Goal: Task Accomplishment & Management: Manage account settings

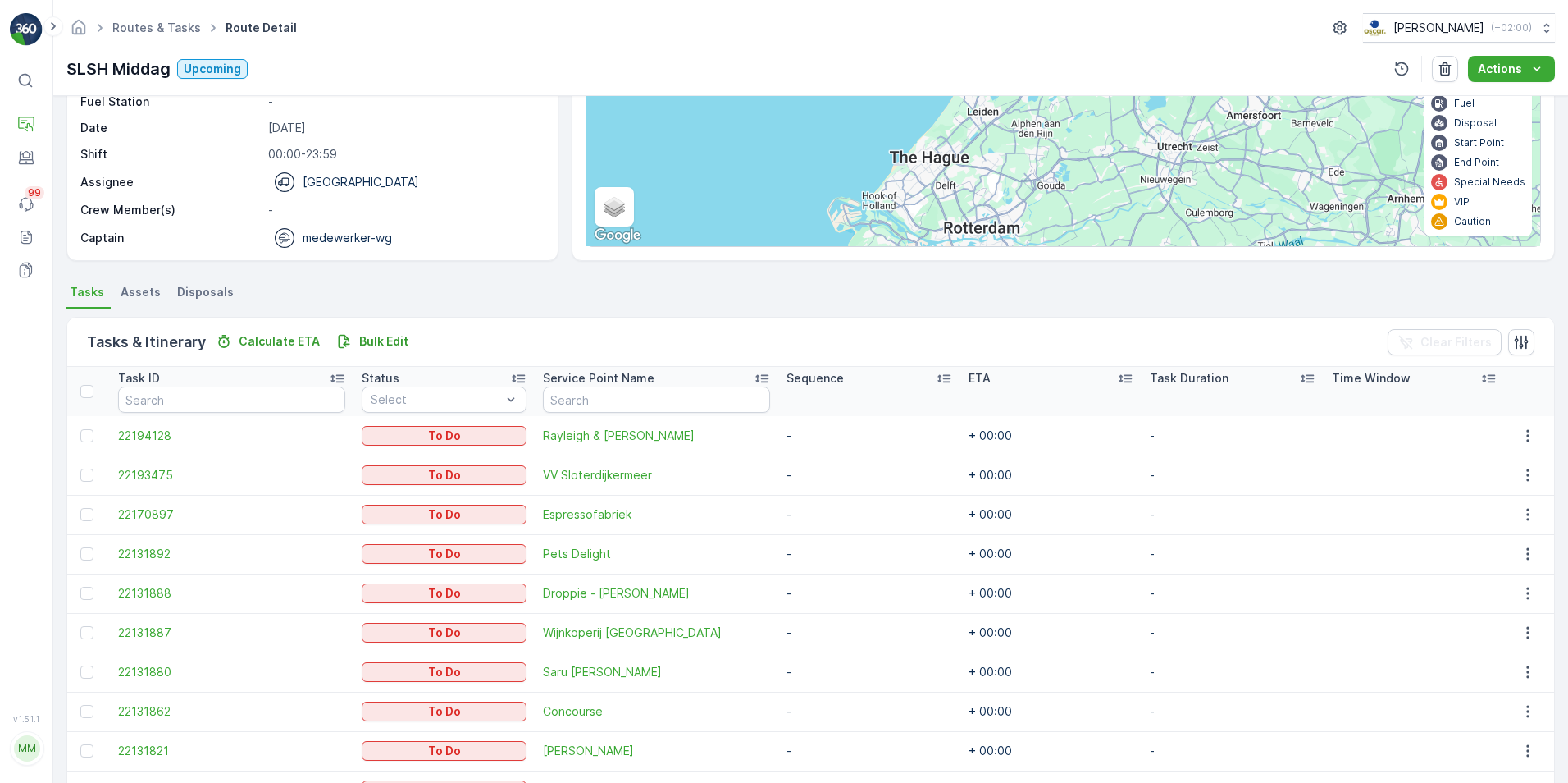
scroll to position [175, 0]
click at [83, 161] on p "Insights" at bounding box center [81, 157] width 42 height 17
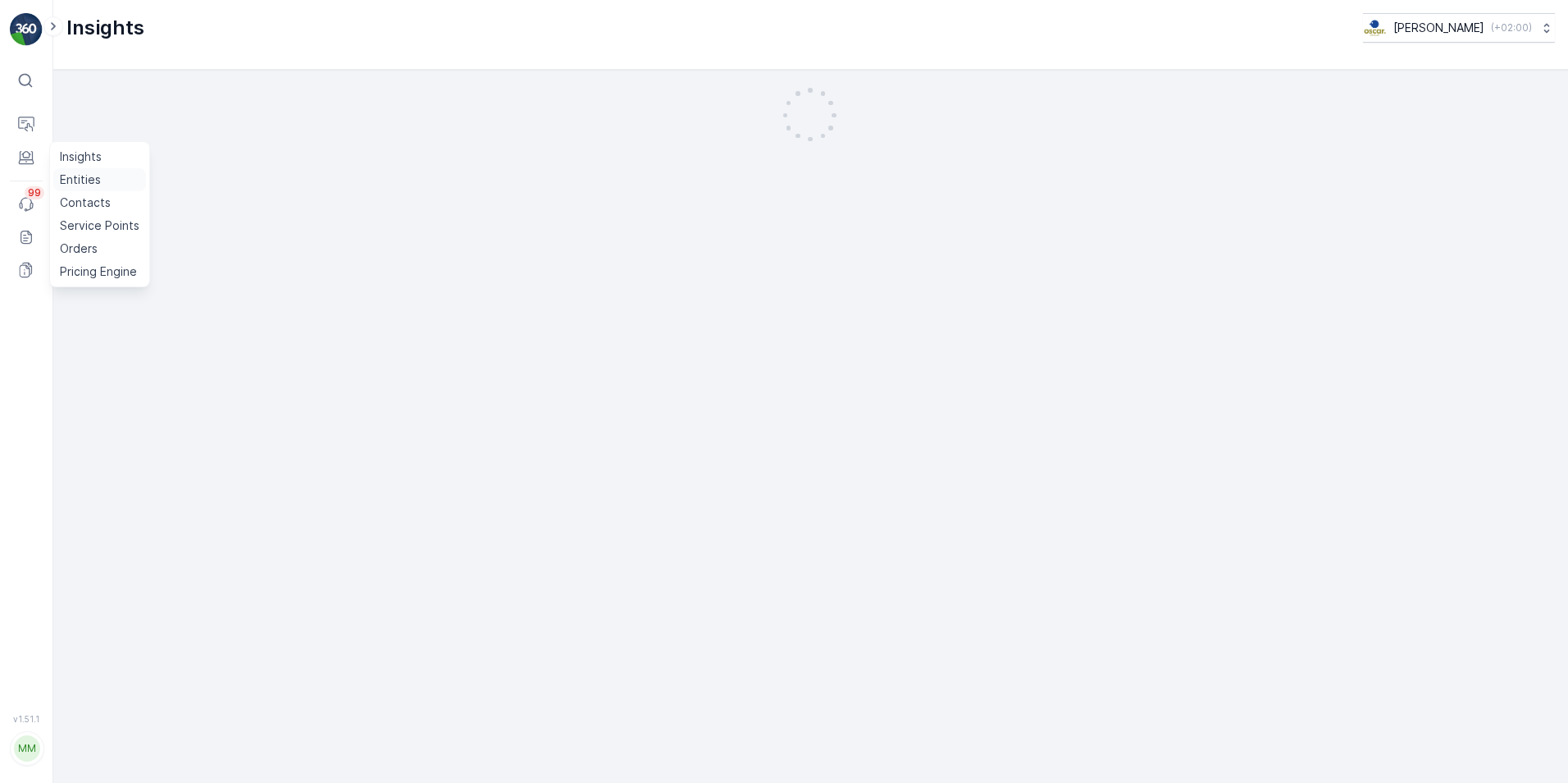
click at [101, 186] on link "Entities" at bounding box center [99, 179] width 93 height 23
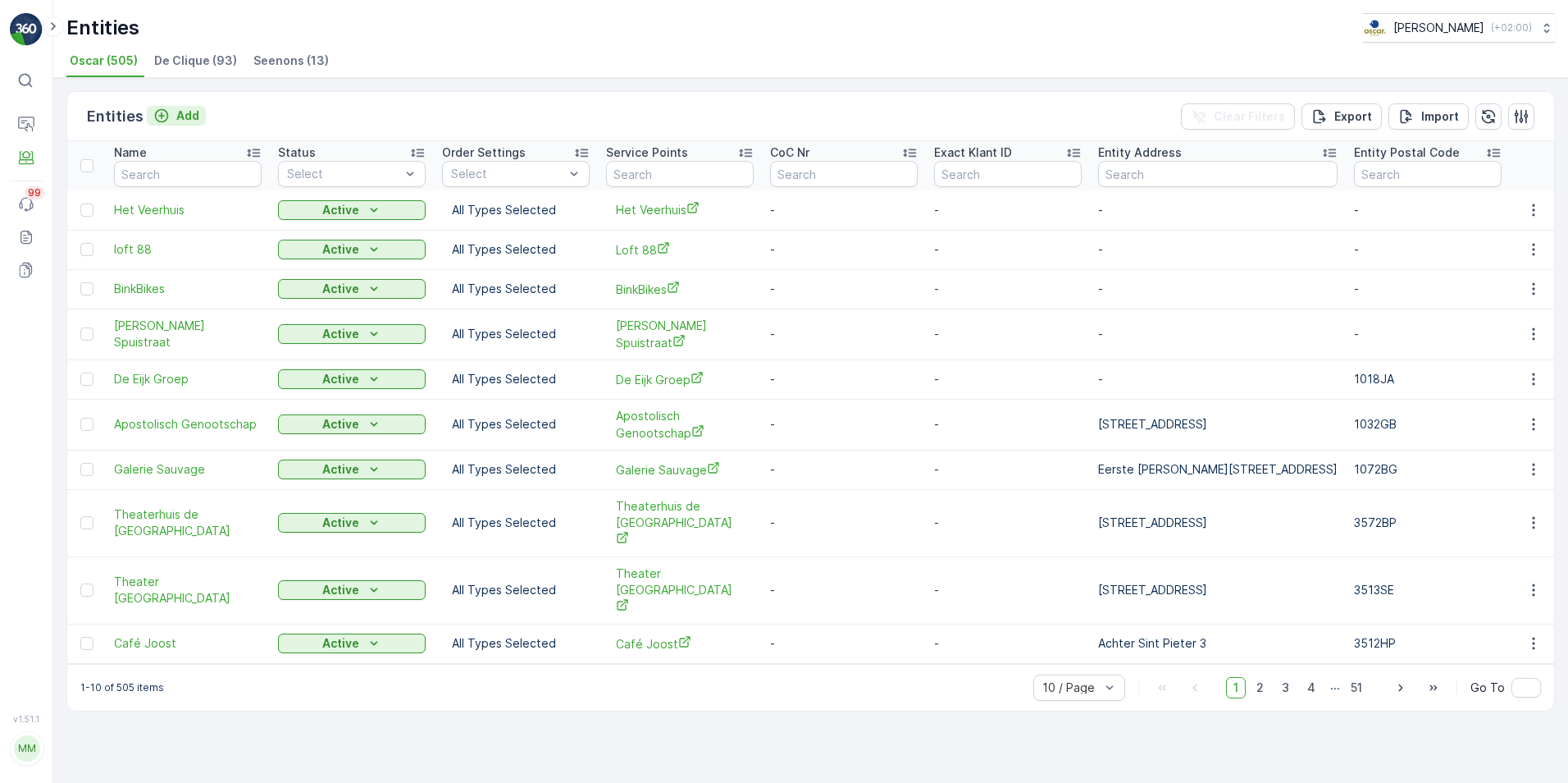
click at [190, 121] on p "Add" at bounding box center [187, 115] width 23 height 17
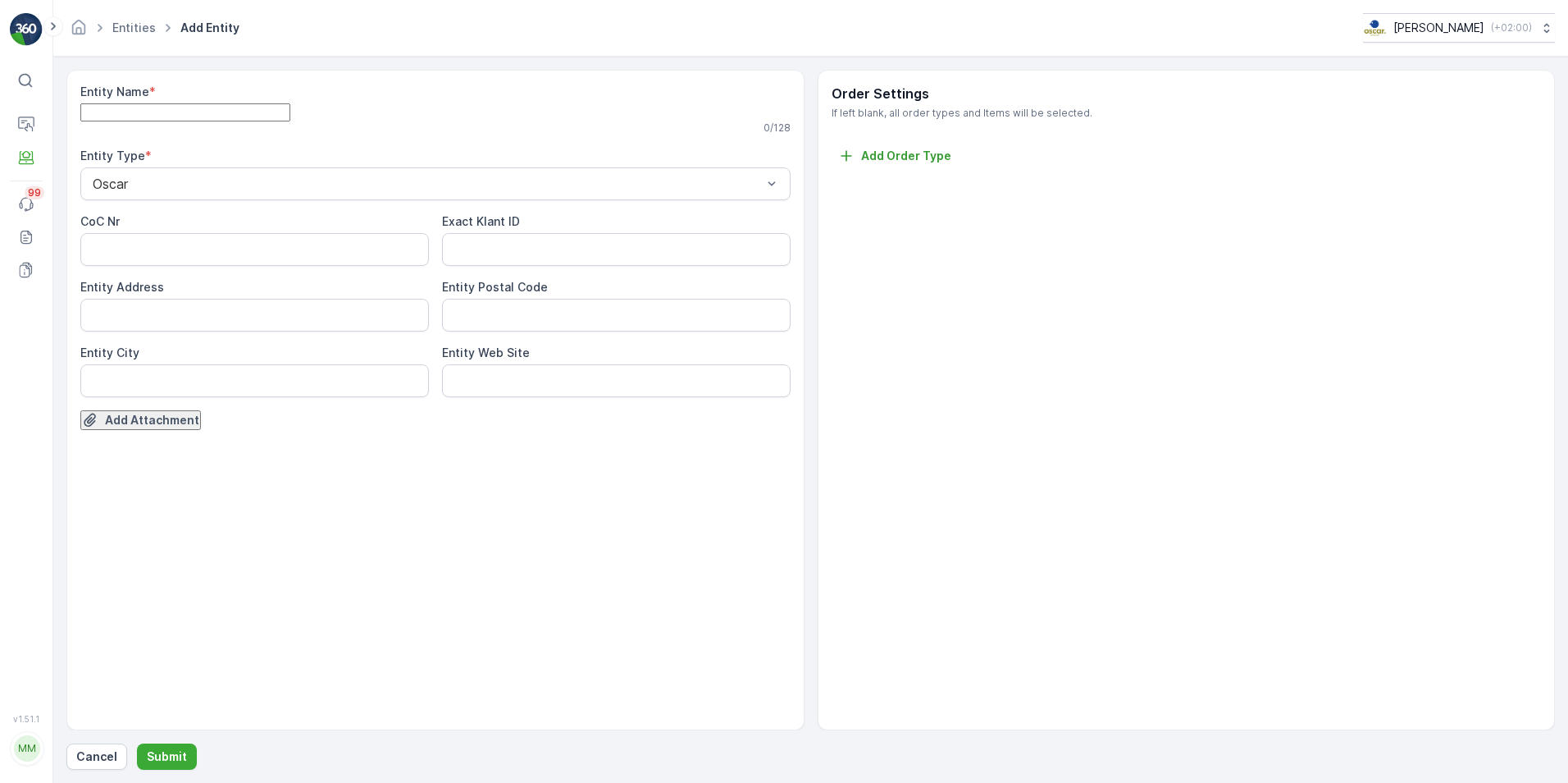
click at [201, 121] on Name "Entity Name" at bounding box center [185, 112] width 210 height 18
type Name "Temporary Palaces"
click at [187, 761] on button "Submit" at bounding box center [166, 756] width 60 height 27
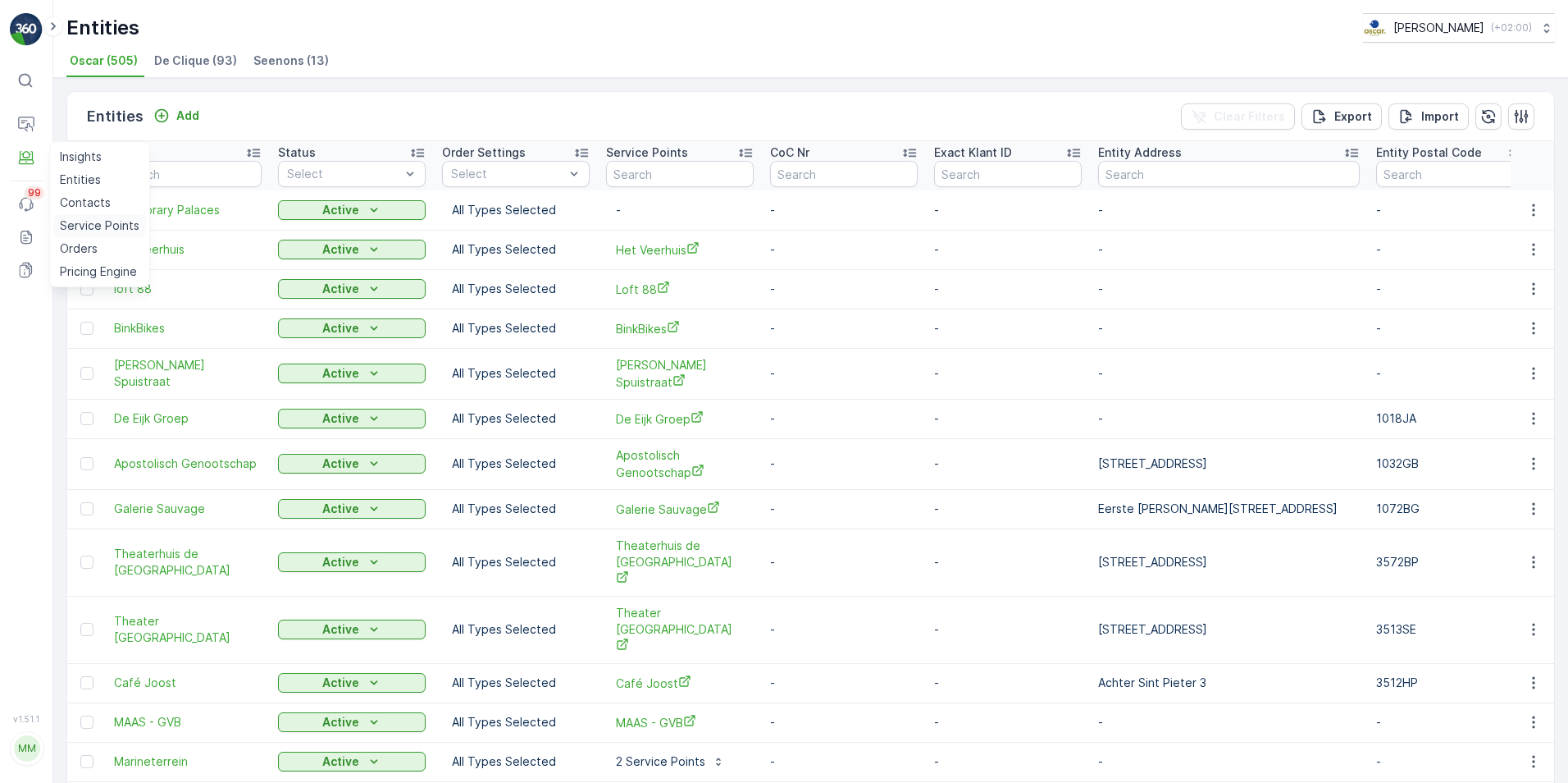
click at [92, 229] on p "Service Points" at bounding box center [99, 226] width 80 height 17
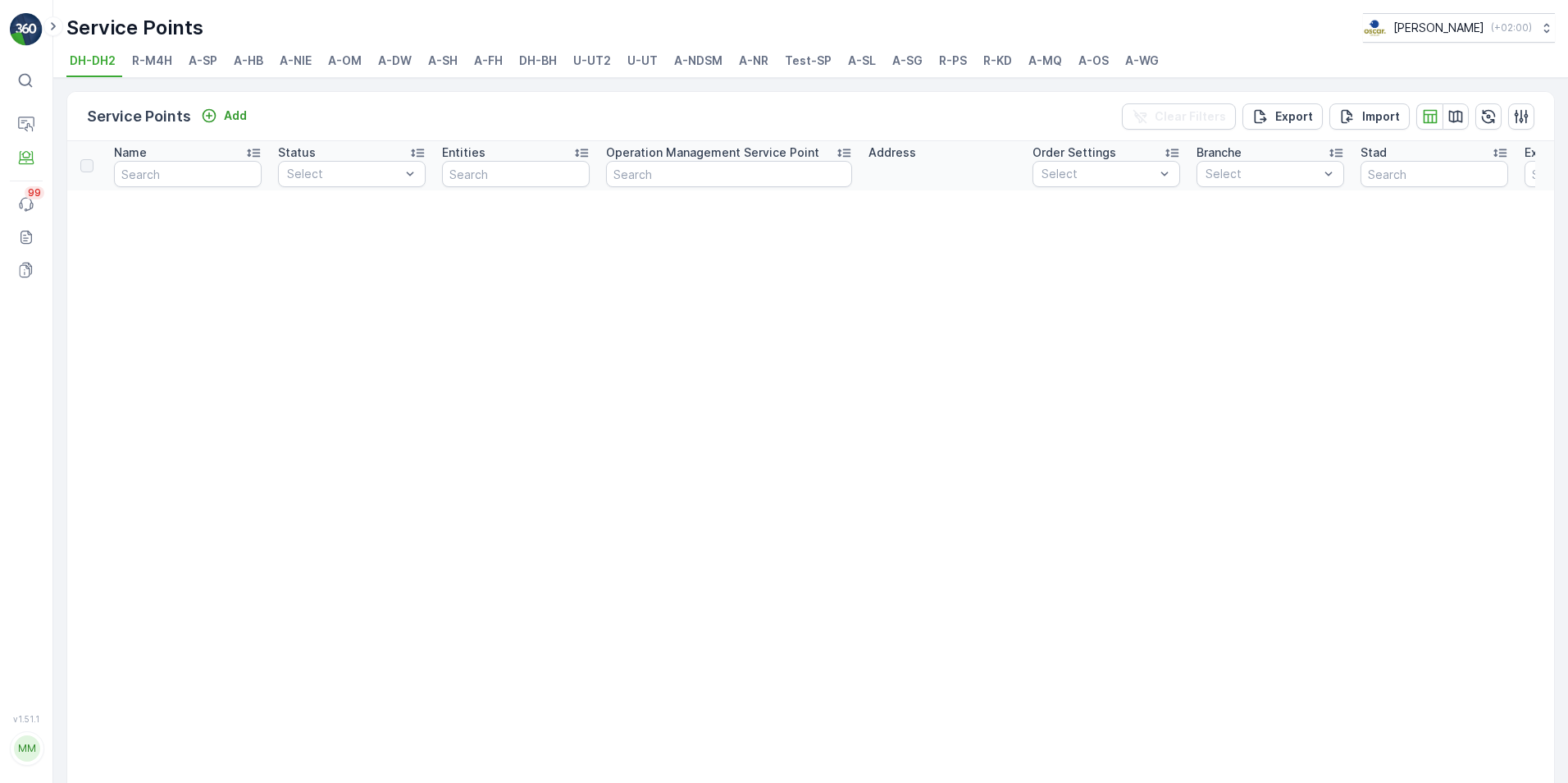
click at [437, 66] on span "A-SH" at bounding box center [443, 60] width 30 height 17
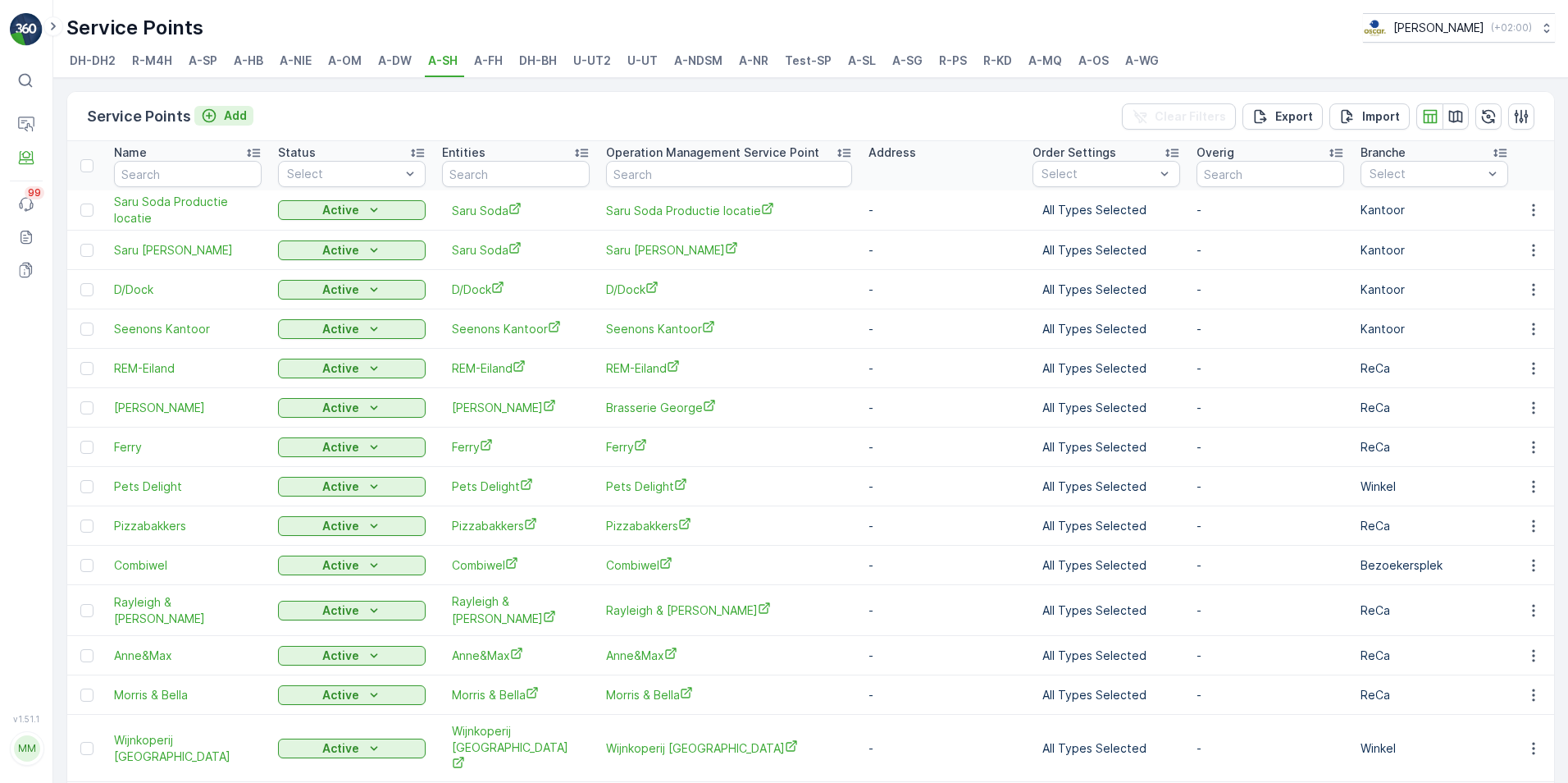
click at [229, 121] on p "Add" at bounding box center [235, 115] width 23 height 17
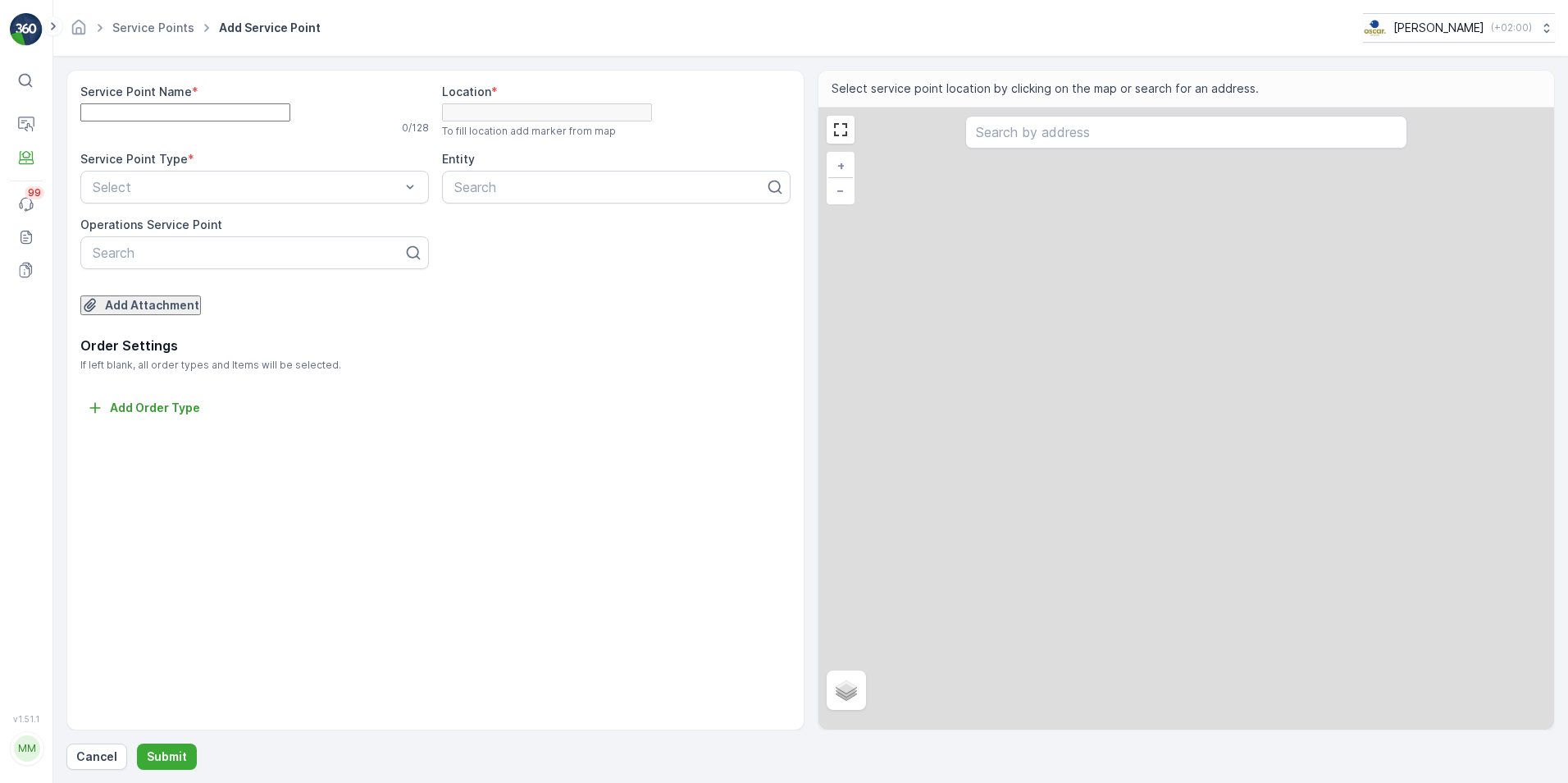
click at [229, 121] on Name "Service Point Name" at bounding box center [185, 112] width 210 height 18
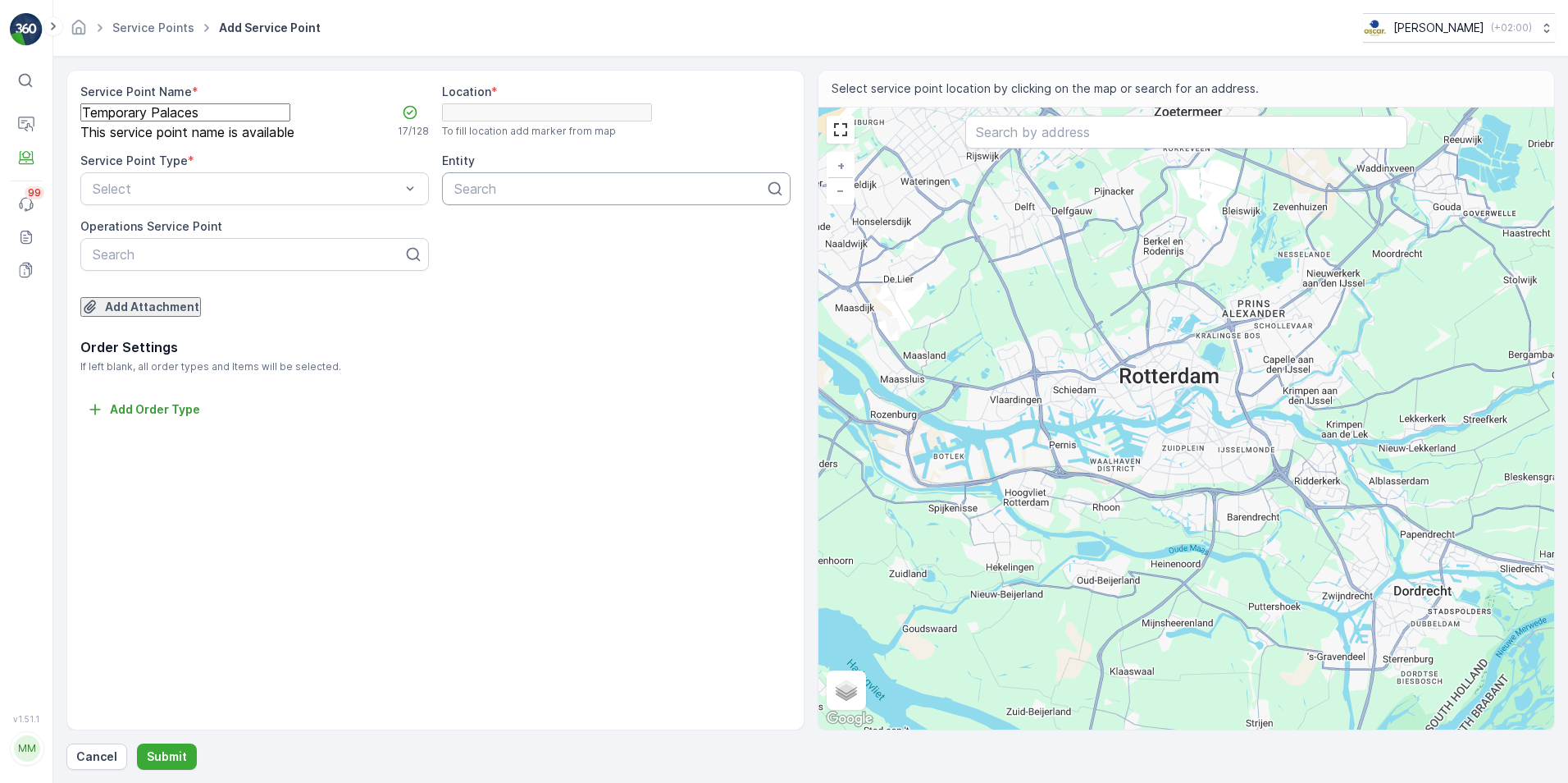
type Name "Temporary Palaces"
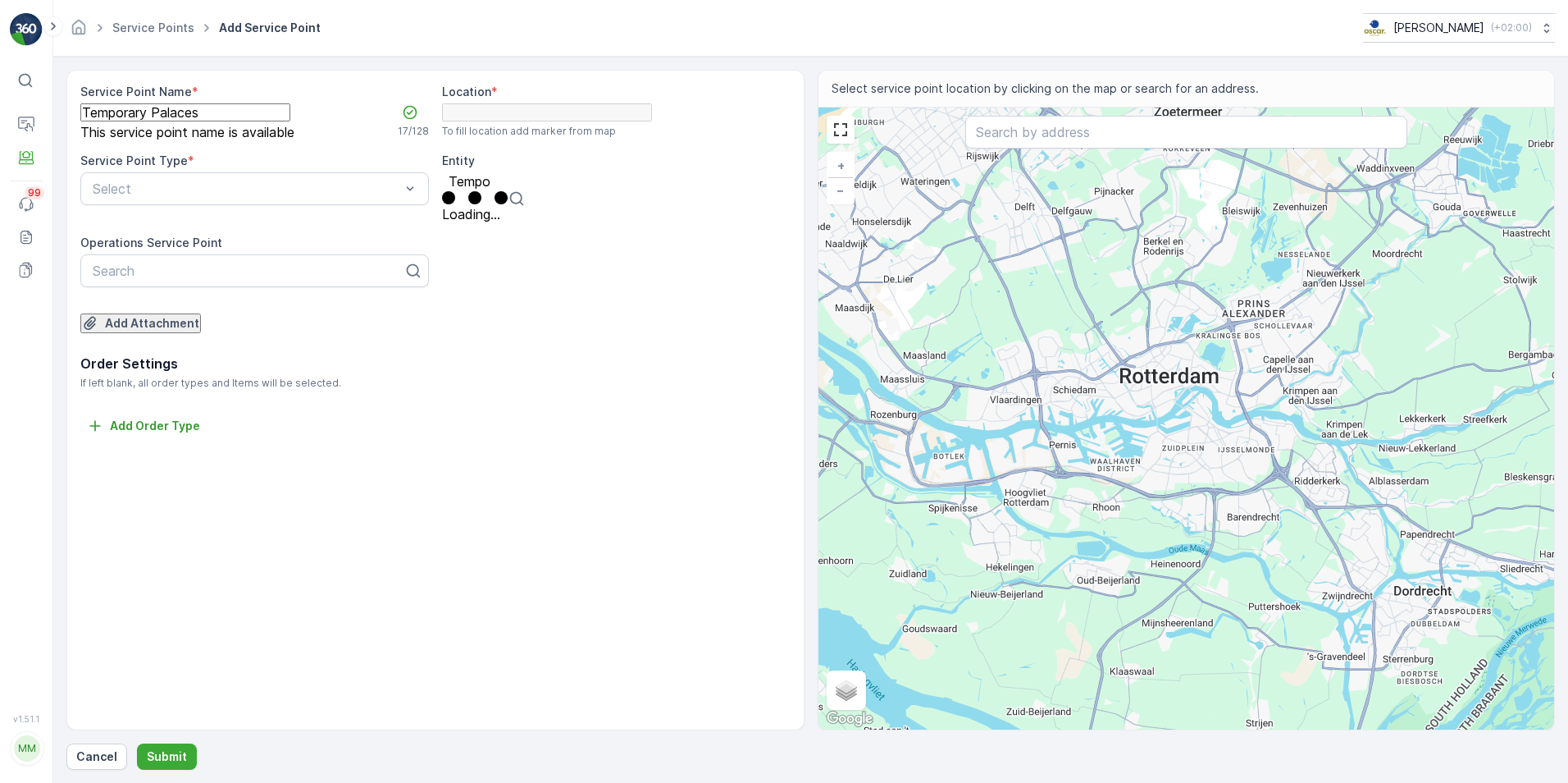
type input "Tempor"
click at [505, 222] on span "Temporary Palaces" at bounding box center [500, 214] width 116 height 15
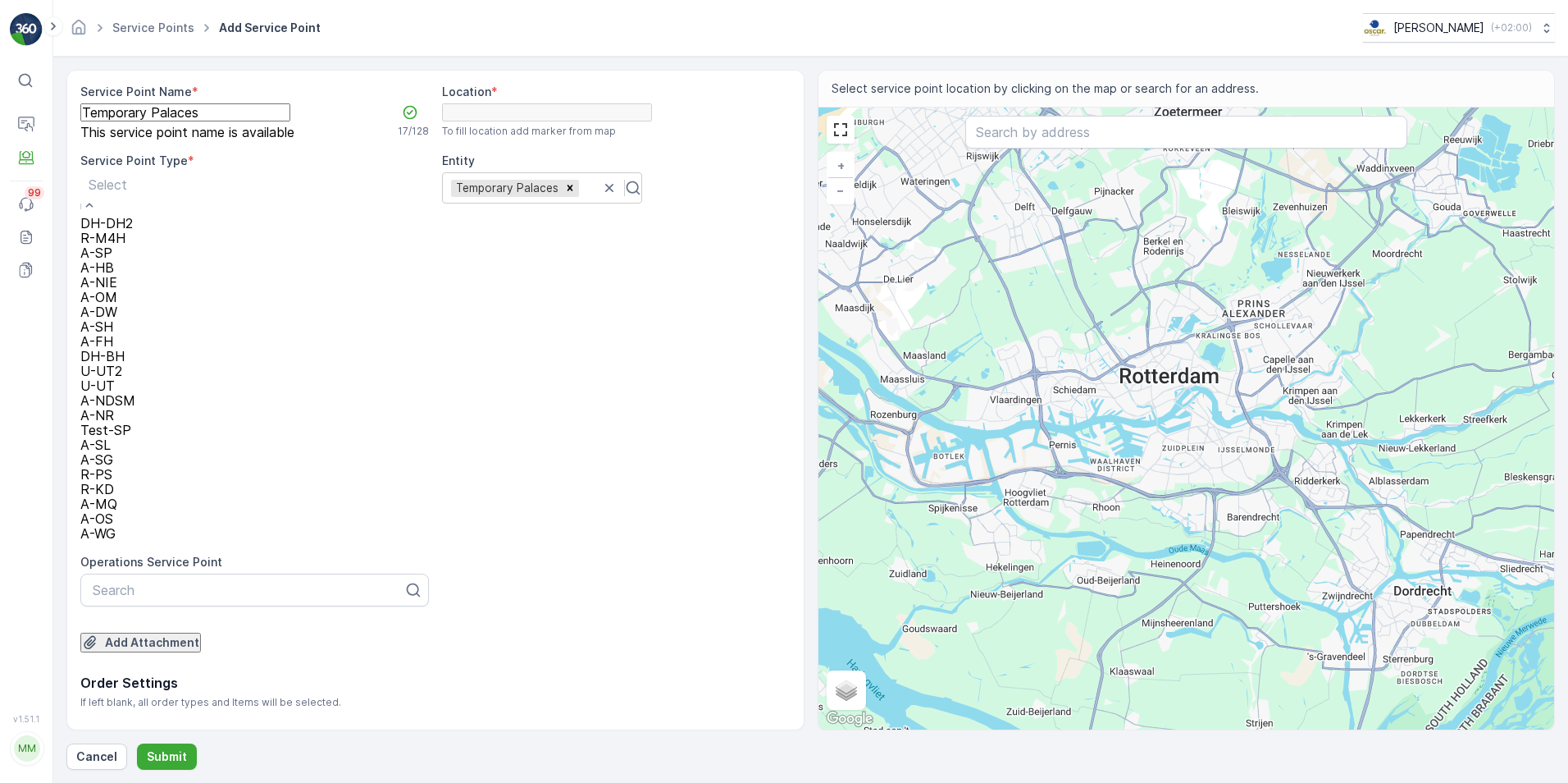
scroll to position [46, 0]
click at [136, 334] on div "A-SH" at bounding box center [108, 326] width 55 height 15
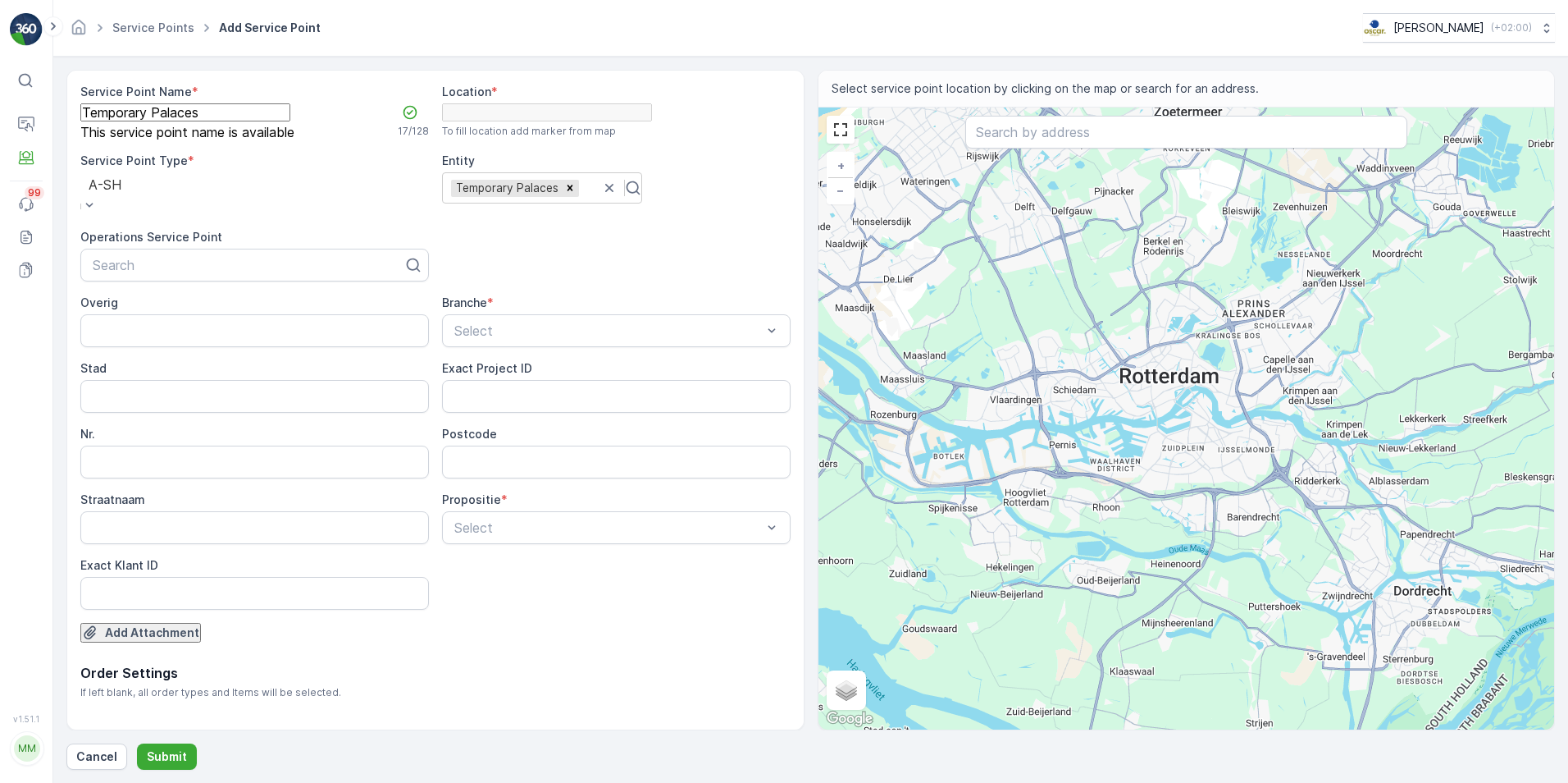
drag, startPoint x: 512, startPoint y: 367, endPoint x: 515, endPoint y: 357, distance: 10.4
click at [513, 366] on label "Exact Project ID" at bounding box center [487, 368] width 91 height 14
click at [513, 380] on ID "Exact Project ID" at bounding box center [616, 396] width 348 height 33
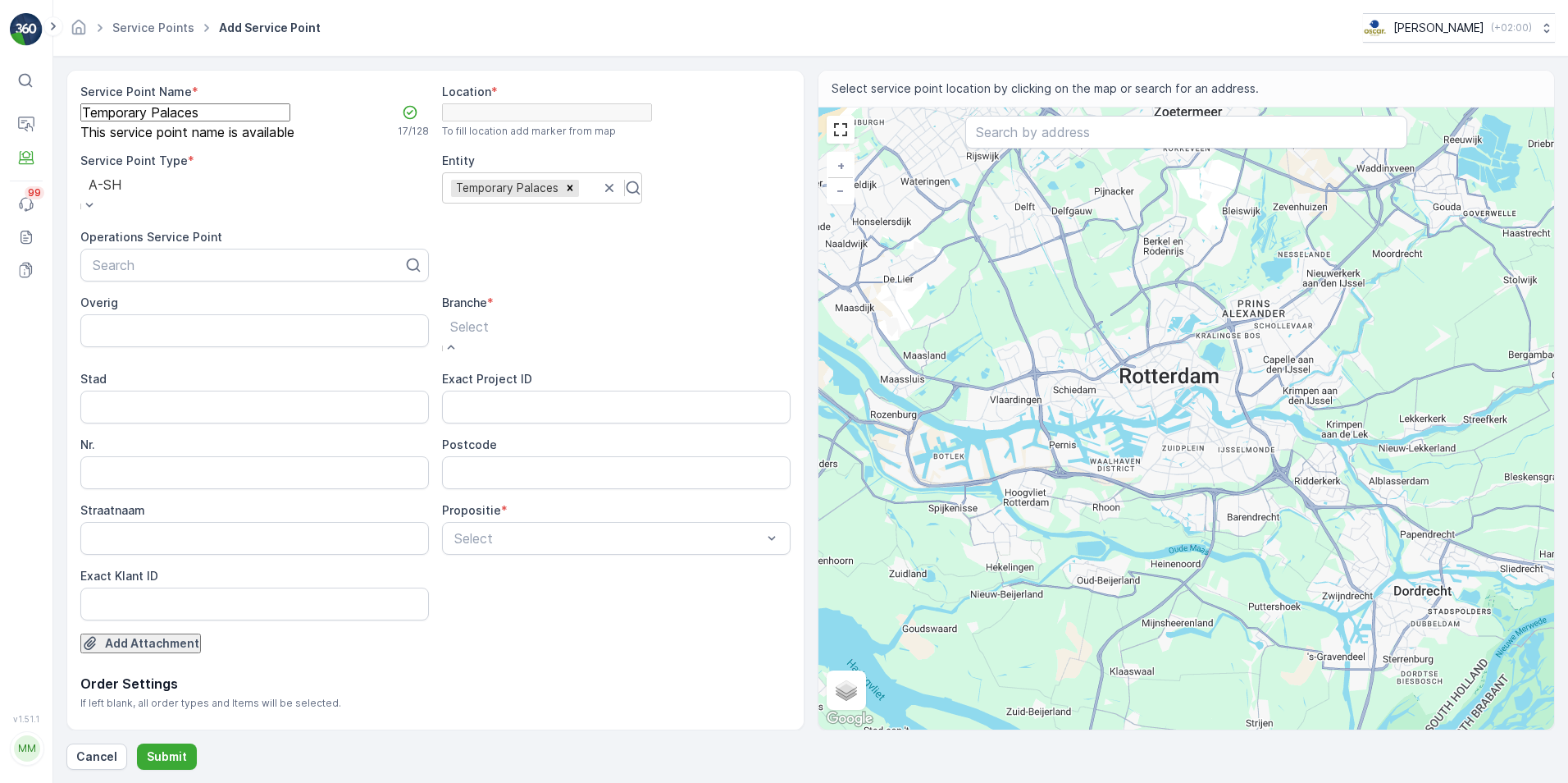
click at [290, 391] on input "Stad" at bounding box center [185, 400] width 210 height 18
type input "Kabelweg"
click at [290, 391] on input "Kabelweg" at bounding box center [185, 400] width 210 height 18
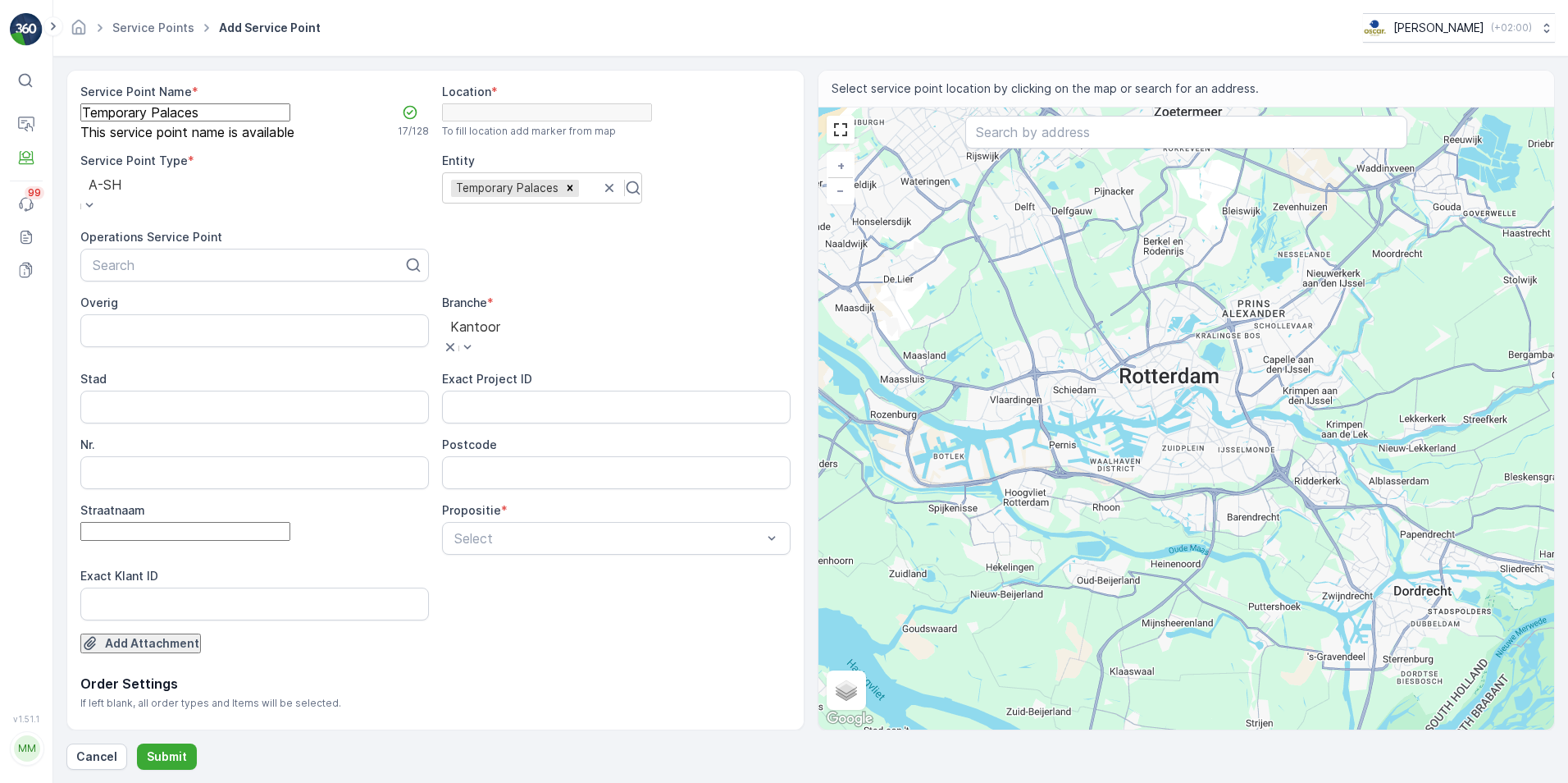
click at [244, 522] on input "Straatnaam" at bounding box center [185, 531] width 210 height 18
type input "Kabelweg"
click at [180, 459] on input "Nr." at bounding box center [185, 465] width 210 height 18
type input "22"
click at [165, 392] on input "Stad" at bounding box center [185, 400] width 210 height 18
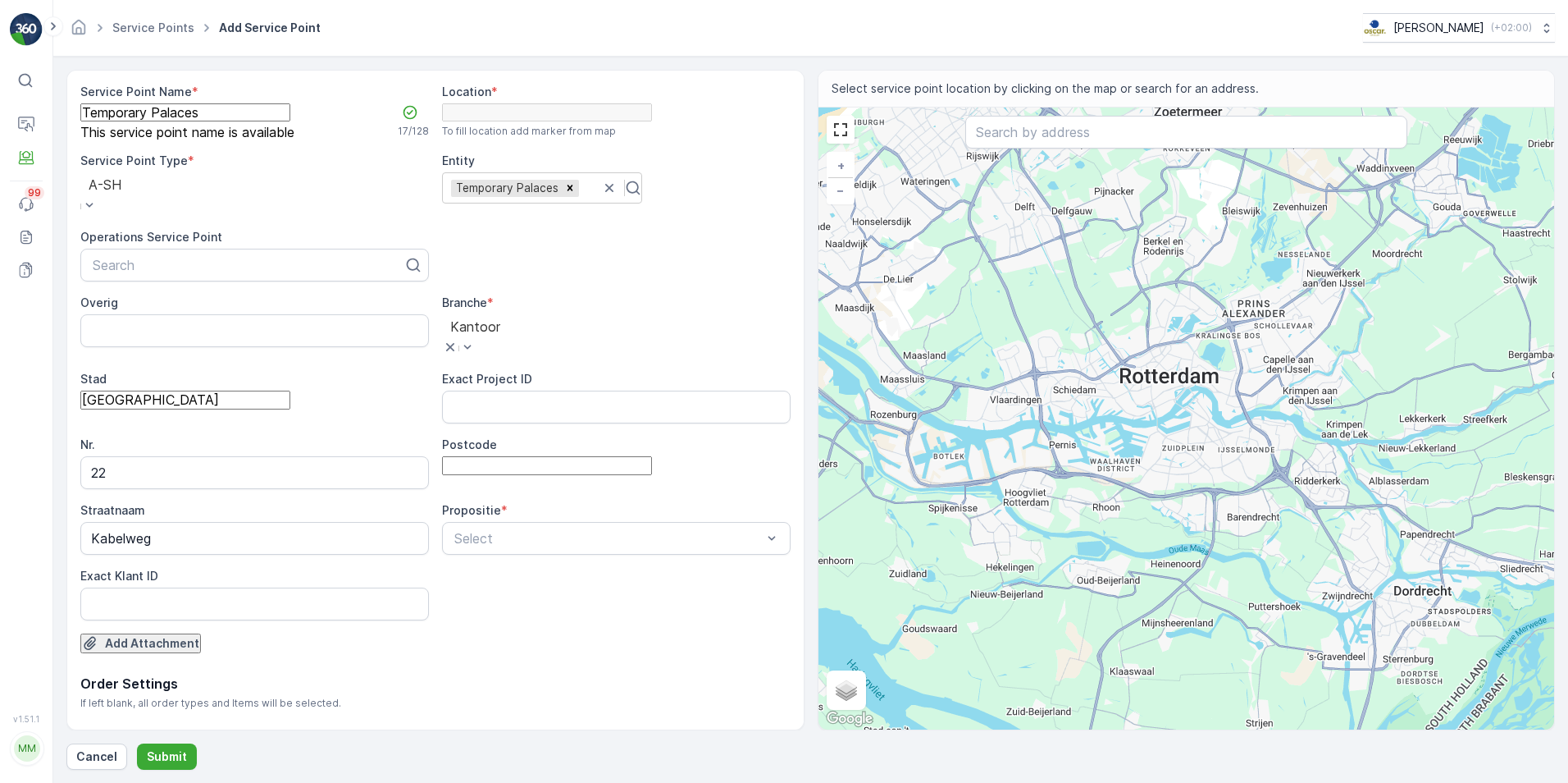
type input "Amsterdam"
click at [449, 466] on input "Postcode" at bounding box center [546, 465] width 210 height 18
type input "1014AX"
click at [47, 782] on span "Volledig" at bounding box center [24, 790] width 47 height 15
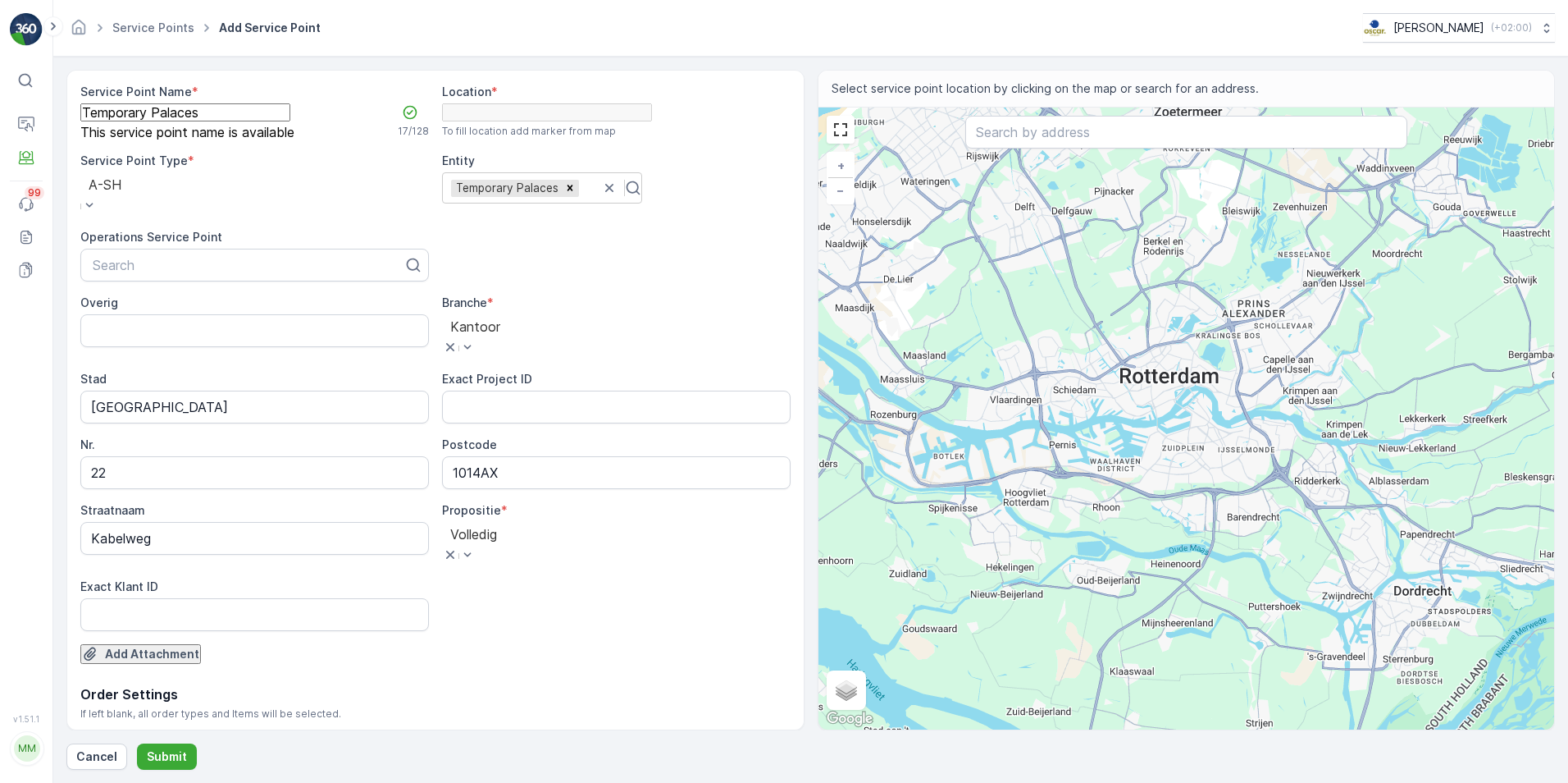
click at [533, 581] on div "Overig Branche * option Kantoor, selected. Kantoor Stad Amsterdam Exact Project…" at bounding box center [436, 463] width 711 height 337
click at [433, 357] on div "Overig Branche * option Kantoor, selected. Kantoor Stad Amsterdam Exact Project…" at bounding box center [436, 463] width 711 height 337
click at [993, 131] on input "text" at bounding box center [1045, 123] width 160 height 15
type input "Kabelweg 22"
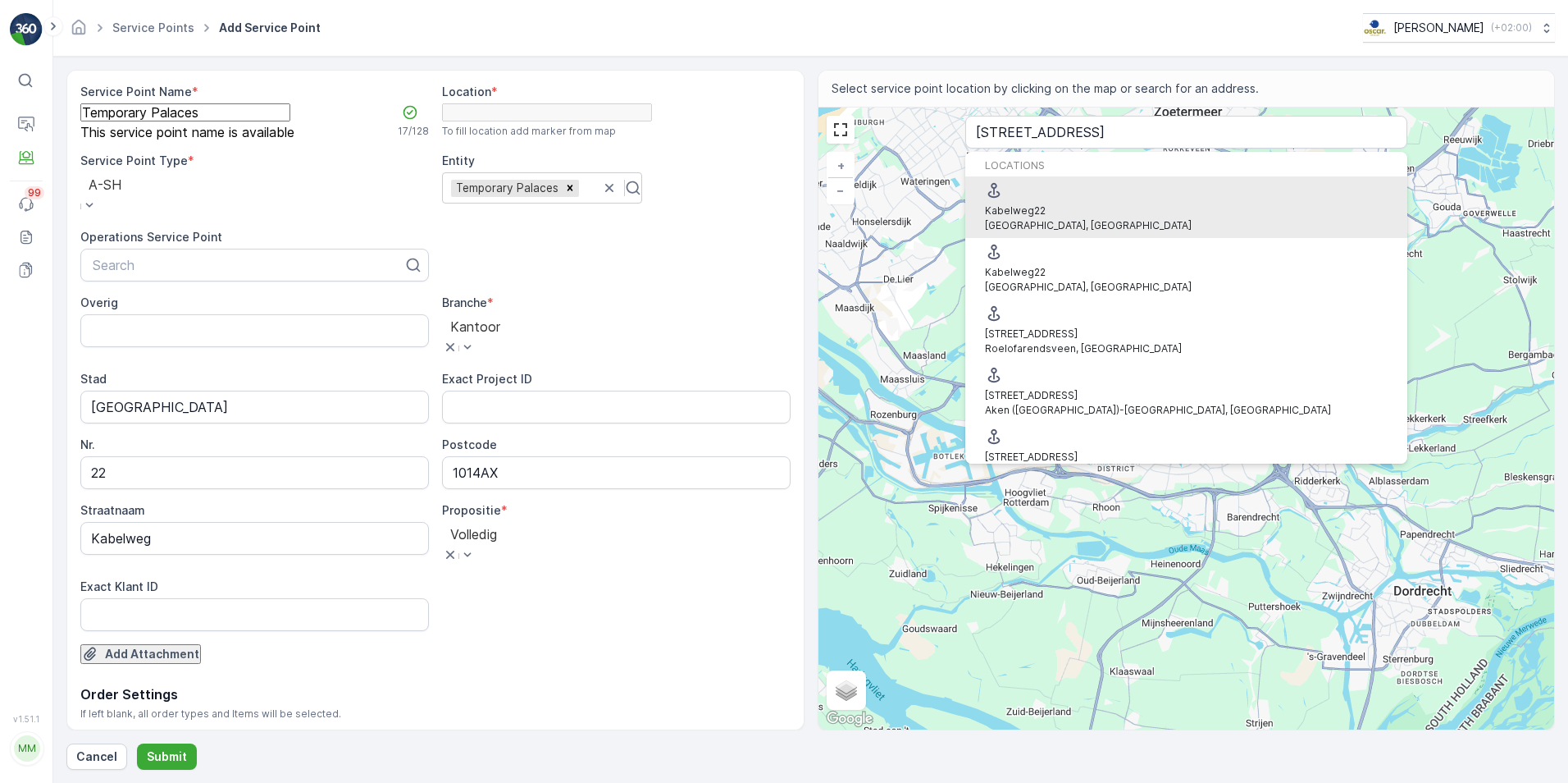
click at [1133, 219] on p "Amsterdam, Netherlands" at bounding box center [1089, 226] width 207 height 15
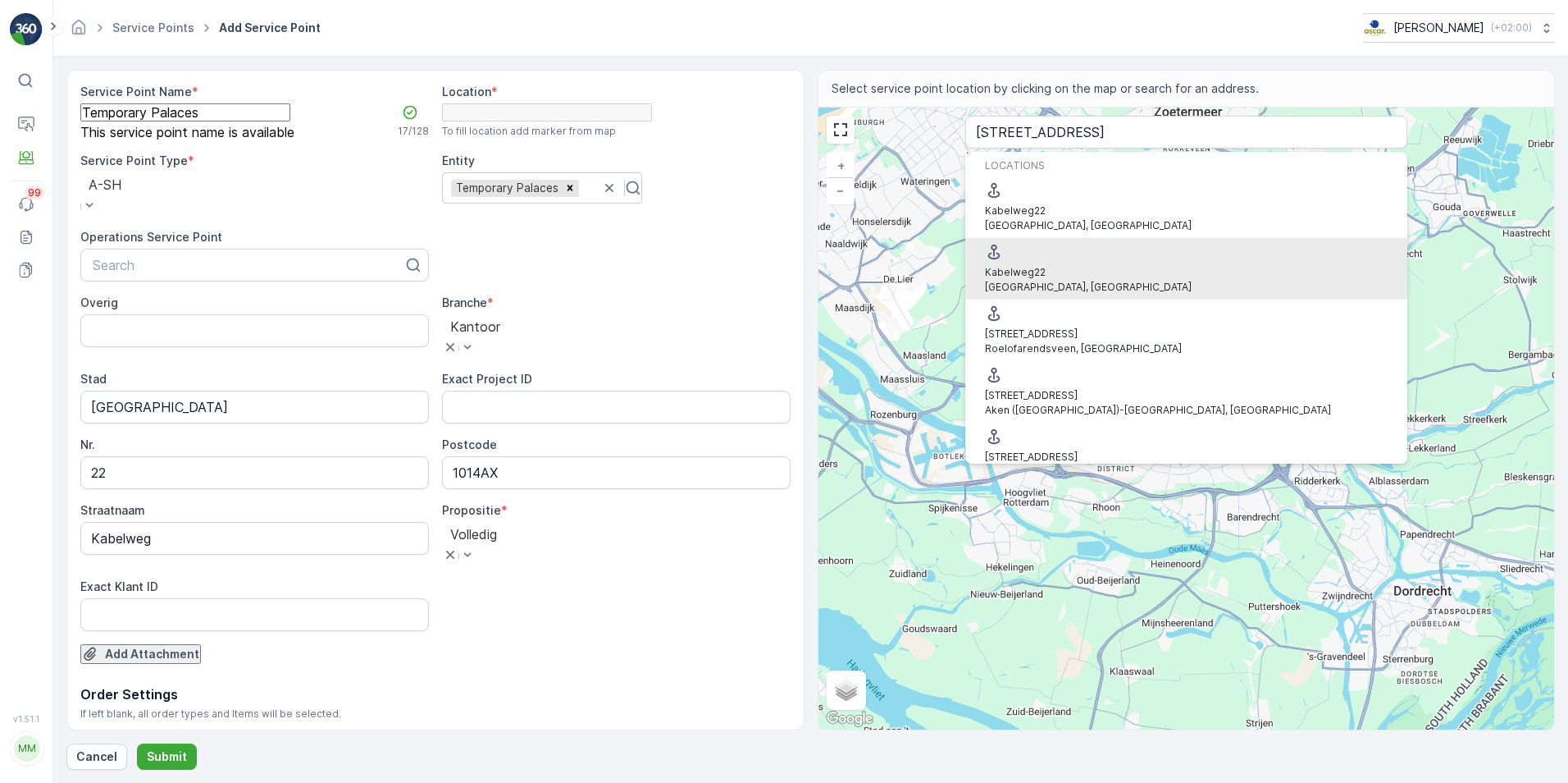
type input "52.3896895,4.8477105"
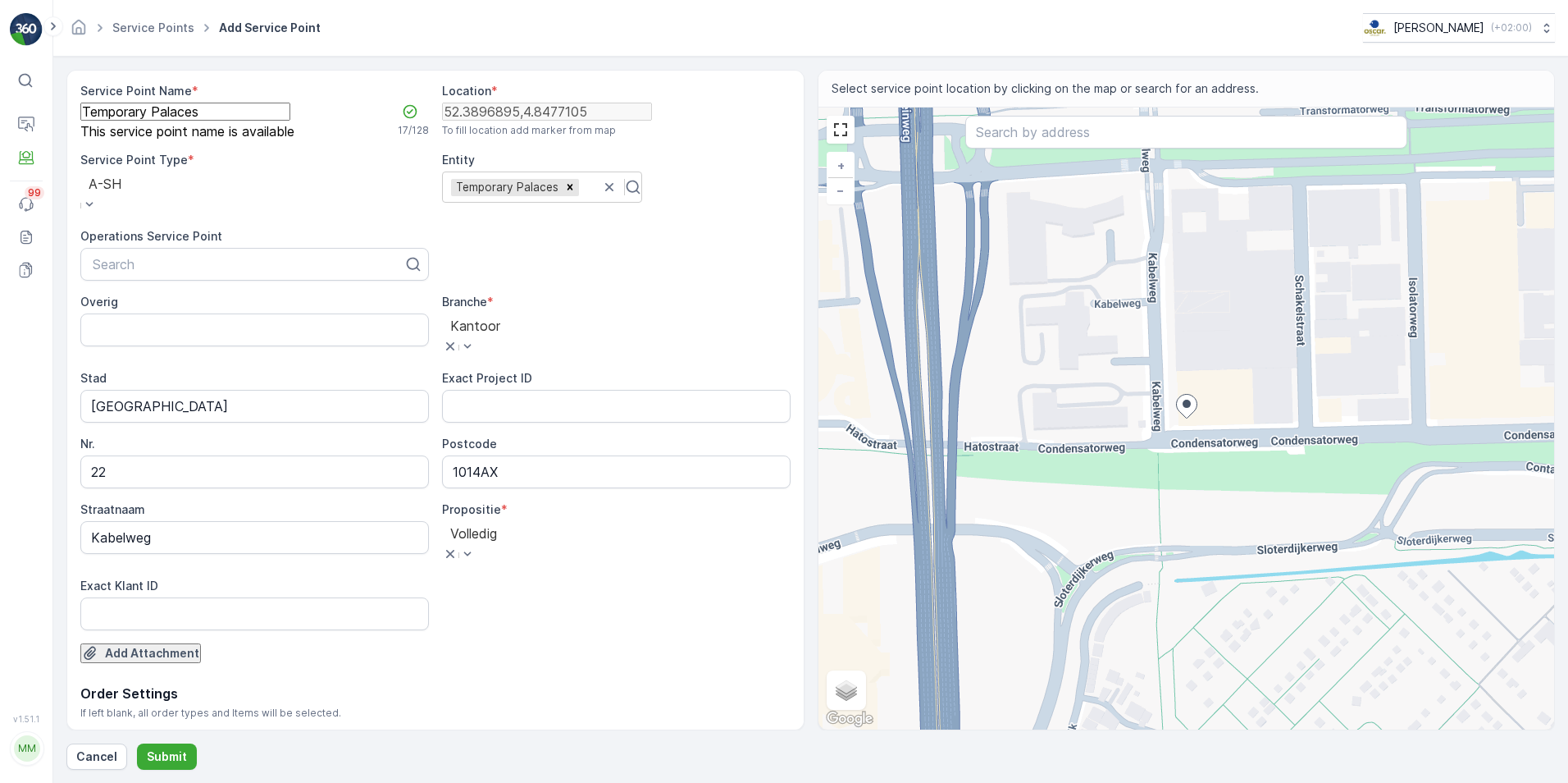
scroll to position [0, 0]
click at [169, 762] on p "Submit" at bounding box center [166, 756] width 40 height 17
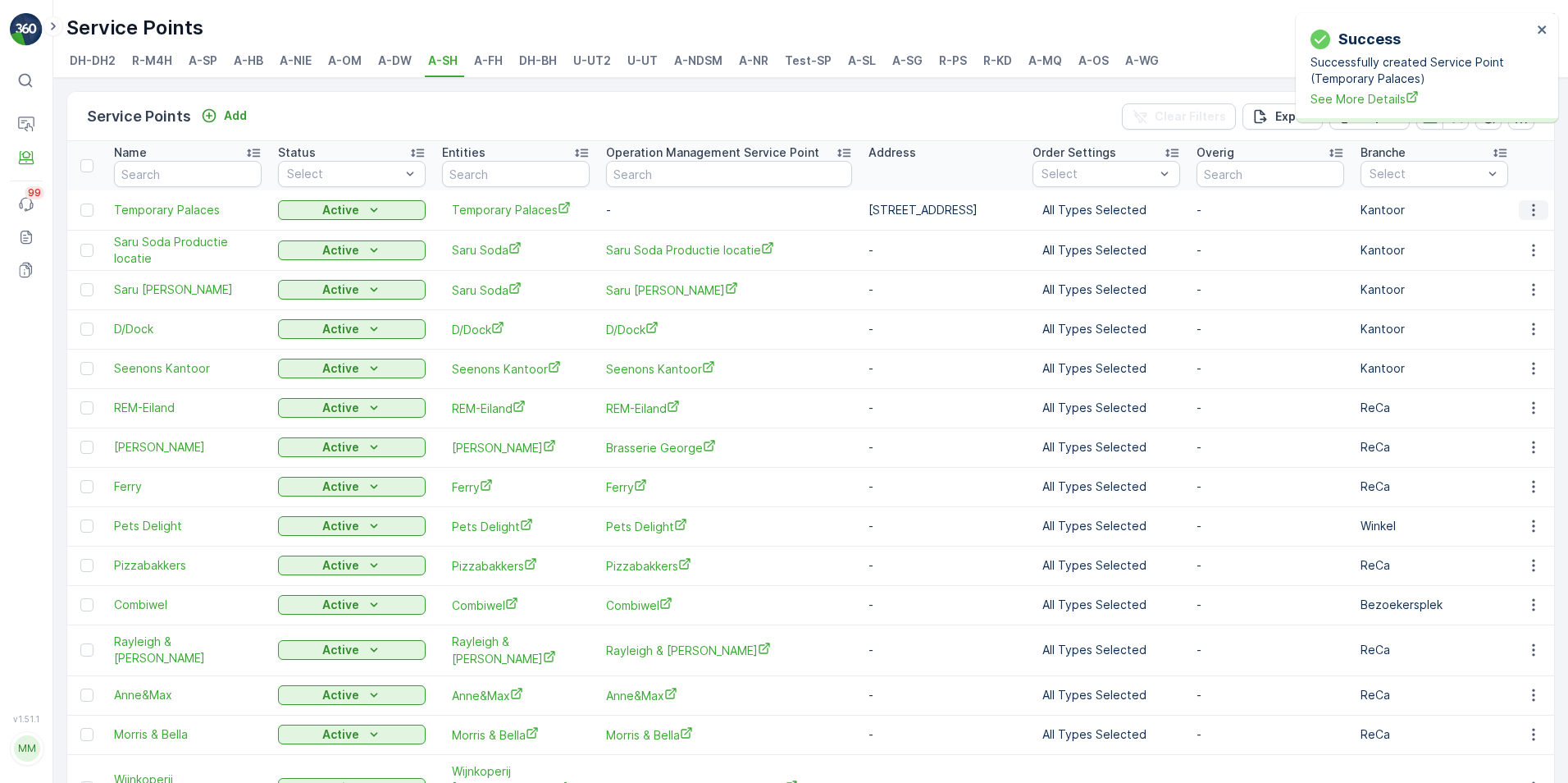
click at [1528, 215] on icon "button" at bounding box center [1534, 210] width 17 height 17
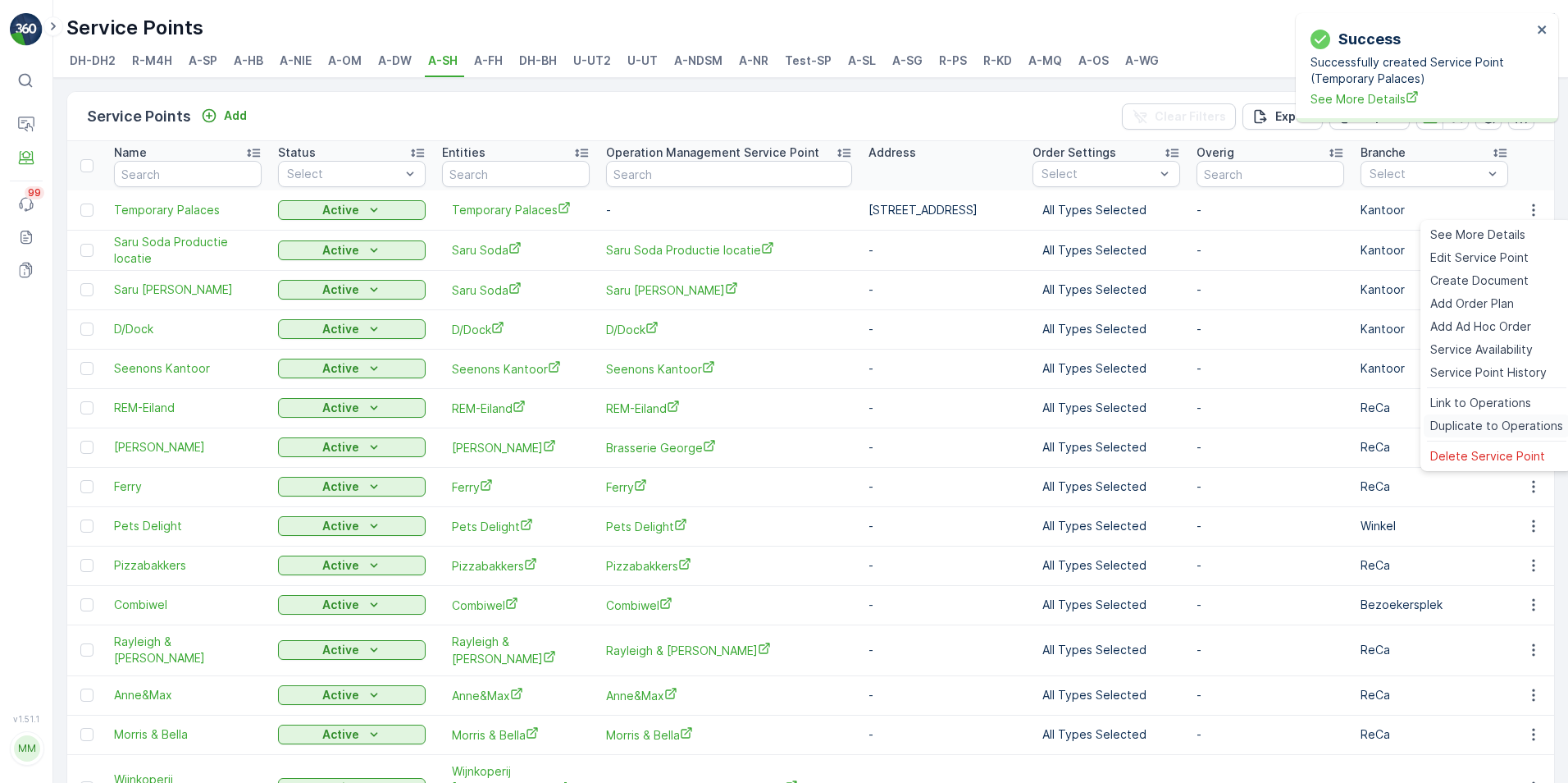
click at [1500, 428] on span "Duplicate to Operations" at bounding box center [1496, 425] width 133 height 17
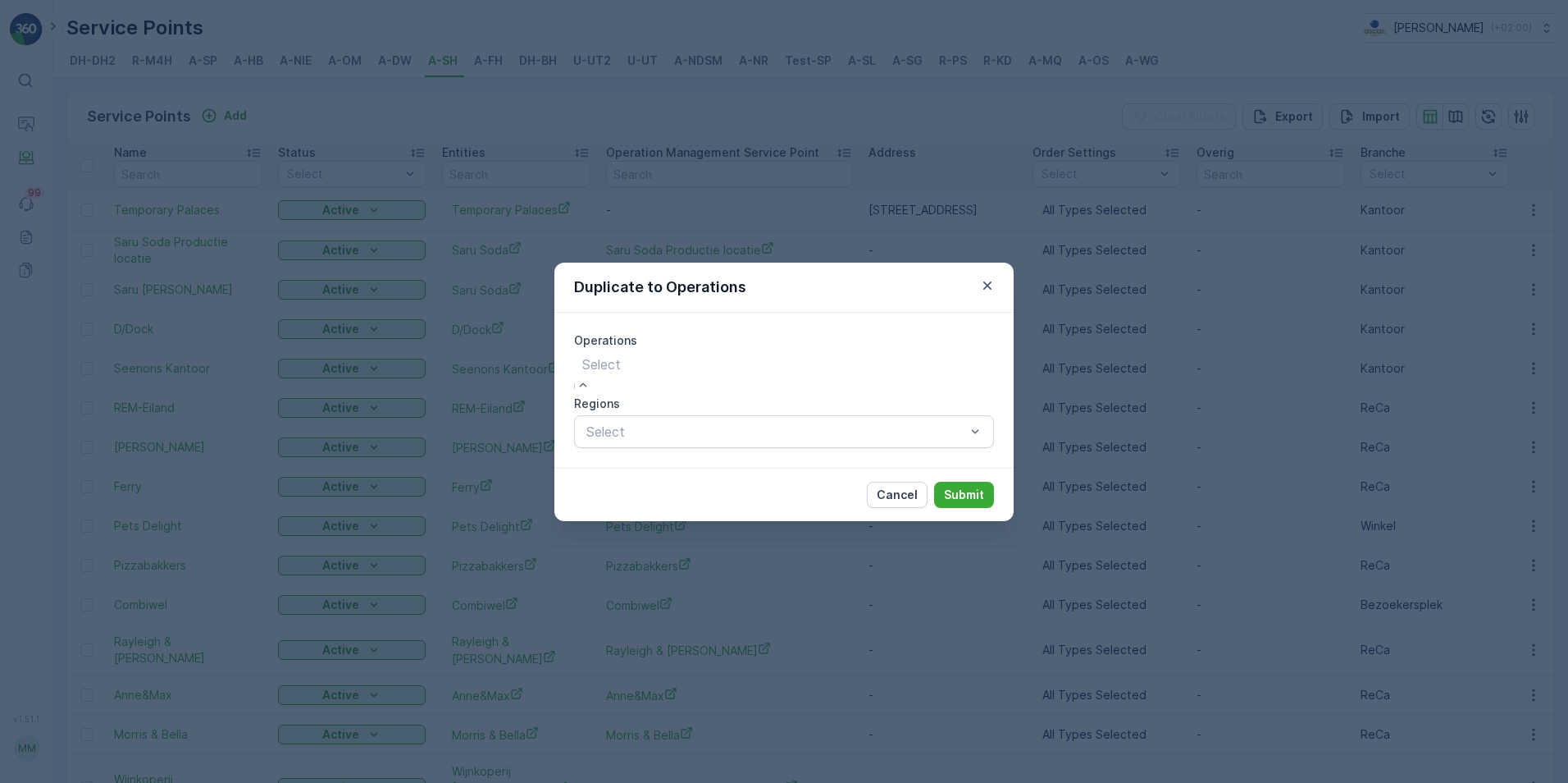
click at [969, 496] on p "Submit" at bounding box center [964, 494] width 40 height 17
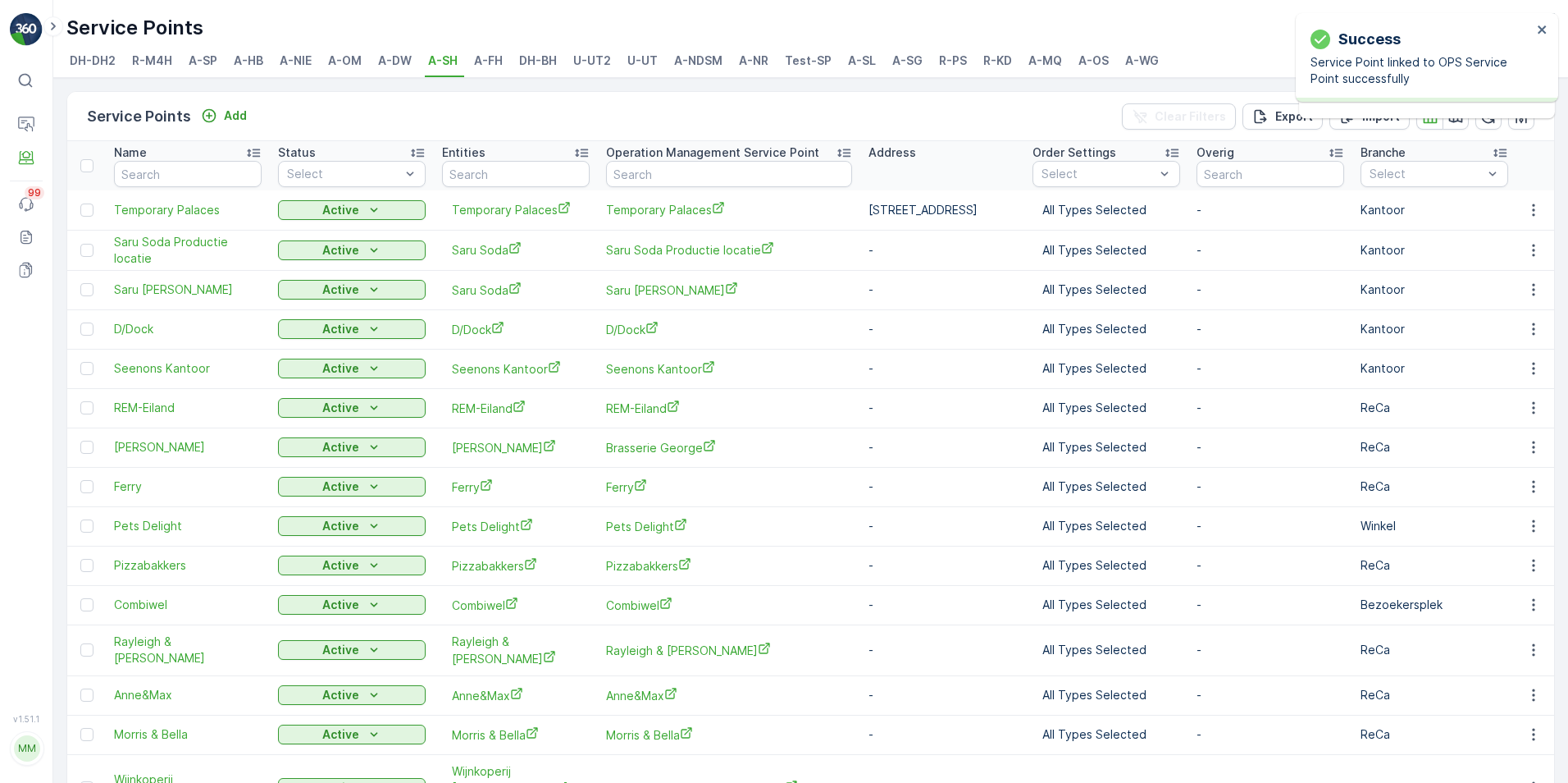
click at [643, 209] on span "Temporary Palaces" at bounding box center [729, 210] width 246 height 18
click at [928, 205] on p "50, Condensatorweg, Sloterdijk, West, Amsterdam, Noord-Holland, Nederland, 1014…" at bounding box center [943, 210] width 148 height 17
click at [931, 205] on p "50, Condensatorweg, Sloterdijk, West, Amsterdam, Noord-Holland, Nederland, 1014…" at bounding box center [943, 210] width 148 height 17
click at [854, 206] on td "Temporary Palaces" at bounding box center [729, 210] width 263 height 39
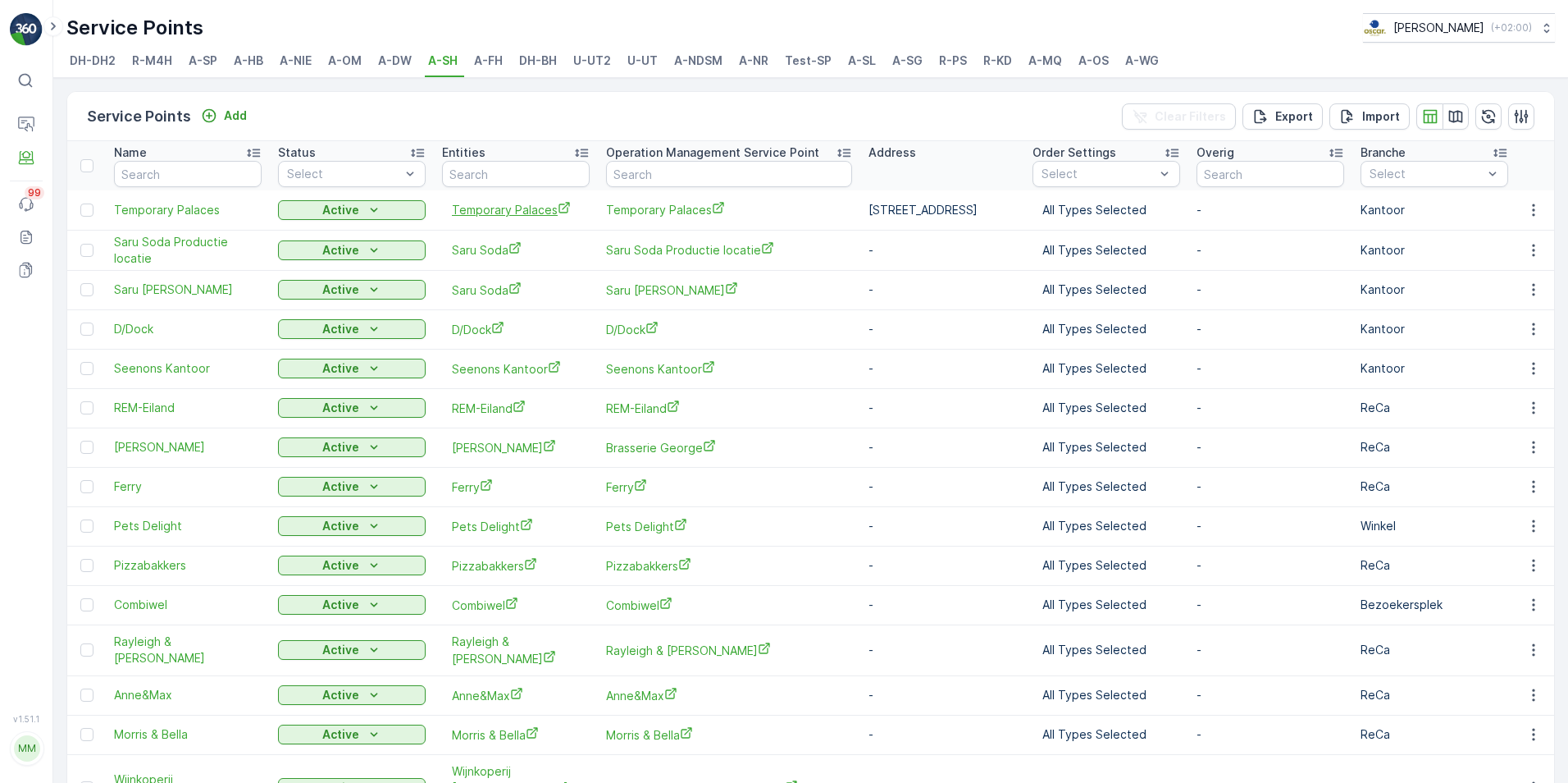
click at [458, 202] on span "Temporary Palaces" at bounding box center [516, 210] width 128 height 18
click at [163, 213] on span "Temporary Palaces" at bounding box center [188, 210] width 148 height 17
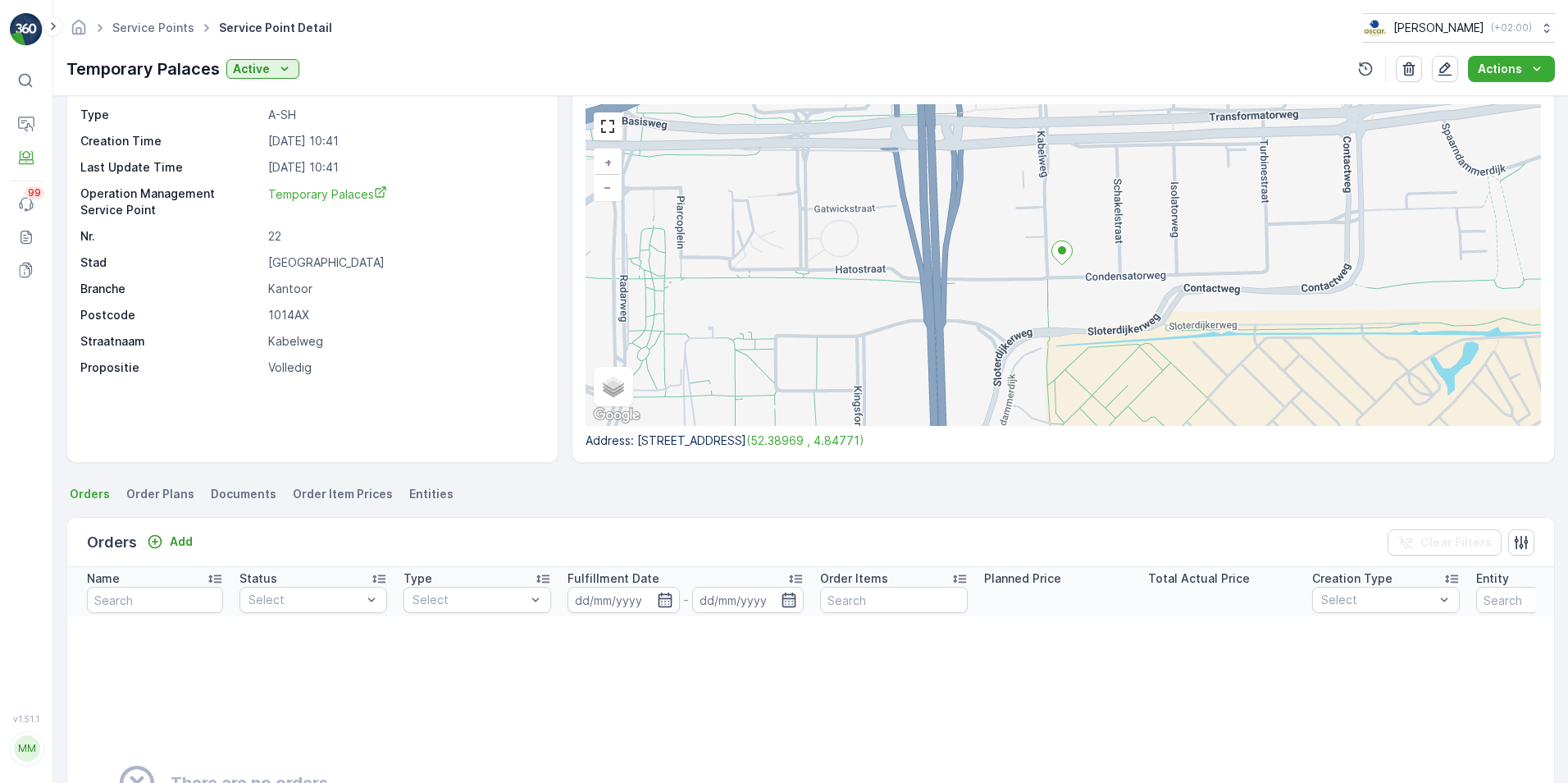
scroll to position [52, 0]
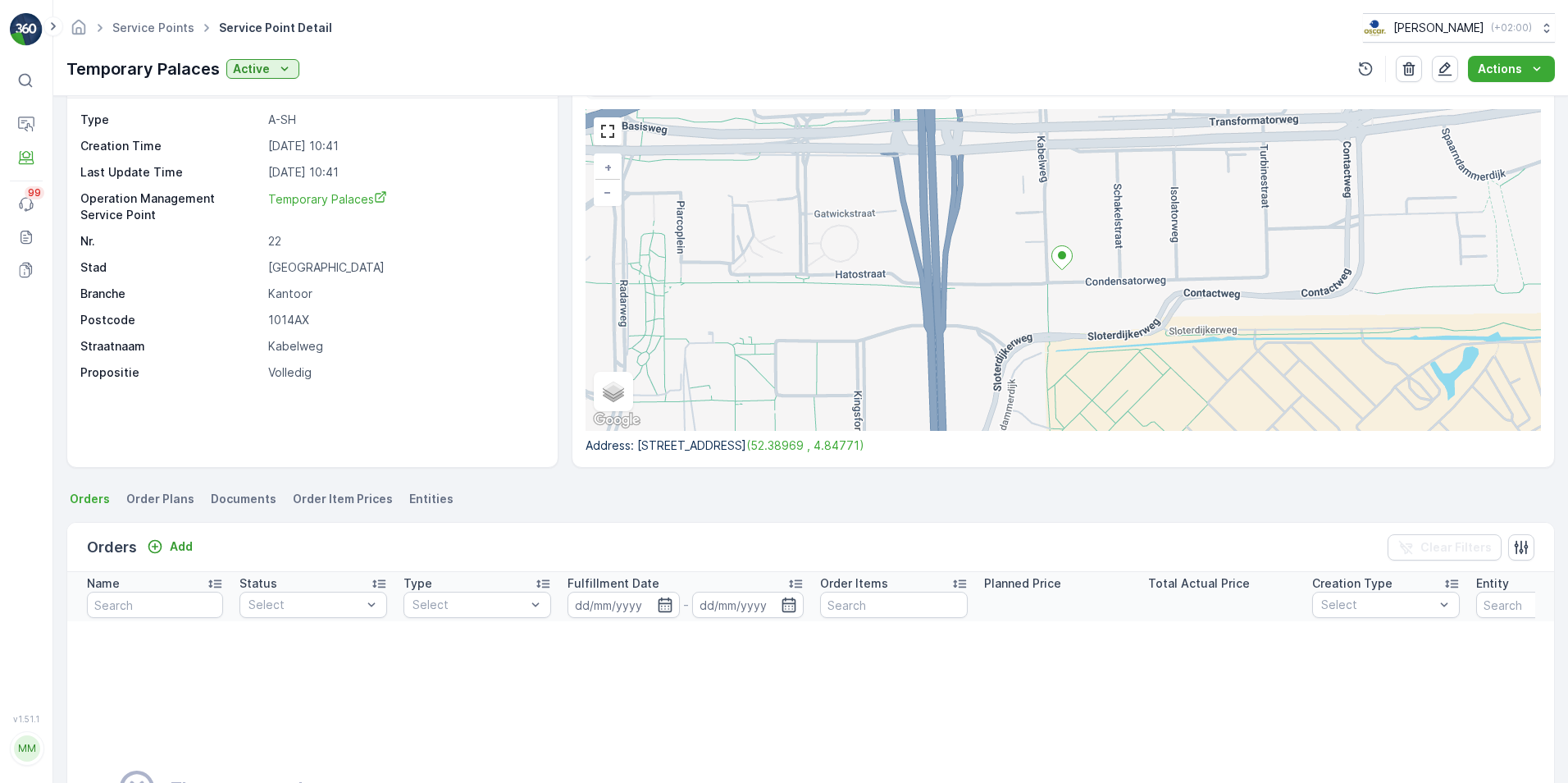
click at [427, 500] on span "Entities" at bounding box center [431, 498] width 44 height 17
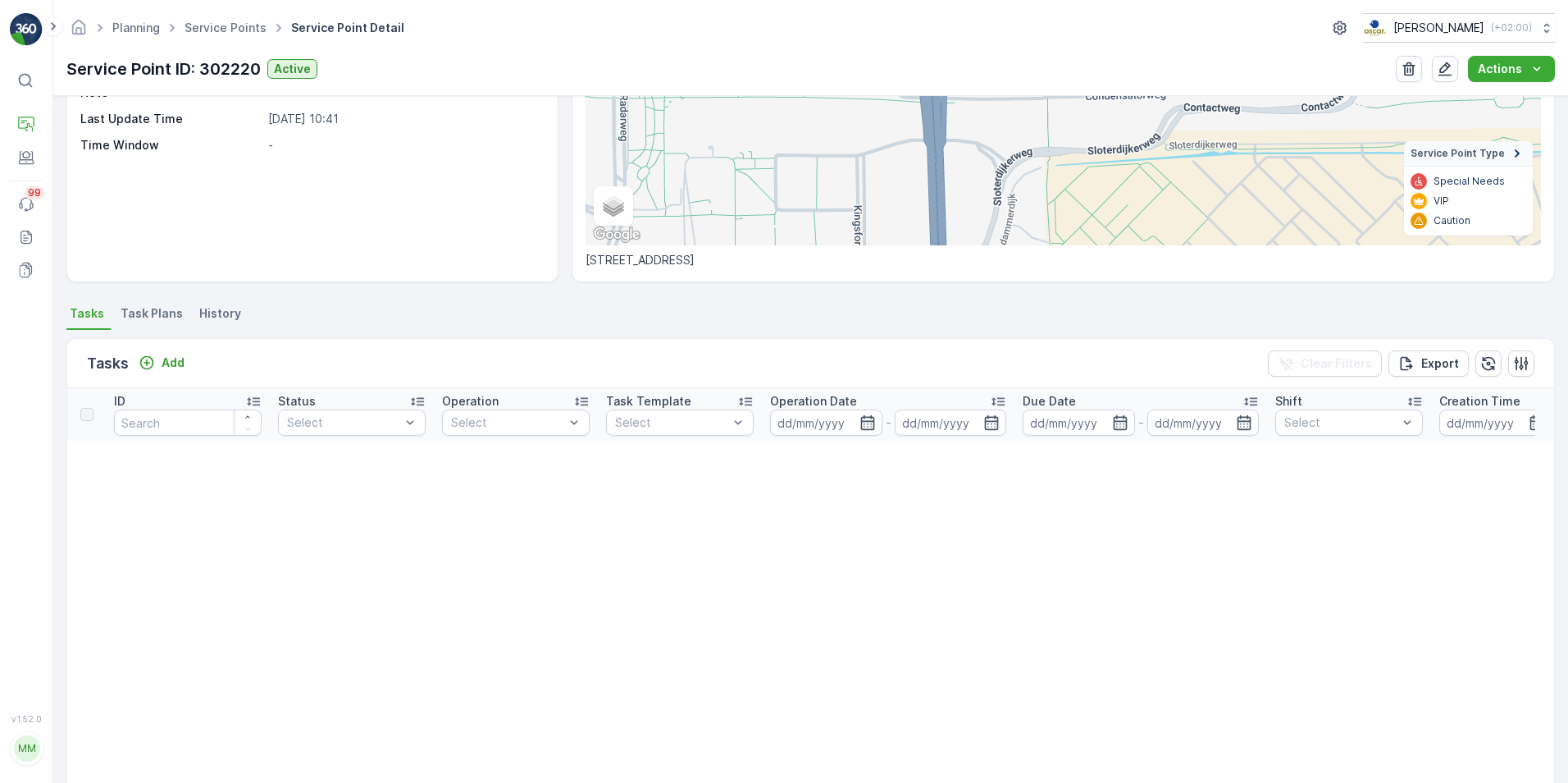
scroll to position [246, 0]
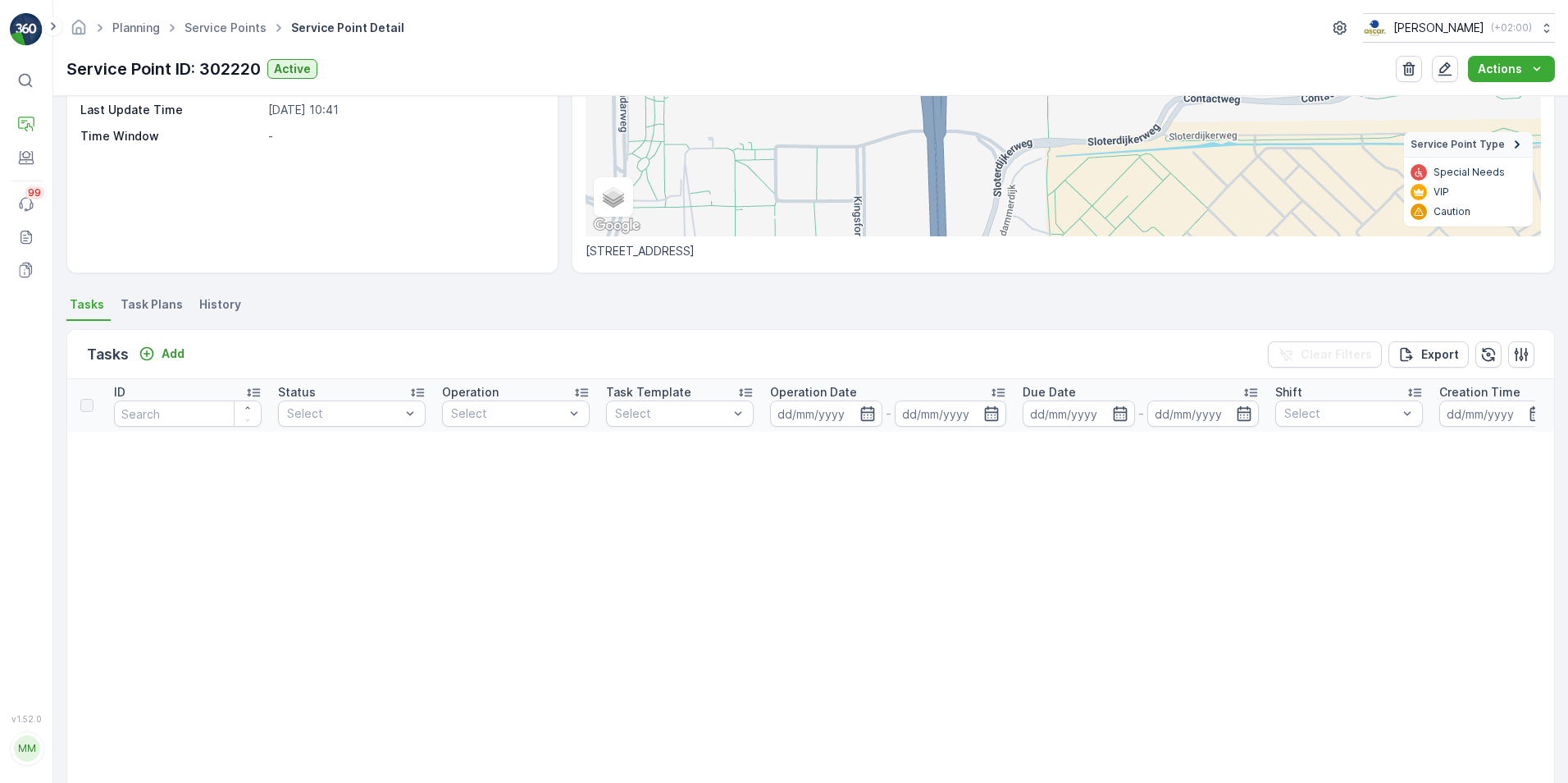
click at [145, 320] on li "Task Plans" at bounding box center [153, 307] width 72 height 28
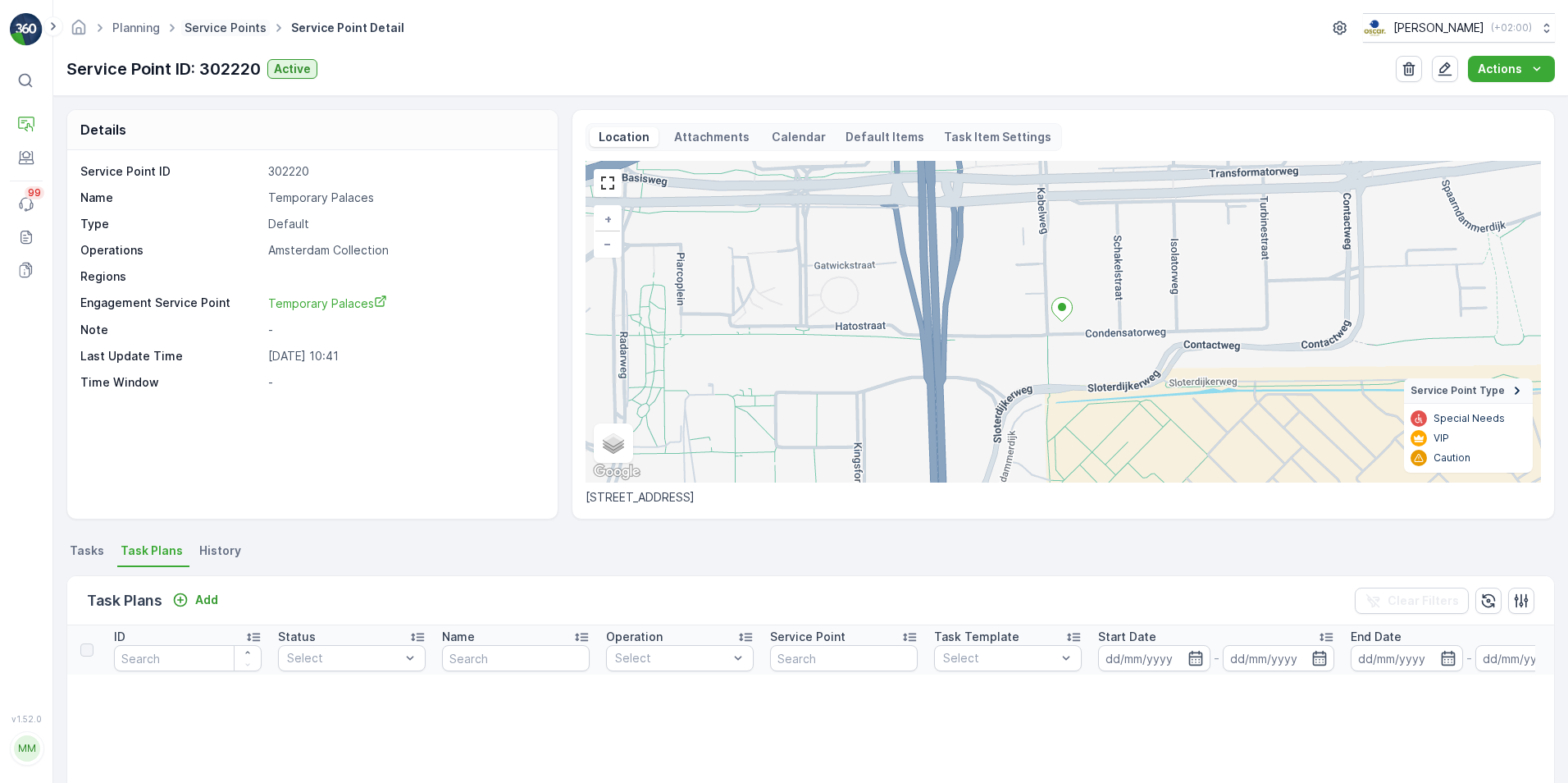
click at [256, 28] on link "Service Points" at bounding box center [225, 28] width 82 height 14
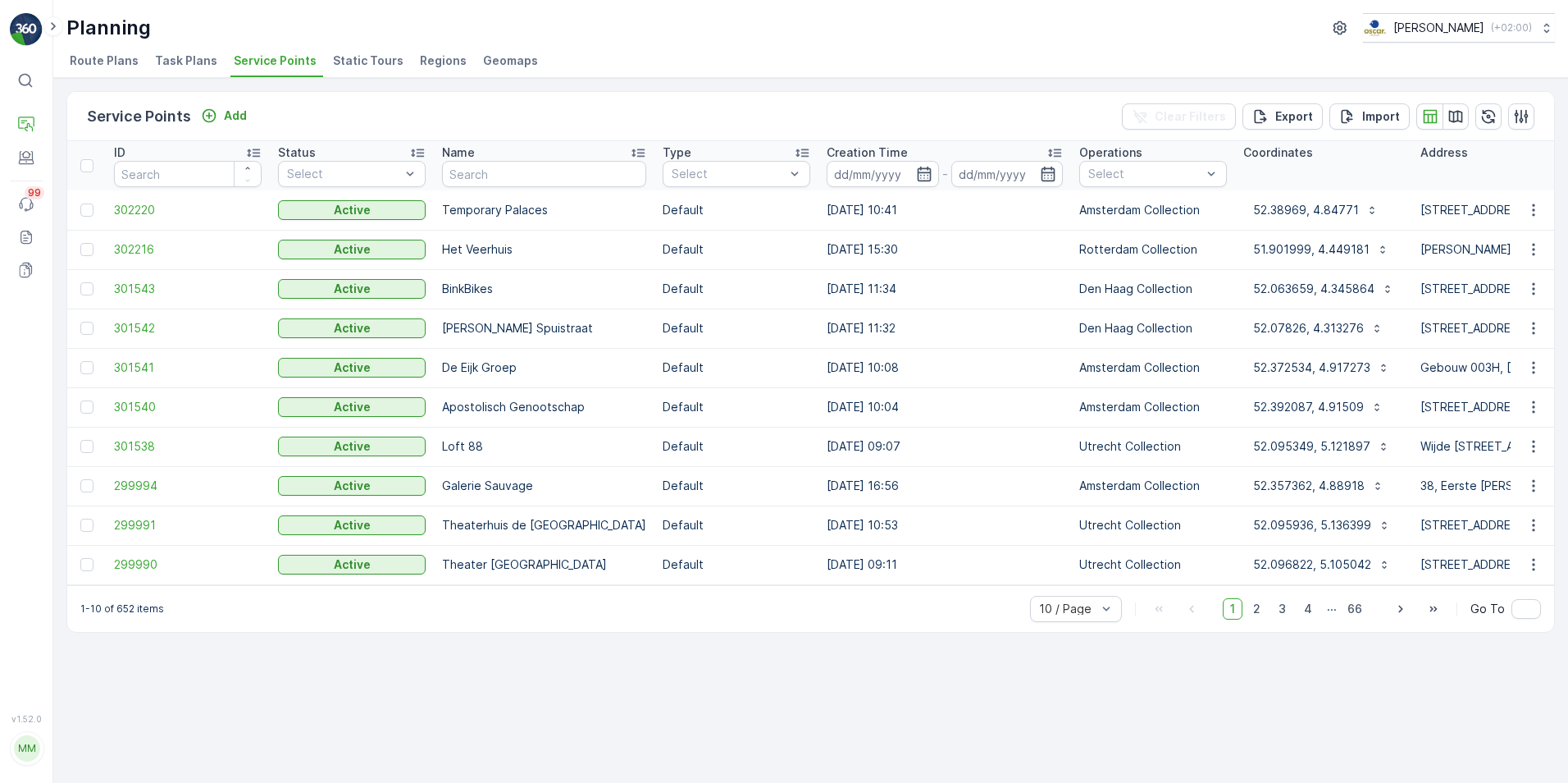
click at [461, 212] on p "Temporary Palaces" at bounding box center [544, 210] width 205 height 17
click at [605, 103] on div "Service Points Add Clear Filters Export Import" at bounding box center [810, 116] width 1487 height 49
click at [549, 178] on input "text" at bounding box center [544, 173] width 205 height 27
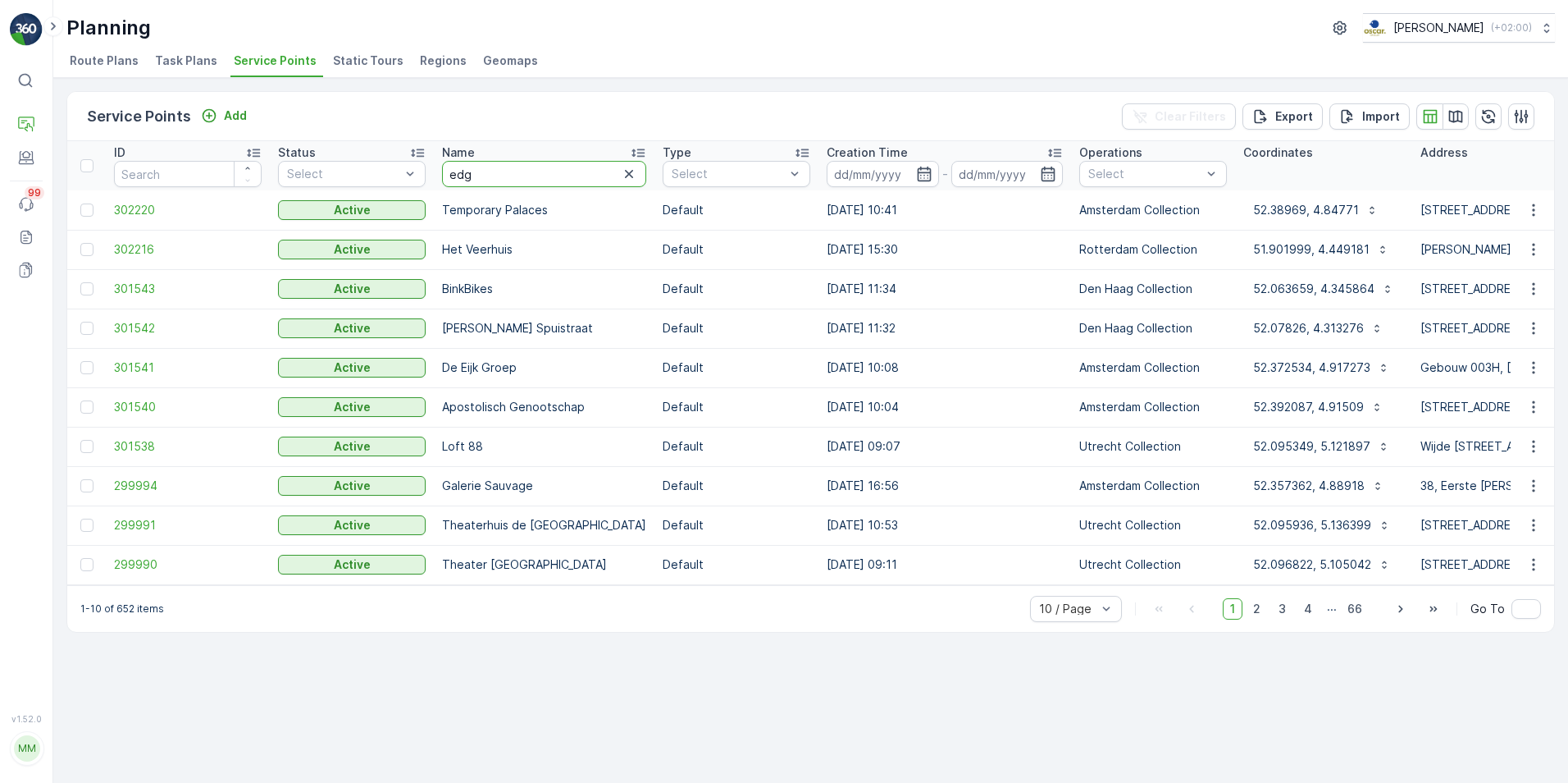
type input "edge"
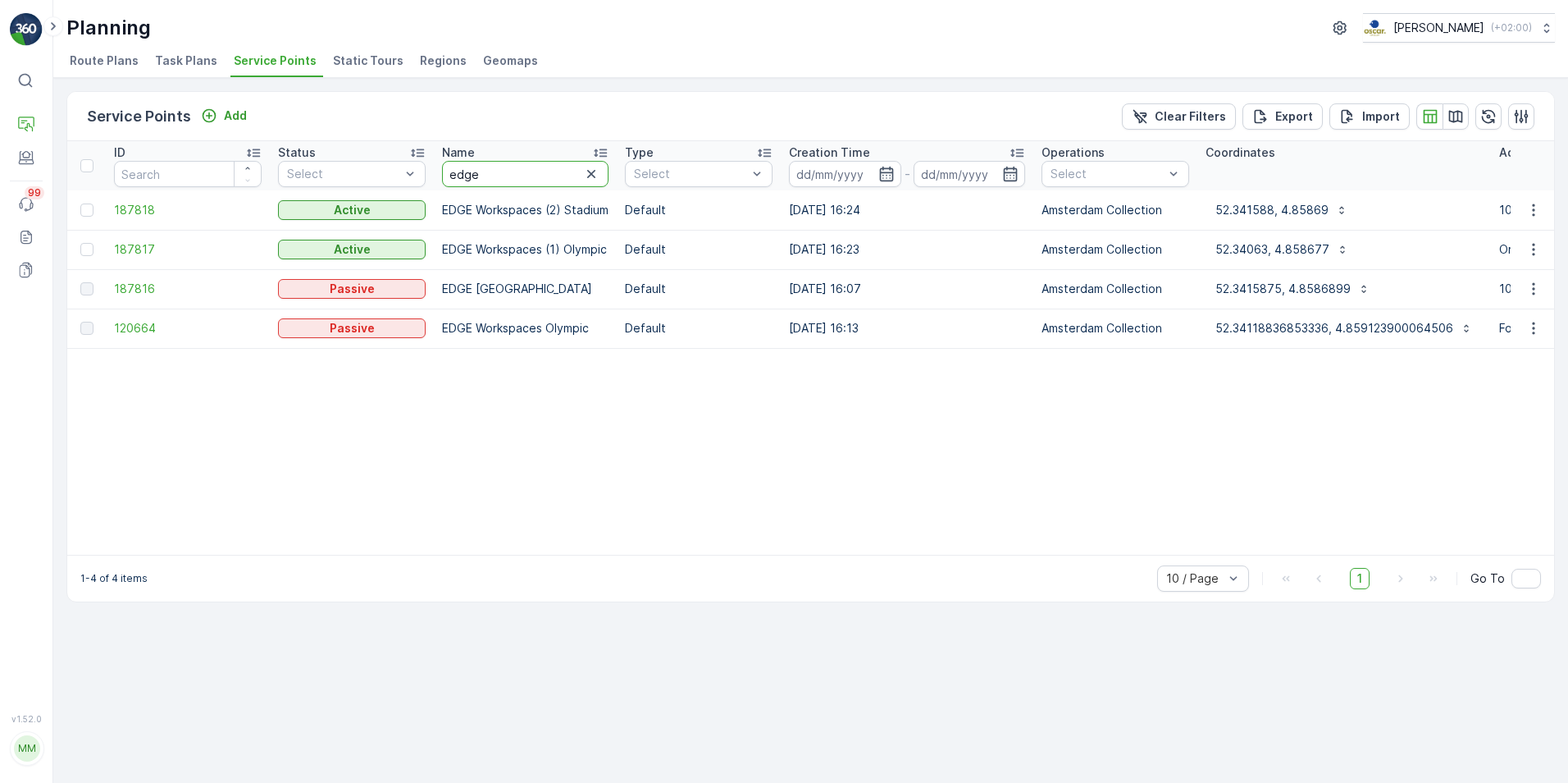
click at [532, 182] on input "edge" at bounding box center [525, 173] width 166 height 27
type input "move"
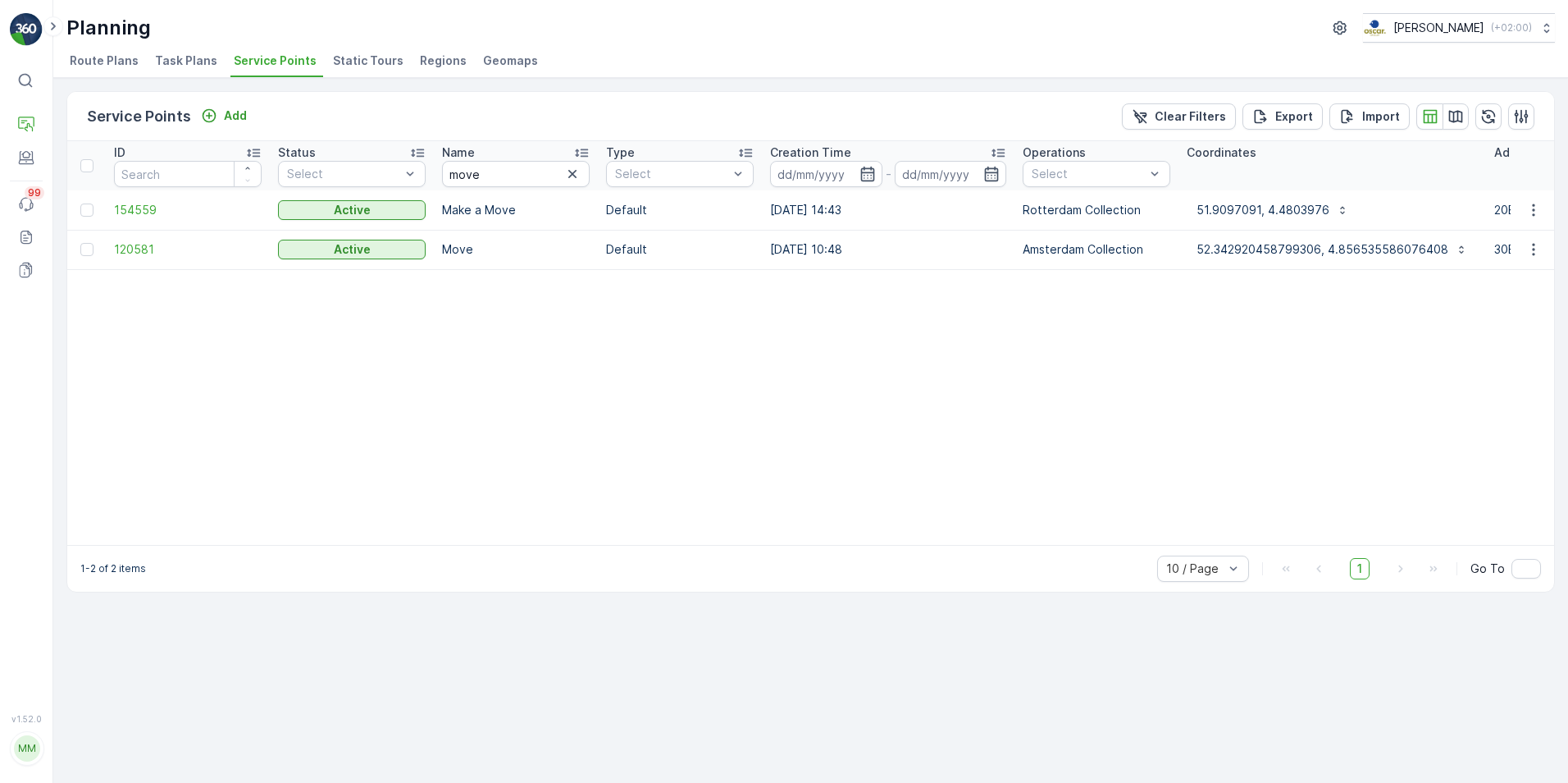
click at [490, 257] on p "Move" at bounding box center [516, 249] width 148 height 17
click at [141, 249] on span "120581" at bounding box center [188, 249] width 148 height 17
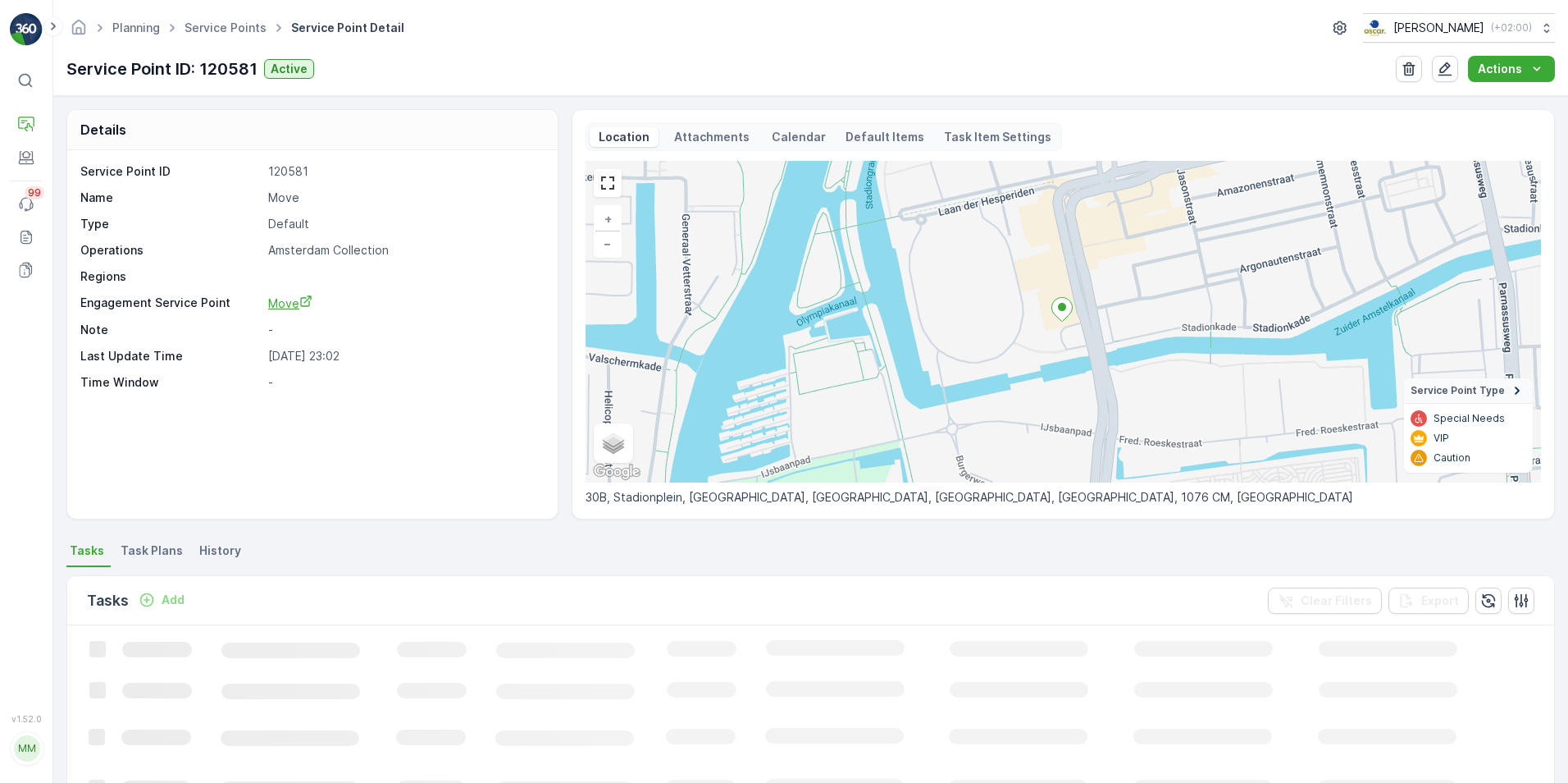
click at [291, 297] on span "Move" at bounding box center [290, 303] width 44 height 14
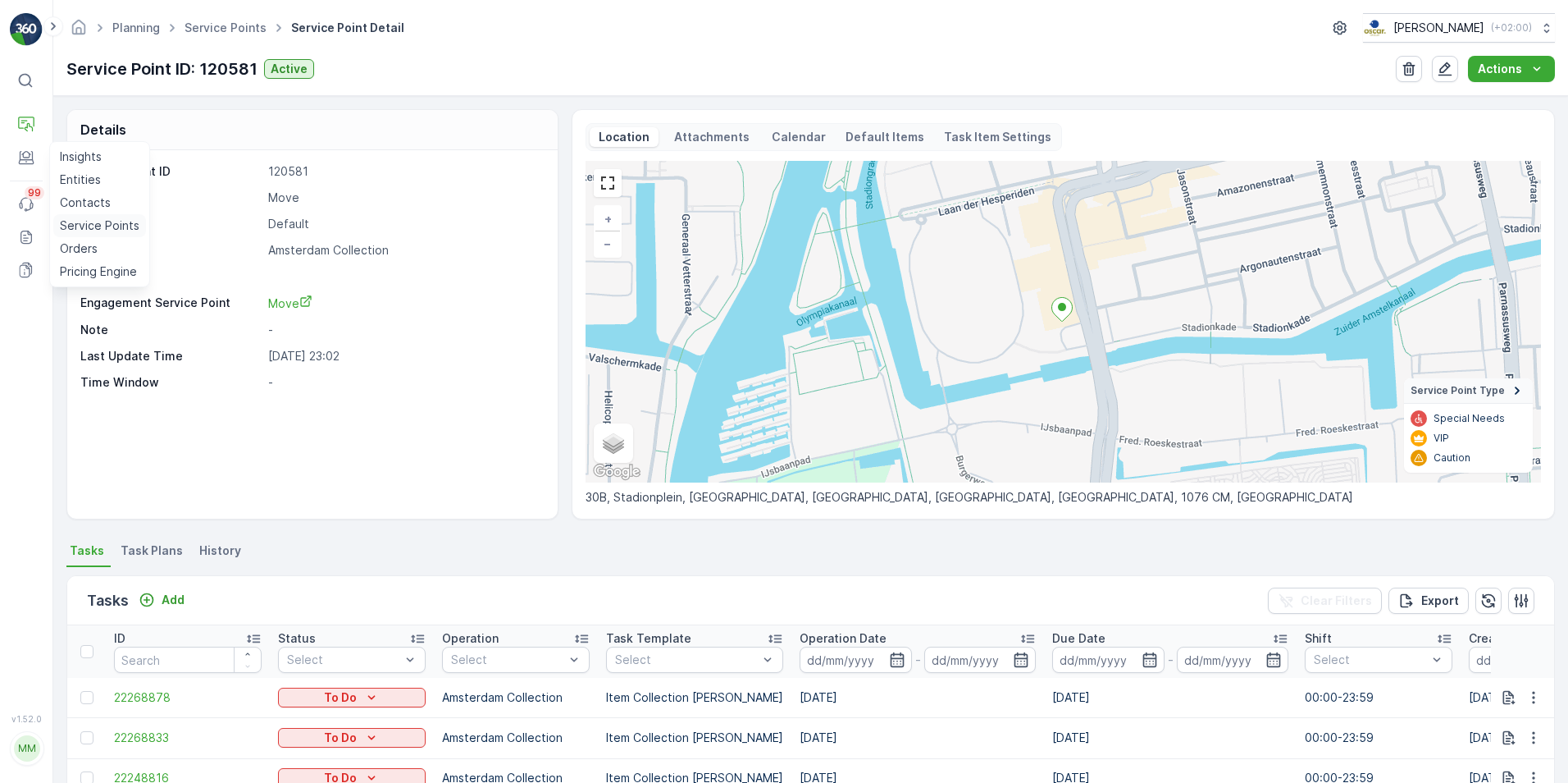
click at [77, 220] on p "Service Points" at bounding box center [99, 226] width 80 height 17
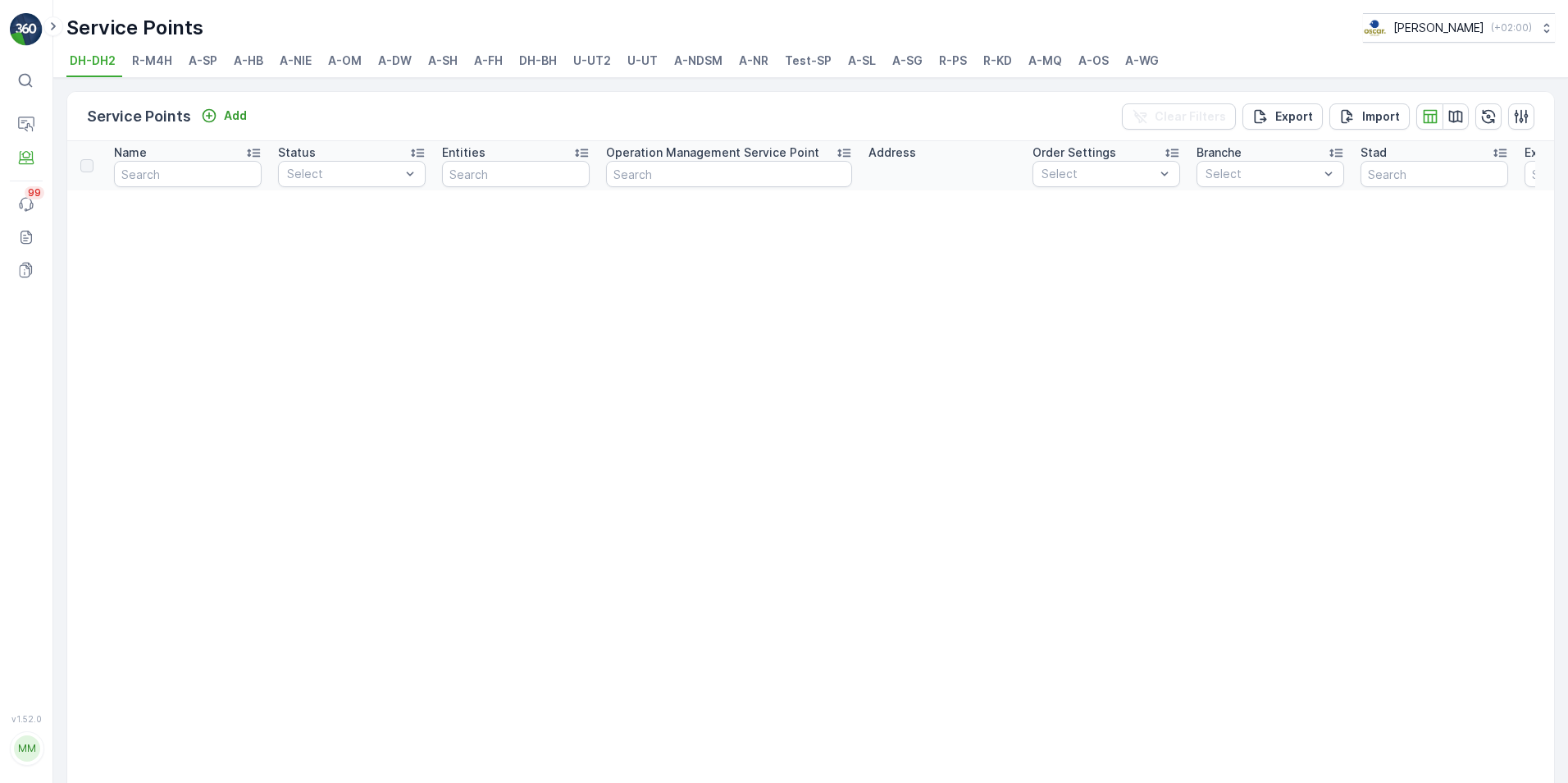
click at [445, 58] on span "A-SH" at bounding box center [443, 60] width 30 height 17
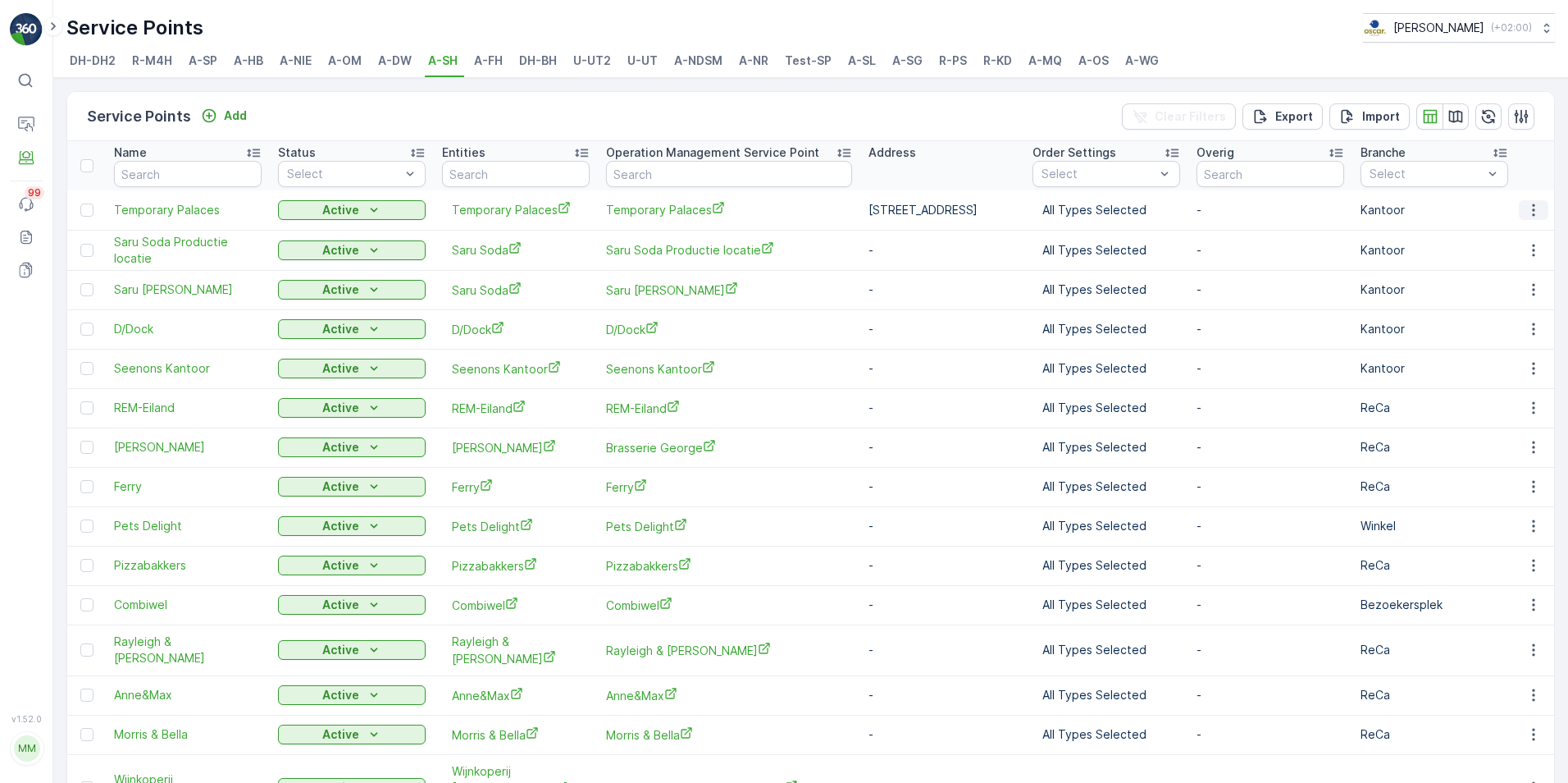
click at [1537, 210] on icon "button" at bounding box center [1534, 210] width 17 height 17
click at [217, 113] on div "Add" at bounding box center [223, 115] width 46 height 17
click at [190, 215] on span "Temporary Palaces" at bounding box center [188, 210] width 148 height 17
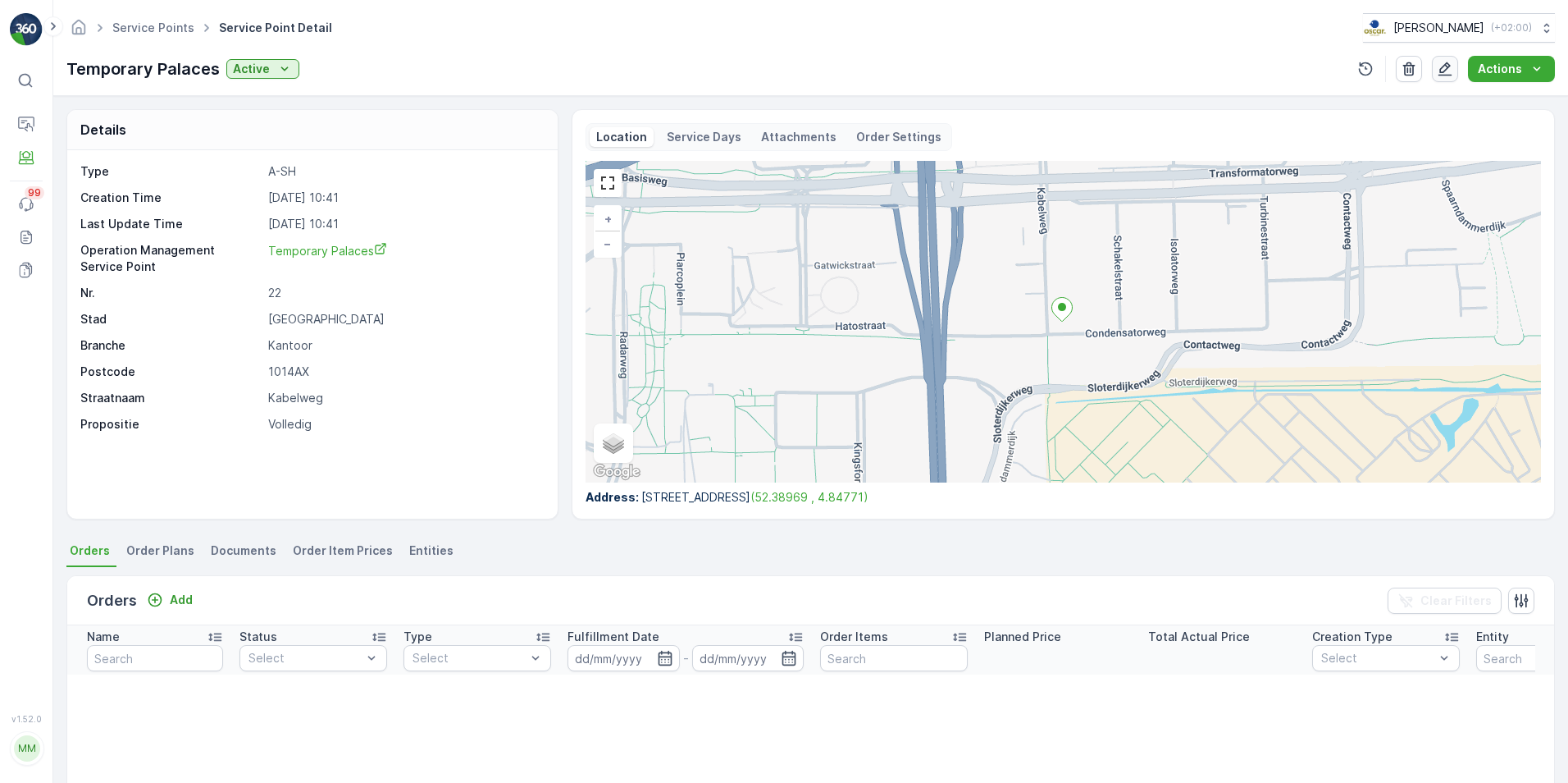
click at [1448, 70] on icon "button" at bounding box center [1446, 69] width 14 height 14
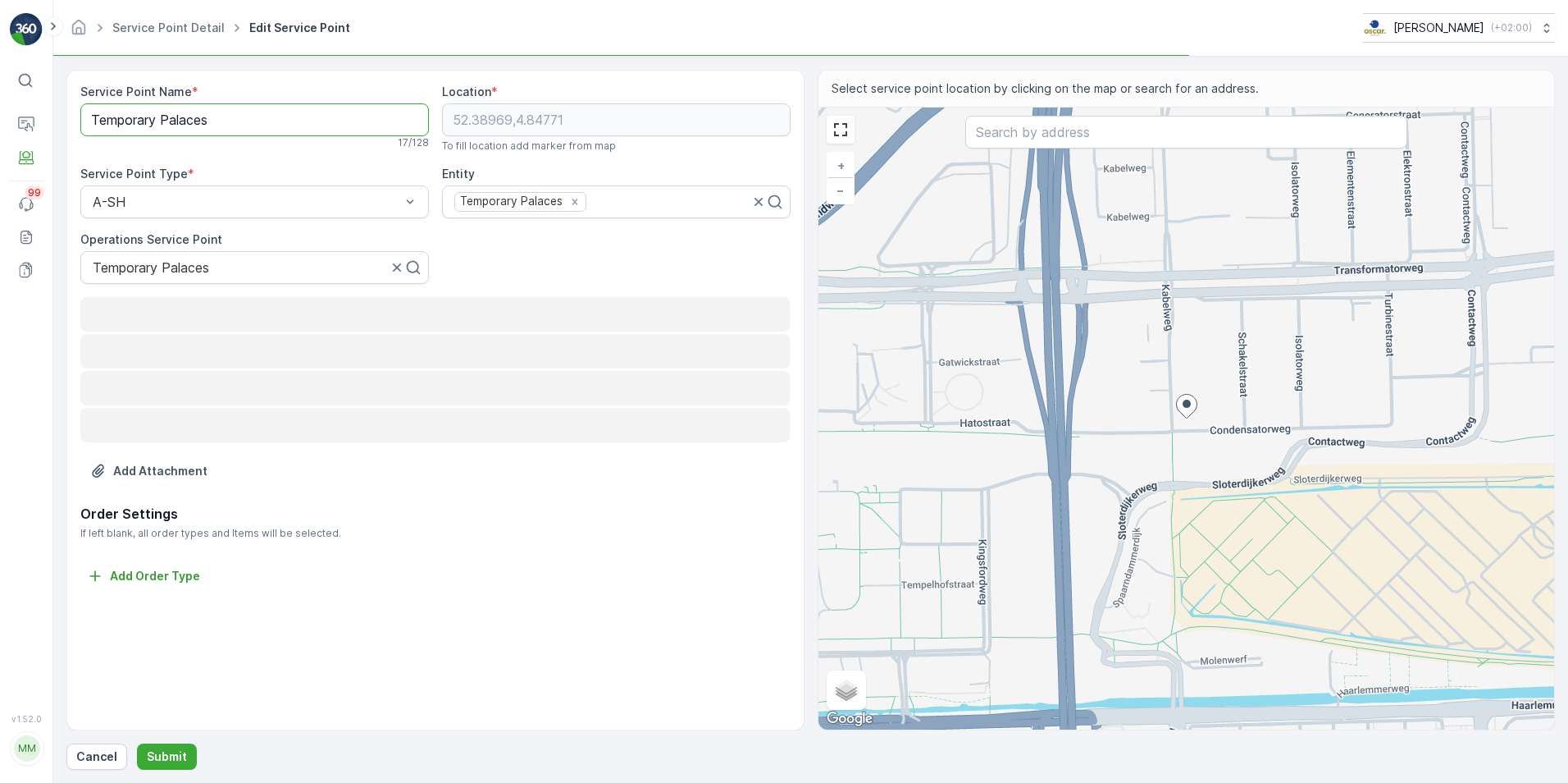
click at [271, 121] on Name "Temporary Palaces" at bounding box center [255, 119] width 348 height 33
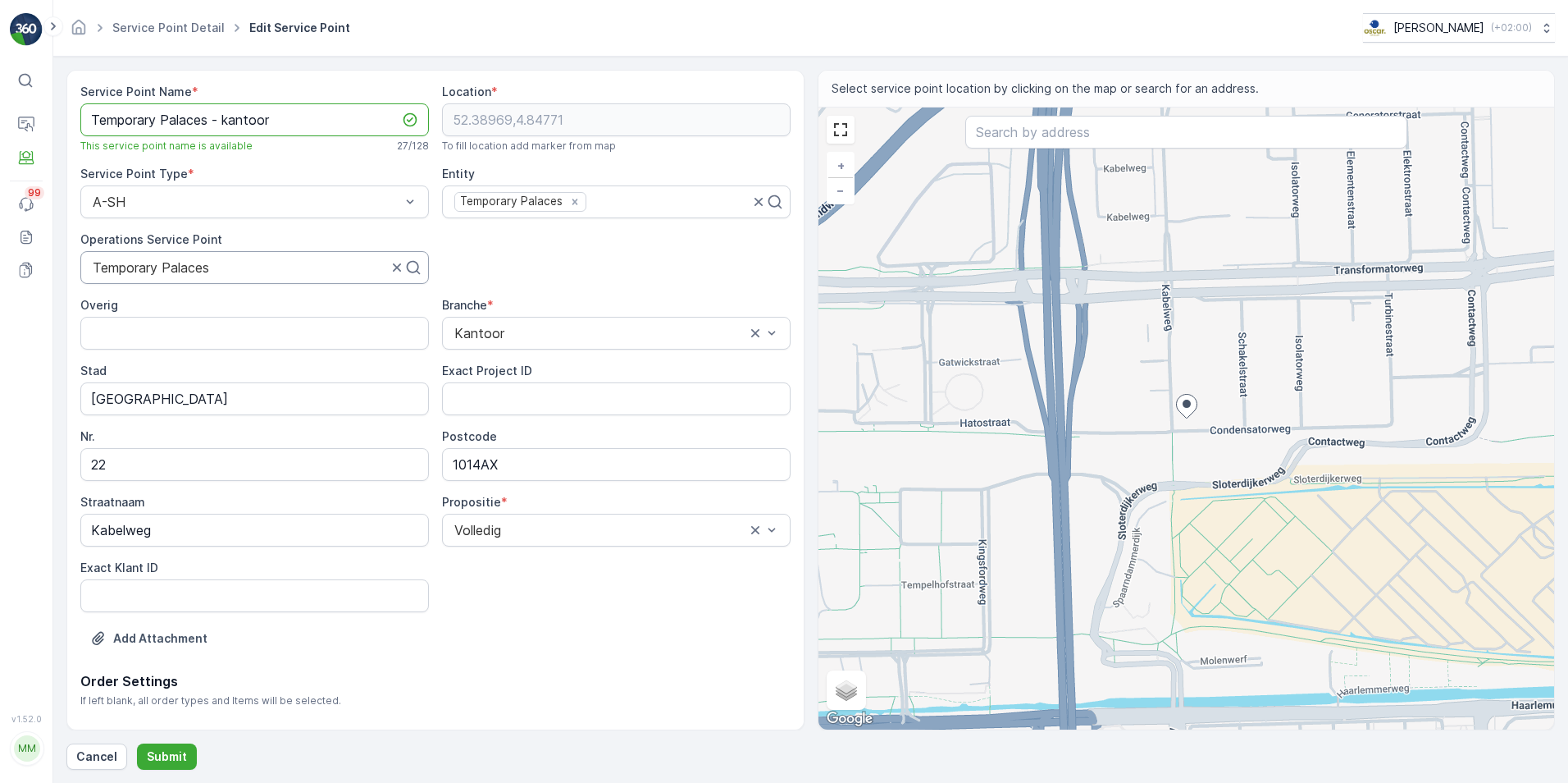
type Name "Temporary Palaces - kantoor"
click at [274, 264] on div at bounding box center [240, 267] width 298 height 15
click at [250, 267] on div at bounding box center [240, 267] width 298 height 15
click at [210, 268] on div at bounding box center [240, 267] width 298 height 15
click at [211, 268] on div at bounding box center [240, 267] width 298 height 15
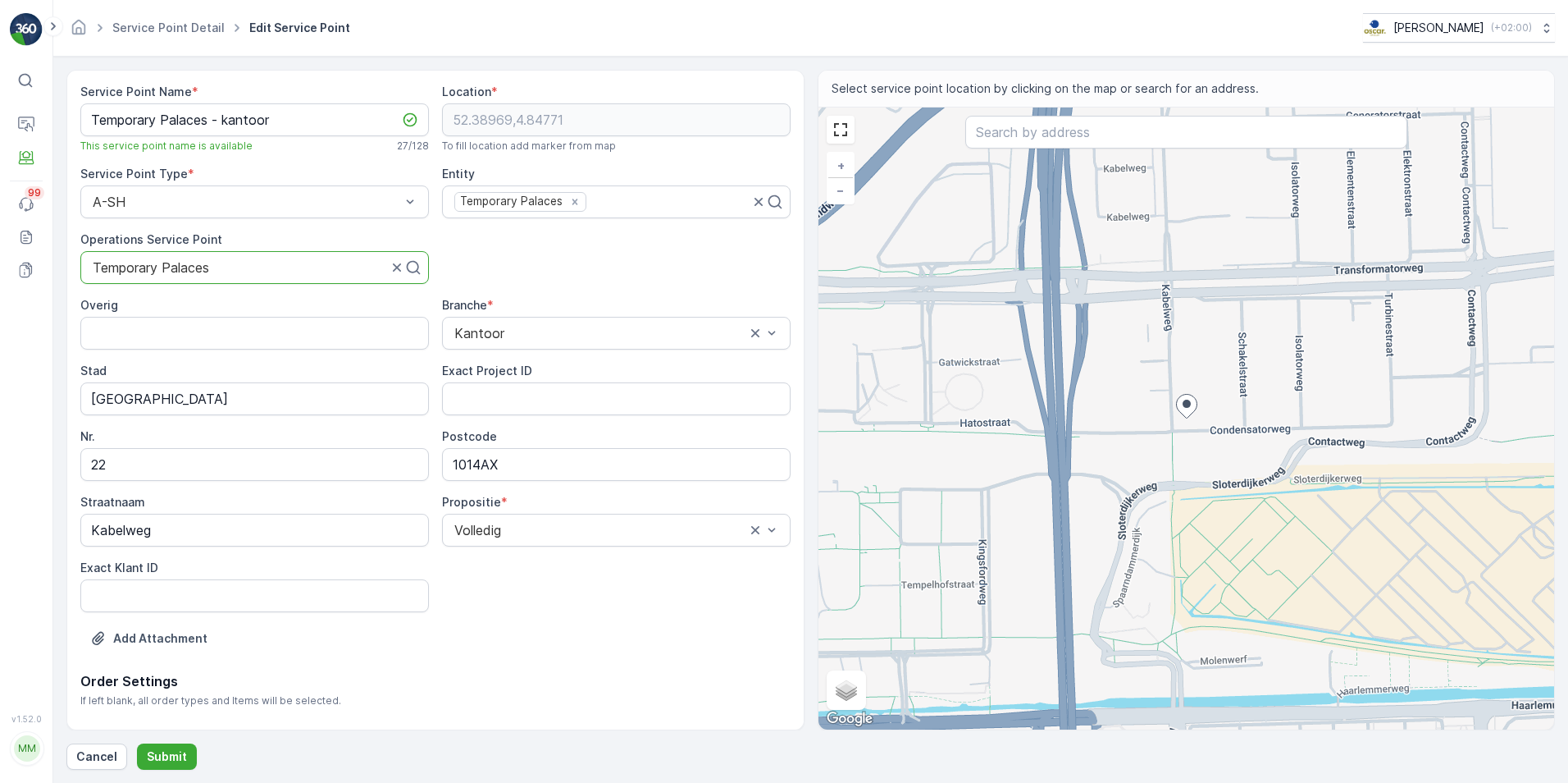
click at [198, 271] on div at bounding box center [240, 267] width 298 height 15
click at [144, 761] on button "Submit" at bounding box center [166, 756] width 60 height 27
drag, startPoint x: 171, startPoint y: 749, endPoint x: 160, endPoint y: 737, distance: 16.3
click at [166, 746] on button "Submit" at bounding box center [166, 756] width 60 height 27
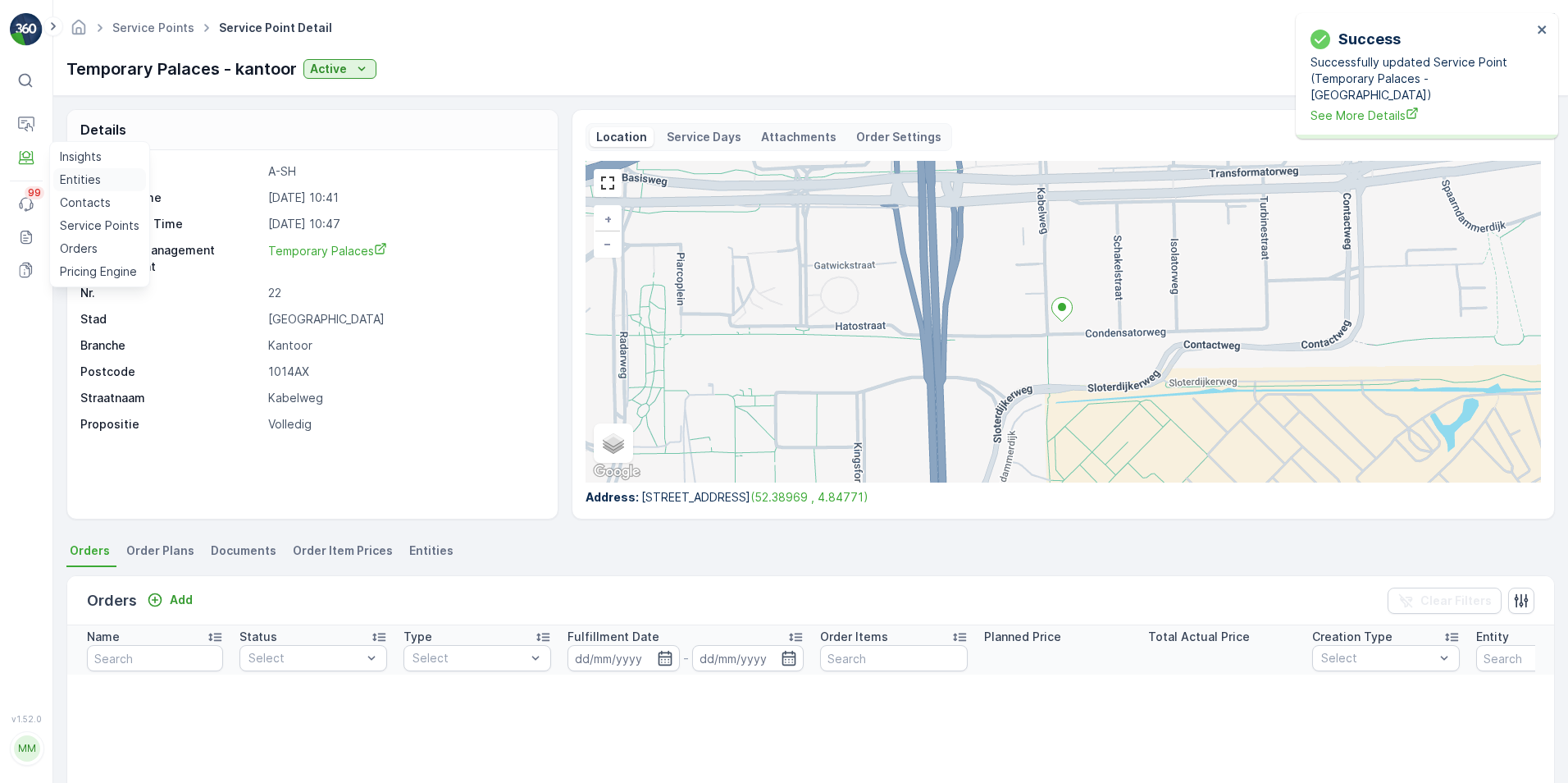
click at [77, 182] on p "Entities" at bounding box center [81, 179] width 41 height 17
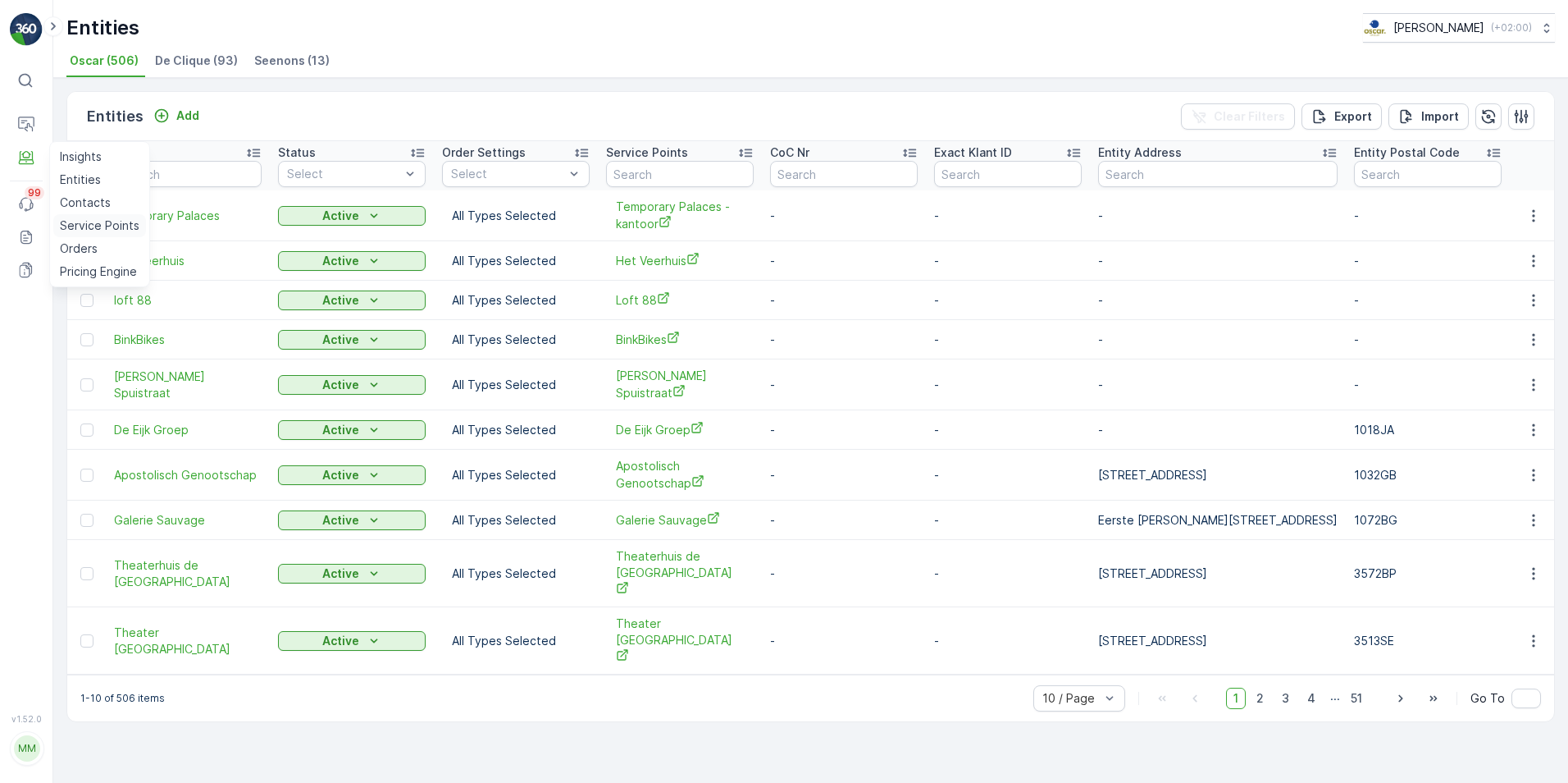
click at [101, 223] on p "Service Points" at bounding box center [99, 226] width 80 height 17
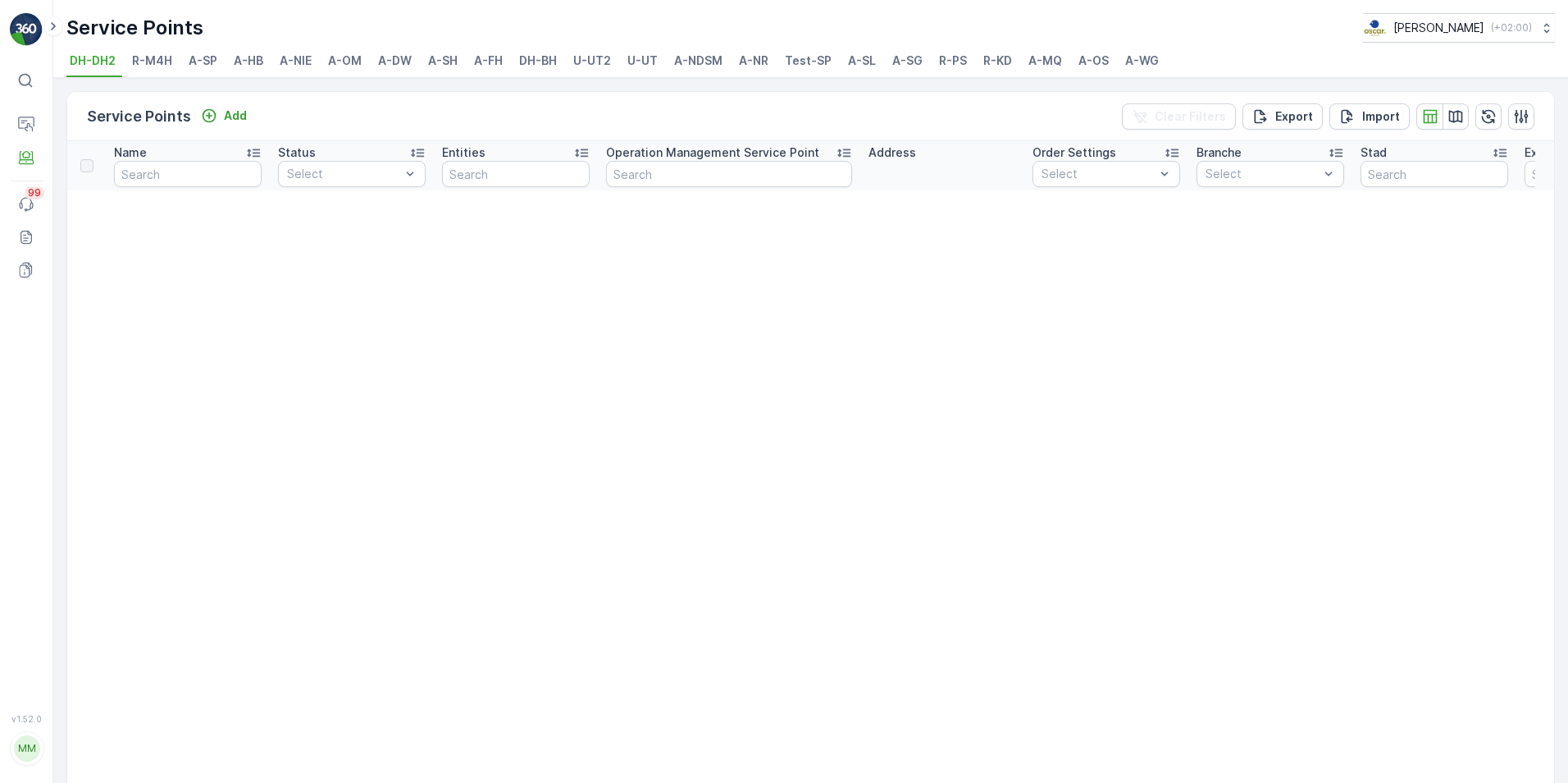
click at [462, 62] on li "A-SH" at bounding box center [445, 63] width 39 height 28
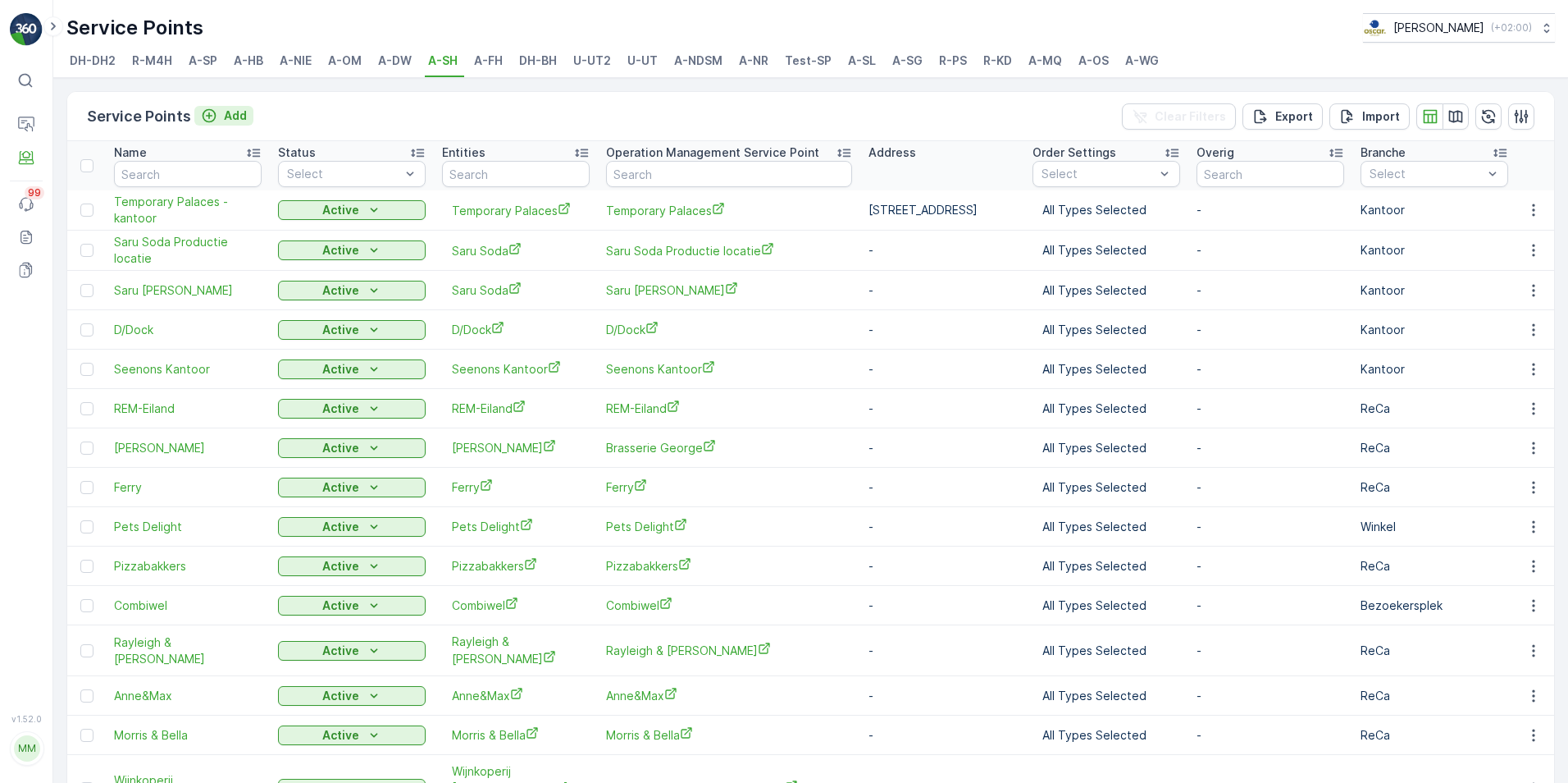
click at [224, 114] on p "Add" at bounding box center [235, 115] width 23 height 17
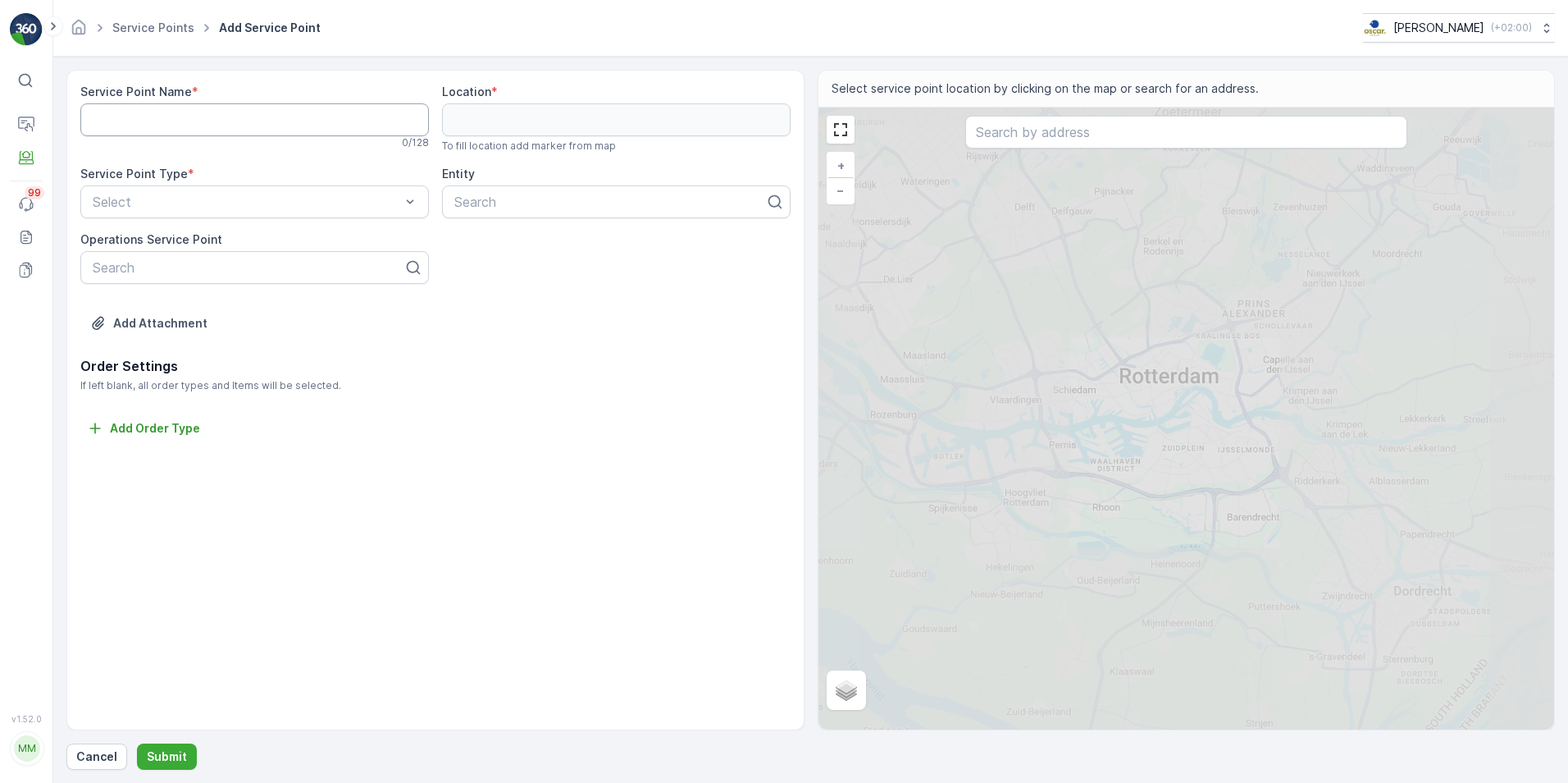
click at [150, 119] on Name "Service Point Name" at bounding box center [255, 119] width 348 height 33
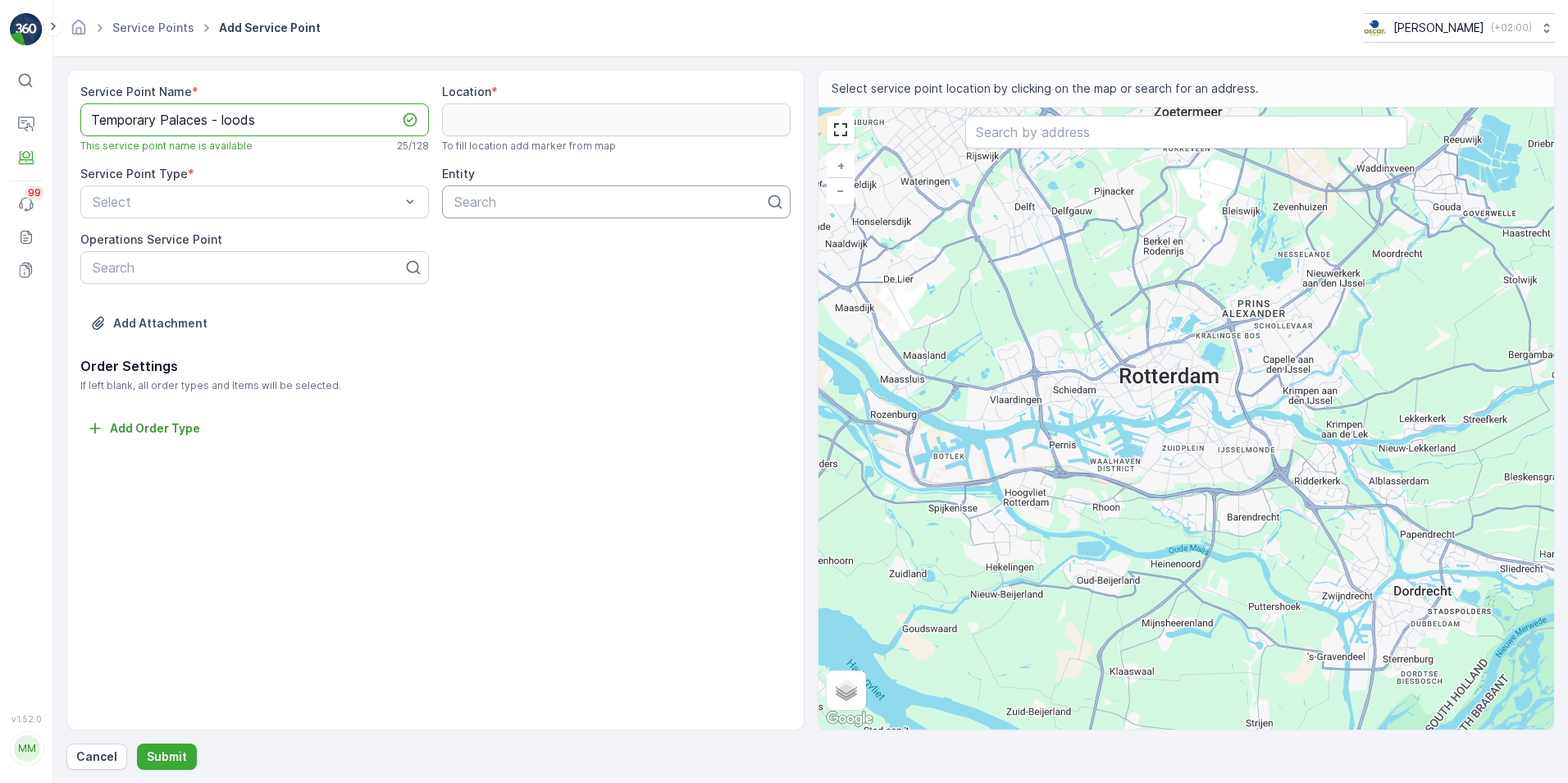
type Name "Temporary Palaces - loods"
click at [481, 201] on div at bounding box center [609, 202] width 314 height 15
type input "tempor"
click at [511, 249] on span "Temporary Palaces" at bounding box center [510, 241] width 116 height 15
click at [226, 190] on div "Select" at bounding box center [255, 201] width 348 height 33
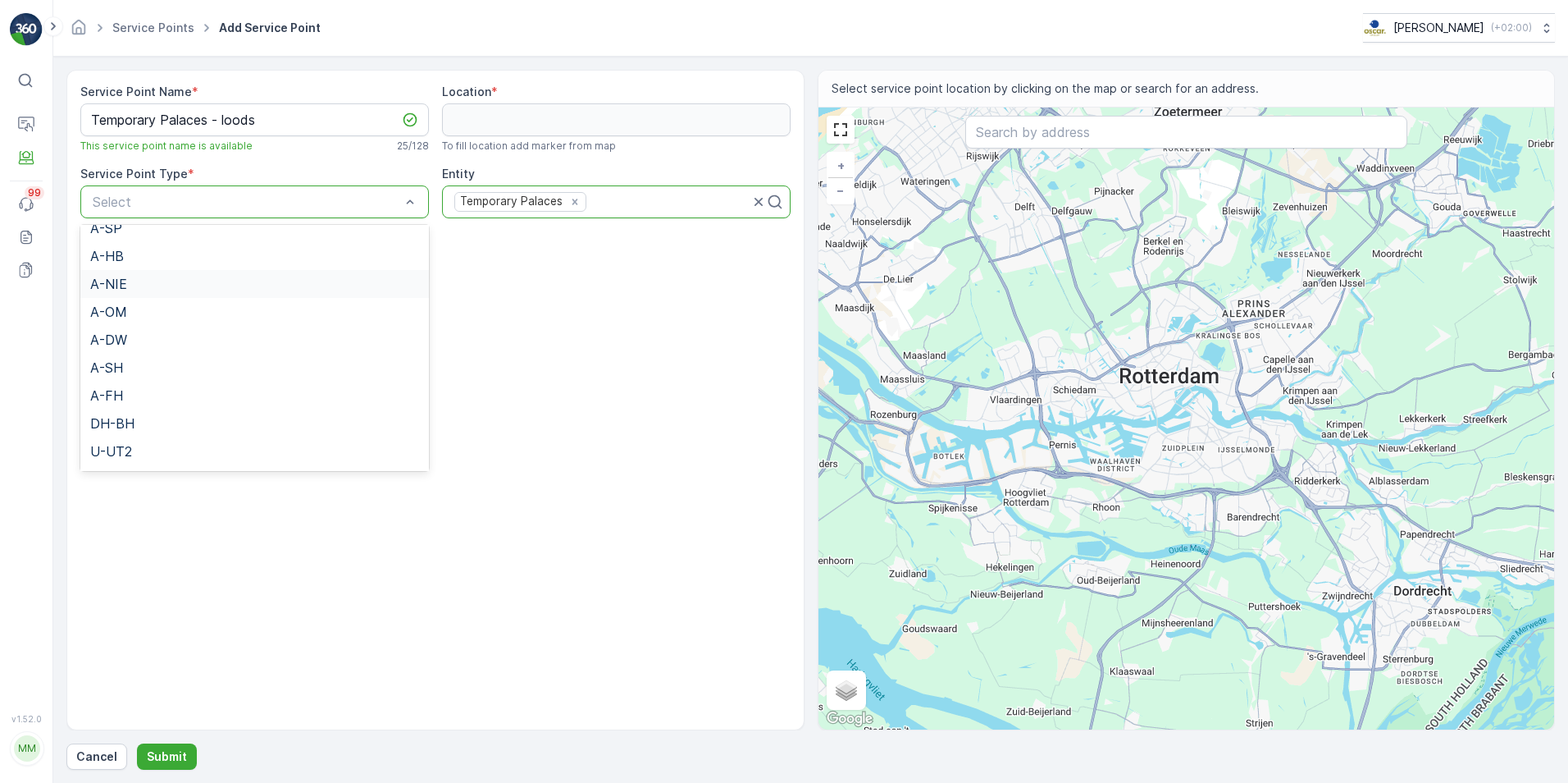
scroll to position [164, 0]
click at [151, 278] on div "A-SH" at bounding box center [255, 273] width 329 height 15
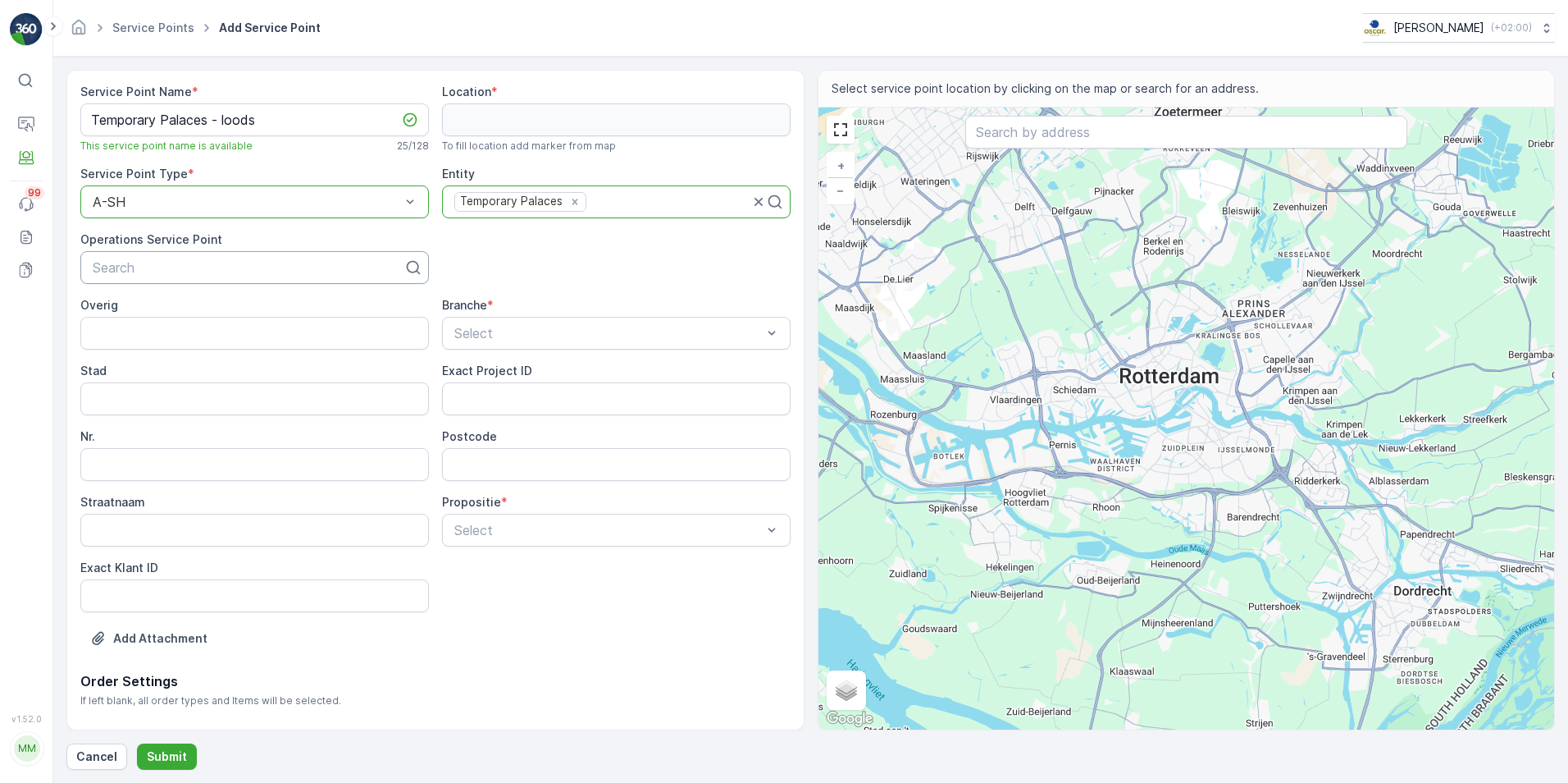
click at [157, 273] on div at bounding box center [248, 267] width 314 height 15
click at [475, 268] on div "Service Point Name * Temporary Palaces - loods This service point name is avail…" at bounding box center [436, 377] width 711 height 588
click at [1027, 123] on input "text" at bounding box center [1186, 132] width 442 height 33
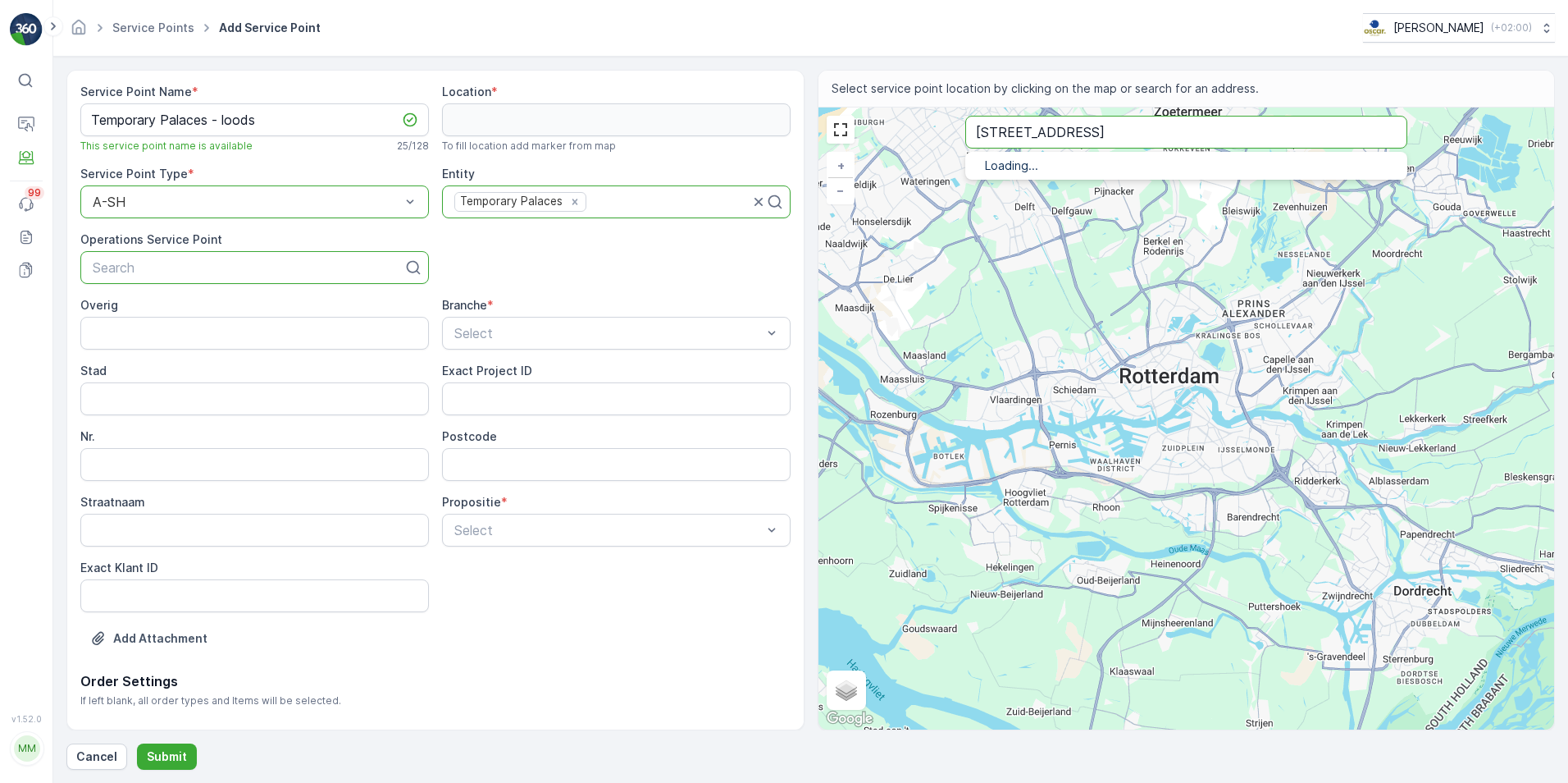
type input "kabelweg 22"
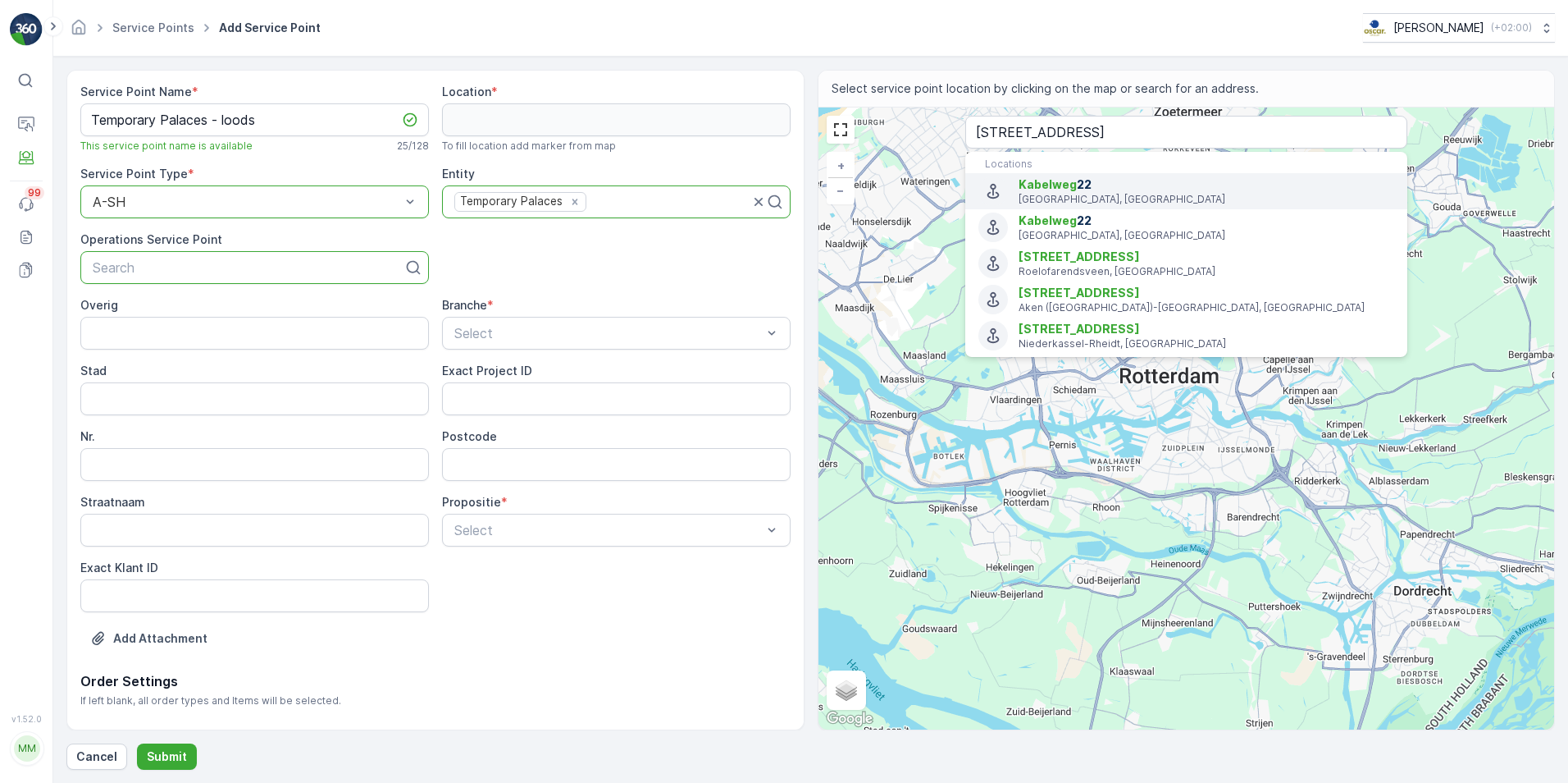
click at [1079, 201] on p "Amsterdam, Netherlands" at bounding box center [1207, 199] width 376 height 13
type input "52.3896895,4.8477105"
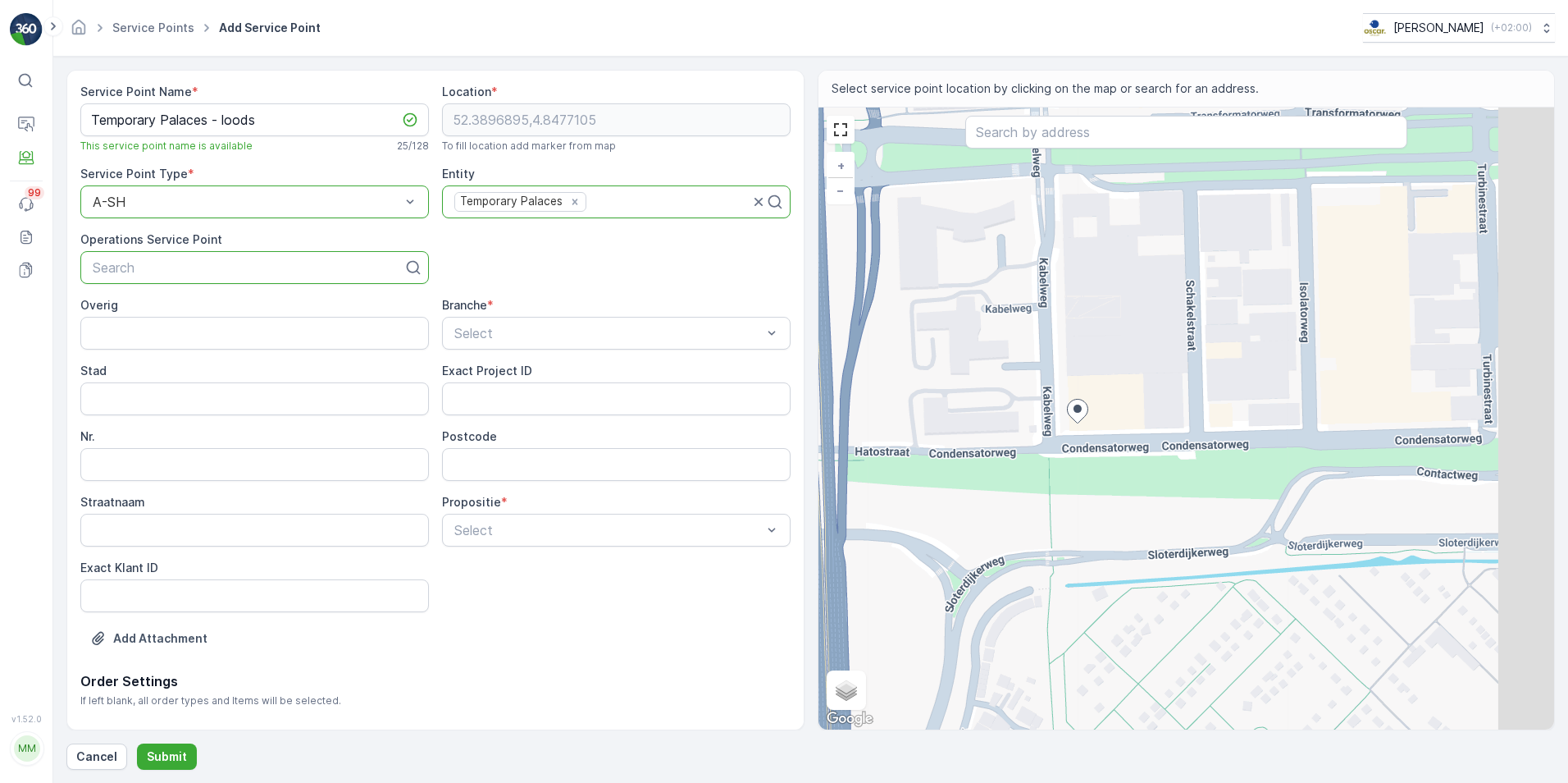
drag, startPoint x: 1275, startPoint y: 416, endPoint x: 1157, endPoint y: 421, distance: 118.1
click at [1157, 421] on div "+ − Satellite Roadmap Terrain Hybrid Leaflet Keyboard shortcuts Map Data Map da…" at bounding box center [1187, 419] width 736 height 622
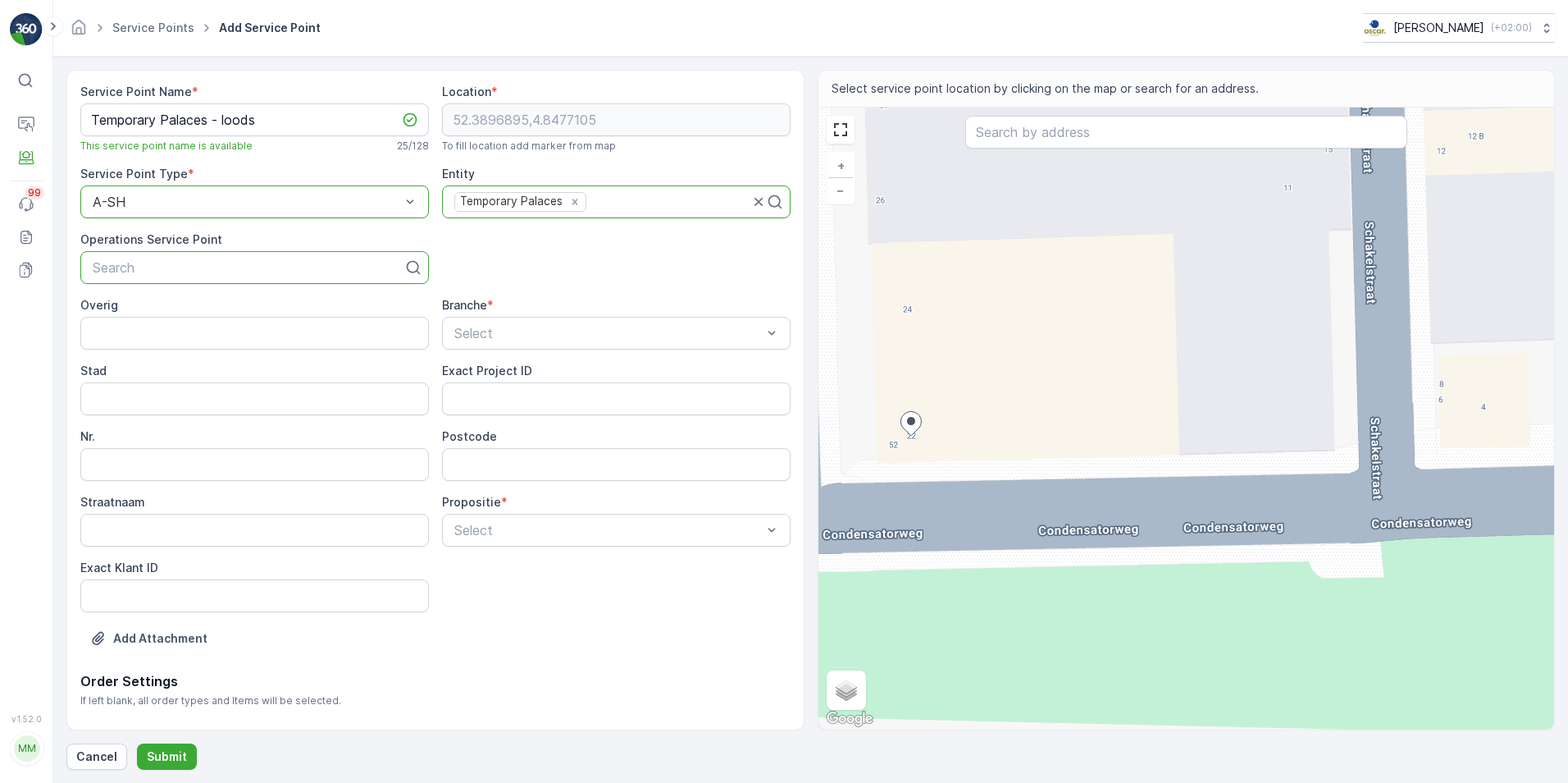
click at [1111, 446] on div "+ − Satellite Roadmap Terrain Hybrid Leaflet Keyboard shortcuts Map Data Map da…" at bounding box center [1187, 419] width 736 height 622
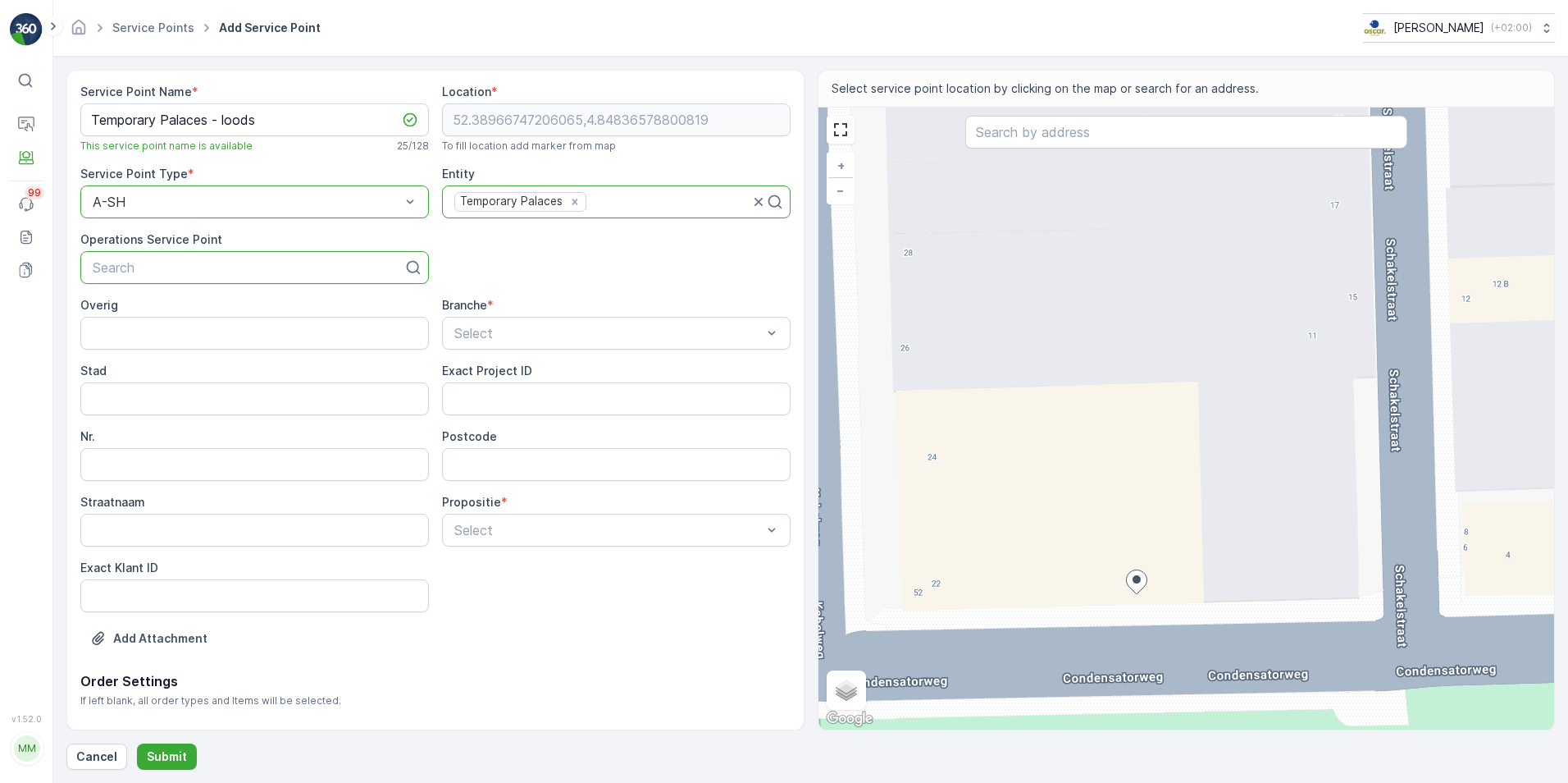
drag, startPoint x: 1223, startPoint y: 404, endPoint x: 1173, endPoint y: 579, distance: 182.0
click at [1173, 579] on div "+ − Satellite Roadmap Terrain Hybrid Leaflet Keyboard shortcuts Map Data Map da…" at bounding box center [1187, 419] width 736 height 622
click at [1330, 579] on div "+ − Satellite Roadmap Terrain Hybrid Leaflet Keyboard shortcuts Map Data Map da…" at bounding box center [1187, 419] width 736 height 622
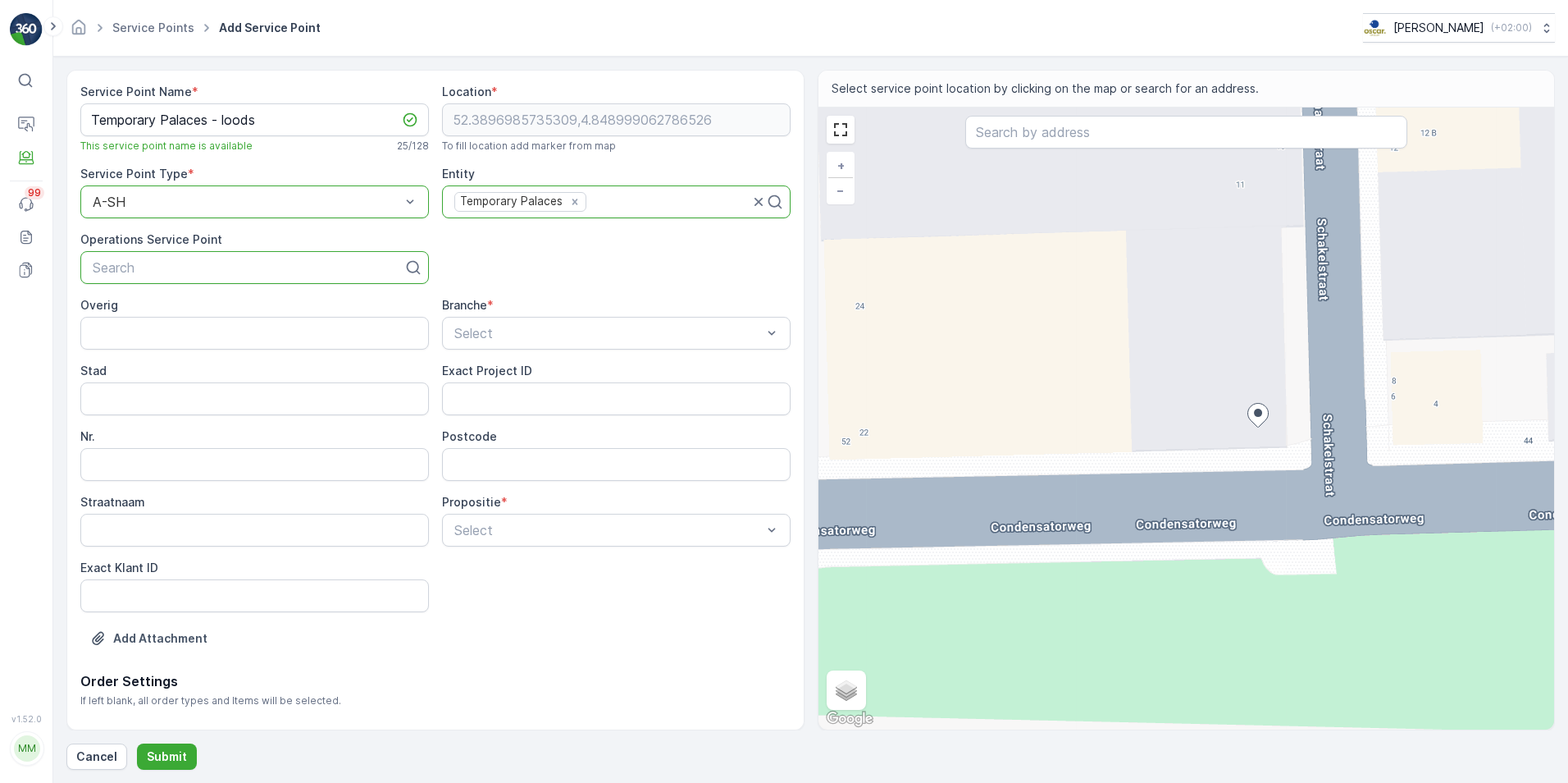
drag, startPoint x: 1140, startPoint y: 497, endPoint x: 1215, endPoint y: 508, distance: 75.8
click at [1215, 508] on div "+ − Satellite Roadmap Terrain Hybrid Leaflet Keyboard shortcuts Map Data Map da…" at bounding box center [1187, 419] width 736 height 622
click at [1247, 430] on div "+ − Satellite Roadmap Terrain Hybrid Leaflet Keyboard shortcuts Map Data Map da…" at bounding box center [1187, 419] width 736 height 622
type input "52.38969693661195,4.848947721271447"
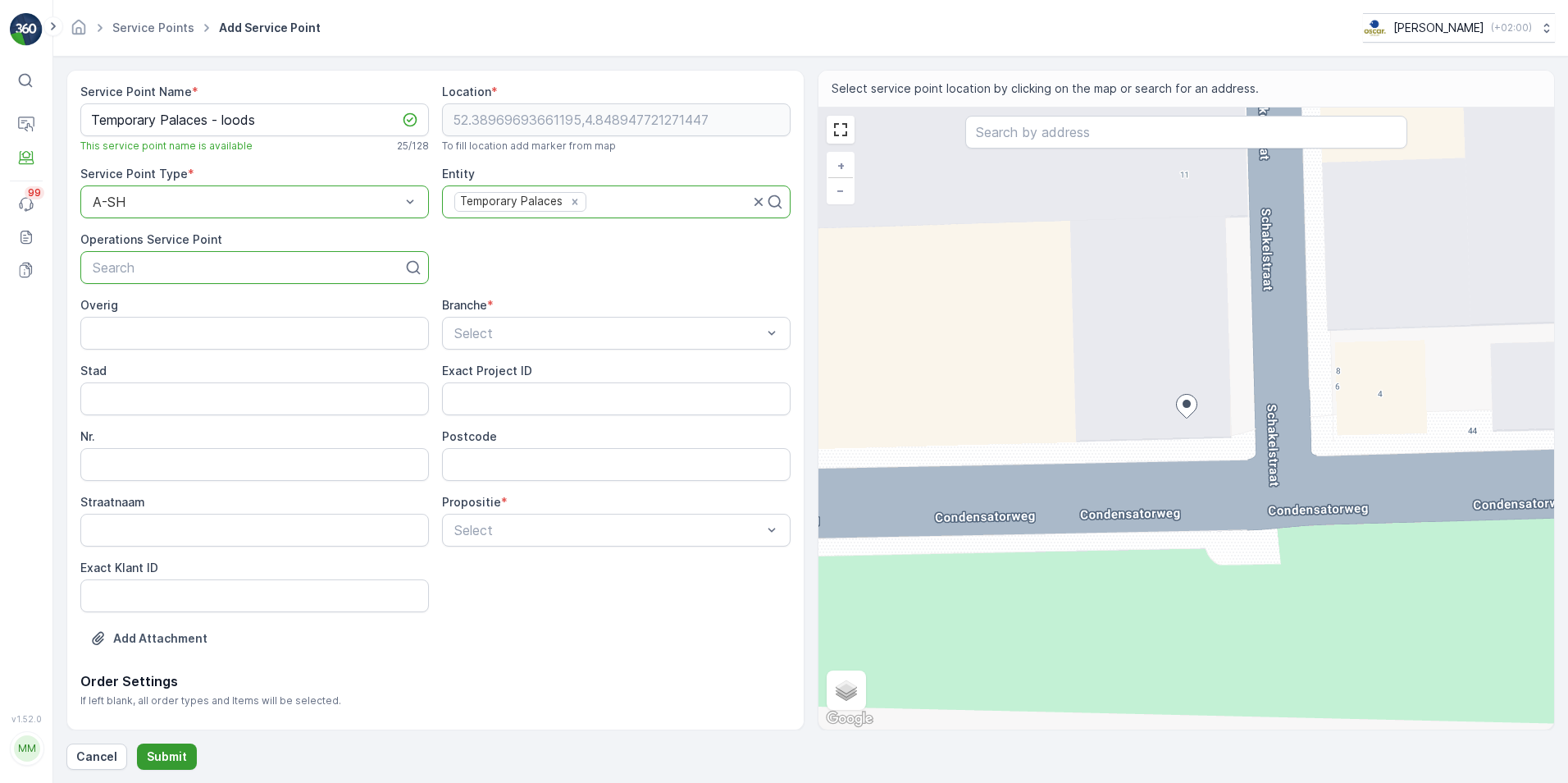
click at [154, 763] on p "Submit" at bounding box center [166, 756] width 40 height 17
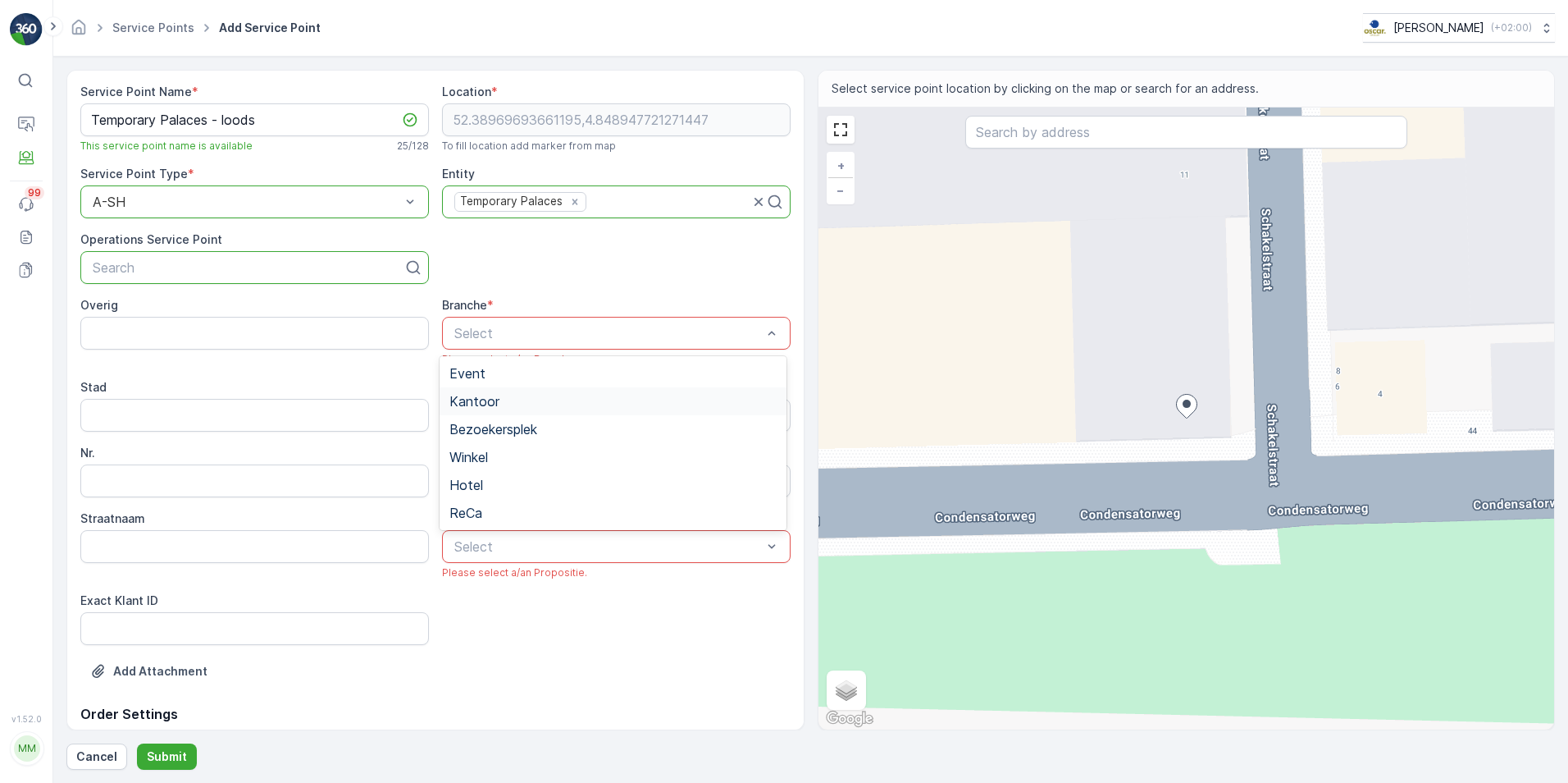
click at [469, 407] on span "Kantoor" at bounding box center [474, 401] width 50 height 15
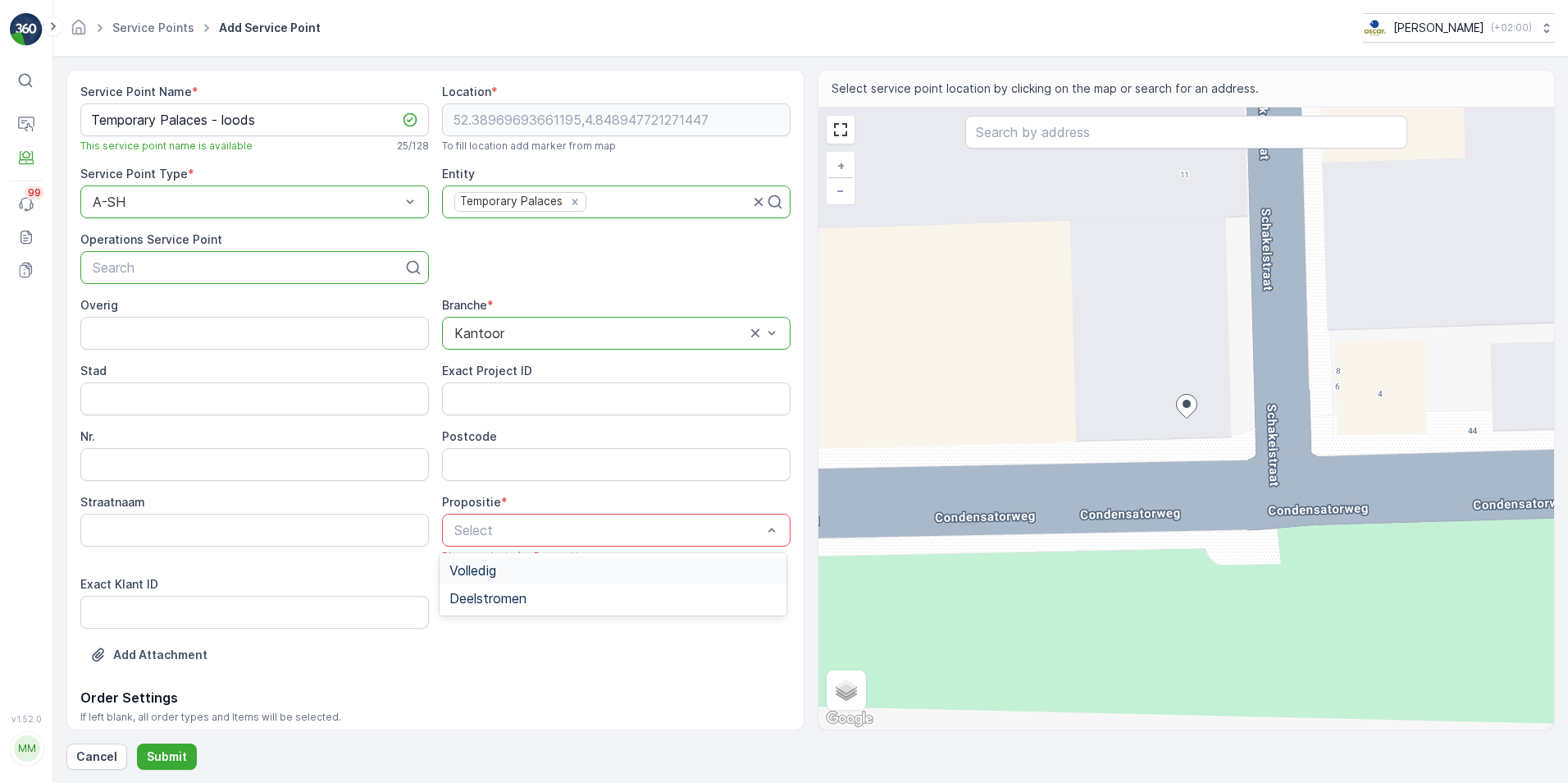
click at [472, 565] on span "Volledig" at bounding box center [473, 570] width 47 height 15
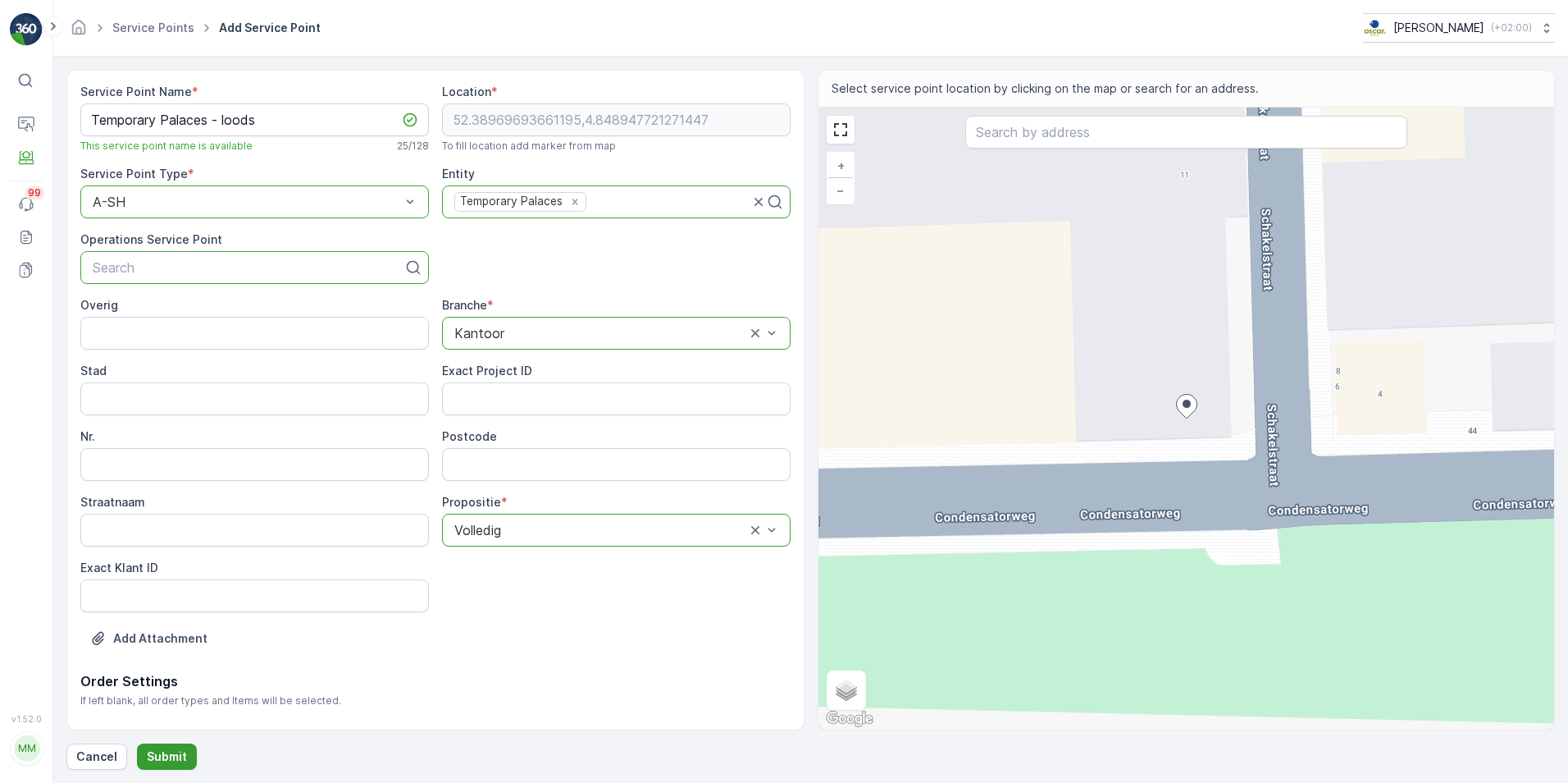
click at [158, 766] on button "Submit" at bounding box center [166, 756] width 60 height 27
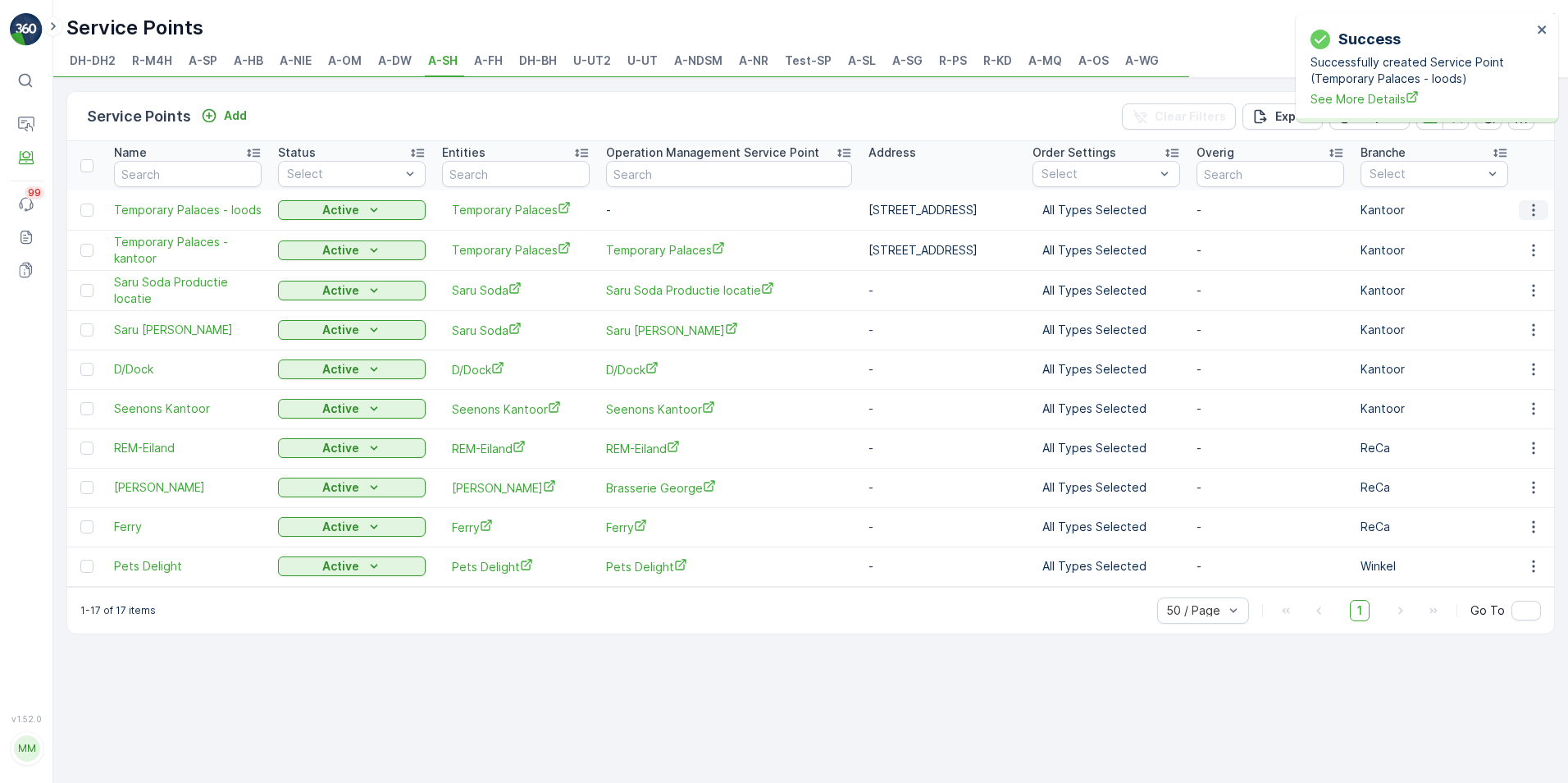
click at [1532, 207] on icon "button" at bounding box center [1534, 210] width 17 height 17
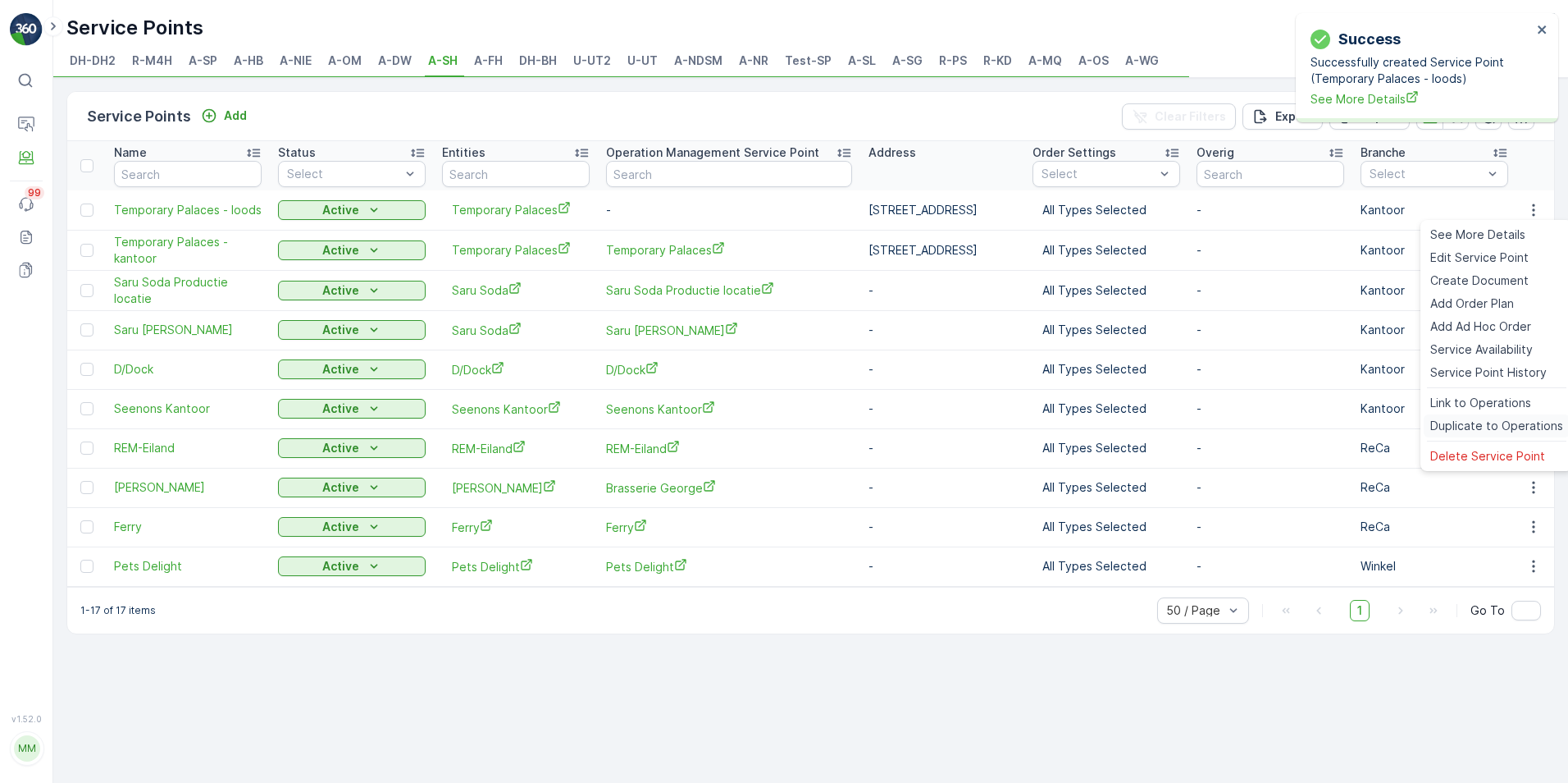
click at [1474, 426] on span "Duplicate to Operations" at bounding box center [1496, 425] width 133 height 17
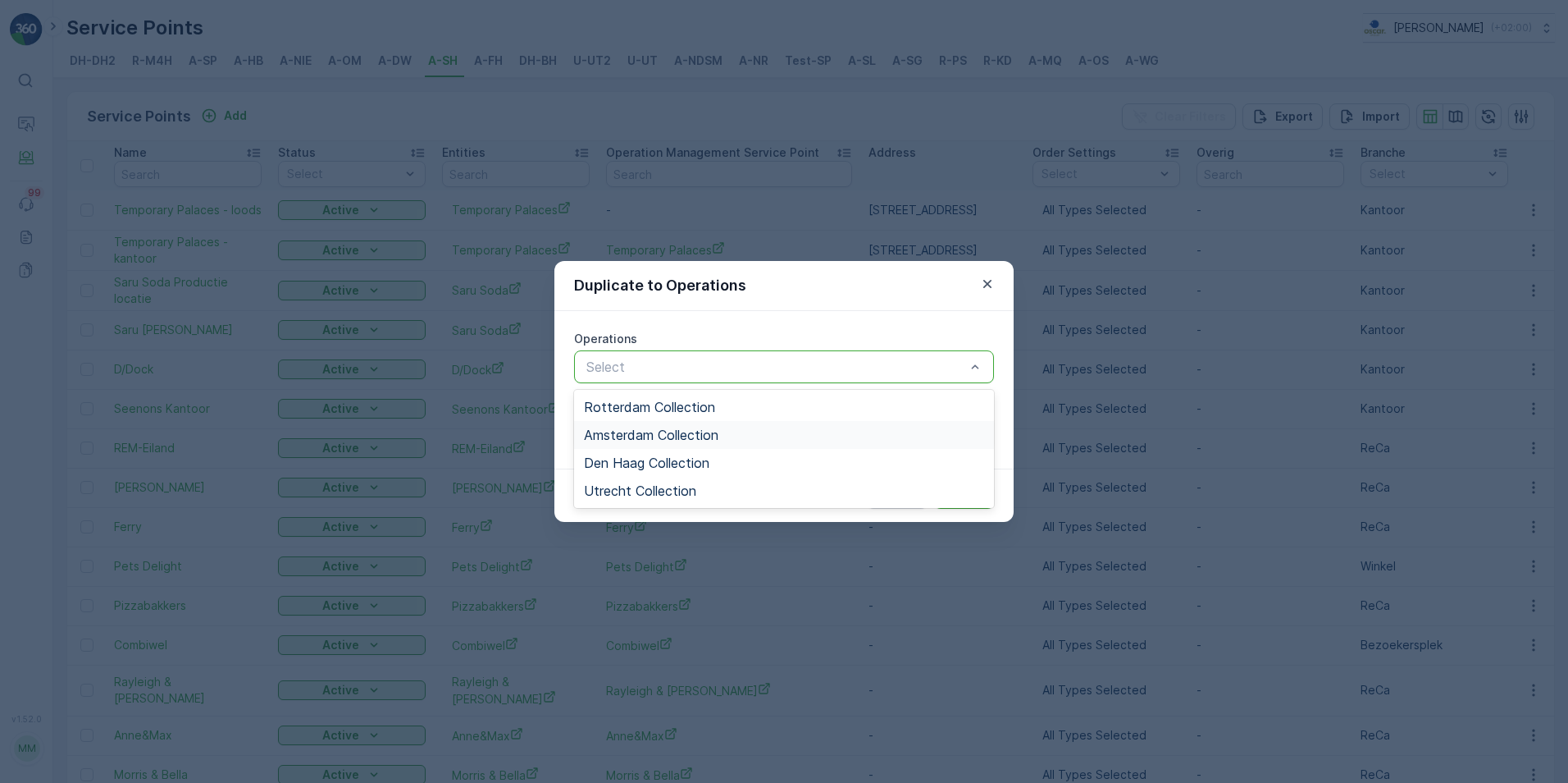
click at [684, 446] on div "Amsterdam Collection" at bounding box center [784, 435] width 420 height 28
click at [1001, 385] on div "Operations option Amsterdam Collection, selected. 4 results available. Use Up a…" at bounding box center [784, 390] width 460 height 158
click at [931, 328] on div "Operations option Amsterdam Collection, selected. 4 results available. Use Up a…" at bounding box center [784, 390] width 460 height 158
click at [710, 435] on span "Amsterdam Collection" at bounding box center [651, 434] width 135 height 15
click at [684, 434] on span "Amsterdam Collection" at bounding box center [651, 434] width 135 height 15
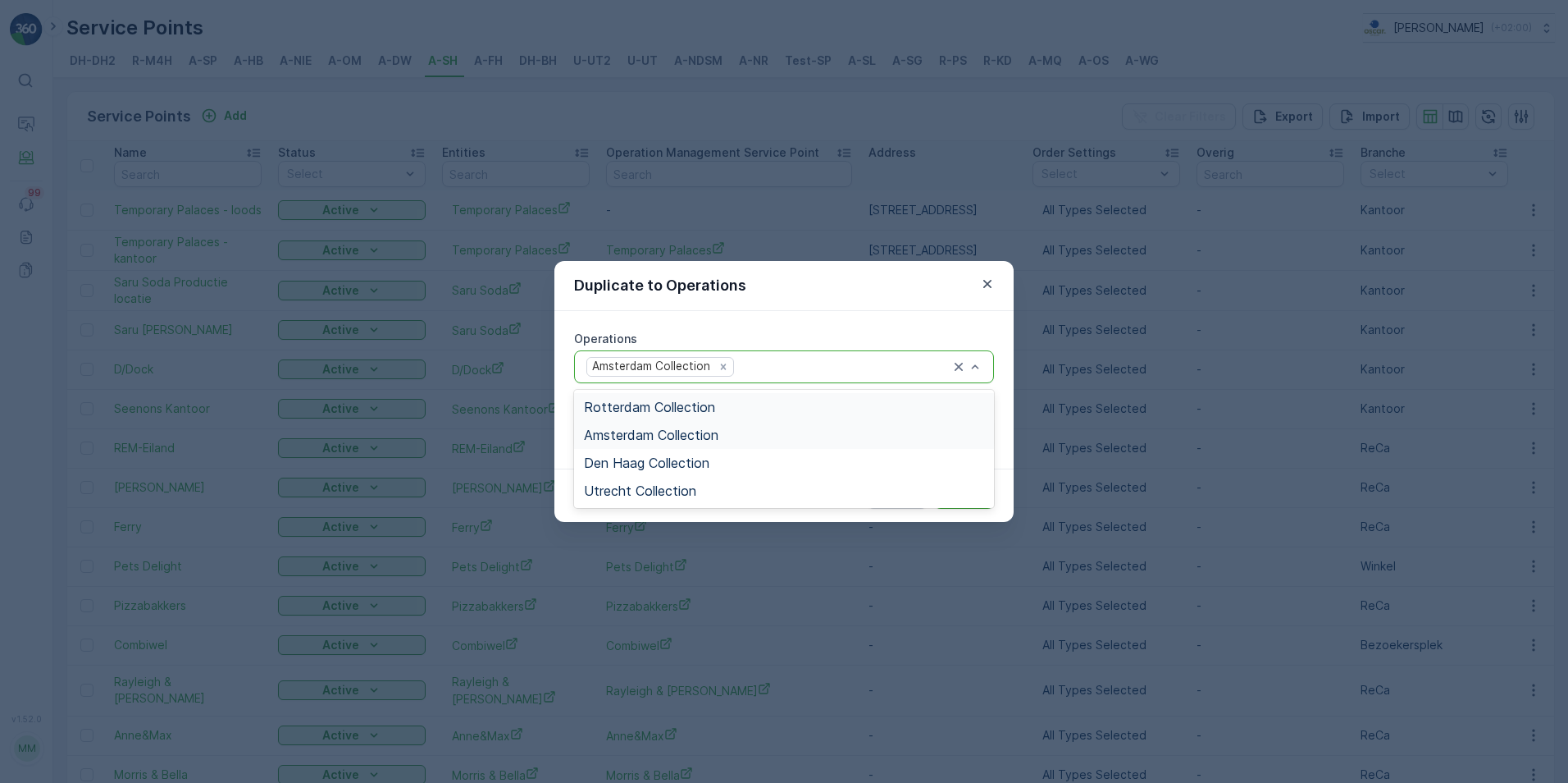
click at [943, 330] on div "Operations option Amsterdam Collection, selected. 4 results available. Use Up a…" at bounding box center [784, 390] width 460 height 158
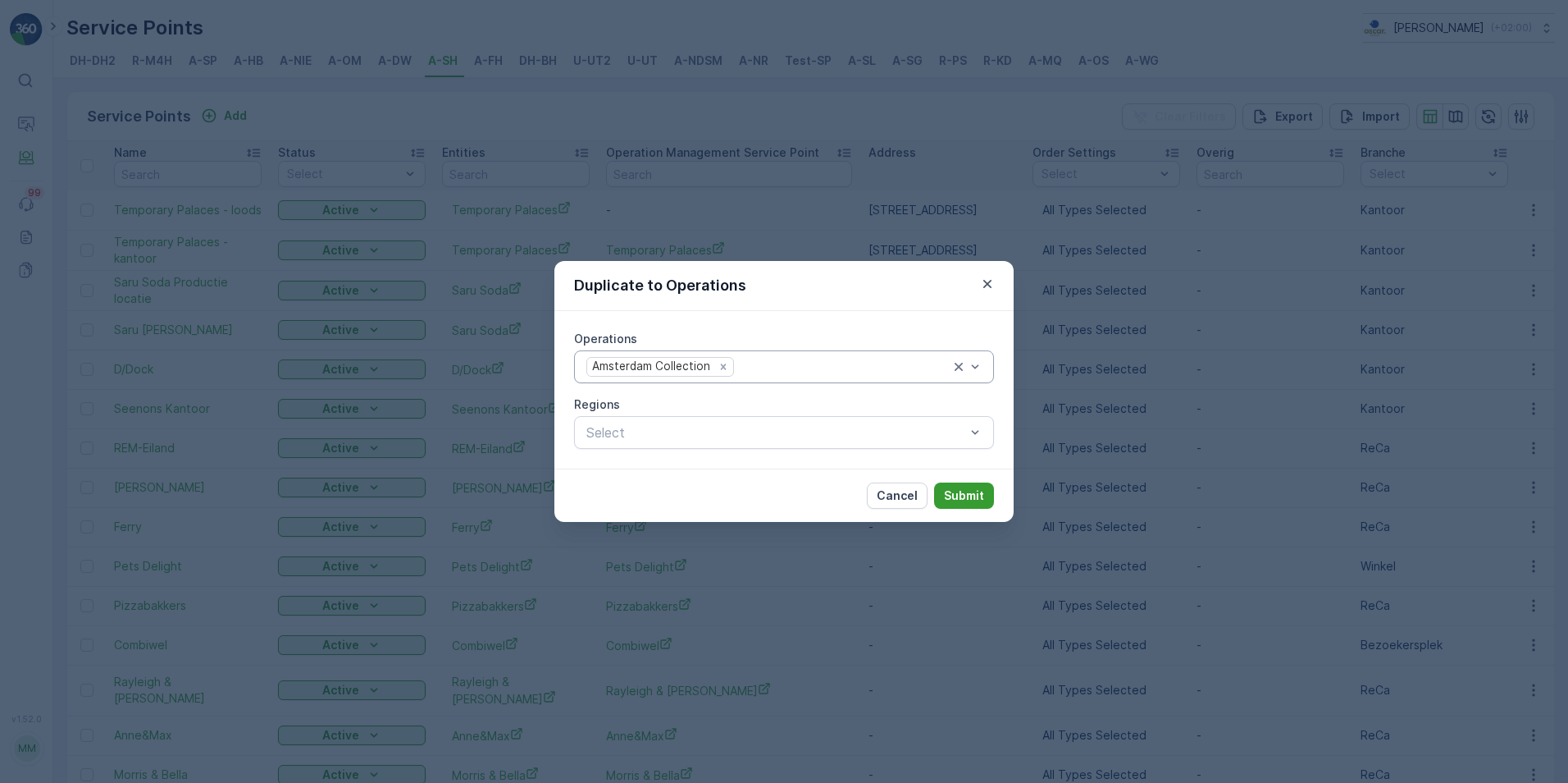
click at [952, 497] on p "Submit" at bounding box center [964, 495] width 40 height 17
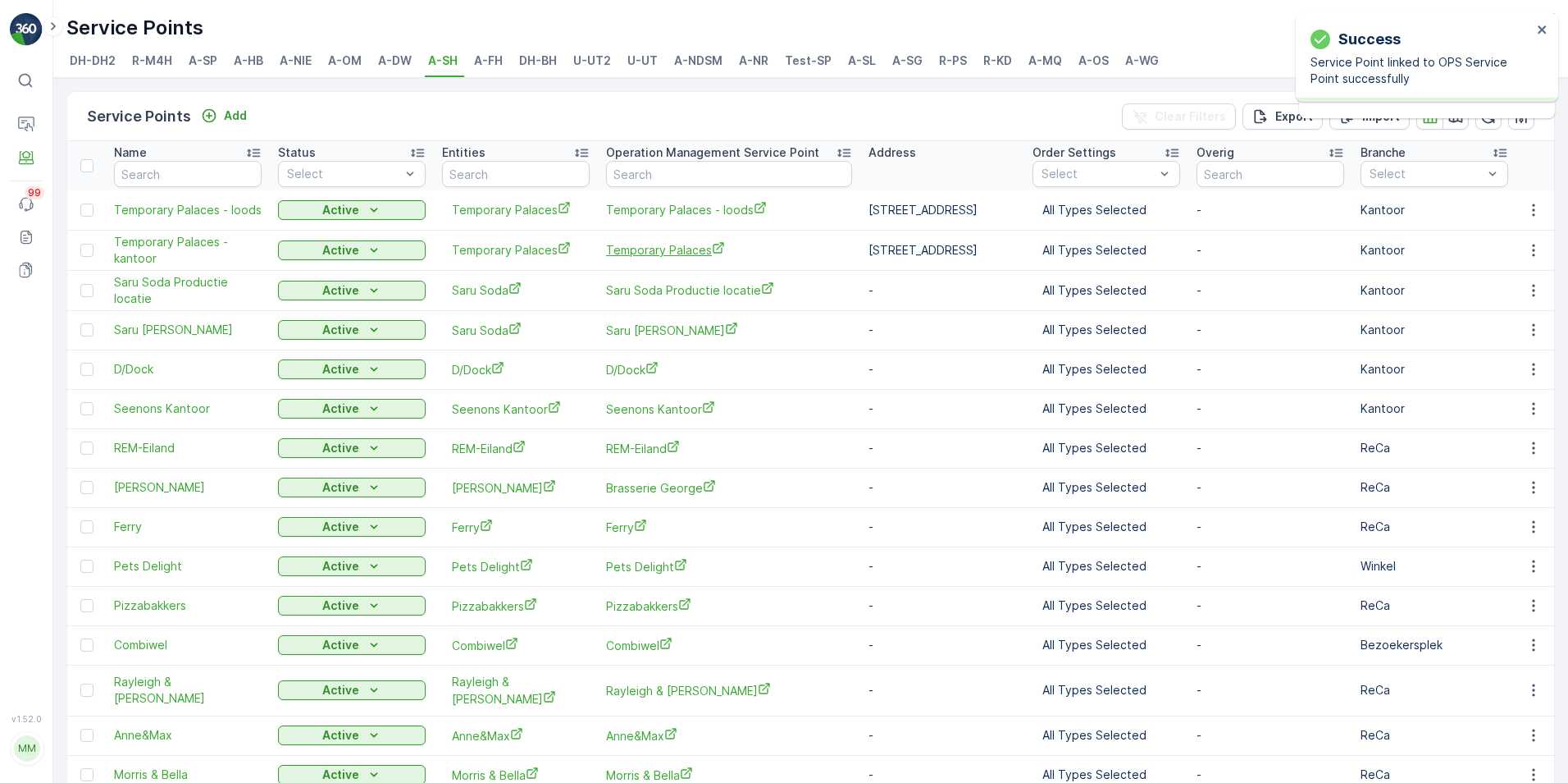
click at [706, 250] on span "Temporary Palaces" at bounding box center [729, 250] width 246 height 18
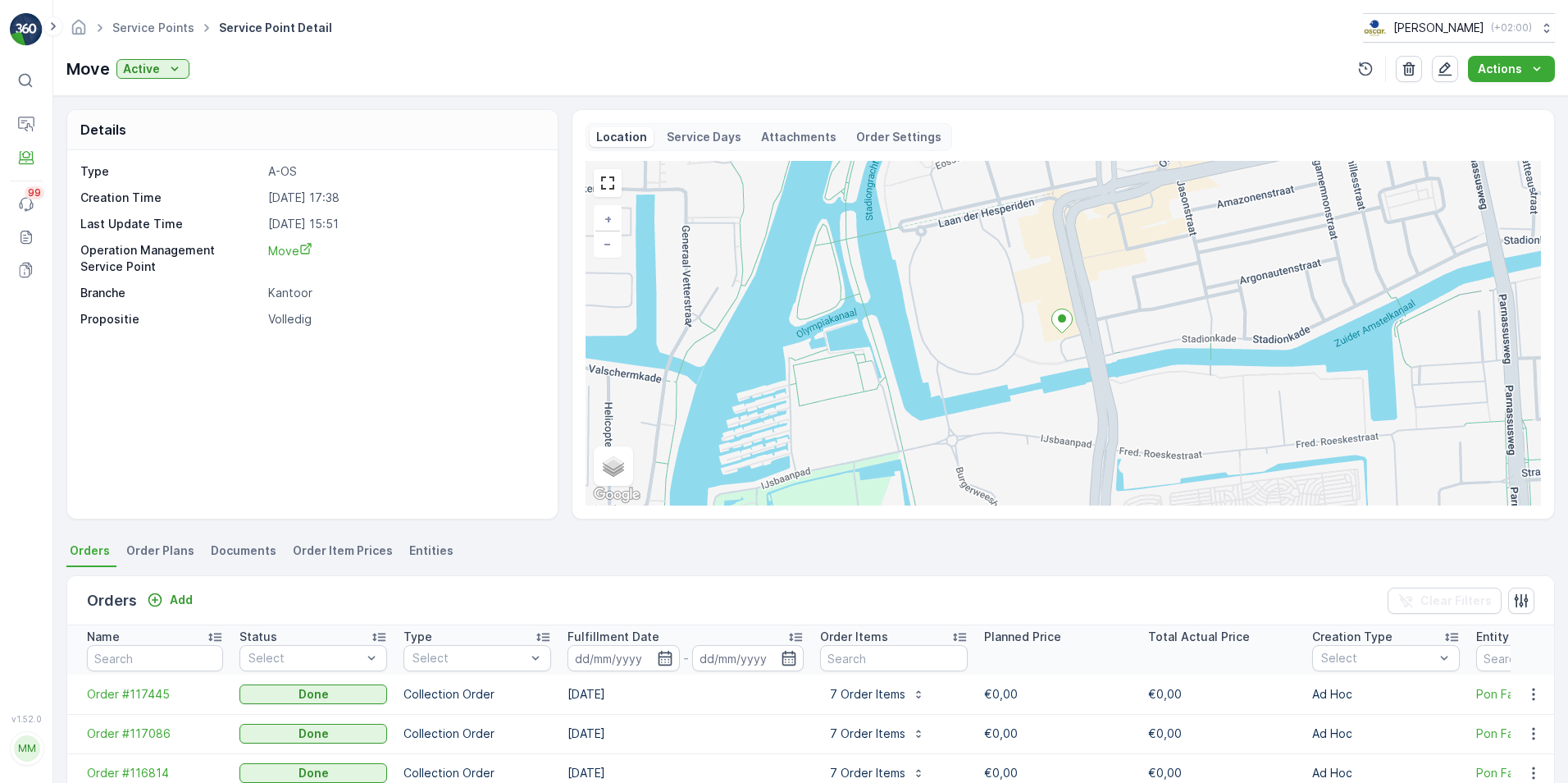
click at [424, 550] on span "Entities" at bounding box center [431, 551] width 44 height 17
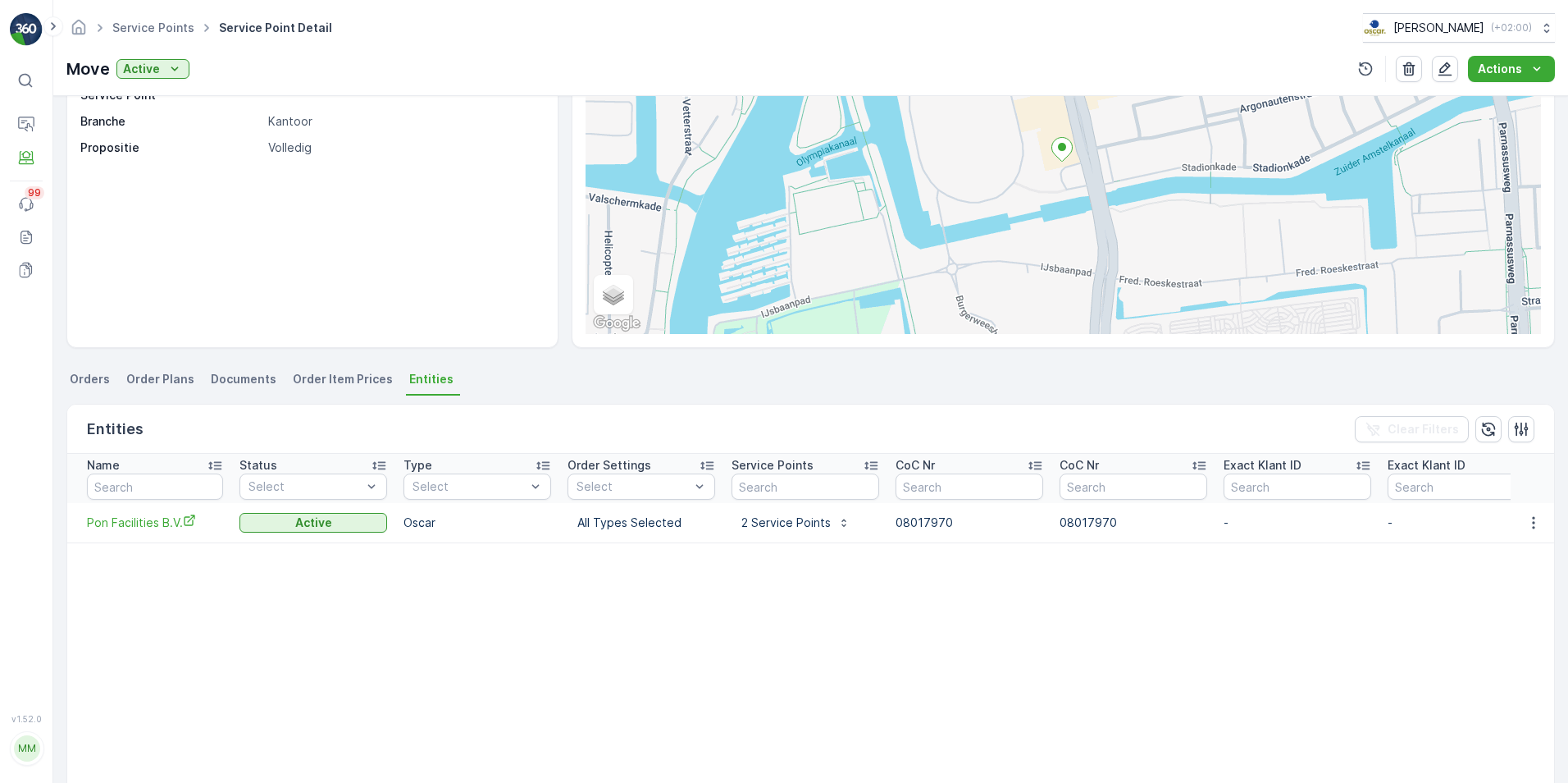
scroll to position [246, 0]
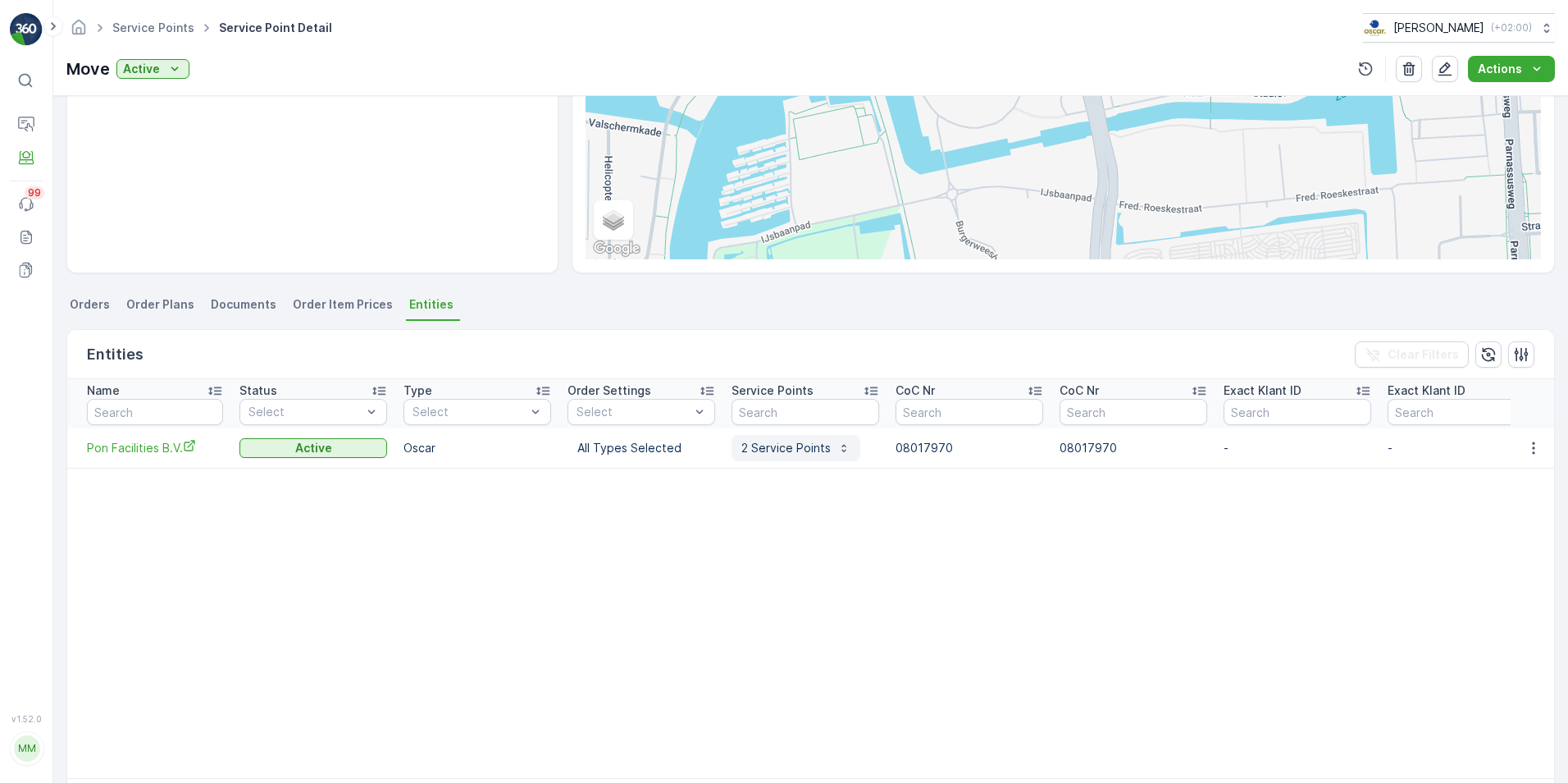
click at [750, 451] on p "2 Service Points" at bounding box center [785, 448] width 90 height 17
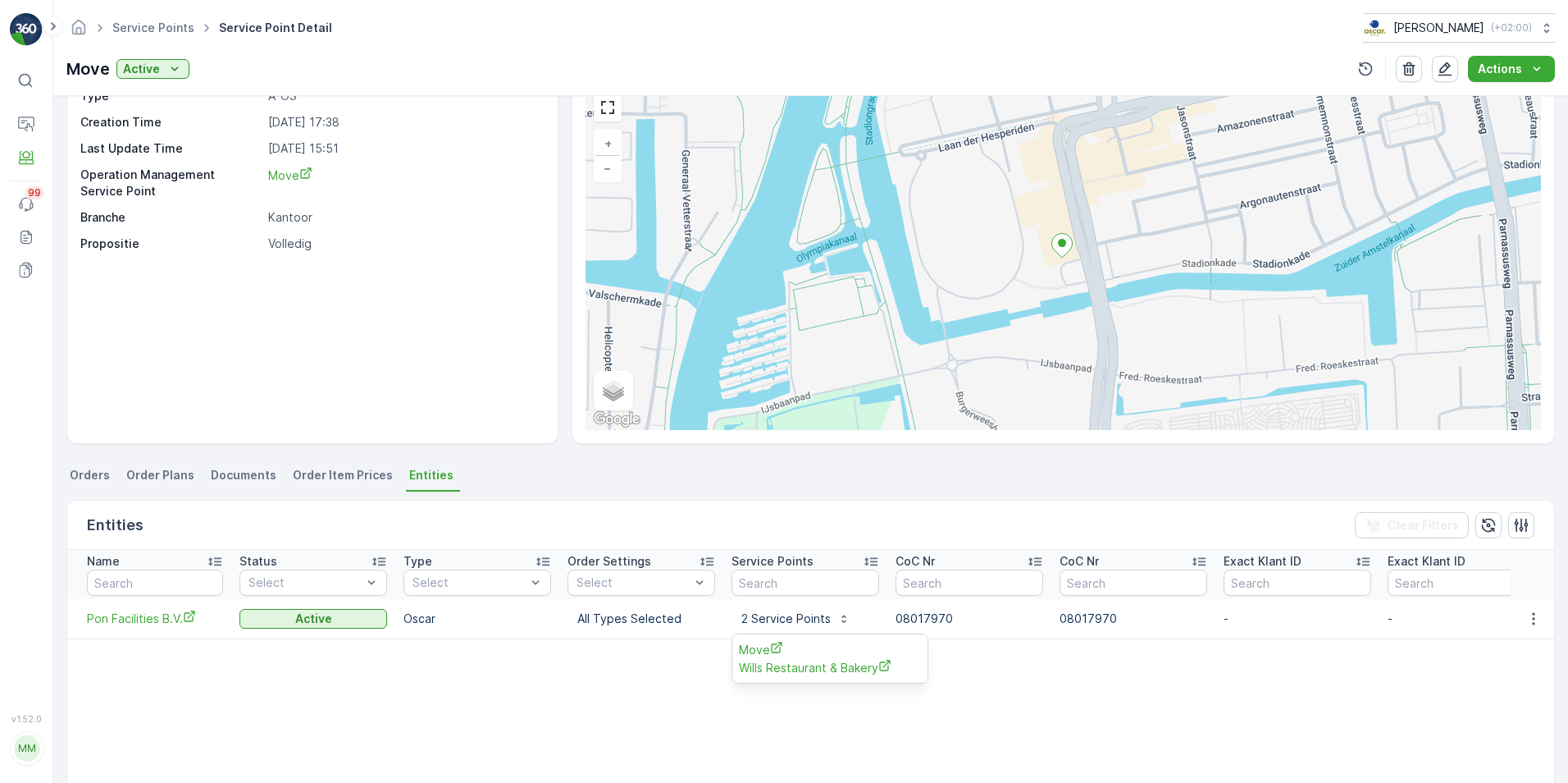
scroll to position [0, 0]
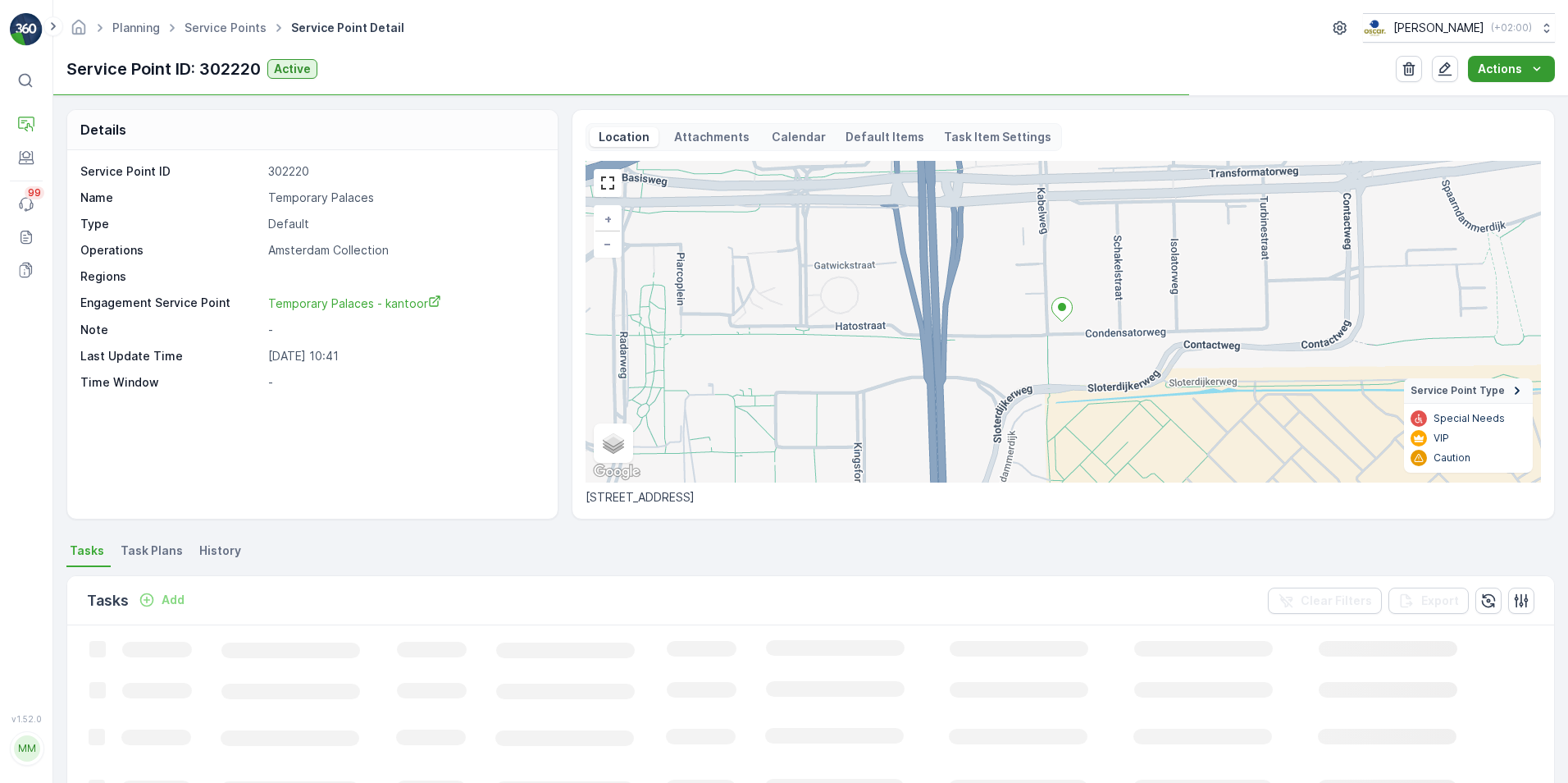
click at [1510, 67] on p "Actions" at bounding box center [1500, 69] width 44 height 17
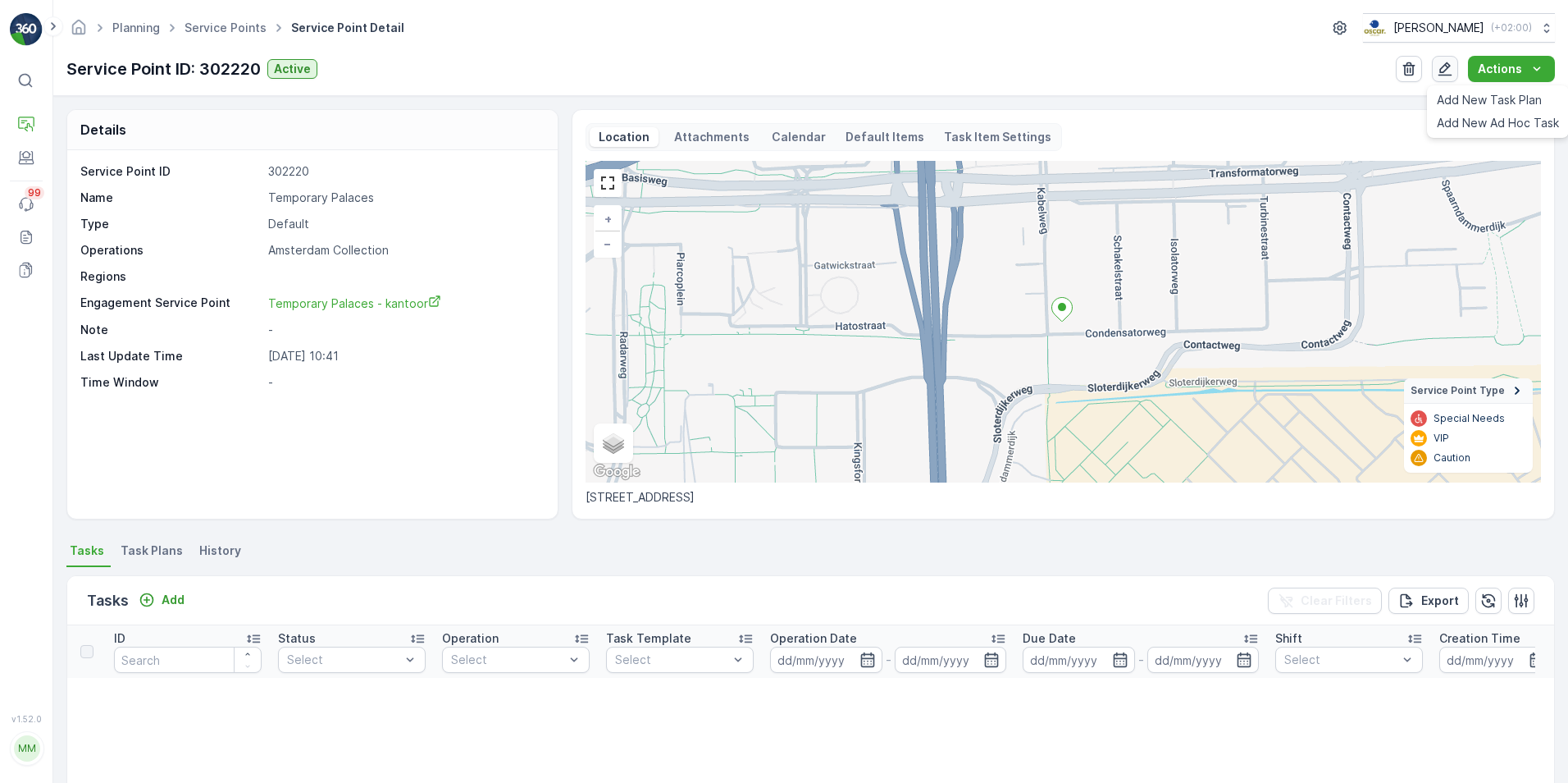
click at [1452, 66] on icon "button" at bounding box center [1446, 69] width 14 height 14
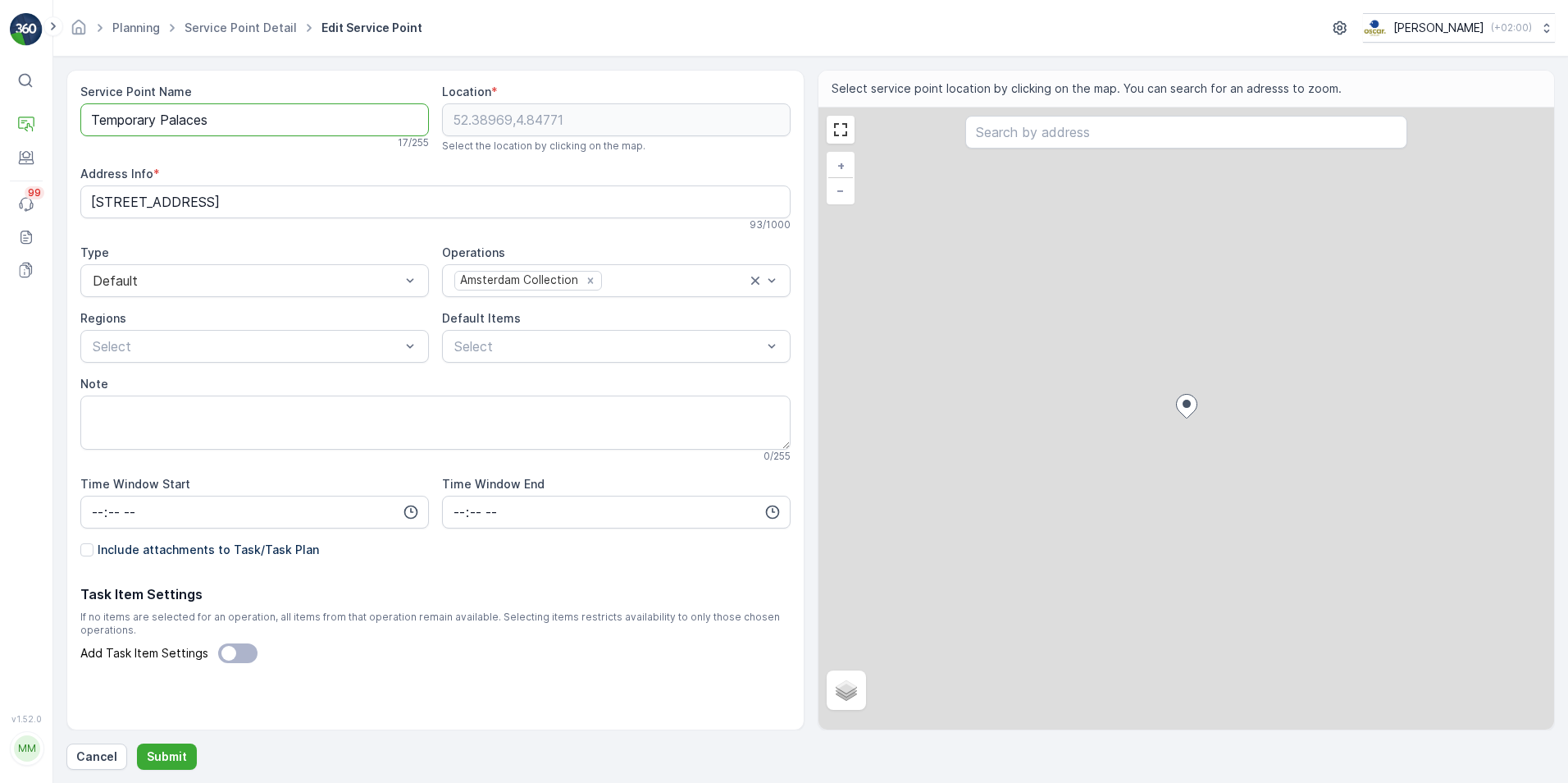
click at [277, 126] on Name "Temporary Palaces" at bounding box center [255, 119] width 348 height 33
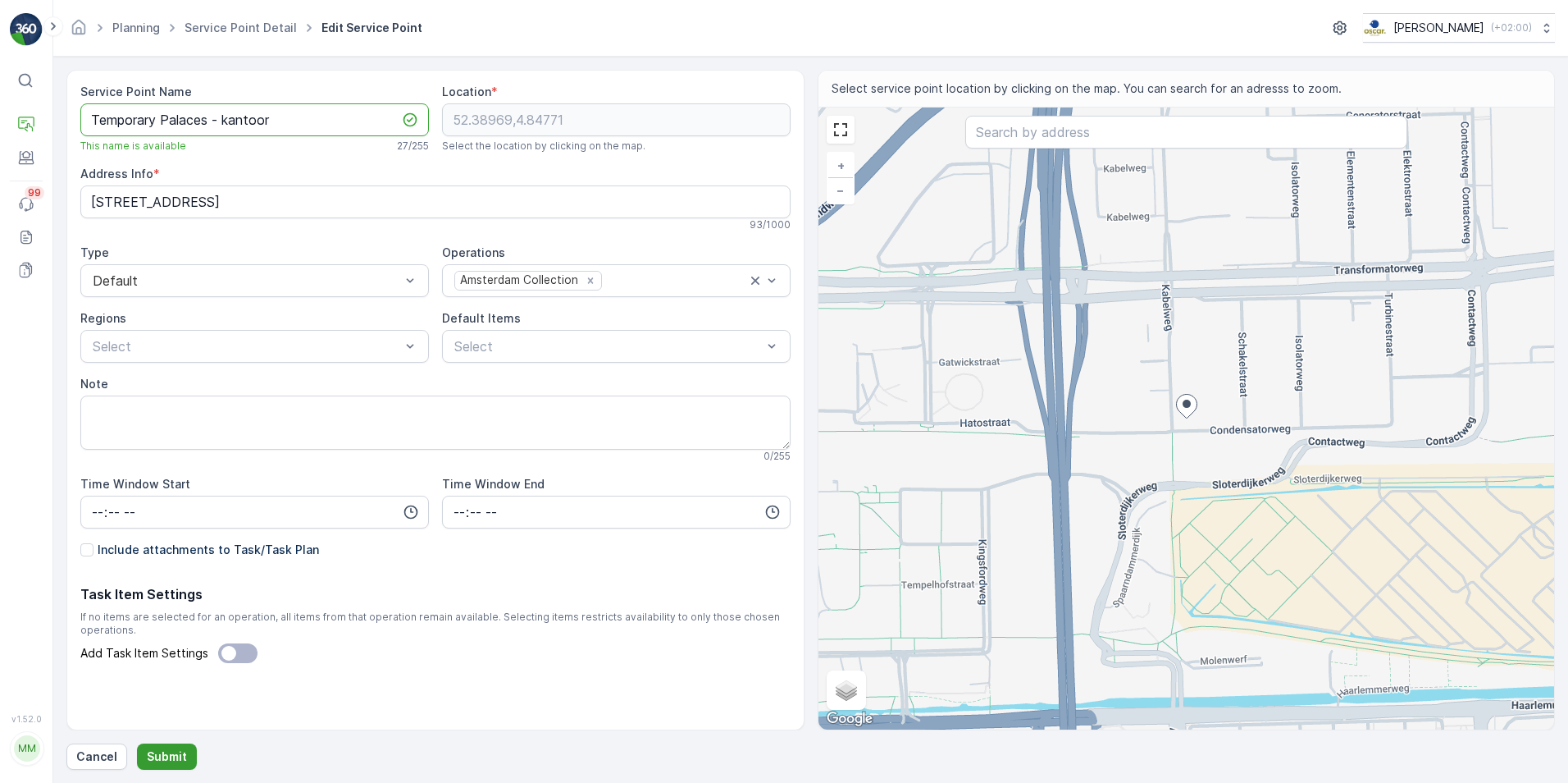
type Name "Temporary Palaces - kantoor"
click at [169, 755] on p "Submit" at bounding box center [166, 756] width 40 height 17
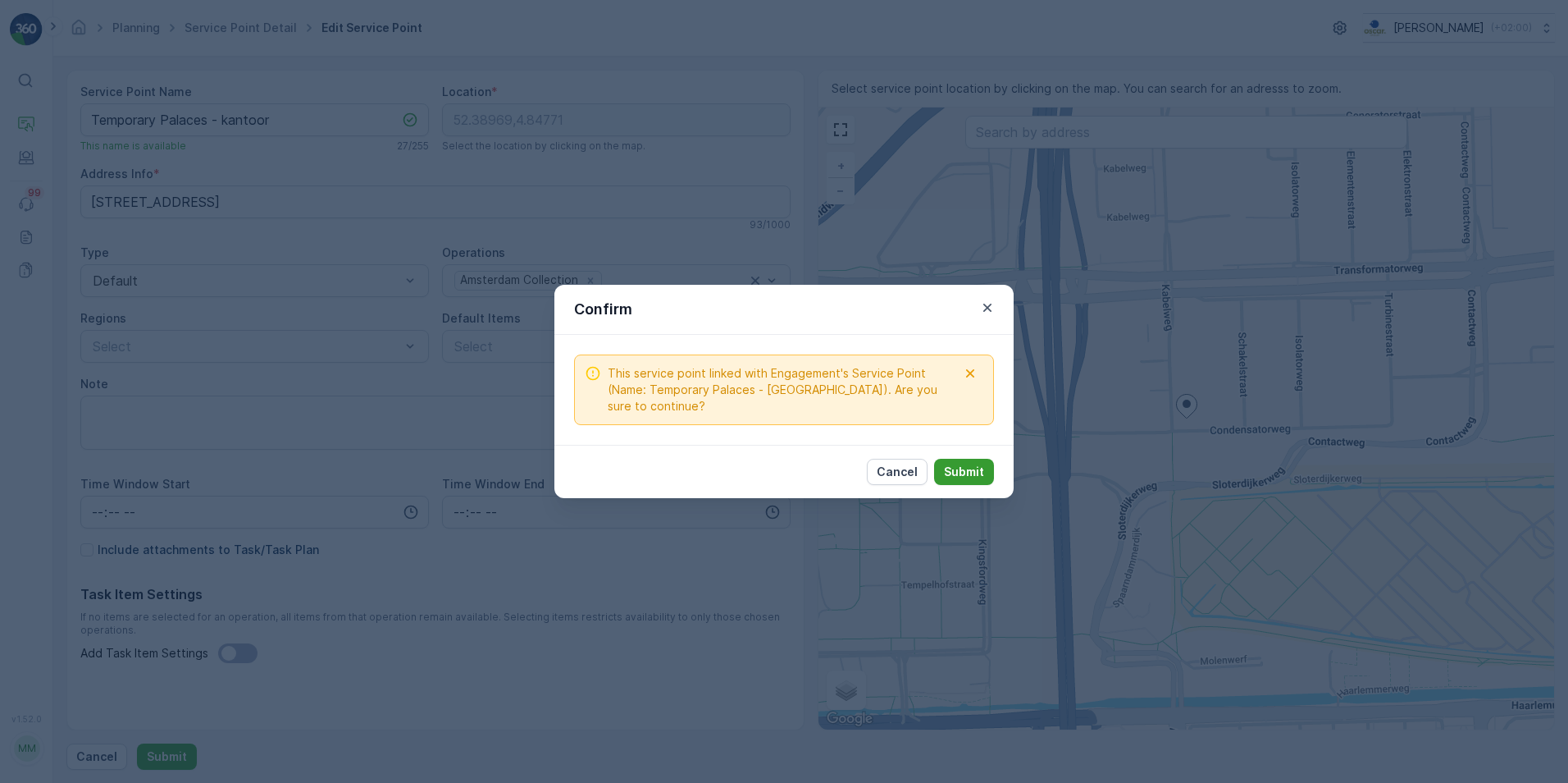
click at [984, 461] on button "Submit" at bounding box center [964, 472] width 60 height 27
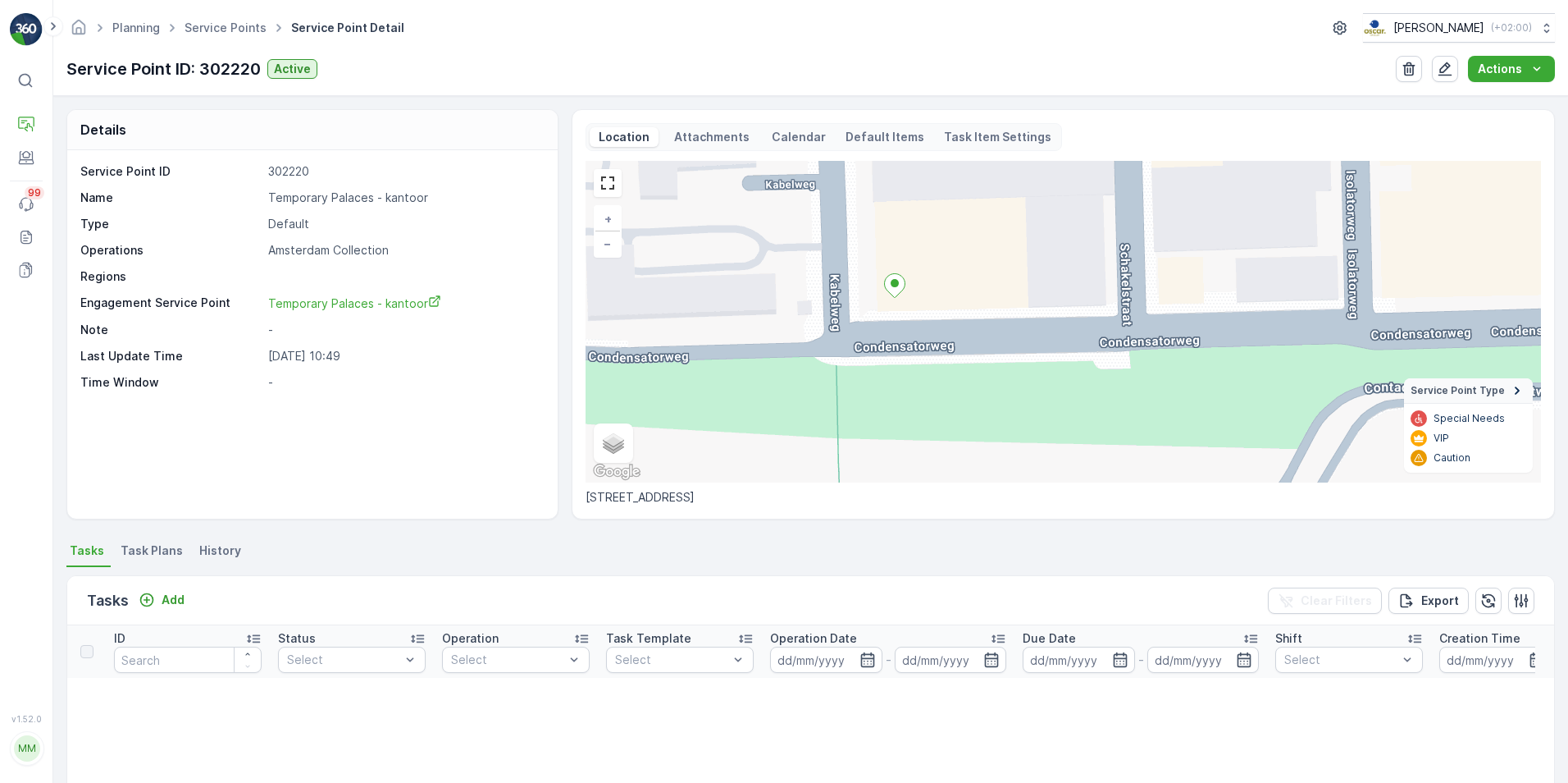
click at [157, 561] on li "Task Plans" at bounding box center [153, 554] width 72 height 28
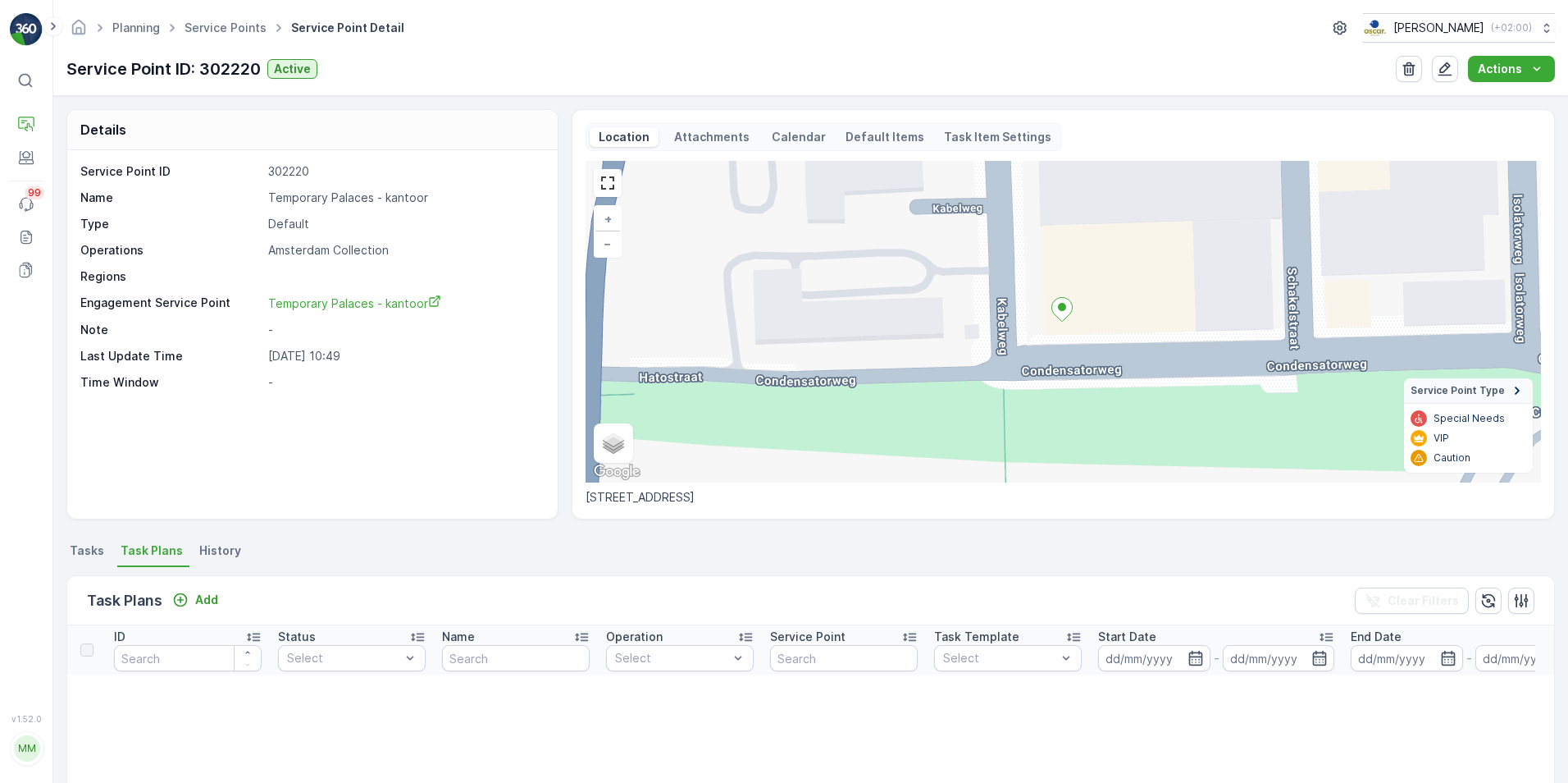
drag, startPoint x: 884, startPoint y: 53, endPoint x: 880, endPoint y: 40, distance: 13.6
click at [884, 53] on div "Planning Service Points Service Point Detail Oscar Circulair ( +02:00 ) Service…" at bounding box center [810, 48] width 1515 height 97
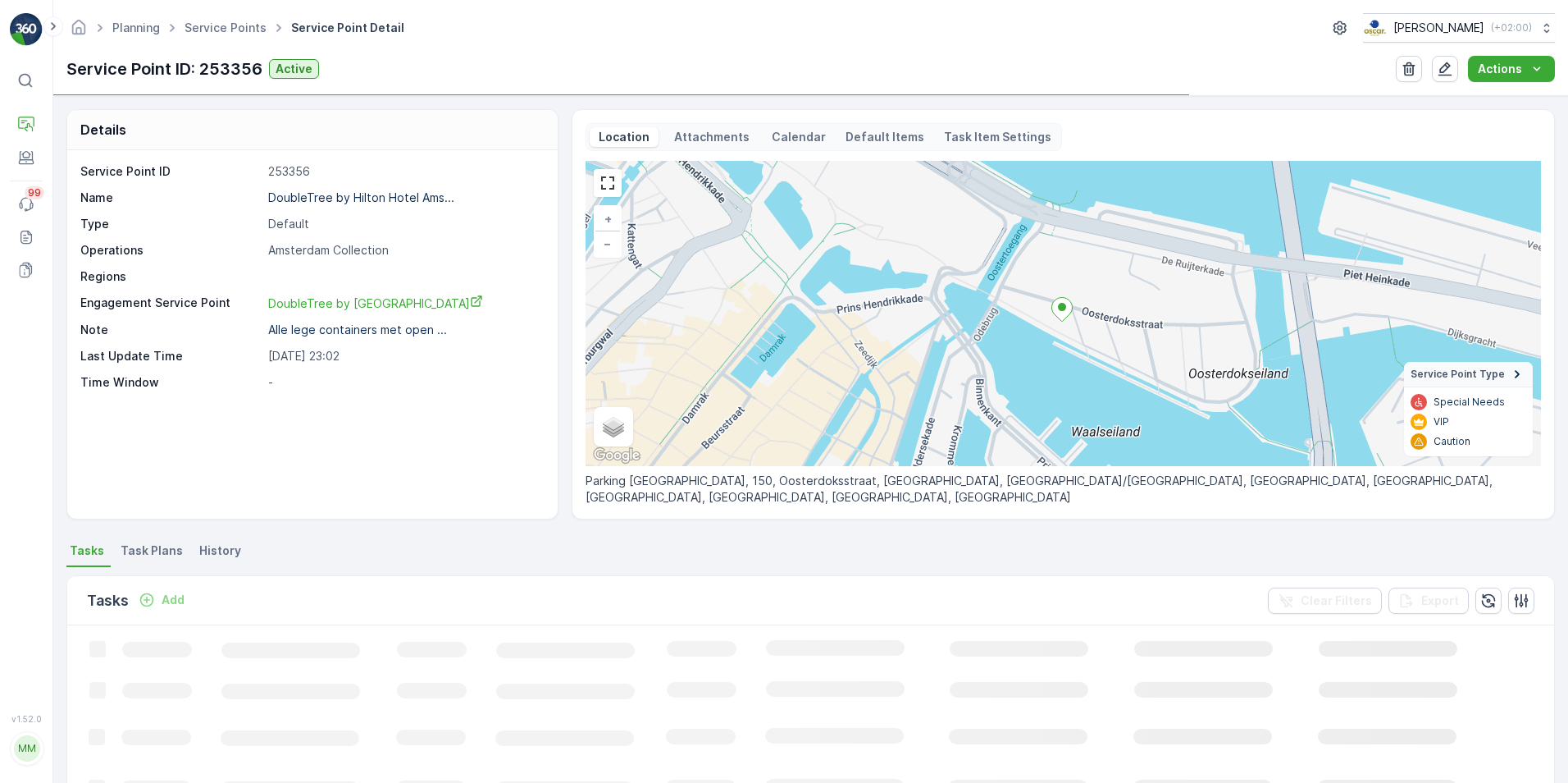
click at [161, 555] on span "Task Plans" at bounding box center [152, 551] width 62 height 17
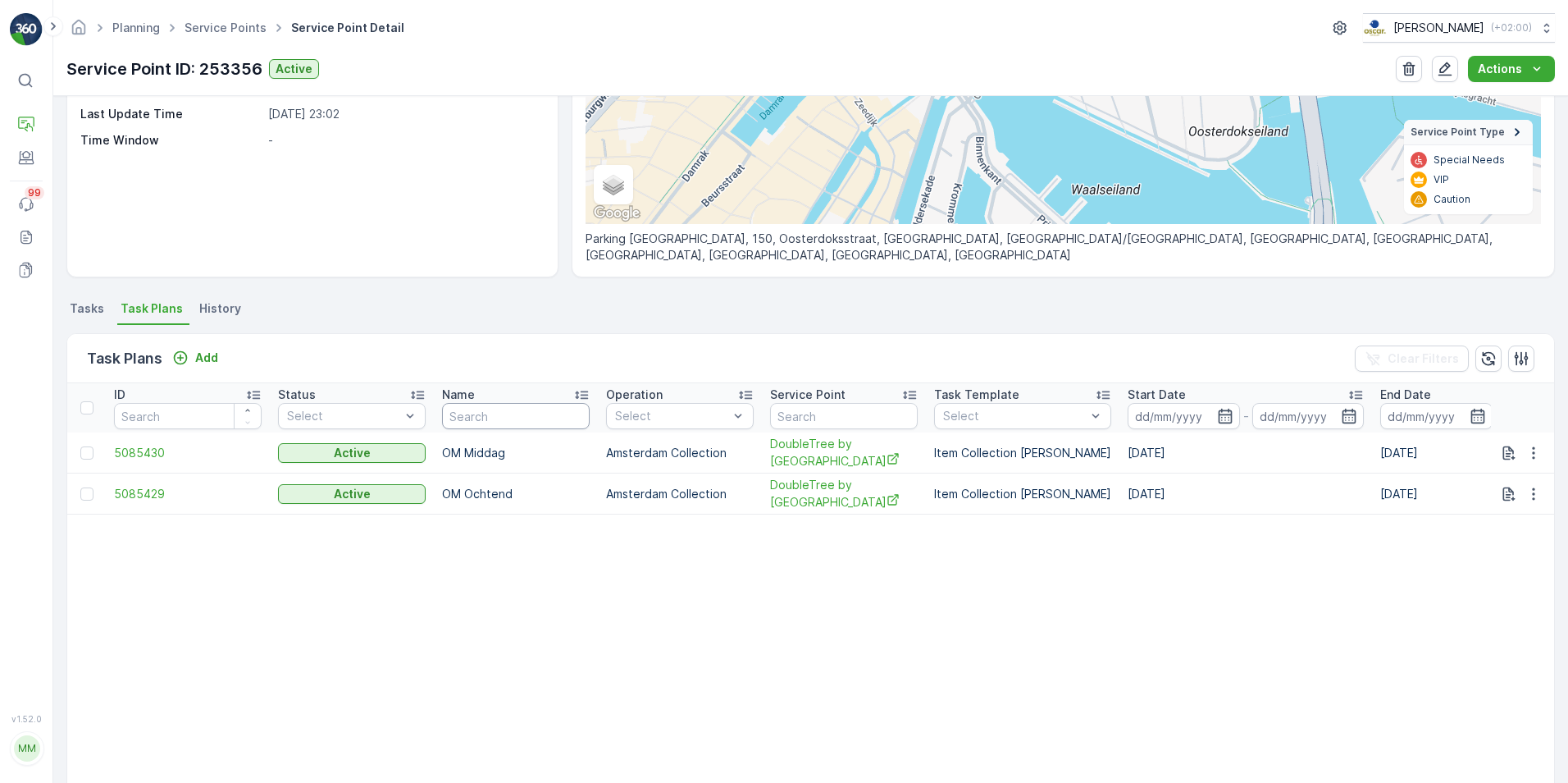
scroll to position [246, 0]
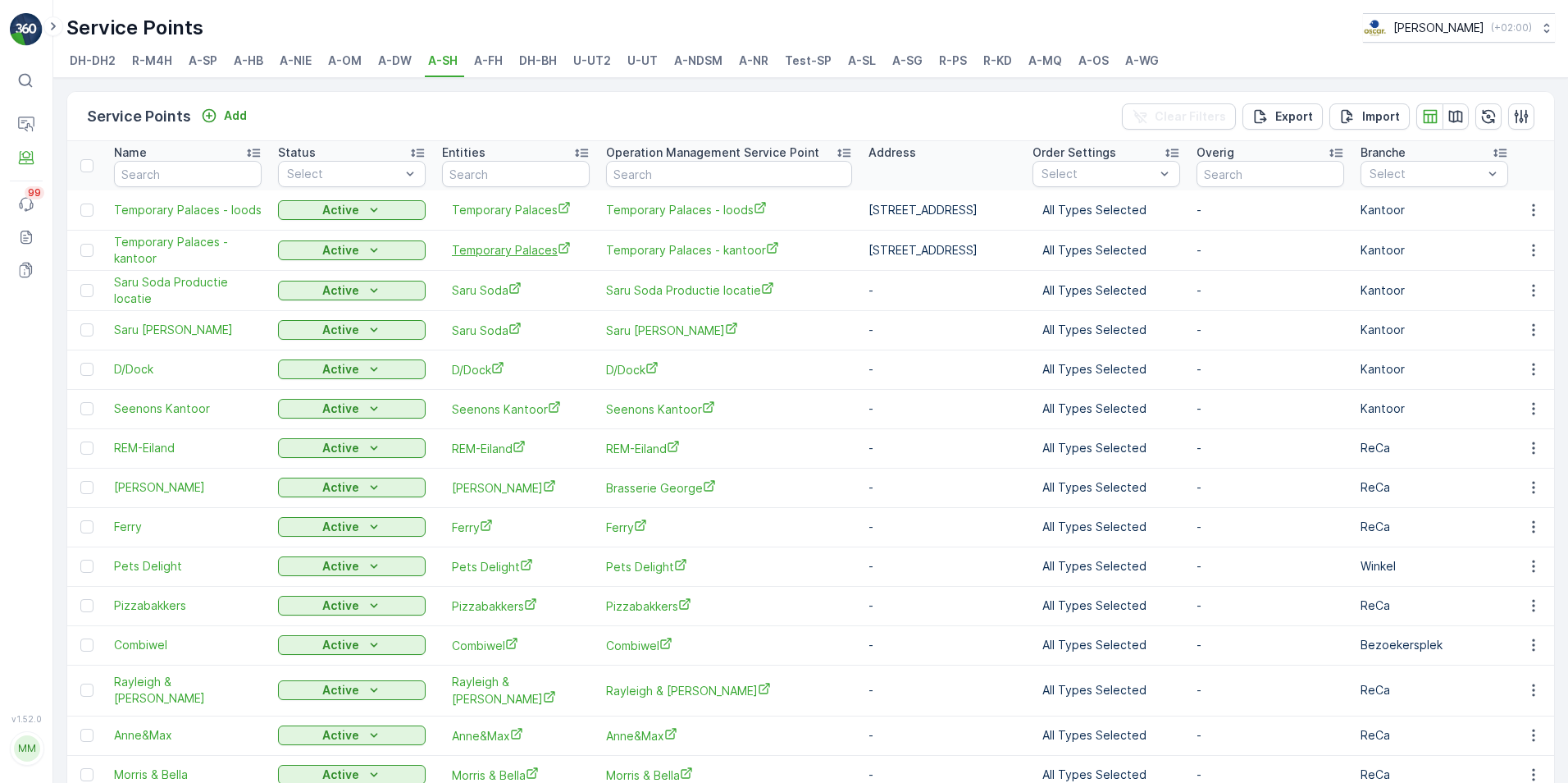
click at [506, 254] on span "Temporary Palaces" at bounding box center [516, 250] width 128 height 18
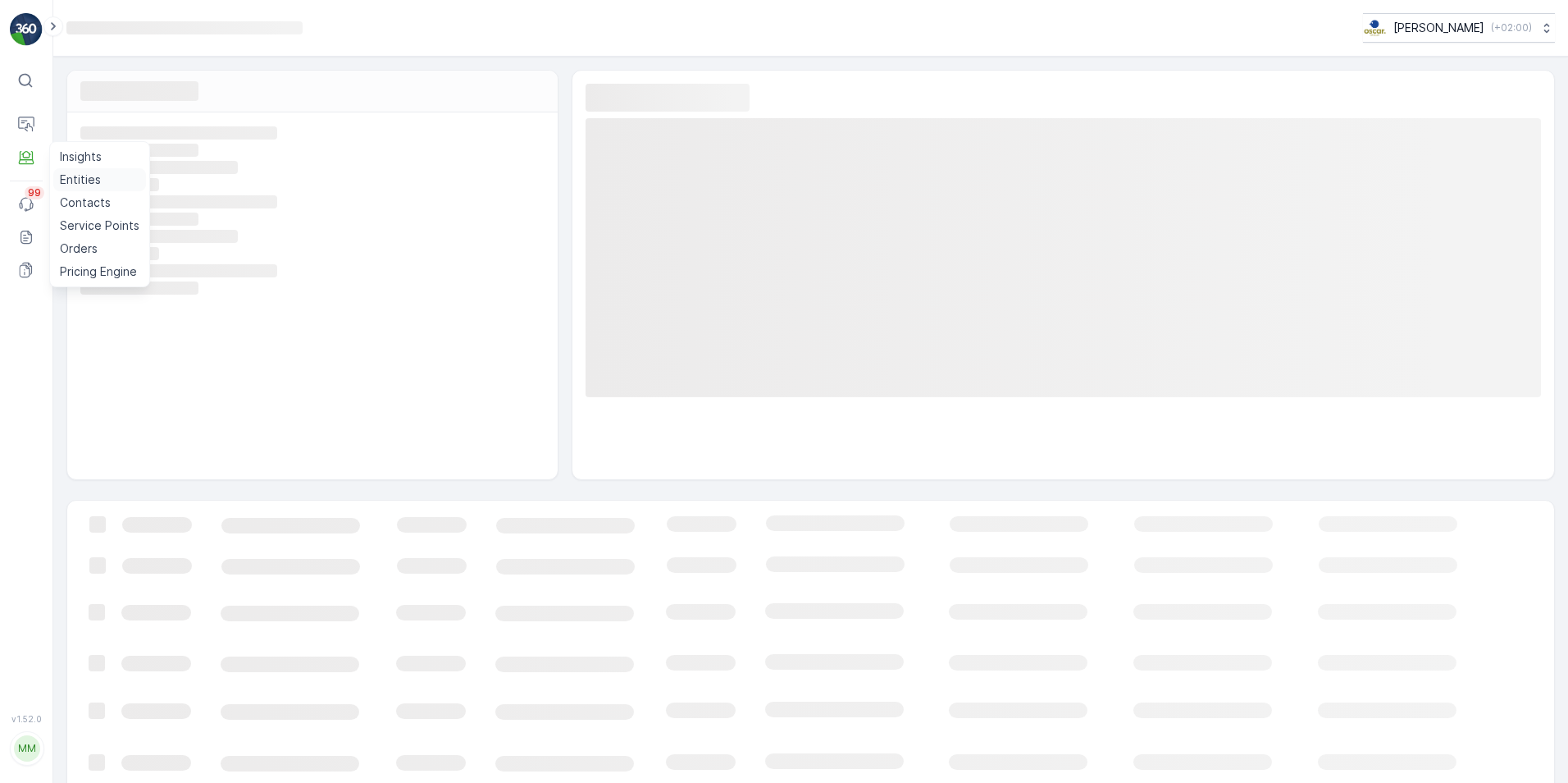
click at [91, 176] on p "Entities" at bounding box center [81, 179] width 41 height 17
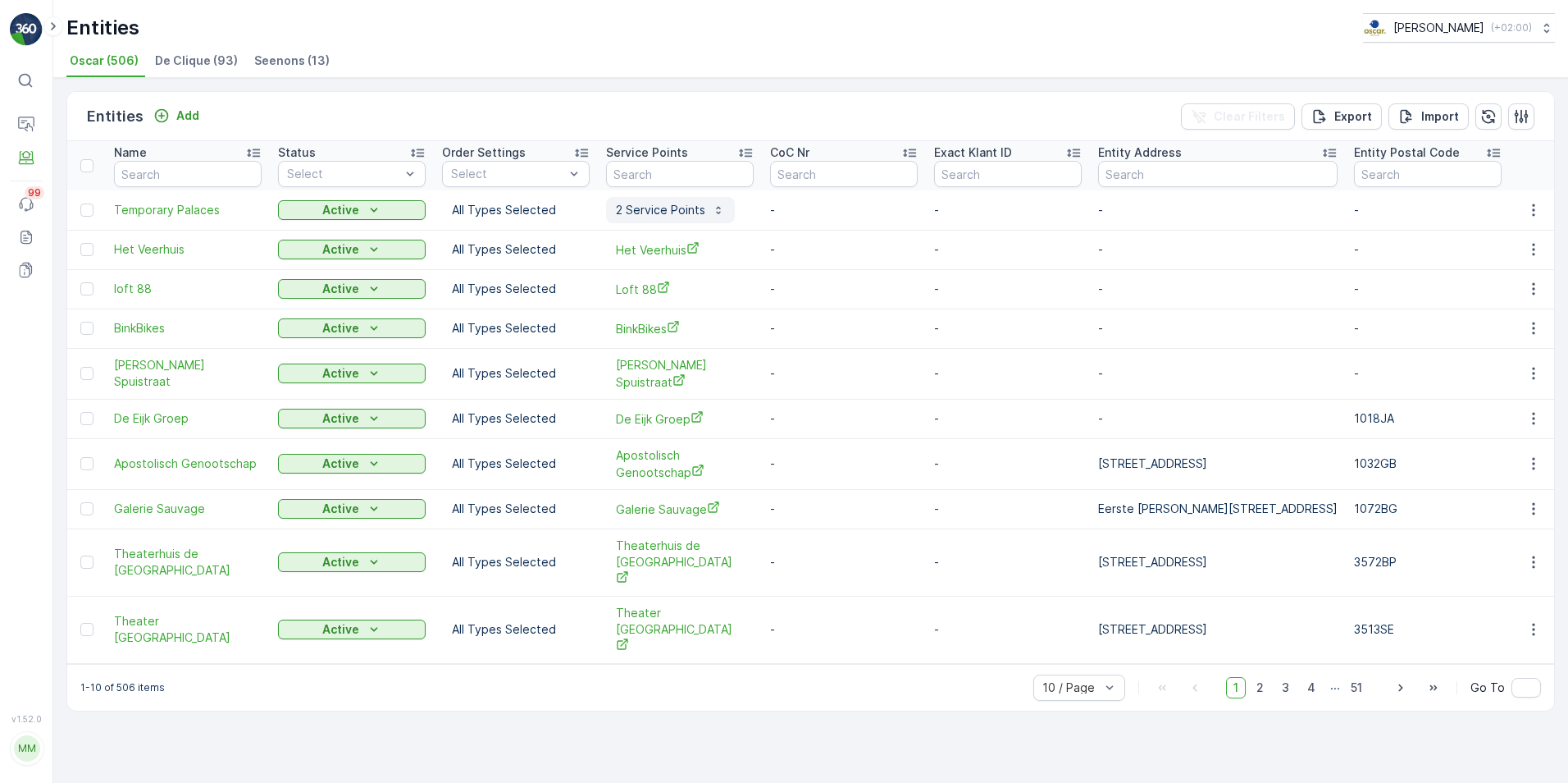
click at [659, 208] on p "2 Service Points" at bounding box center [660, 210] width 90 height 17
click at [926, 87] on div "Entities Add Clear Filters Export Import Name Status Select Order Settings Sele…" at bounding box center [810, 430] width 1515 height 705
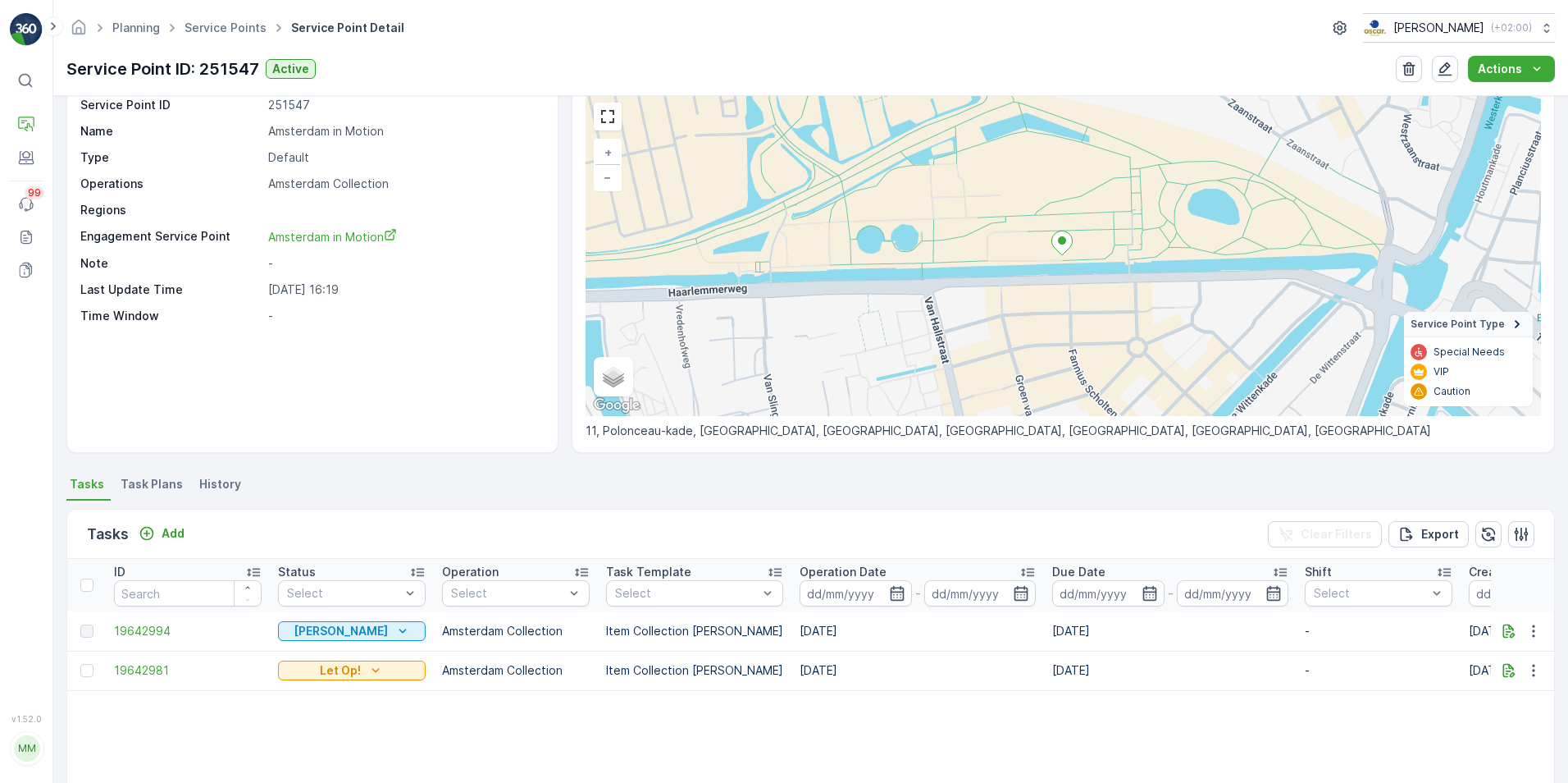
scroll to position [146, 0]
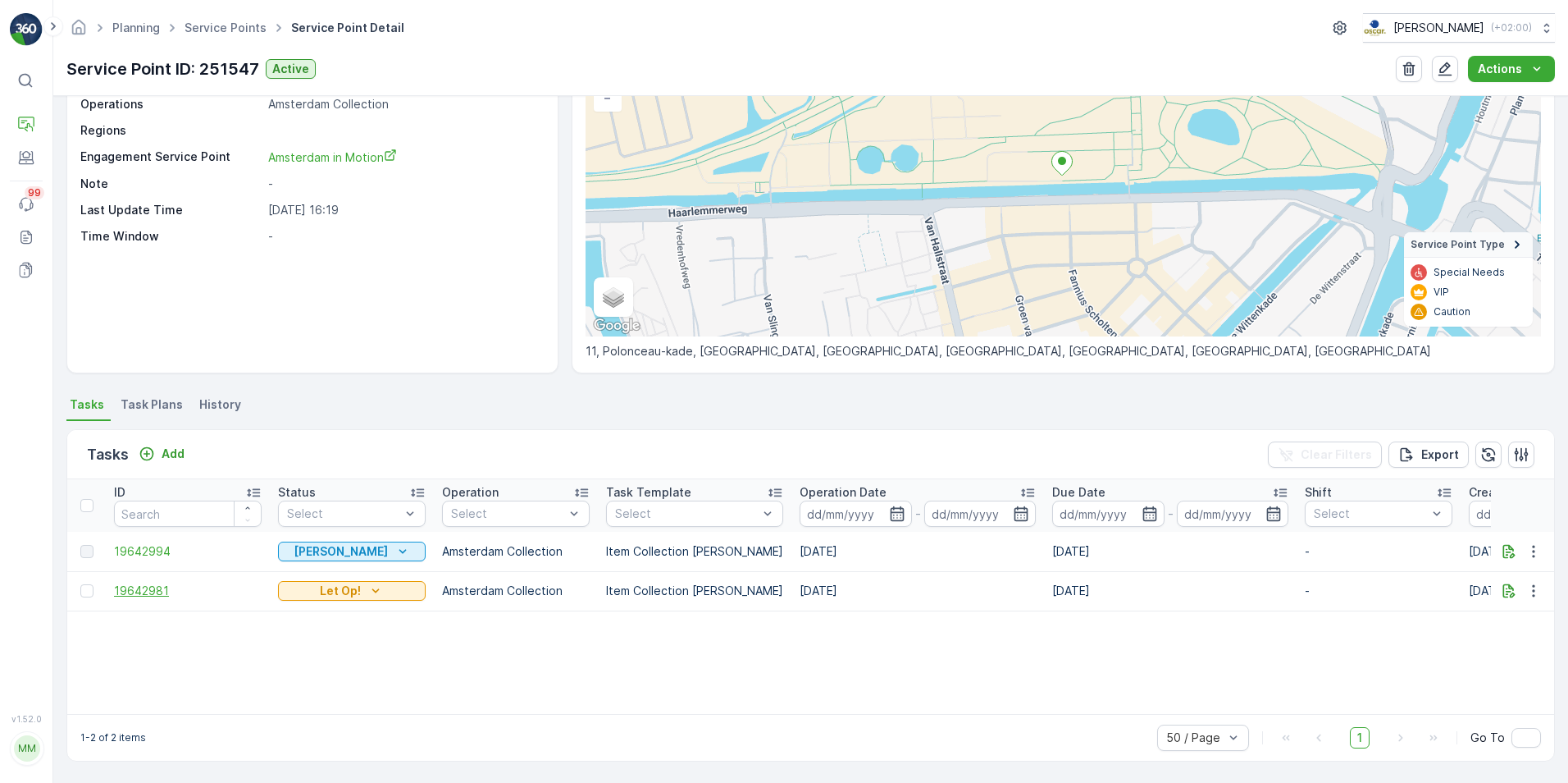
click at [153, 589] on span "19642981" at bounding box center [188, 591] width 148 height 17
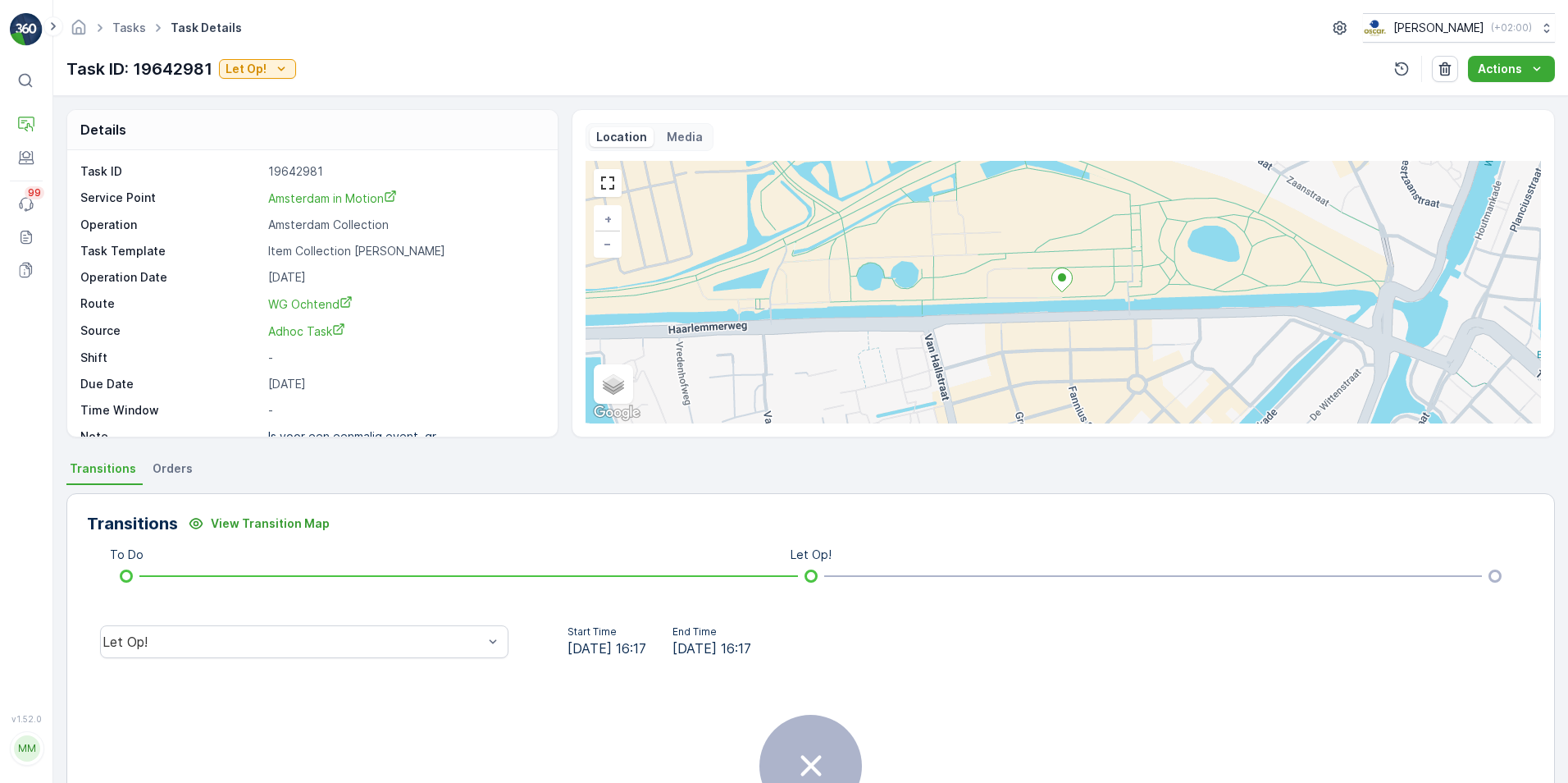
scroll to position [22, 0]
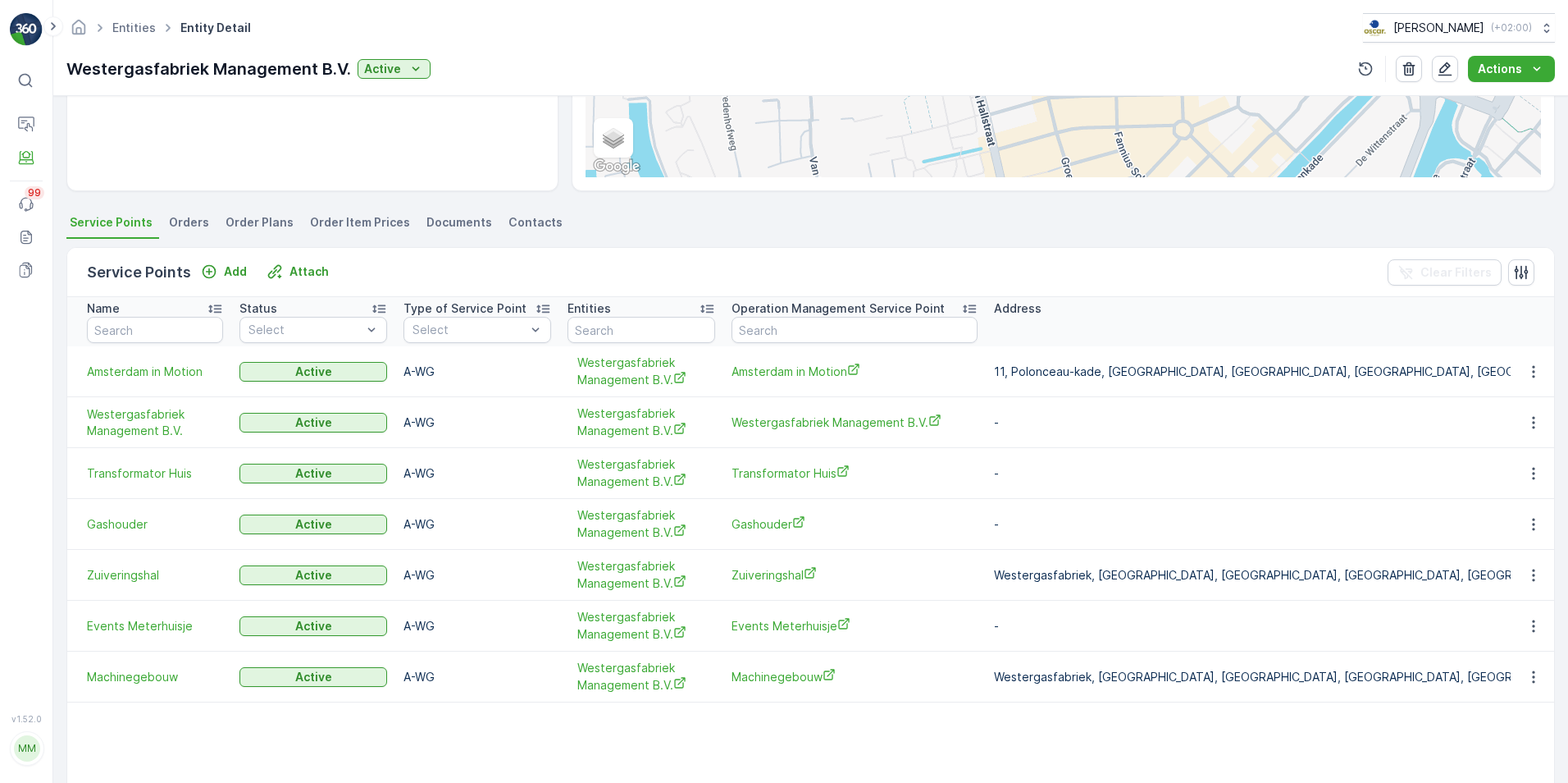
scroll to position [328, 0]
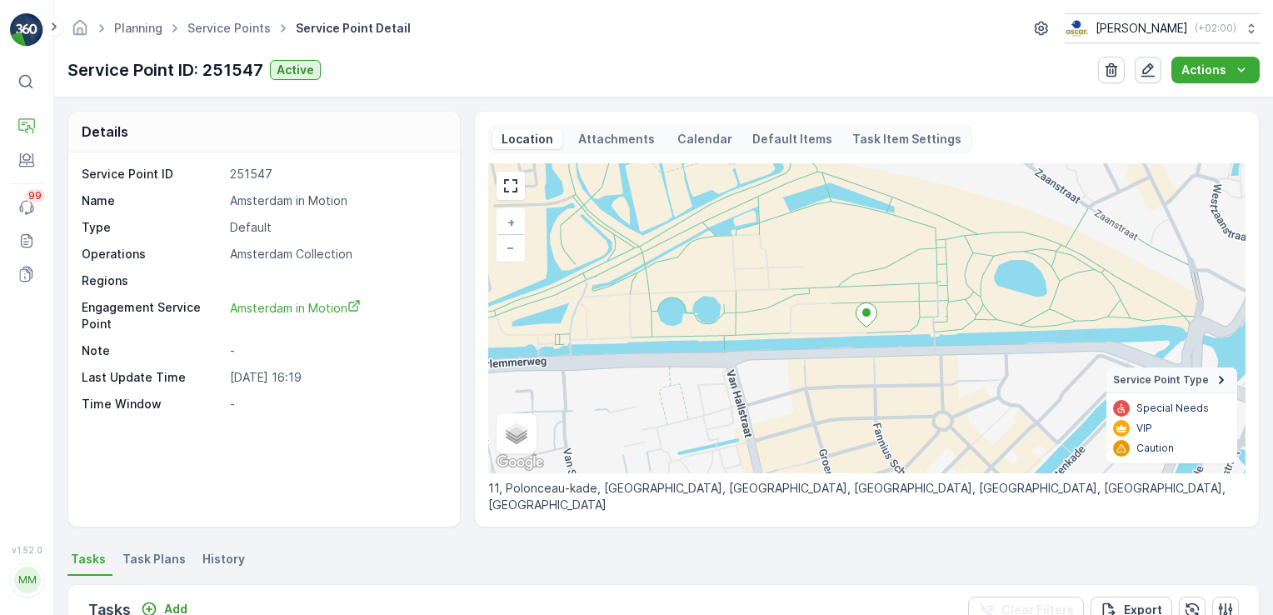
click at [1162, 75] on button "button" at bounding box center [1148, 70] width 27 height 27
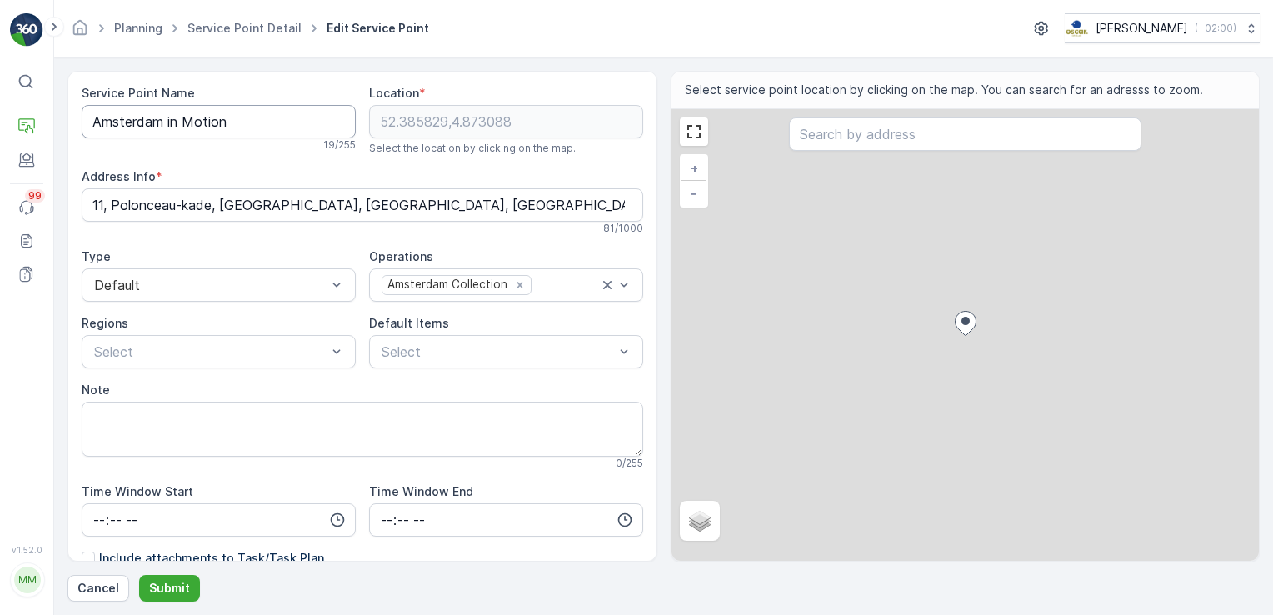
drag, startPoint x: 263, startPoint y: 133, endPoint x: 255, endPoint y: 136, distance: 9.0
click at [263, 134] on Name "Amsterdam in Motion" at bounding box center [219, 121] width 274 height 33
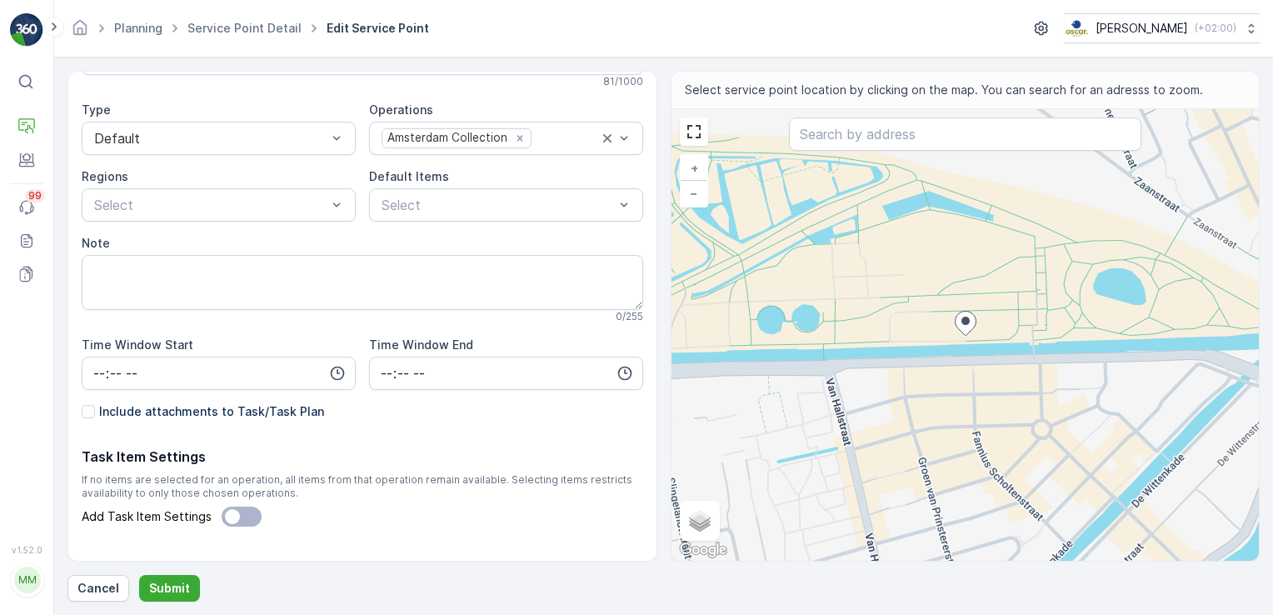
scroll to position [167, 0]
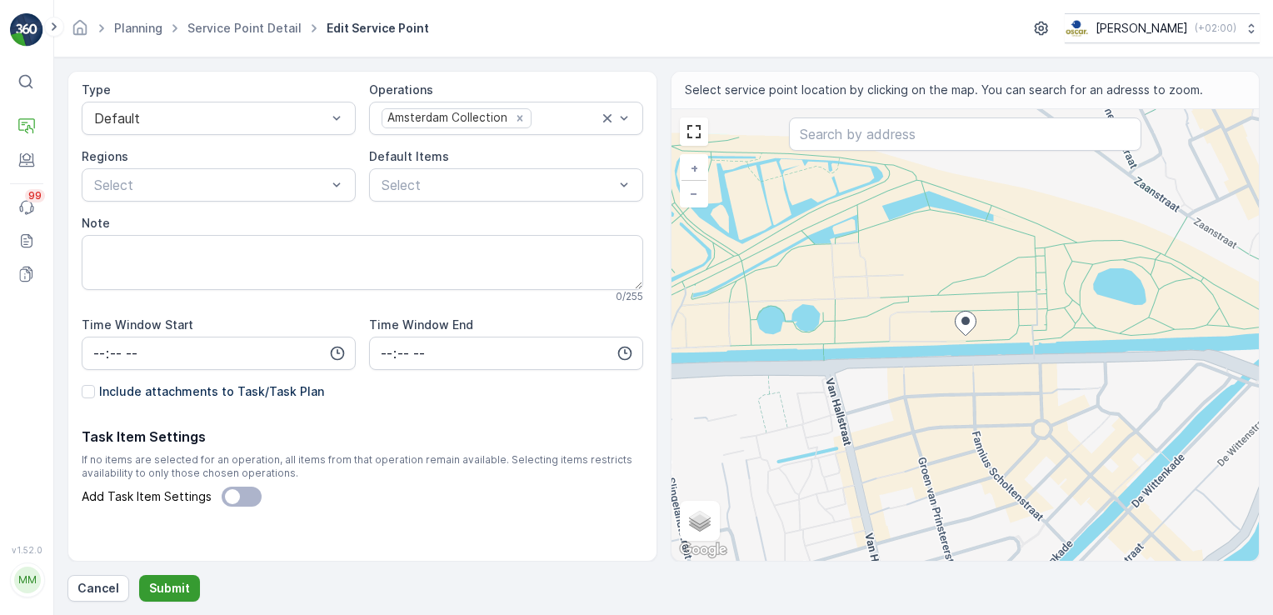
type Name "Amsterdam in Motion oud"
click at [178, 589] on p "Submit" at bounding box center [169, 588] width 41 height 17
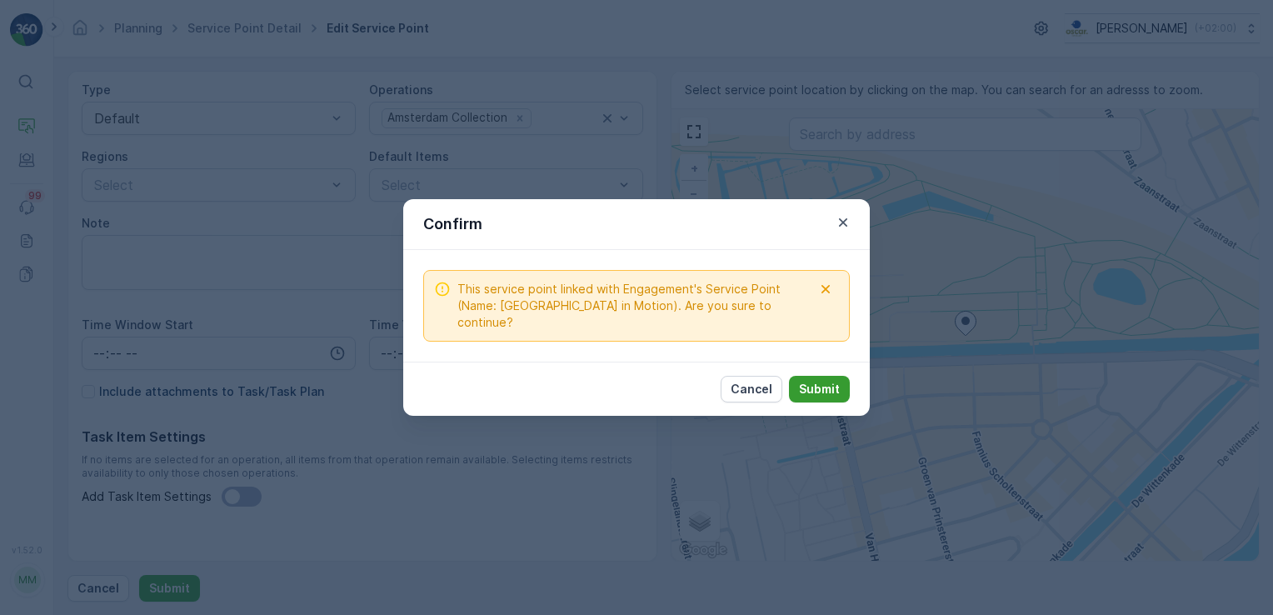
click at [815, 384] on p "Submit" at bounding box center [819, 389] width 41 height 17
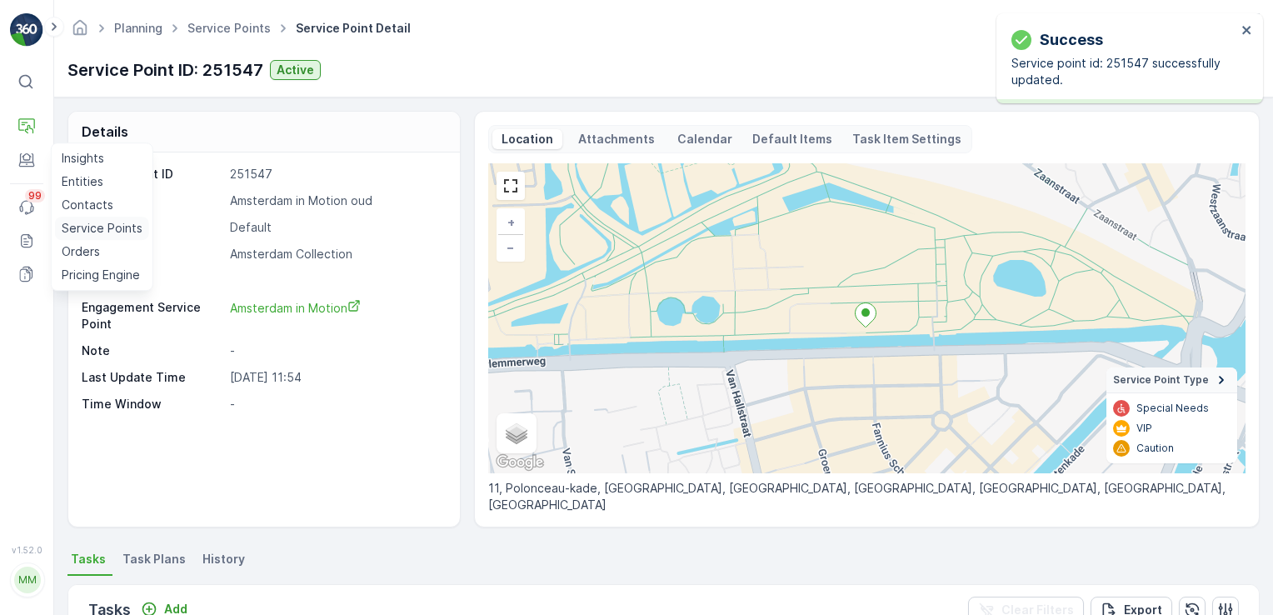
click at [78, 225] on p "Service Points" at bounding box center [102, 228] width 81 height 17
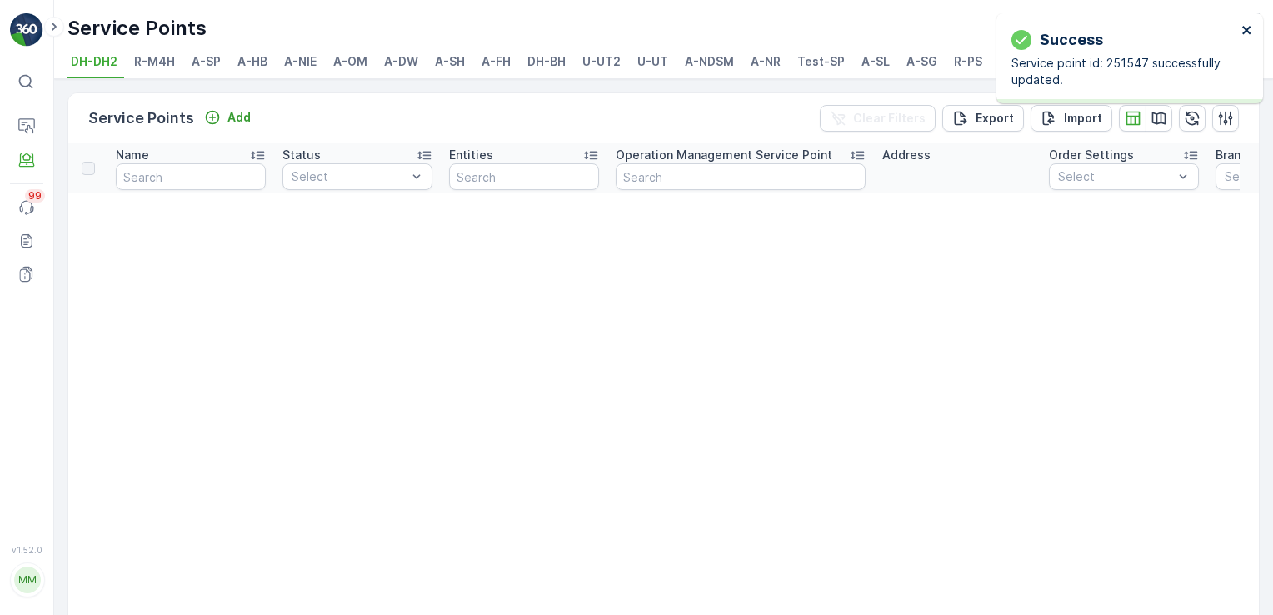
click at [1247, 30] on icon "close" at bounding box center [1247, 30] width 8 height 8
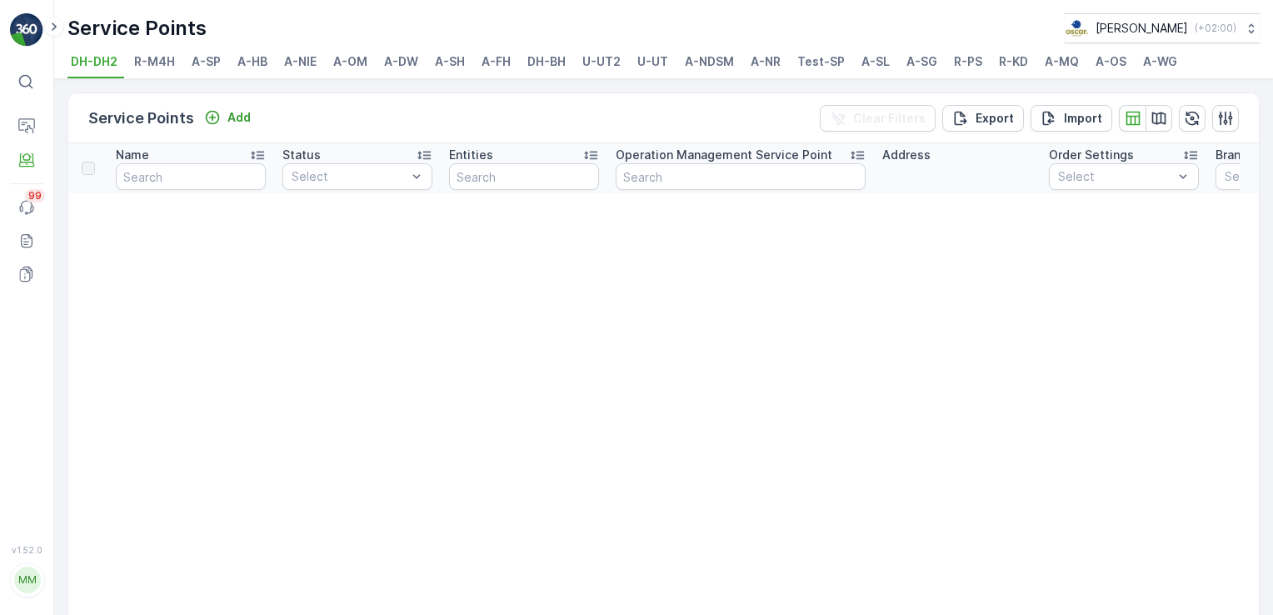
click at [1153, 62] on span "A-WG" at bounding box center [1160, 61] width 34 height 17
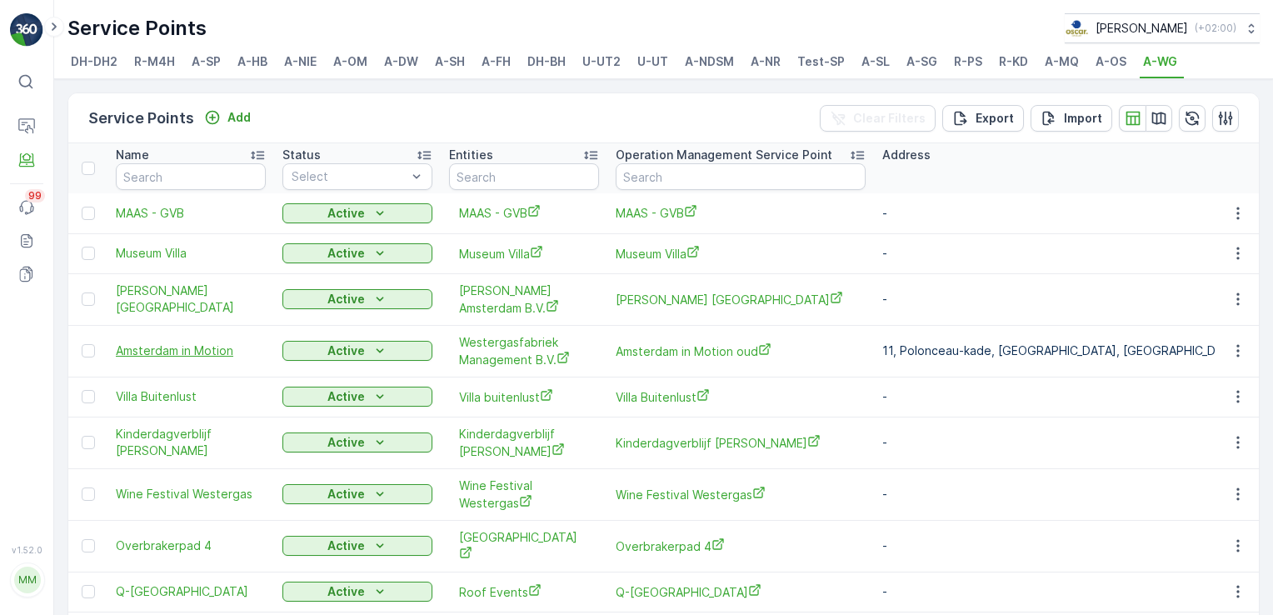
click at [223, 353] on span "Amsterdam in Motion" at bounding box center [191, 351] width 150 height 17
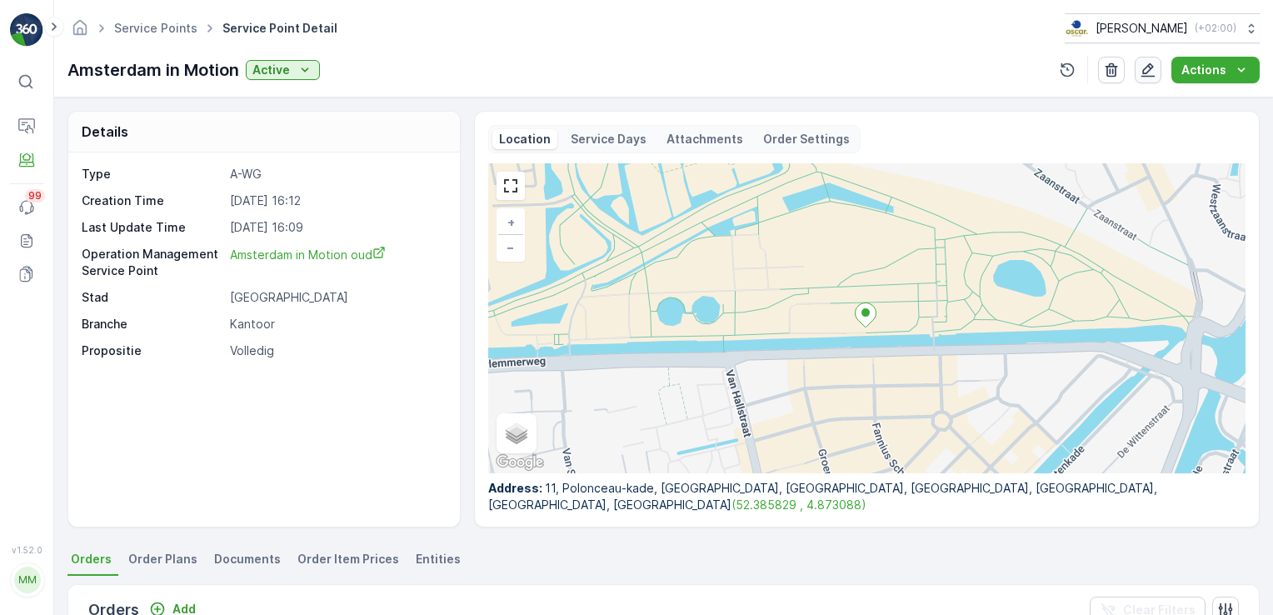
click at [1147, 73] on icon "button" at bounding box center [1149, 70] width 14 height 14
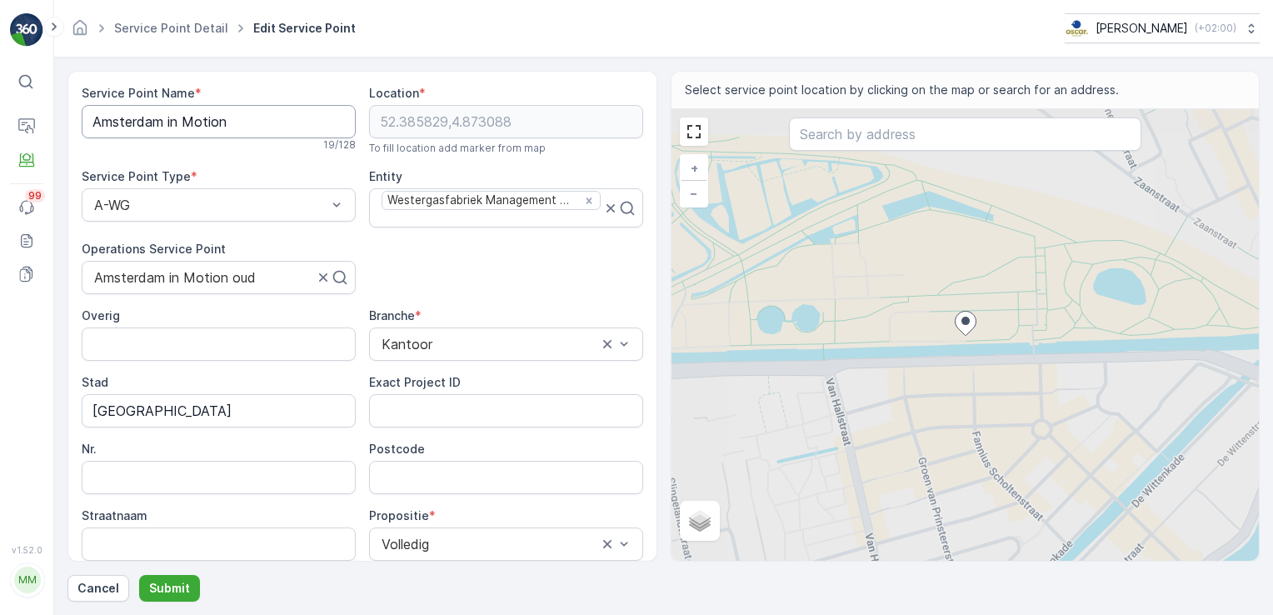
click at [243, 129] on Name "Amsterdam in Motion" at bounding box center [219, 121] width 274 height 33
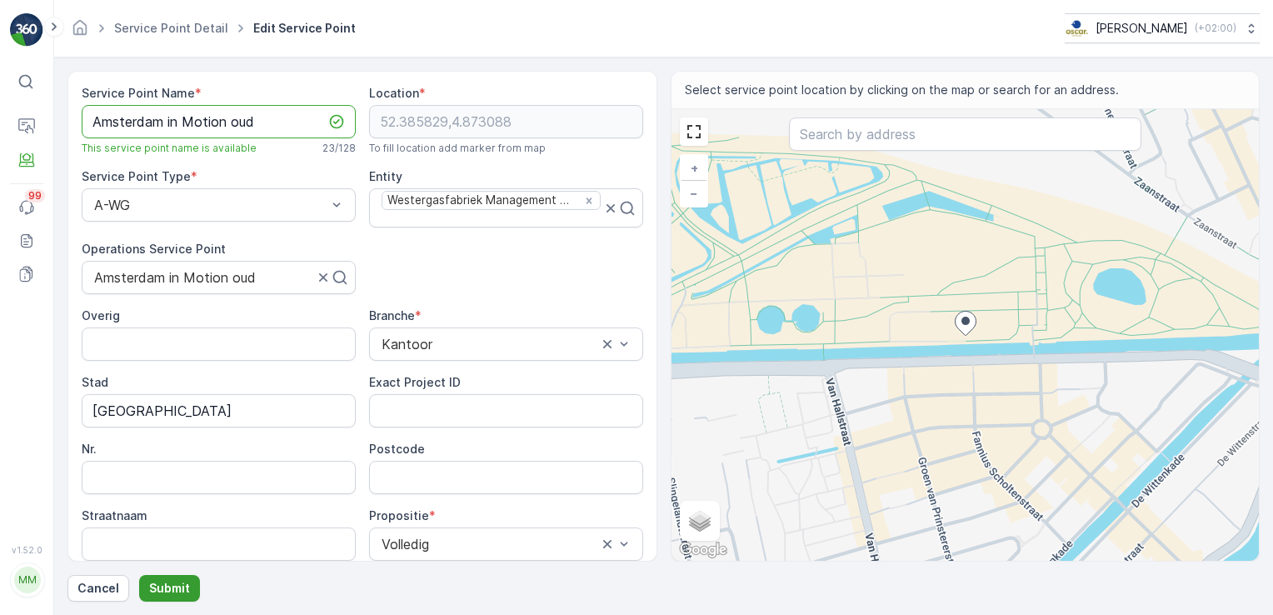
type Name "Amsterdam in Motion oud"
click at [183, 590] on p "Submit" at bounding box center [169, 588] width 41 height 17
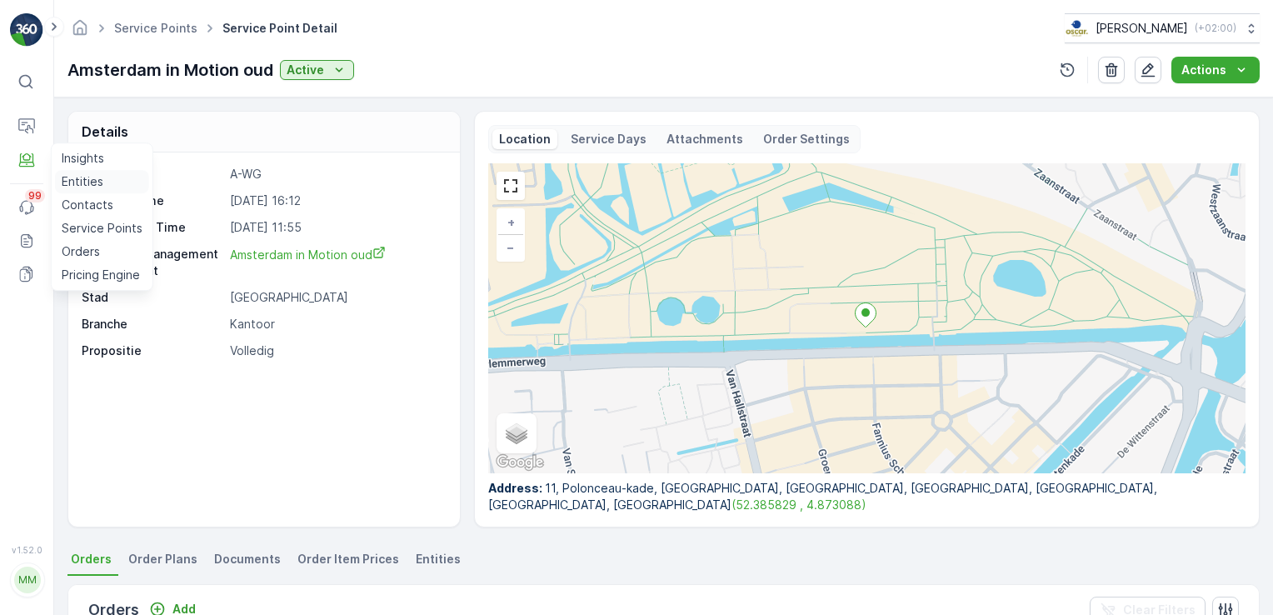
click at [97, 184] on p "Entities" at bounding box center [83, 181] width 42 height 17
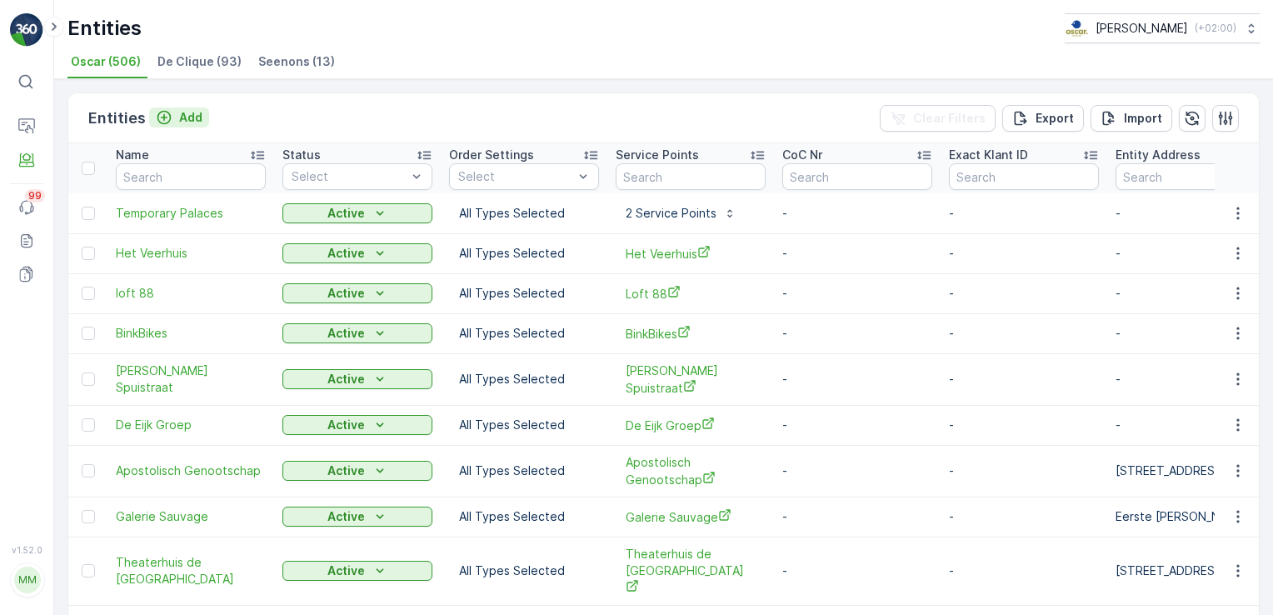
click at [157, 116] on icon "Add" at bounding box center [164, 117] width 17 height 17
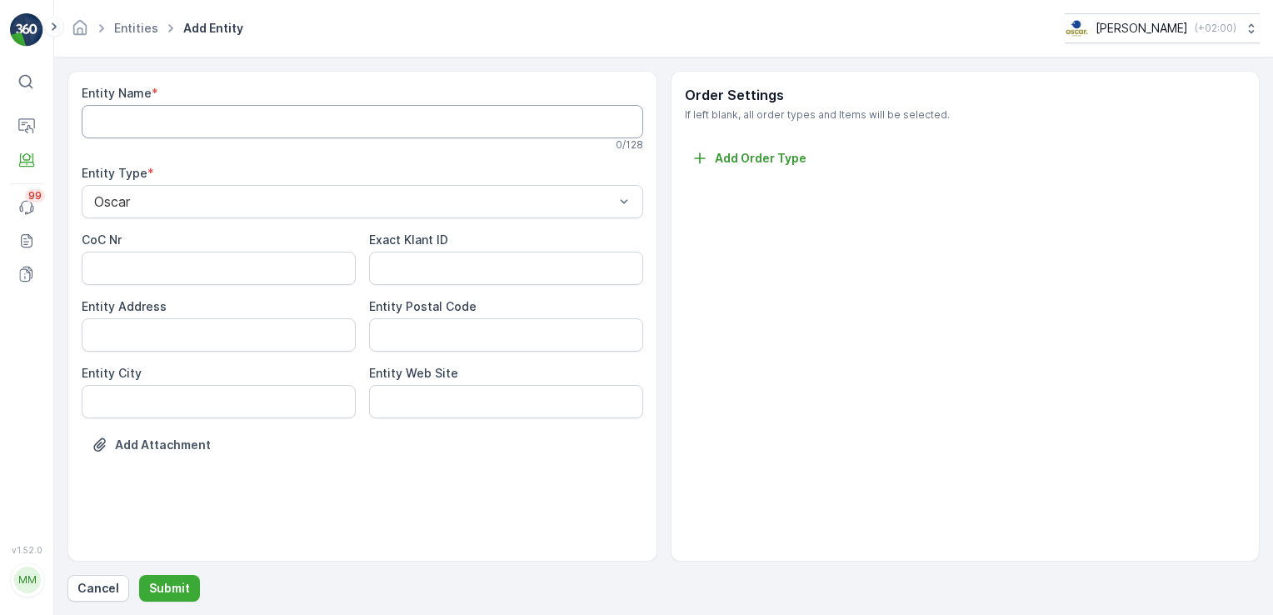
click at [159, 121] on Name "Entity Name" at bounding box center [363, 121] width 562 height 33
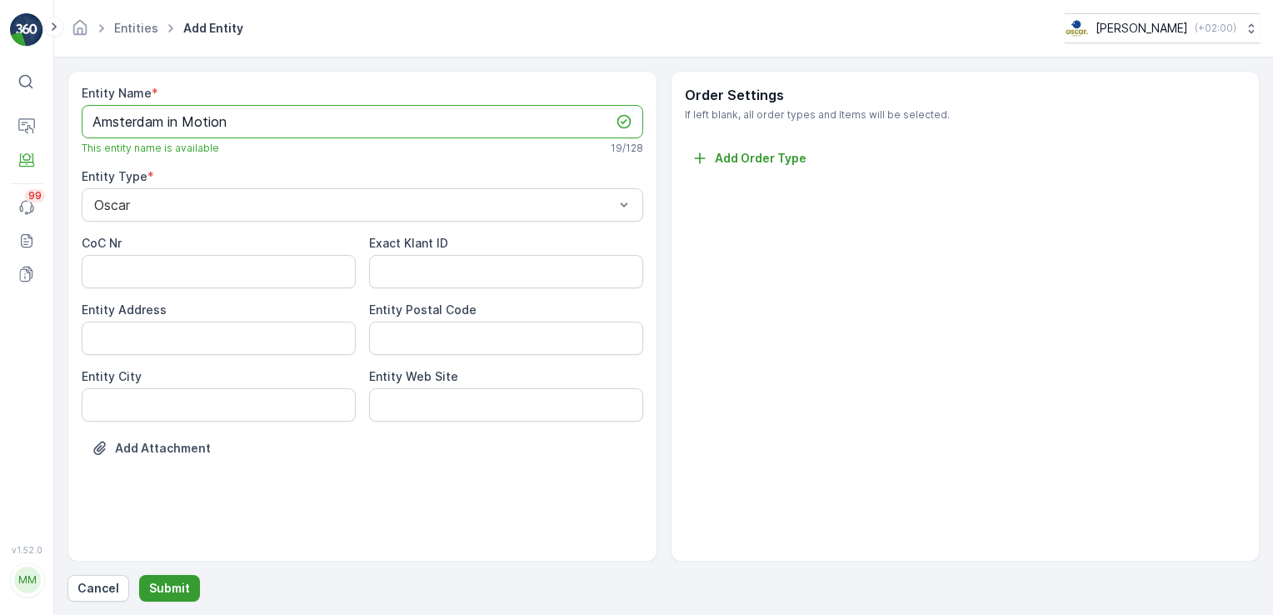
type Name "Amsterdam in Motion"
click at [180, 592] on p "Submit" at bounding box center [169, 588] width 41 height 17
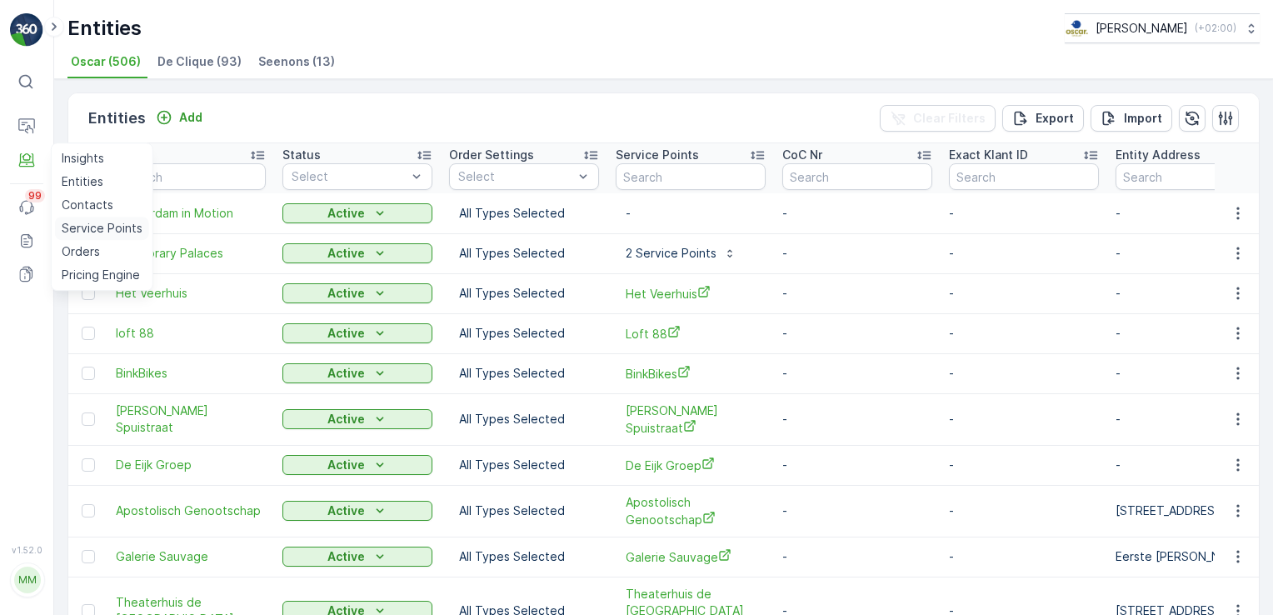
click at [72, 225] on p "Service Points" at bounding box center [102, 228] width 81 height 17
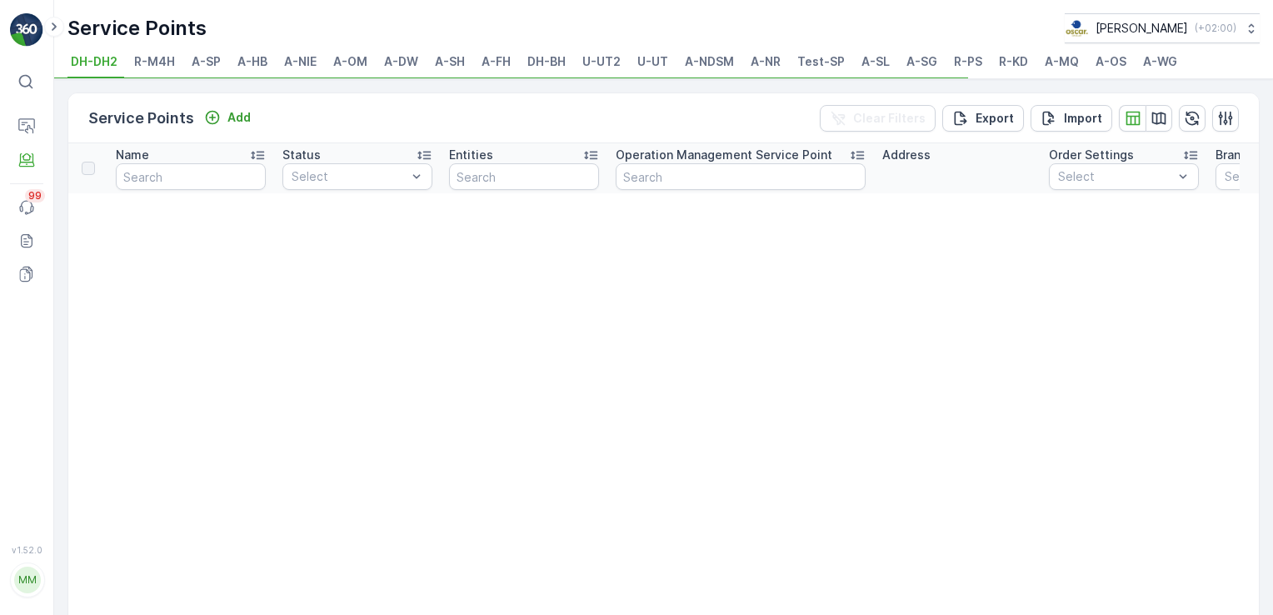
click at [1160, 63] on span "A-WG" at bounding box center [1160, 61] width 34 height 17
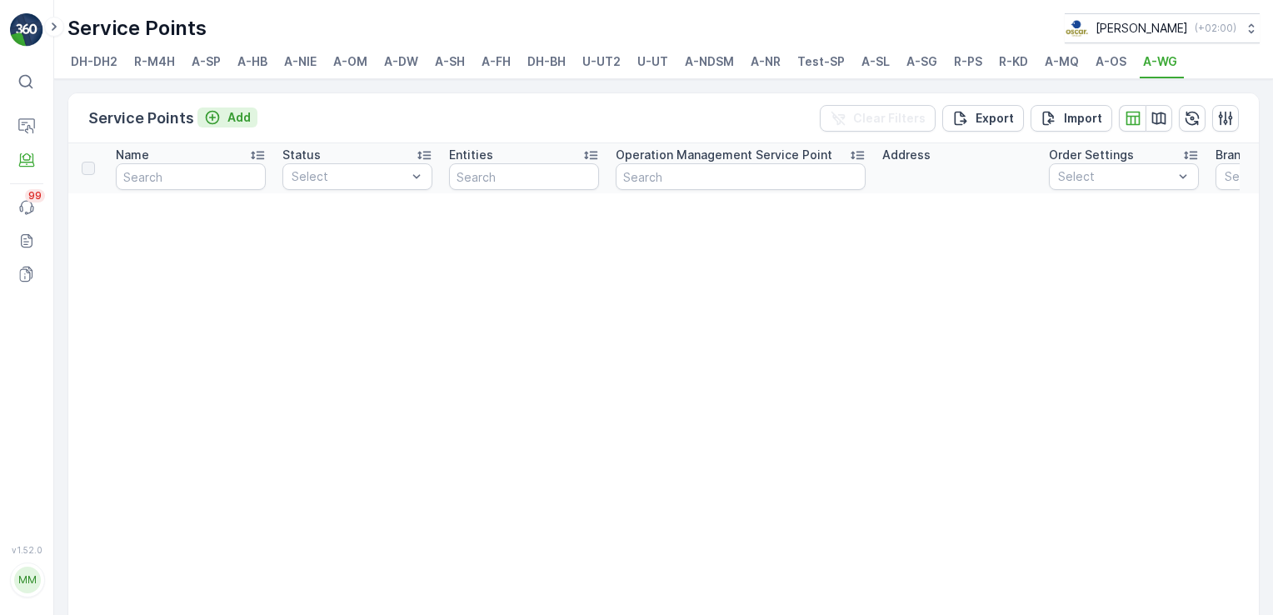
click at [246, 119] on p "Add" at bounding box center [239, 117] width 23 height 17
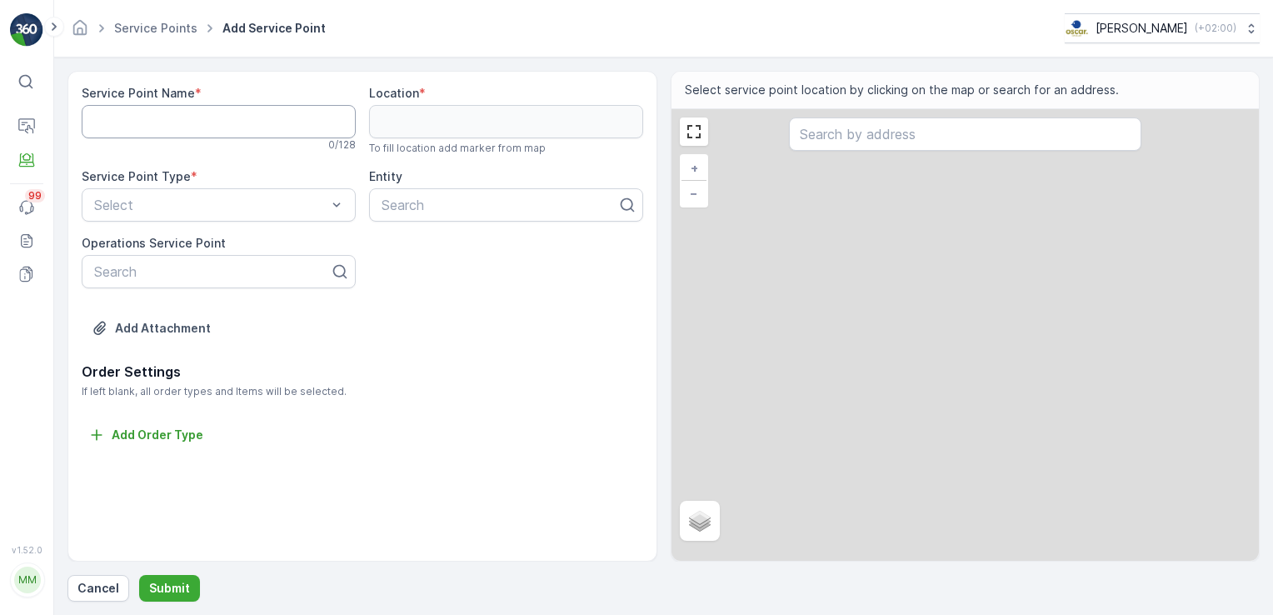
click at [242, 118] on Name "Service Point Name" at bounding box center [219, 121] width 274 height 33
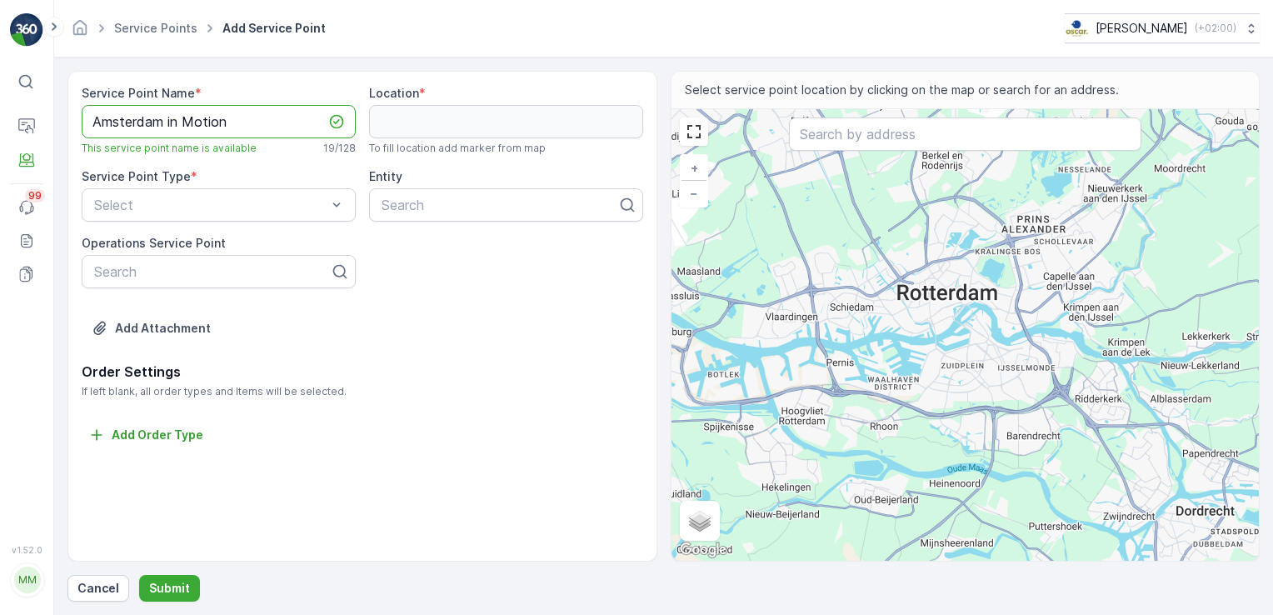
type Name "Amsterdam in Motion"
click at [842, 131] on input "text" at bounding box center [965, 134] width 353 height 33
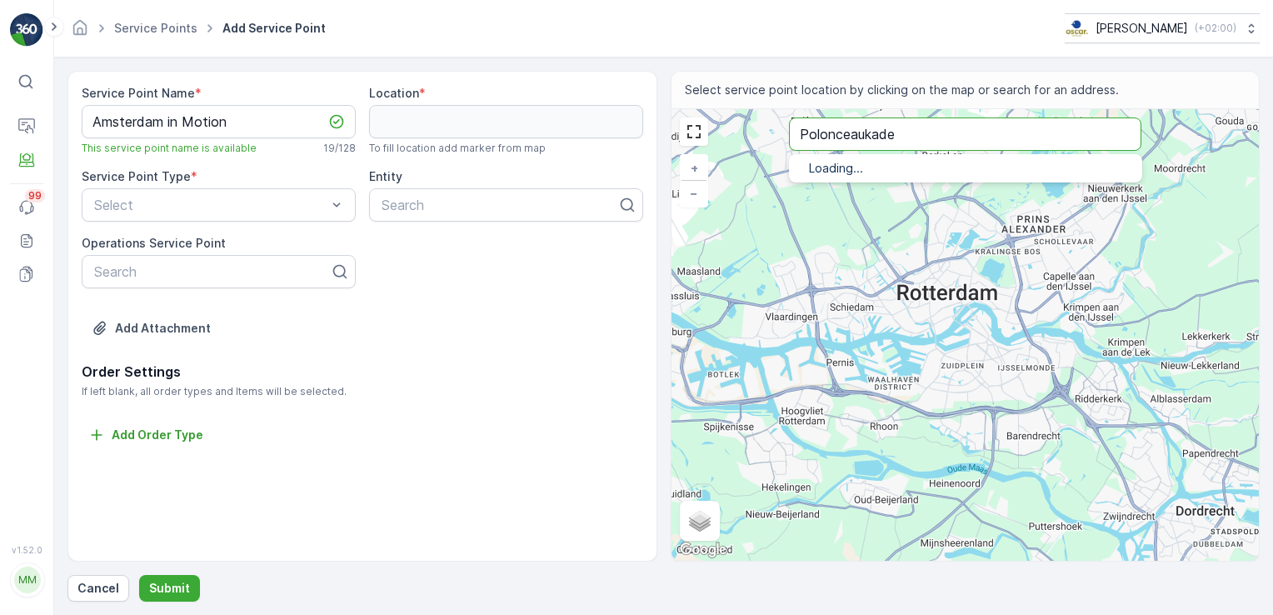
type input "Polonceaukade"
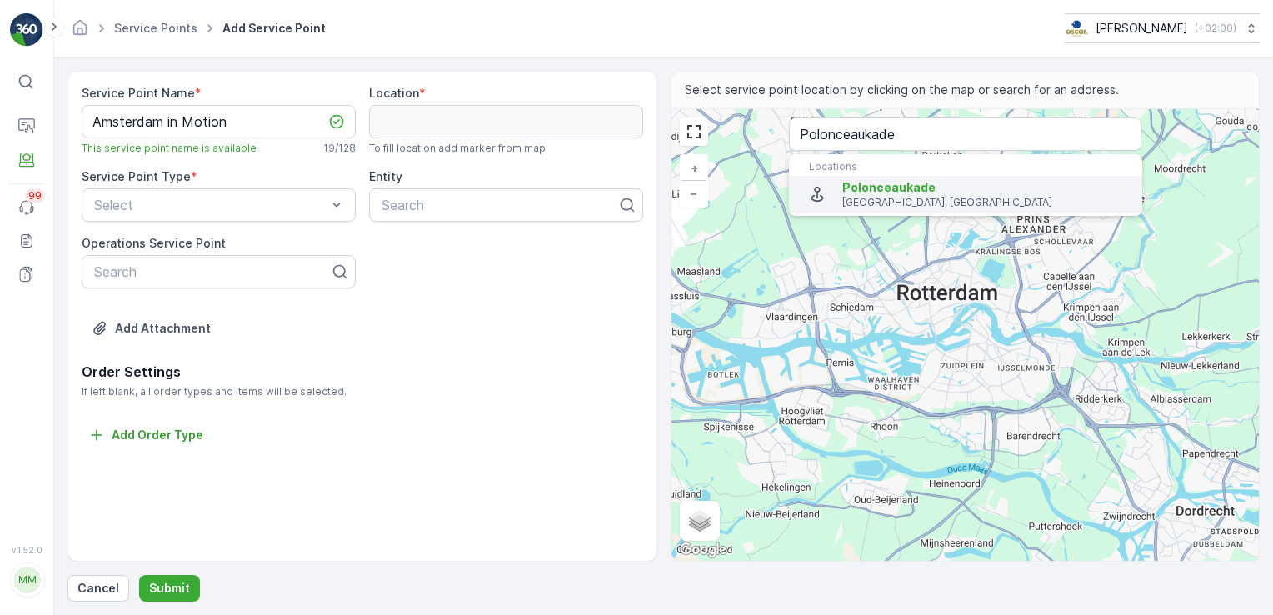
click at [865, 208] on p "Amsterdam, Netherlands" at bounding box center [986, 202] width 286 height 13
type input "52.3857076,4.869710599999999"
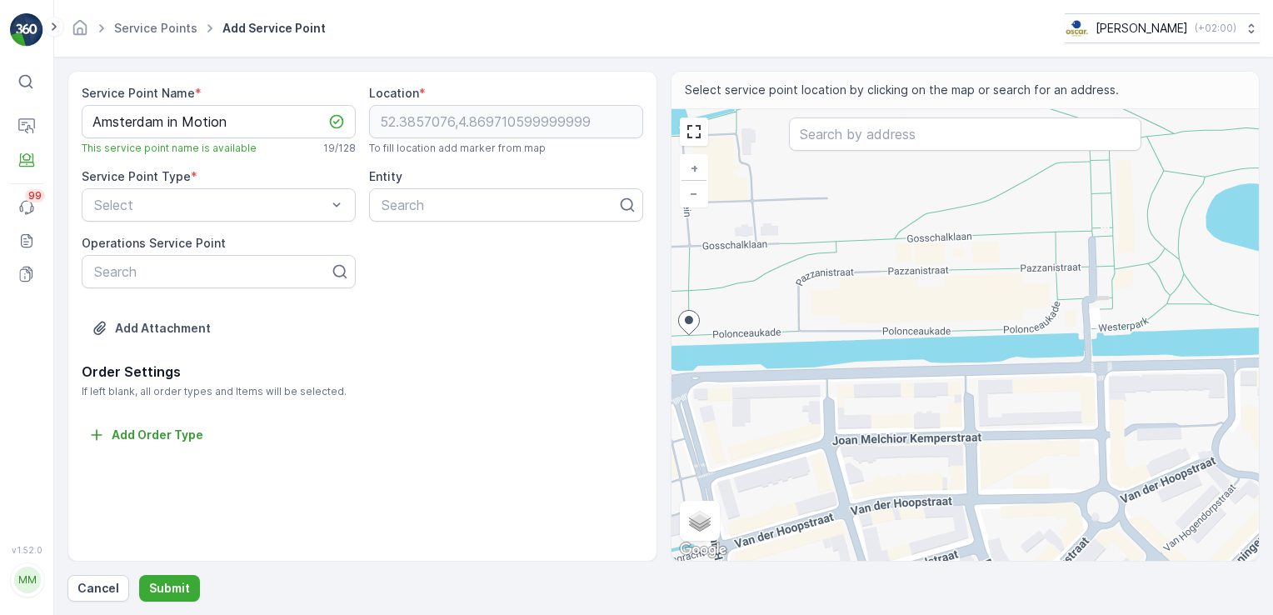
drag, startPoint x: 1085, startPoint y: 334, endPoint x: 820, endPoint y: 333, distance: 265.0
click at [820, 333] on div "+ − Satellite Roadmap Terrain Hybrid Leaflet Keyboard shortcuts Map Data Map da…" at bounding box center [966, 335] width 588 height 452
click at [913, 328] on div "+ − Satellite Roadmap Terrain Hybrid Leaflet Keyboard shortcuts Map Data Map da…" at bounding box center [966, 335] width 588 height 452
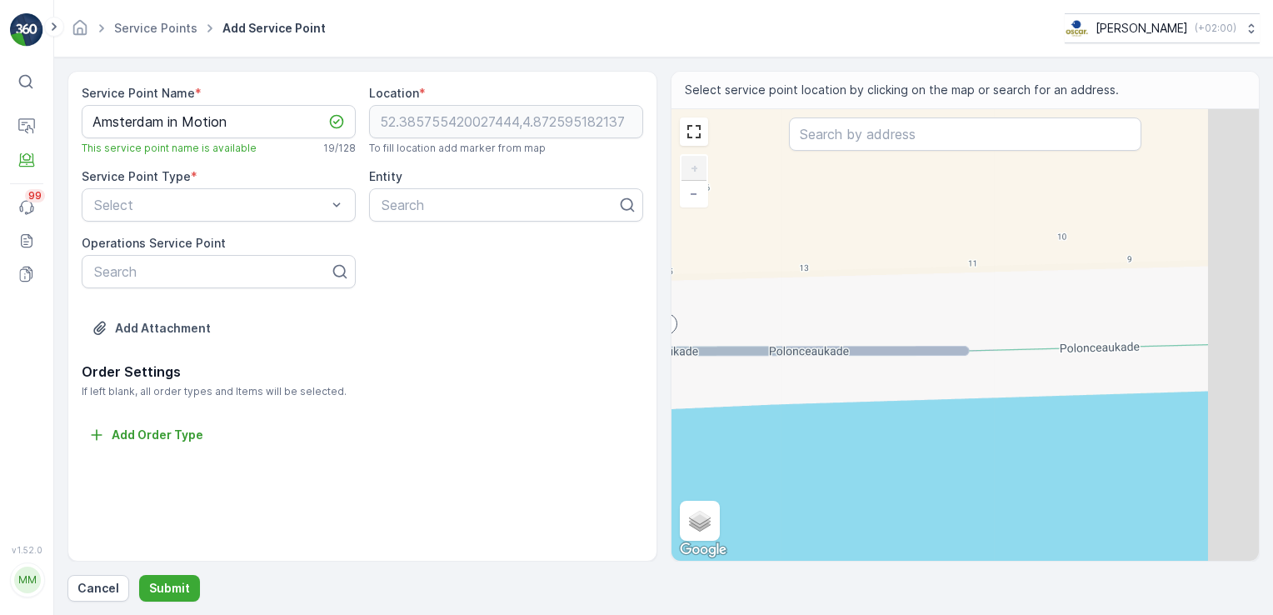
drag, startPoint x: 887, startPoint y: 335, endPoint x: 840, endPoint y: 335, distance: 46.7
click at [693, 338] on div "+ − Satellite Roadmap Terrain Hybrid Leaflet Keyboard shortcuts Map Data Map da…" at bounding box center [966, 335] width 588 height 452
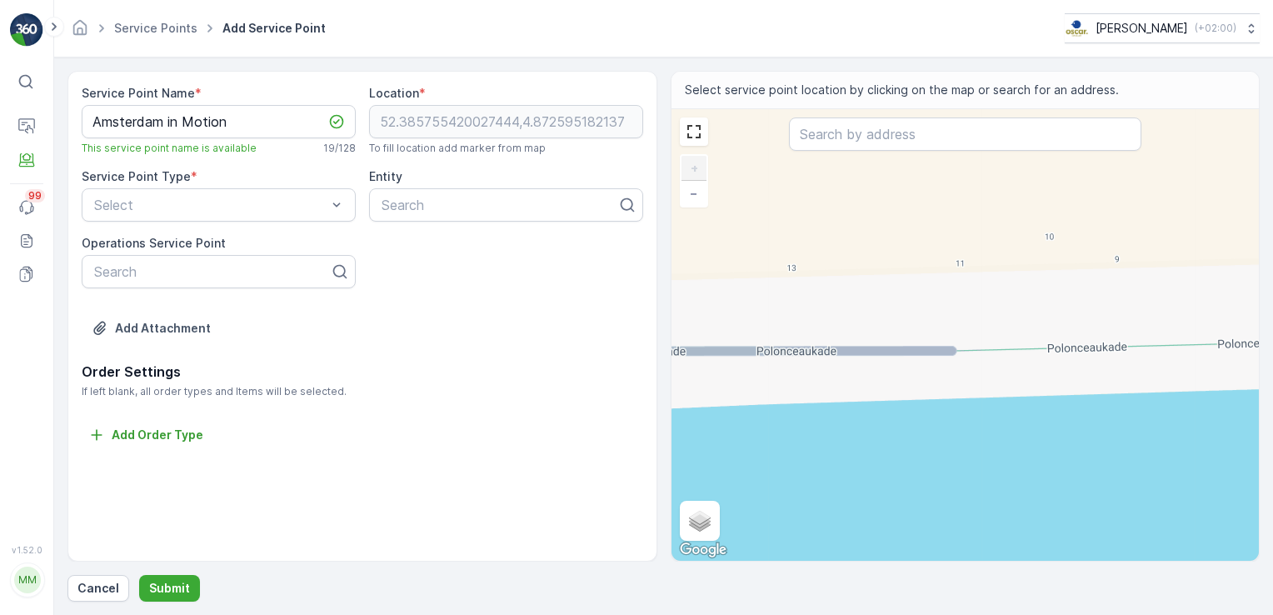
click at [958, 335] on div "+ − Satellite Roadmap Terrain Hybrid Leaflet Keyboard shortcuts Map Data Map da…" at bounding box center [966, 335] width 588 height 452
type input "52.3857573533245,4.873083983947306"
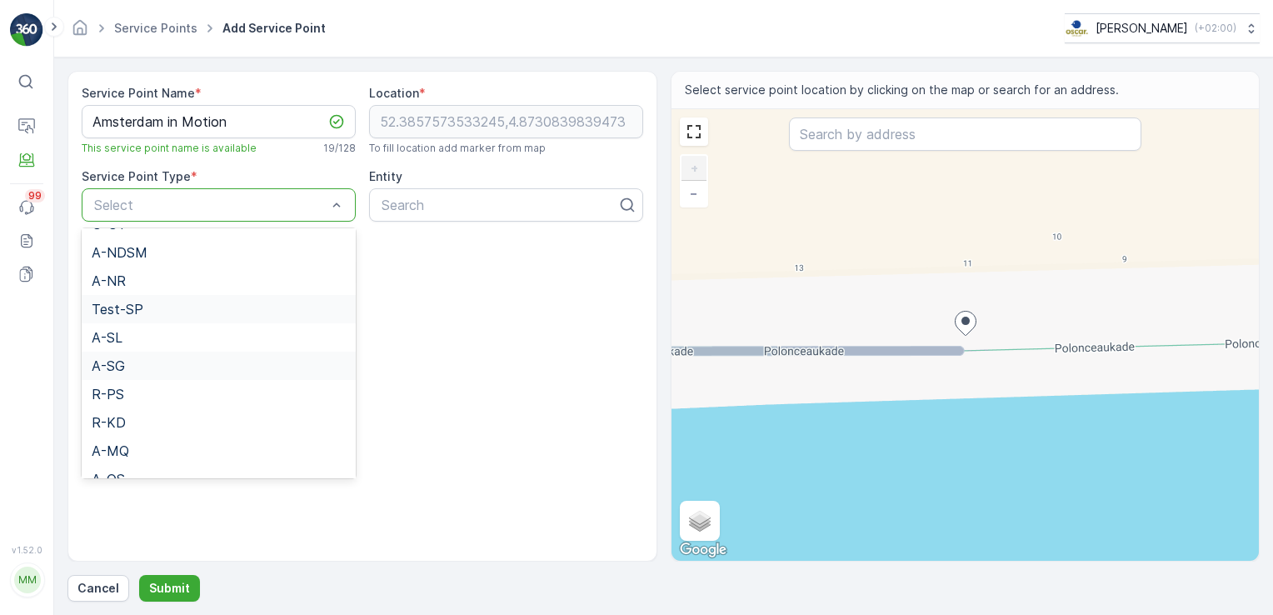
scroll to position [380, 0]
click at [156, 464] on div "A-WG" at bounding box center [219, 460] width 254 height 15
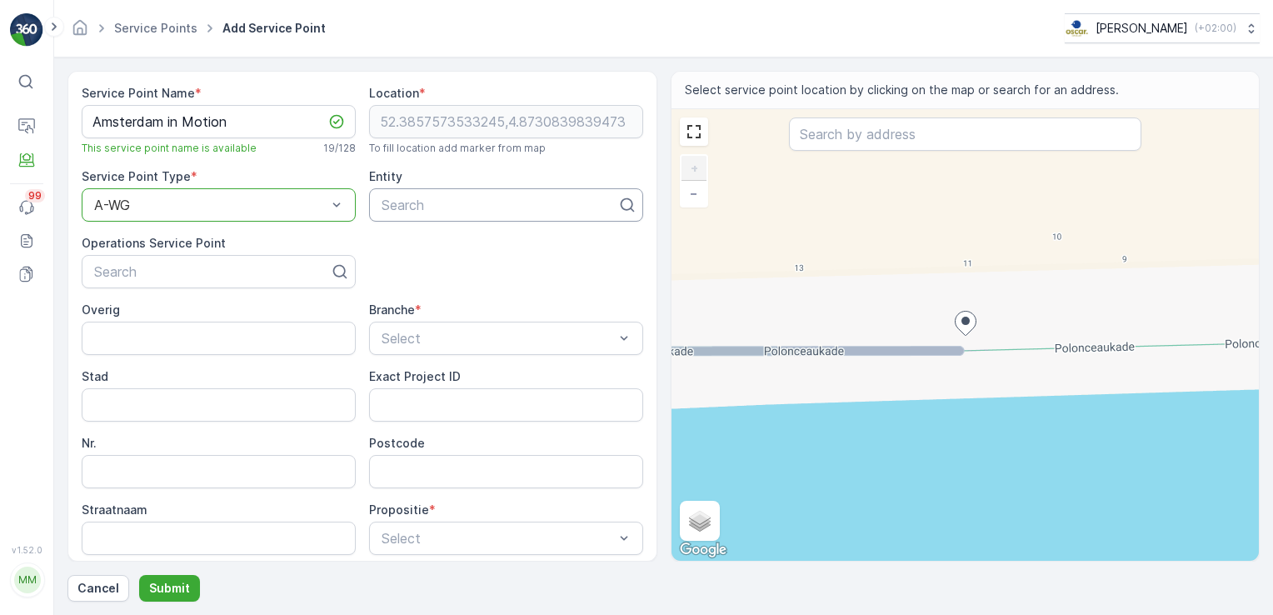
click at [443, 198] on div at bounding box center [499, 205] width 239 height 15
type input "Amsterdam in Motion"
click at [441, 243] on span "Amsterdam in Motion" at bounding box center [446, 245] width 134 height 15
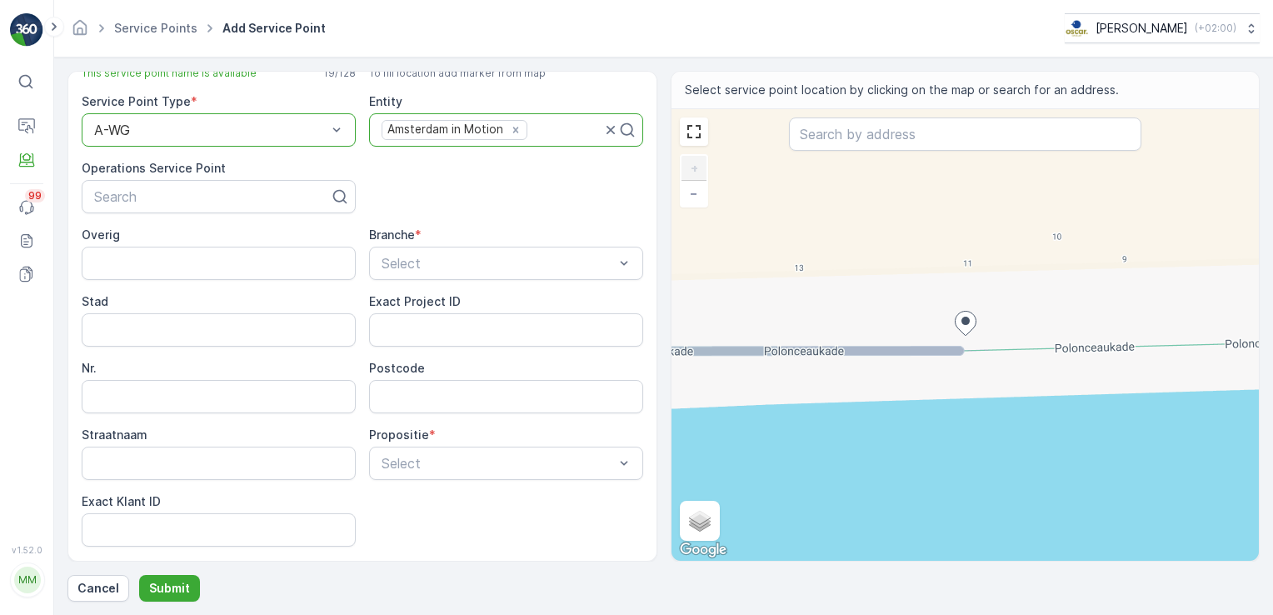
scroll to position [167, 0]
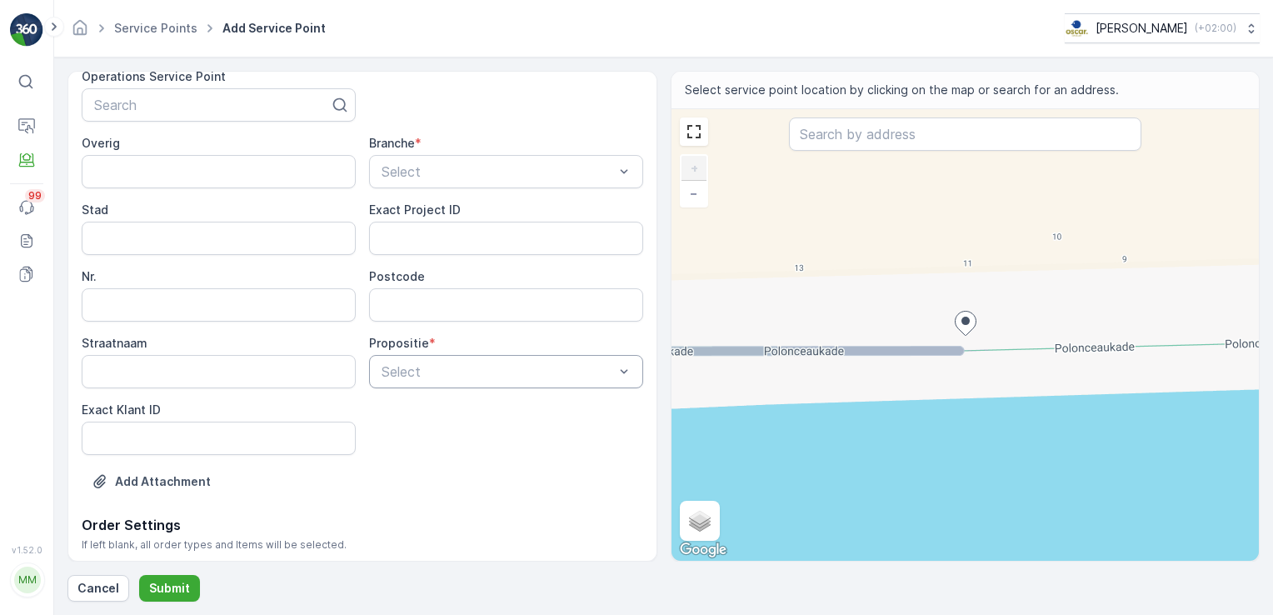
click at [479, 359] on div "Select" at bounding box center [506, 371] width 274 height 33
click at [422, 405] on span "Volledig" at bounding box center [401, 411] width 48 height 15
click at [478, 183] on div "Select" at bounding box center [506, 171] width 274 height 33
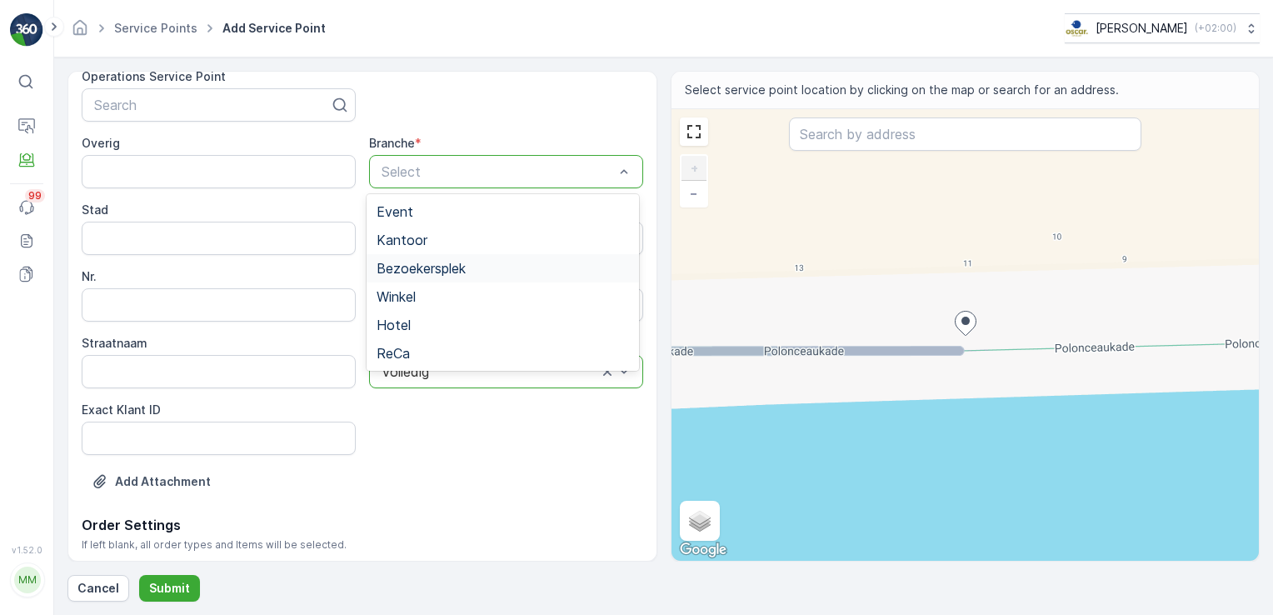
click at [449, 272] on span "Bezoekersplek" at bounding box center [421, 268] width 89 height 15
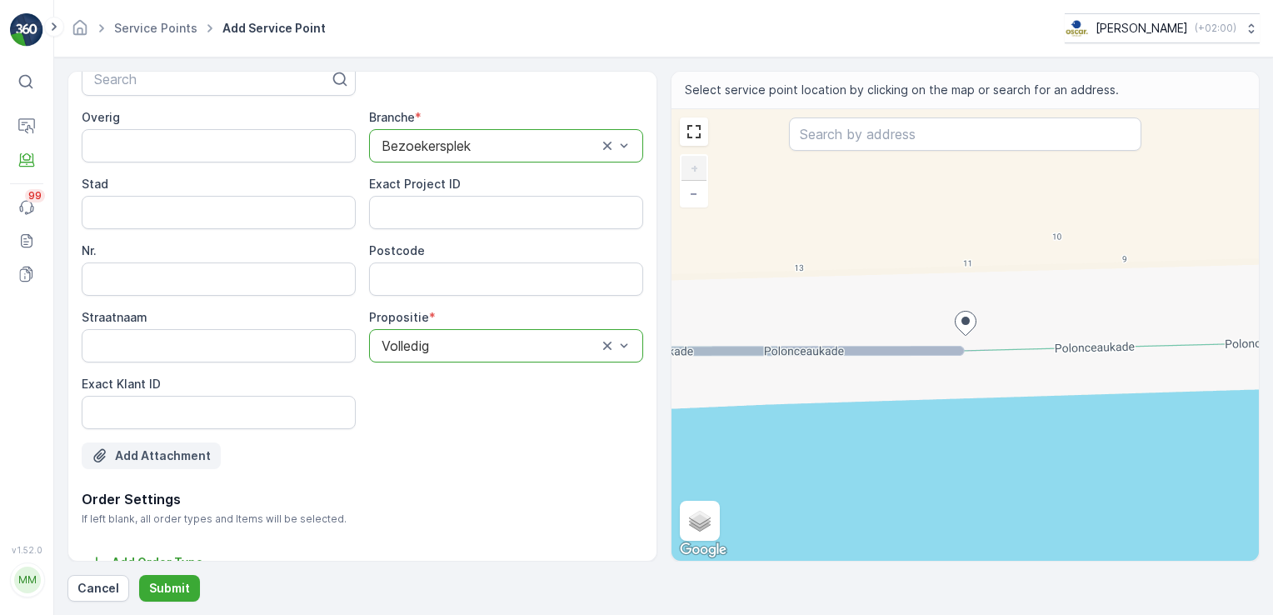
scroll to position [217, 0]
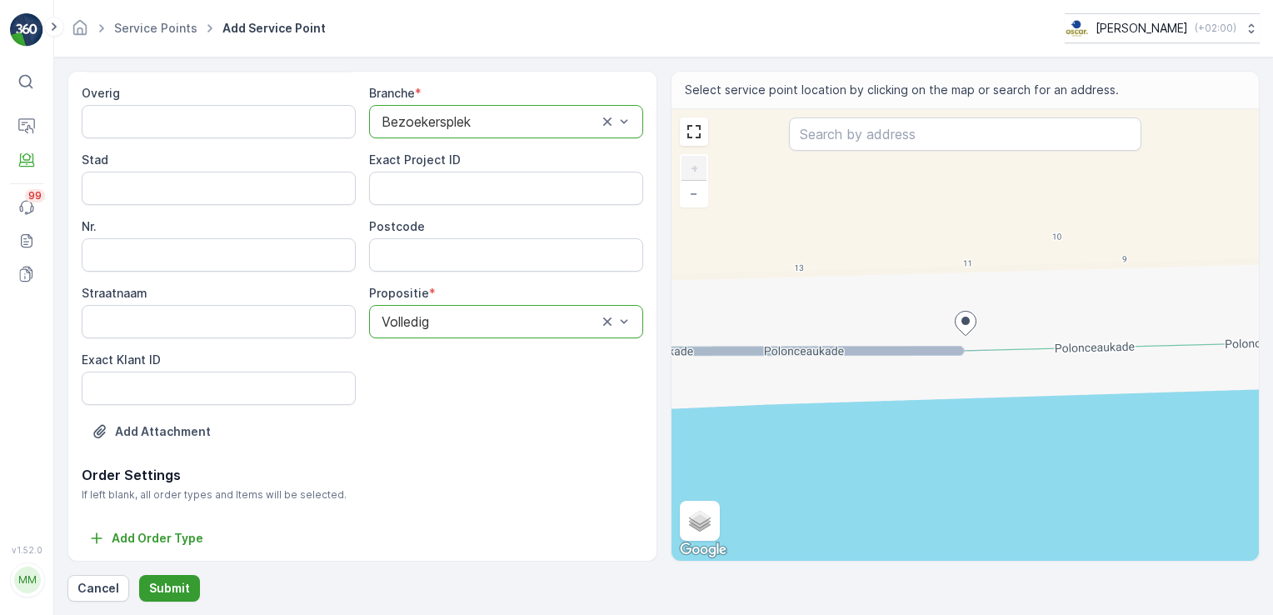
click at [165, 584] on p "Submit" at bounding box center [169, 588] width 41 height 17
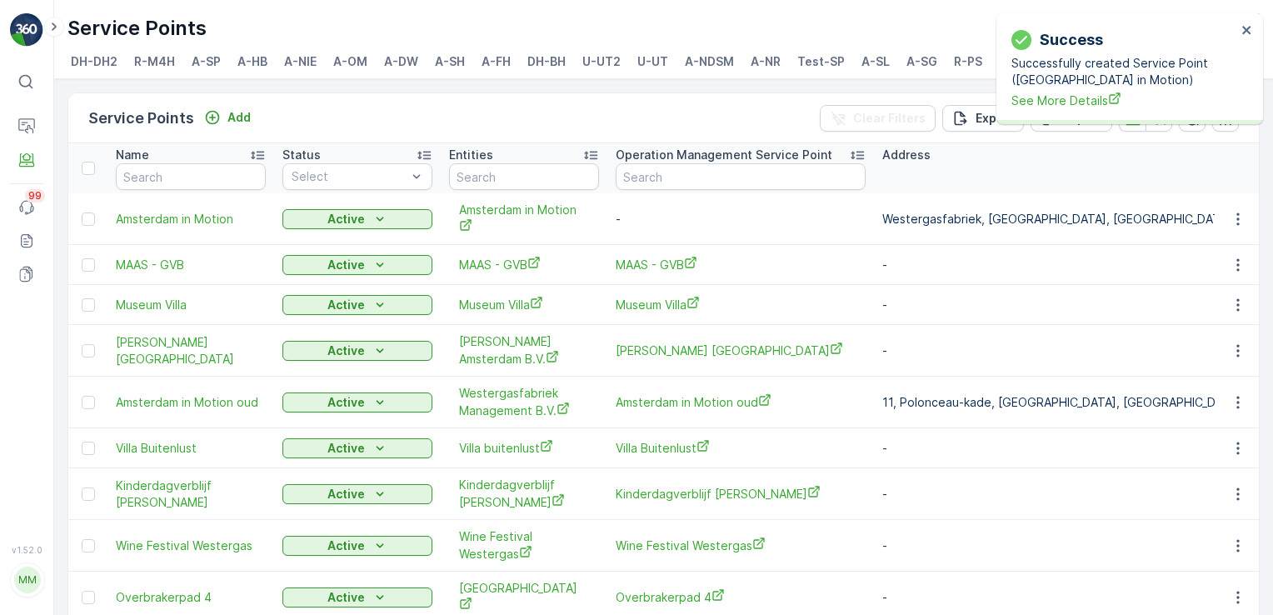
click at [1231, 218] on icon "button" at bounding box center [1238, 219] width 17 height 17
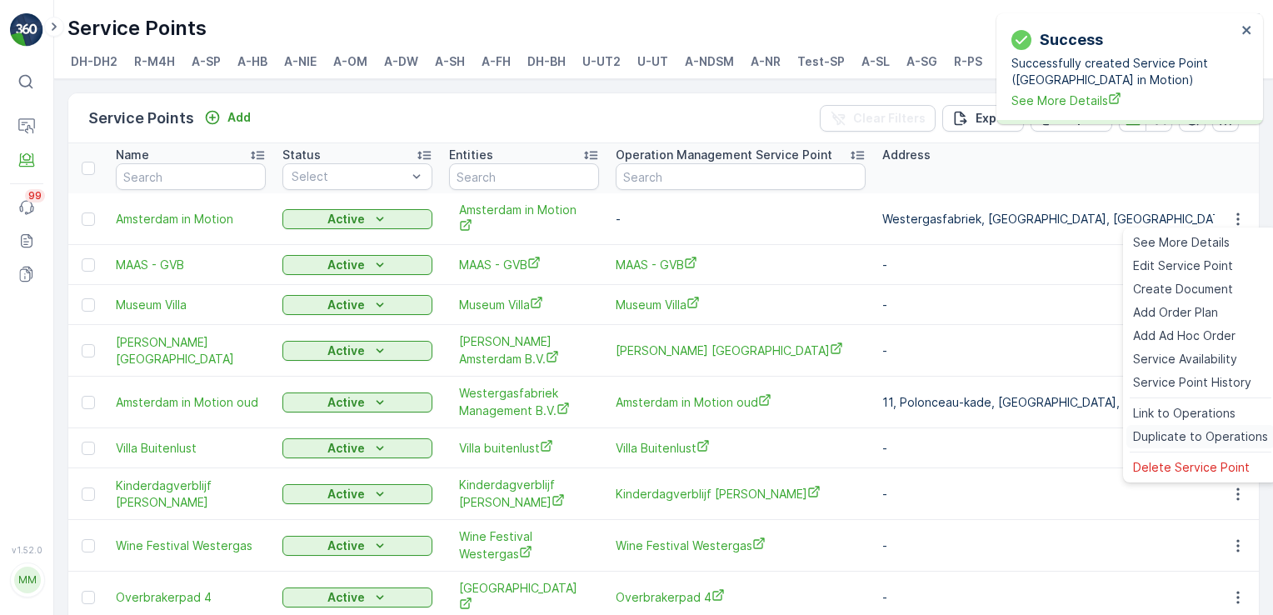
click at [1190, 433] on span "Duplicate to Operations" at bounding box center [1200, 436] width 135 height 17
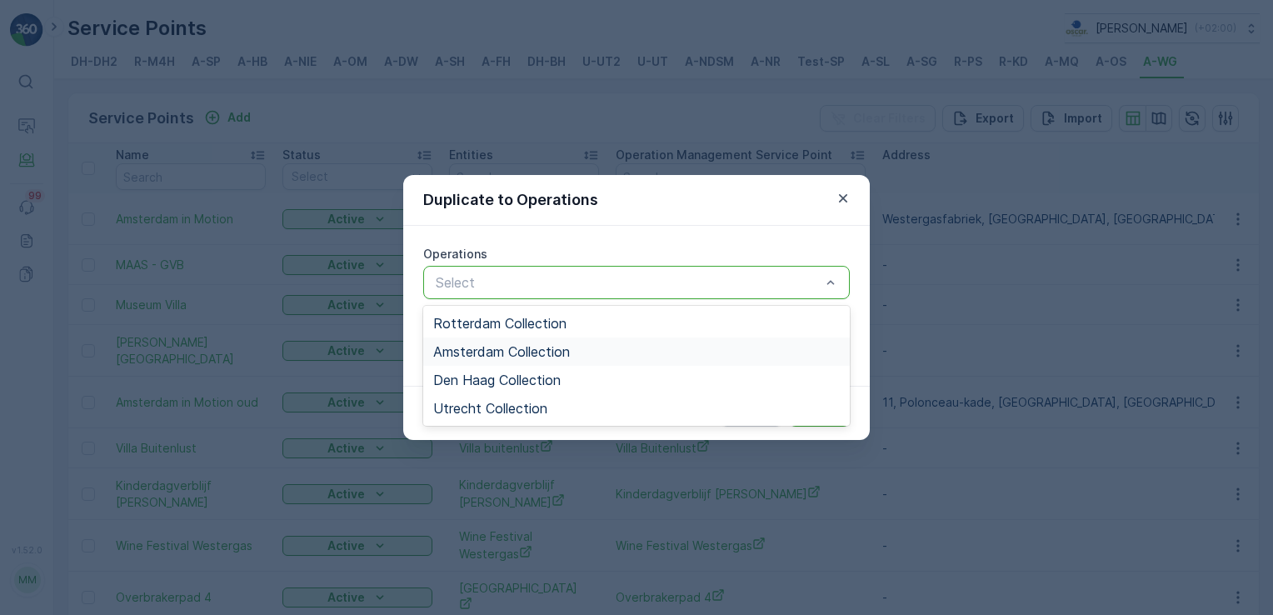
click at [643, 342] on div "Amsterdam Collection" at bounding box center [636, 352] width 427 height 28
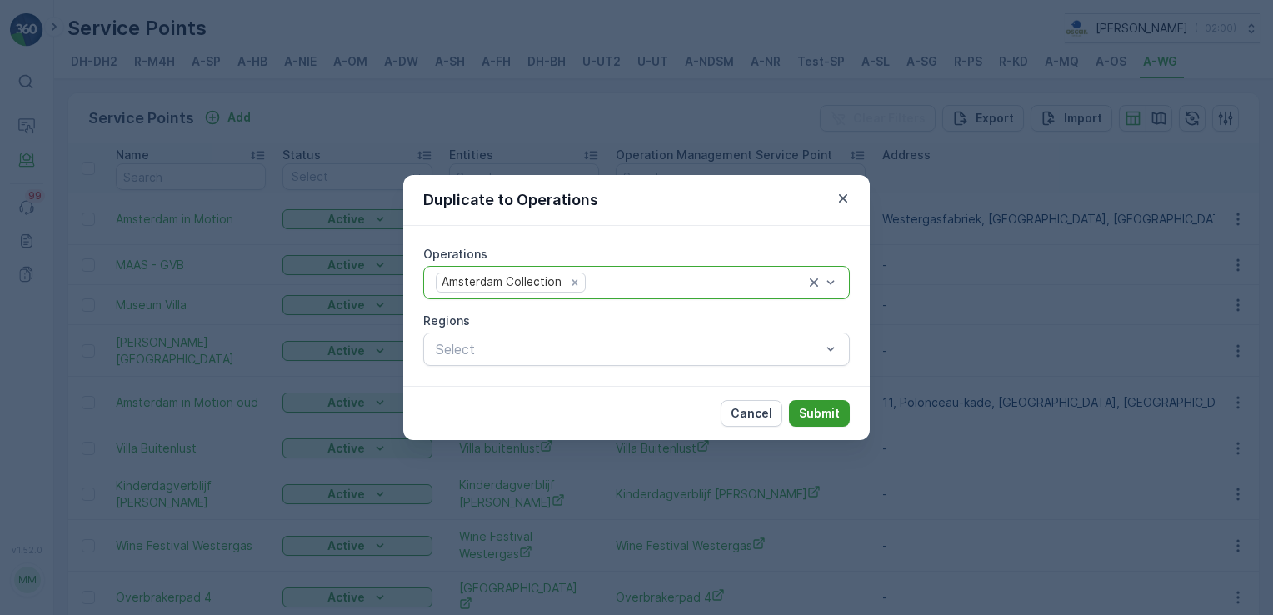
click at [825, 408] on p "Submit" at bounding box center [819, 413] width 41 height 17
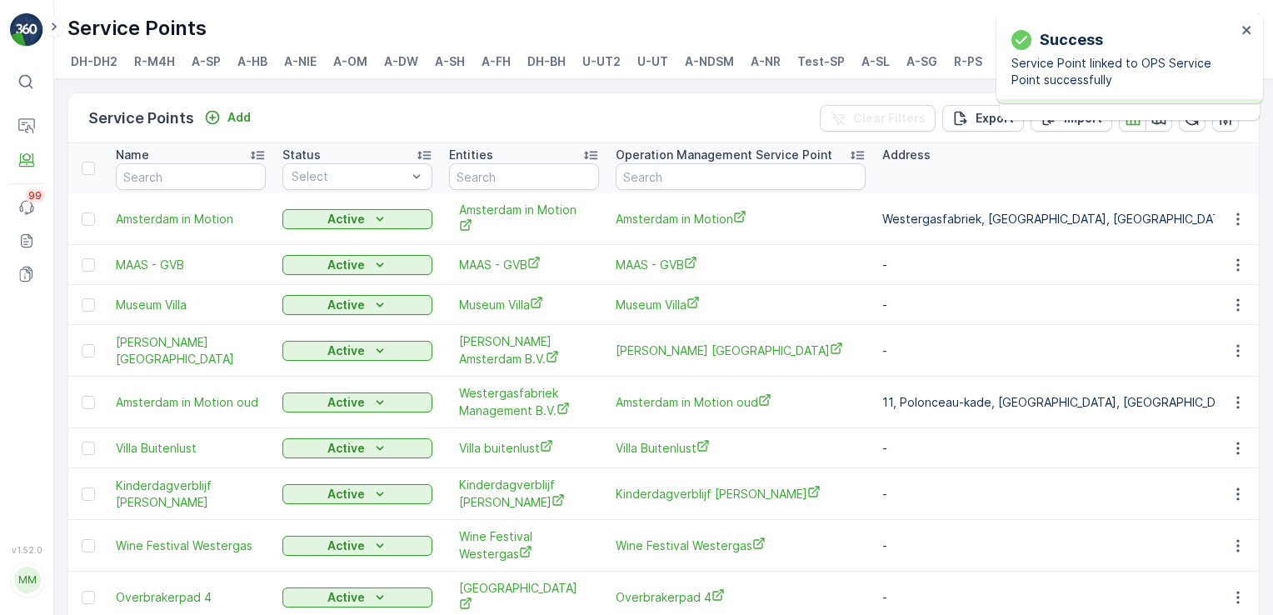
click at [638, 218] on span "Amsterdam in Motion" at bounding box center [741, 219] width 250 height 18
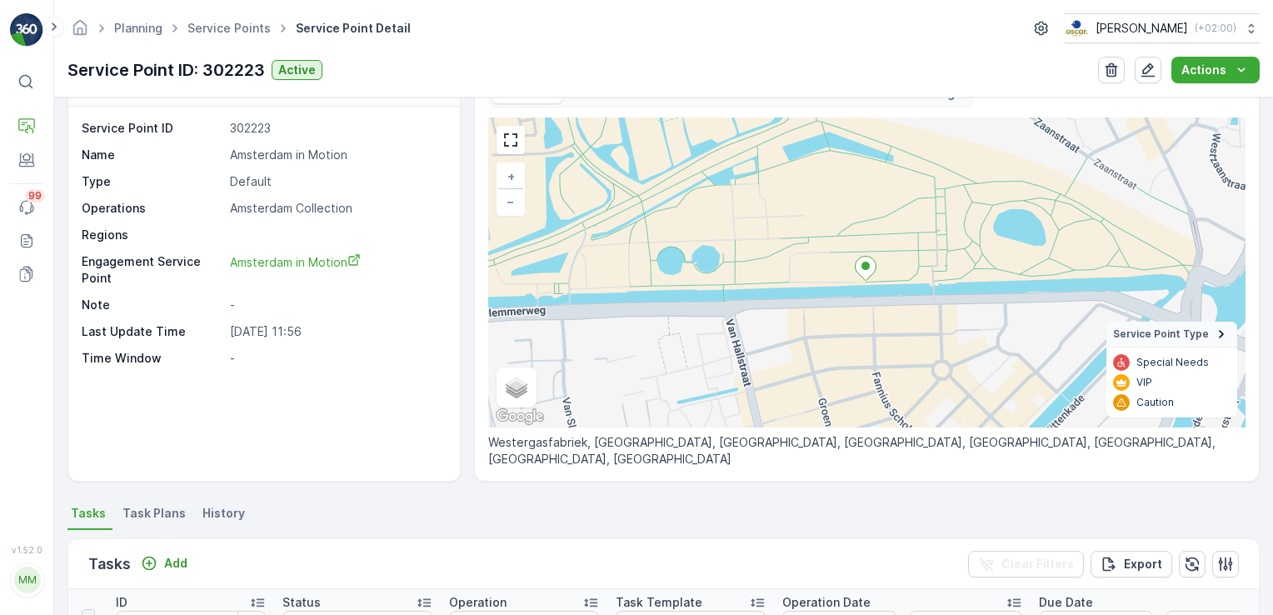
scroll to position [83, 0]
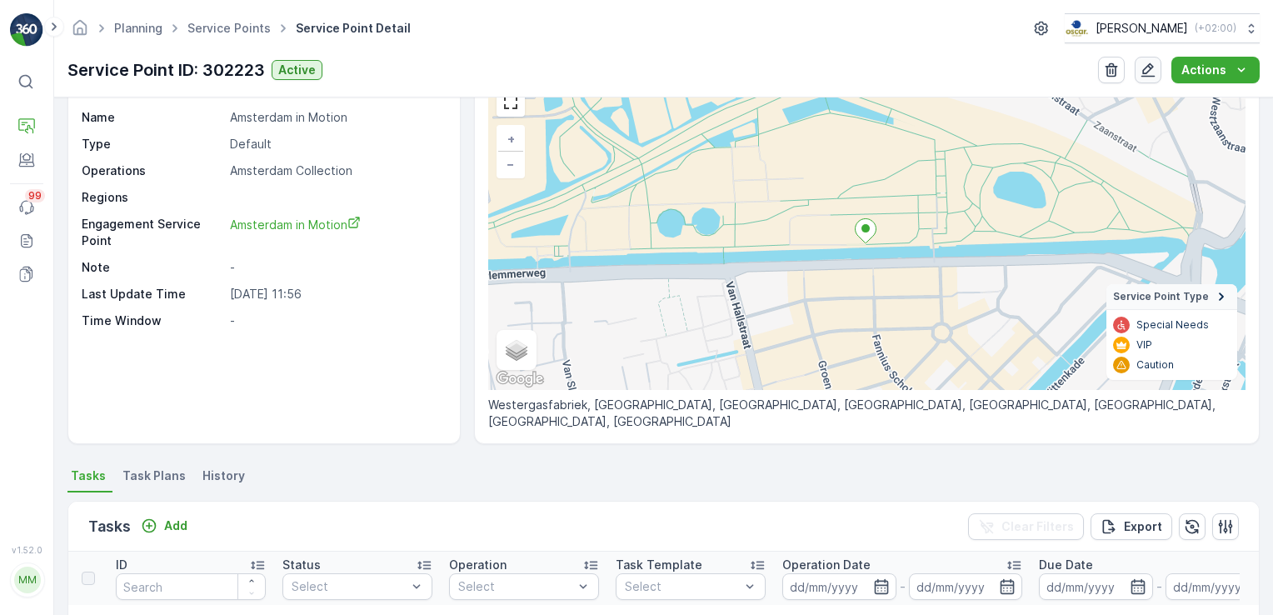
click at [1140, 78] on button "button" at bounding box center [1148, 70] width 27 height 27
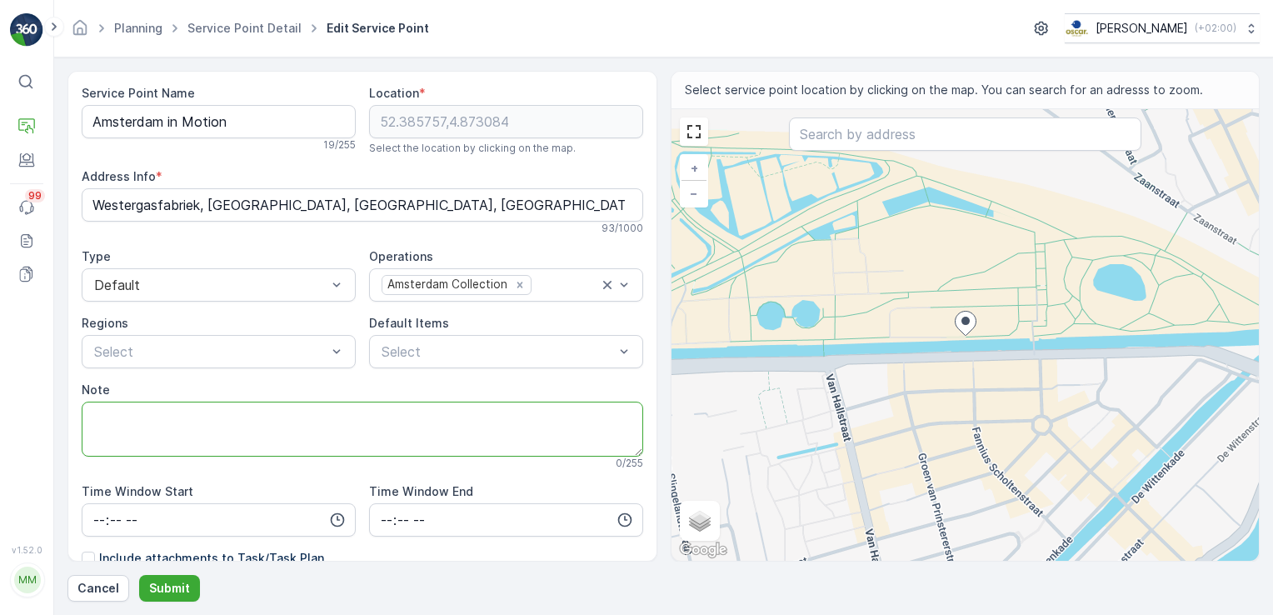
click at [263, 428] on textarea "Note" at bounding box center [363, 429] width 562 height 55
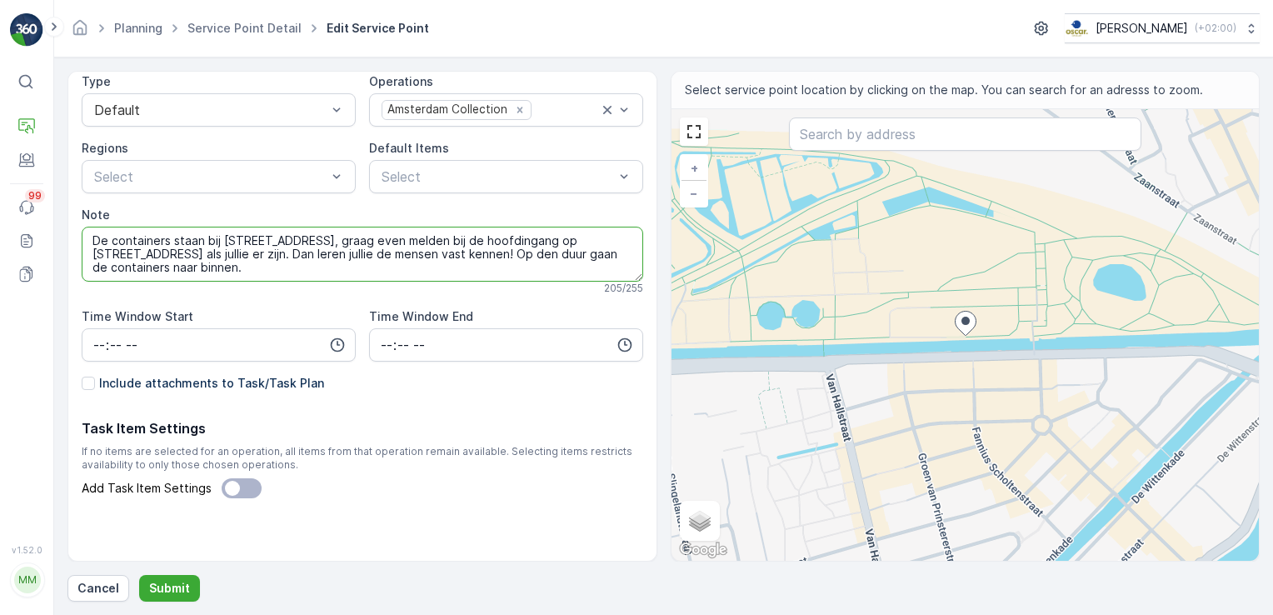
scroll to position [177, 0]
type textarea "De containers staan bij [STREET_ADDRESS], graag even melden bij de hoofdingang …"
click at [90, 383] on div at bounding box center [88, 381] width 13 height 13
click at [82, 373] on input "Include attachments to Task/Task Plan" at bounding box center [82, 373] width 0 height 0
click at [174, 588] on p "Submit" at bounding box center [169, 588] width 41 height 17
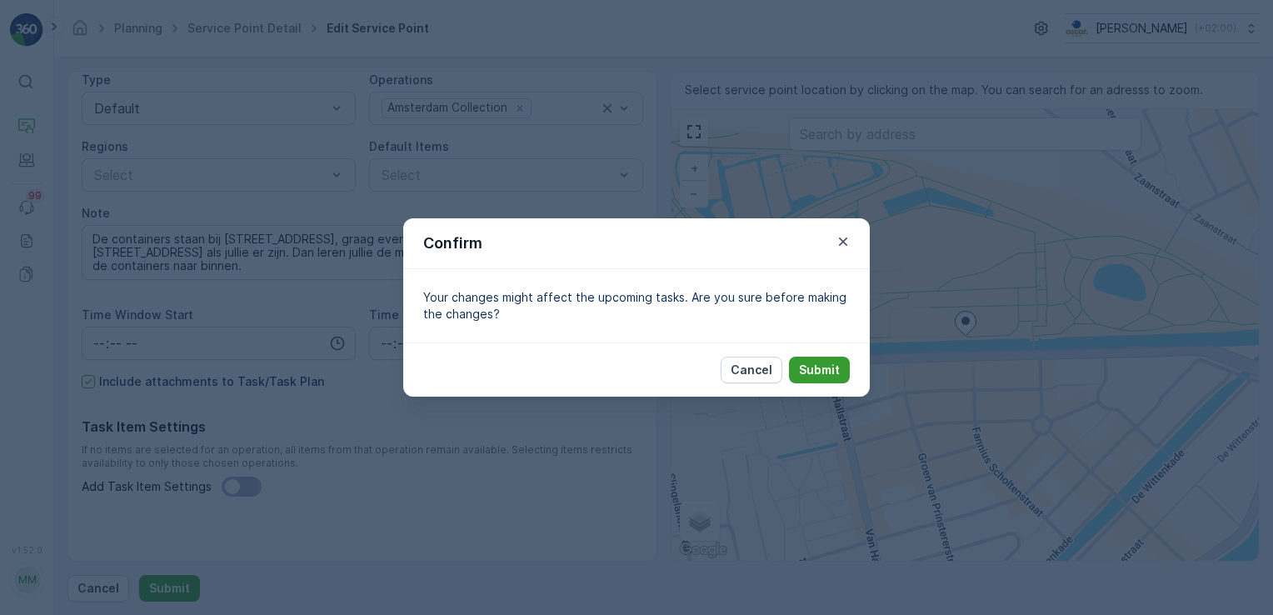
click at [825, 373] on p "Submit" at bounding box center [819, 370] width 41 height 17
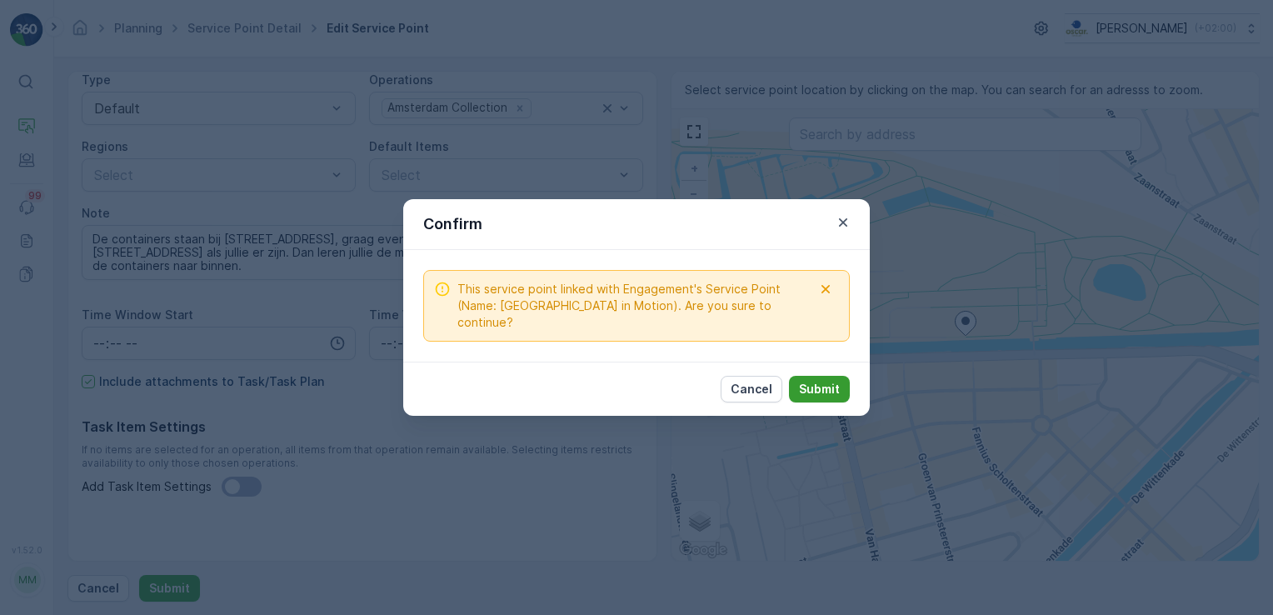
click at [817, 381] on p "Submit" at bounding box center [819, 389] width 41 height 17
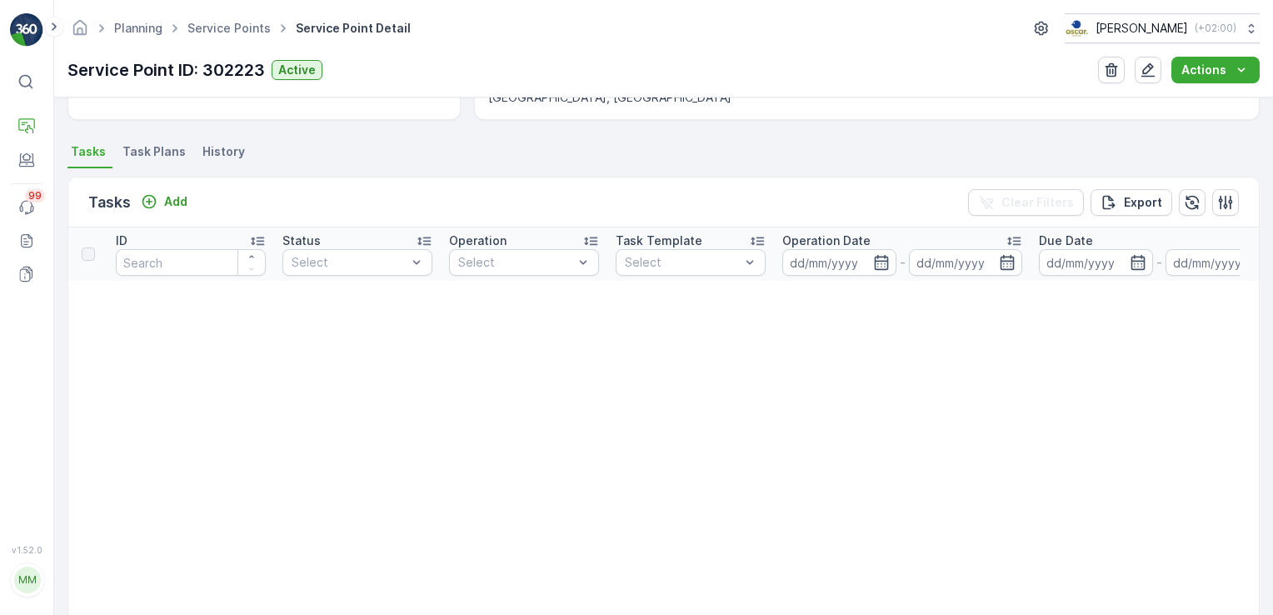
scroll to position [417, 0]
